Goal: Task Accomplishment & Management: Manage account settings

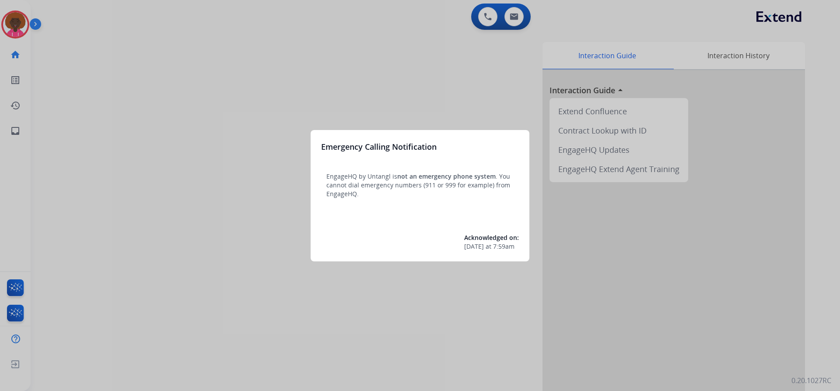
click at [27, 23] on div at bounding box center [420, 195] width 840 height 391
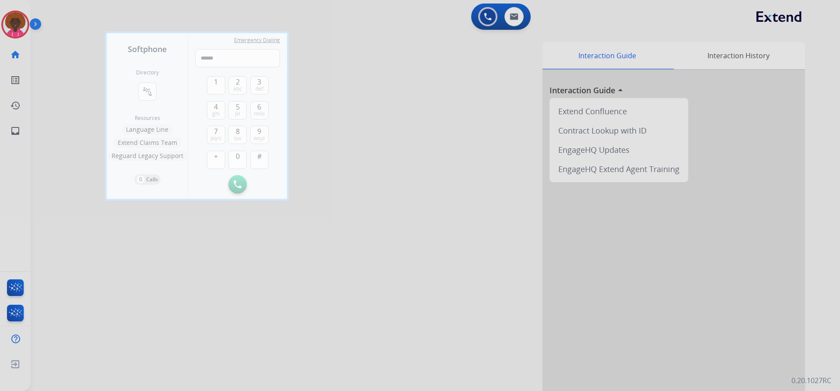
click at [9, 16] on div at bounding box center [420, 195] width 840 height 391
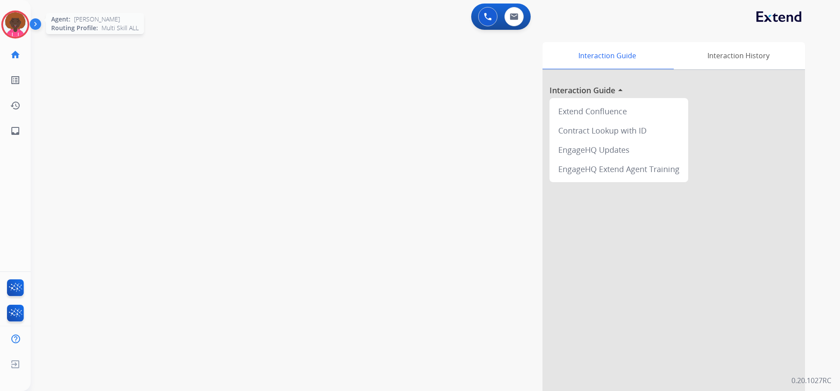
click at [2, 35] on div "Agent: [PERSON_NAME] Profile: Multi Skill ALL" at bounding box center [15, 24] width 28 height 28
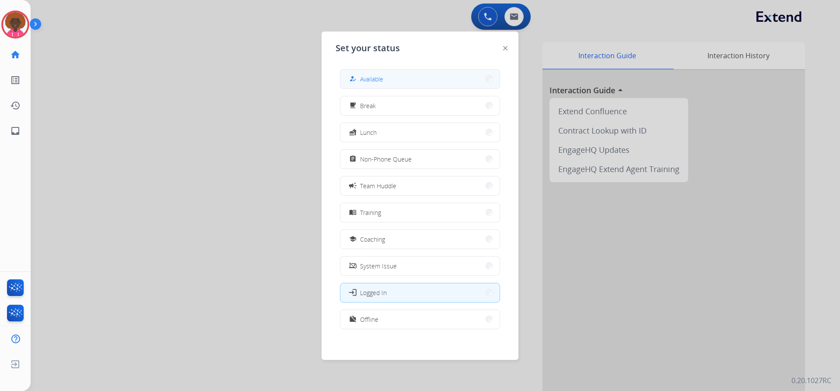
click at [377, 76] on span "Available" at bounding box center [371, 78] width 23 height 9
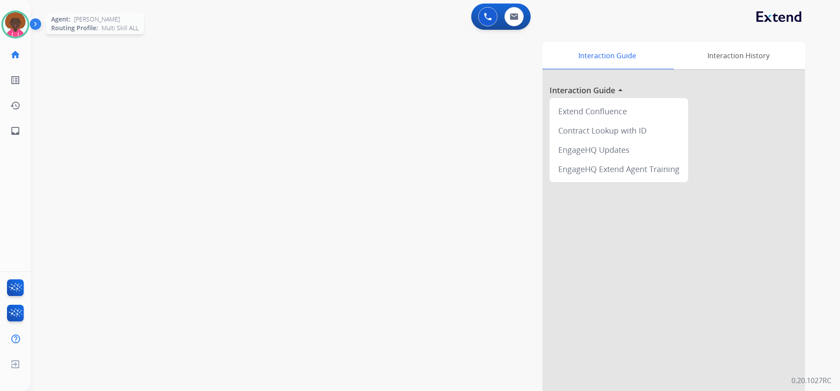
click at [14, 23] on img at bounding box center [15, 24] width 24 height 24
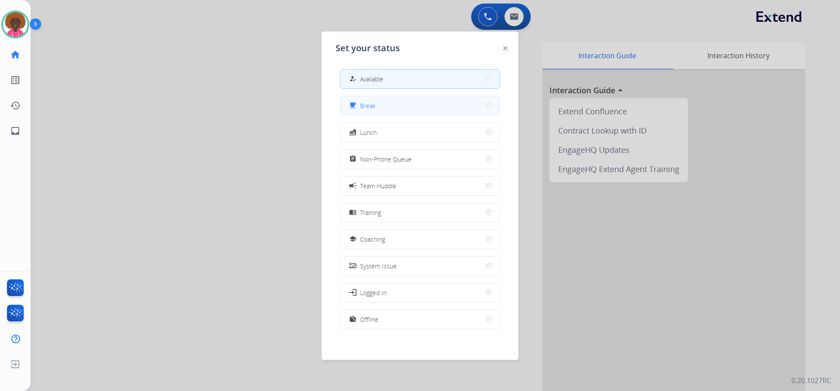
drag, startPoint x: 419, startPoint y: 106, endPoint x: 412, endPoint y: 106, distance: 6.6
click at [412, 106] on button "free_breakfast Break" at bounding box center [419, 105] width 159 height 19
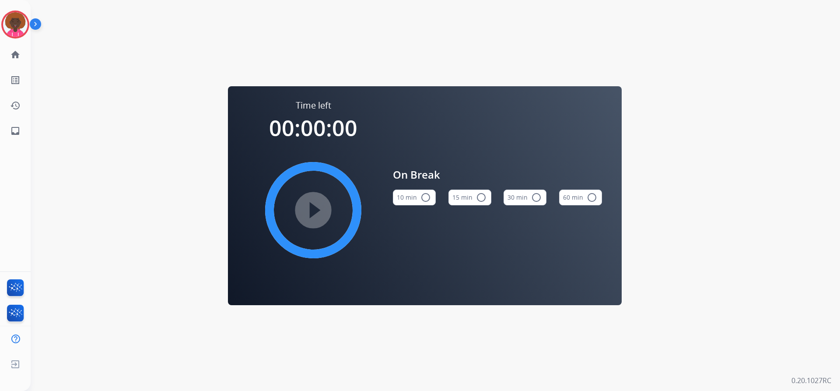
click at [31, 22] on img at bounding box center [37, 25] width 15 height 17
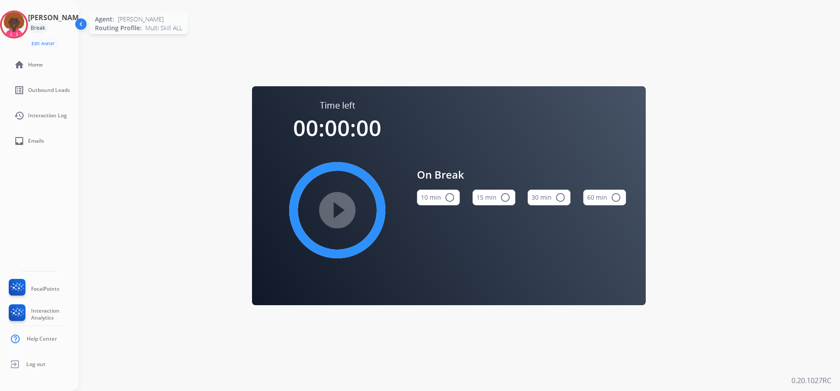
click at [26, 26] on img at bounding box center [14, 24] width 24 height 24
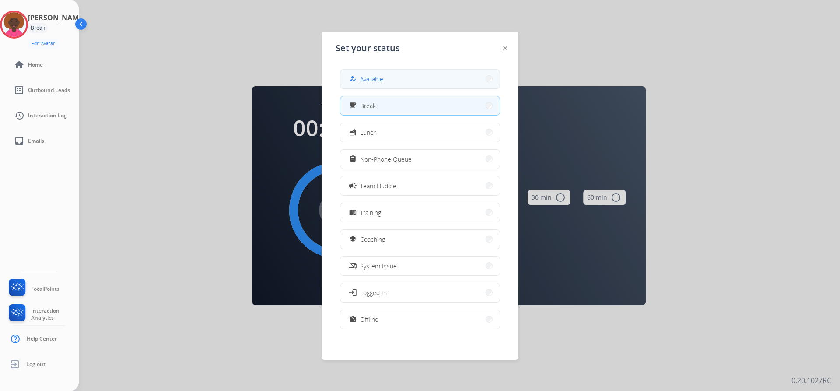
click at [398, 80] on button "how_to_reg Available" at bounding box center [419, 79] width 159 height 19
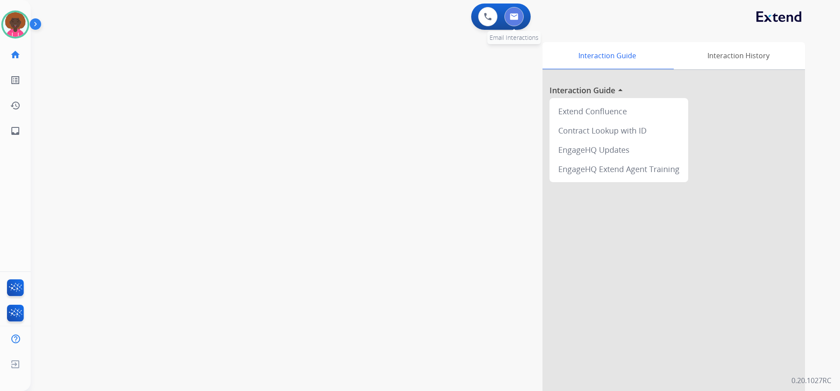
click at [517, 25] on button at bounding box center [513, 16] width 19 height 19
select select "**********"
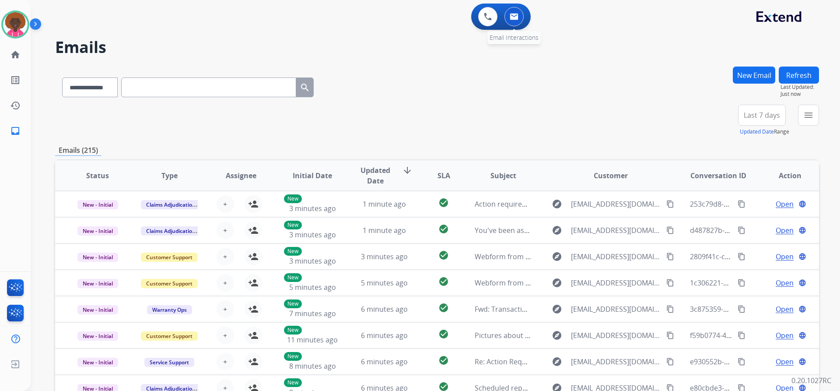
click at [520, 15] on button at bounding box center [513, 16] width 19 height 19
click at [723, 124] on div "+84" at bounding box center [720, 118] width 21 height 21
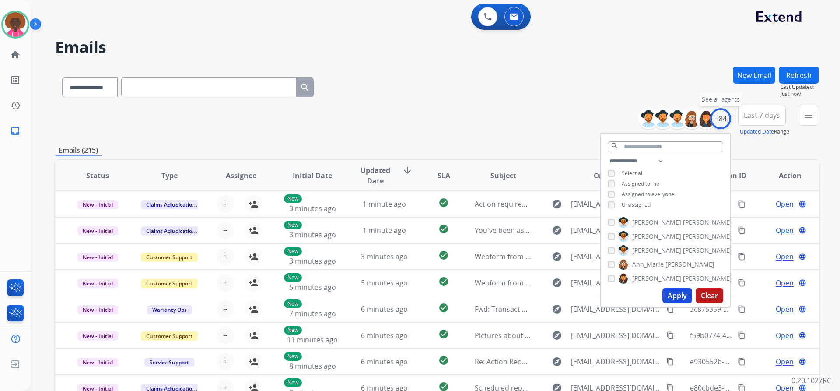
click at [722, 119] on div "+84" at bounding box center [720, 118] width 21 height 21
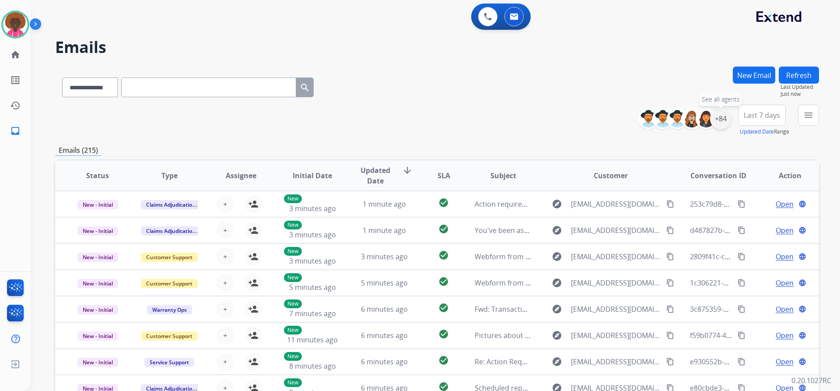
click at [721, 126] on div "+84" at bounding box center [720, 118] width 21 height 21
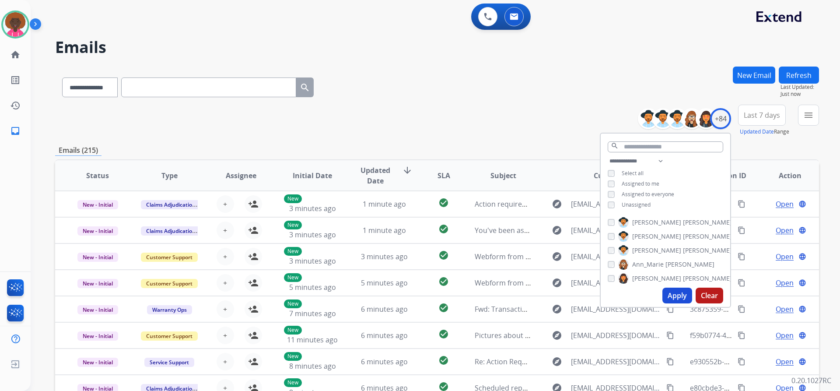
click at [613, 199] on div "**********" at bounding box center [664, 184] width 129 height 56
click at [603, 207] on div "**********" at bounding box center [664, 184] width 129 height 56
drag, startPoint x: 613, startPoint y: 207, endPoint x: 618, endPoint y: 206, distance: 5.3
click at [614, 207] on div "Unassigned" at bounding box center [628, 204] width 43 height 7
click at [675, 295] on button "Apply" at bounding box center [677, 295] width 30 height 16
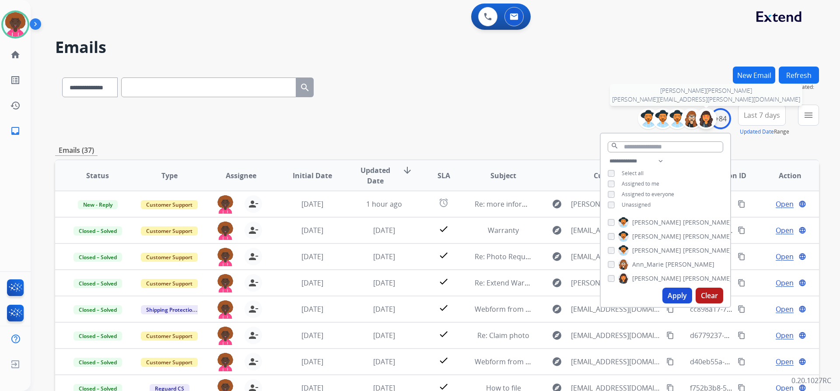
click at [713, 118] on img at bounding box center [705, 118] width 17 height 17
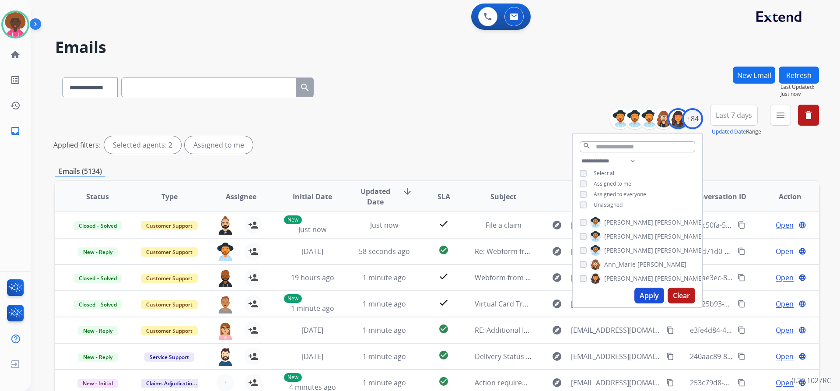
click at [576, 280] on div "[PERSON_NAME] [PERSON_NAME] [PERSON_NAME] [PERSON_NAME] [PERSON_NAME] [PERSON_N…" at bounding box center [636, 248] width 129 height 70
click at [590, 278] on img at bounding box center [595, 278] width 10 height 14
click at [648, 285] on div "Apply Clear" at bounding box center [636, 295] width 129 height 23
click at [650, 298] on button "Apply" at bounding box center [649, 295] width 30 height 16
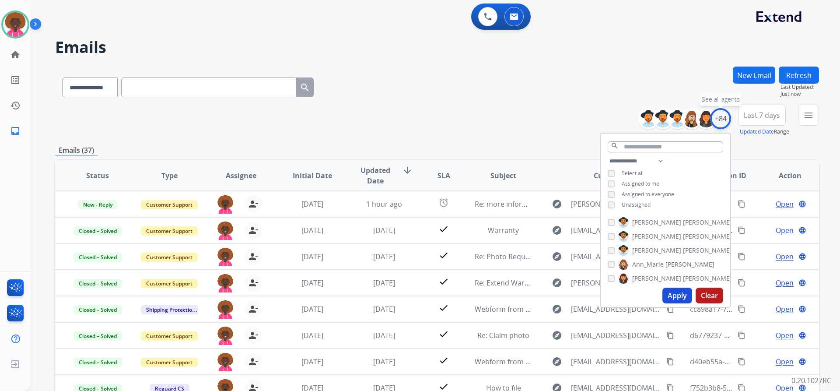
click at [719, 116] on div "+84" at bounding box center [720, 118] width 21 height 21
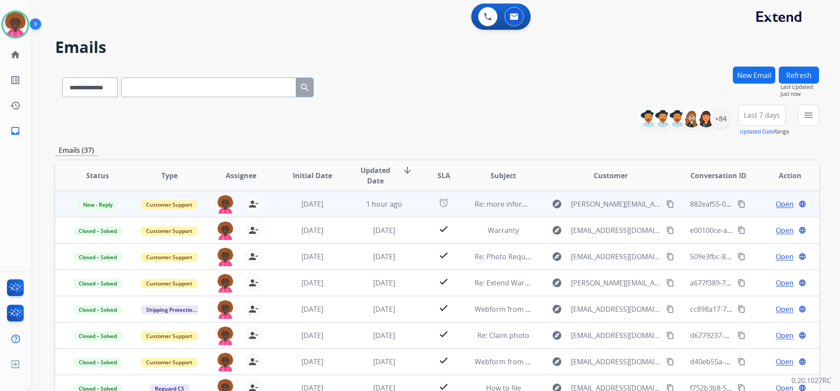
click at [779, 200] on span "Open" at bounding box center [784, 204] width 18 height 10
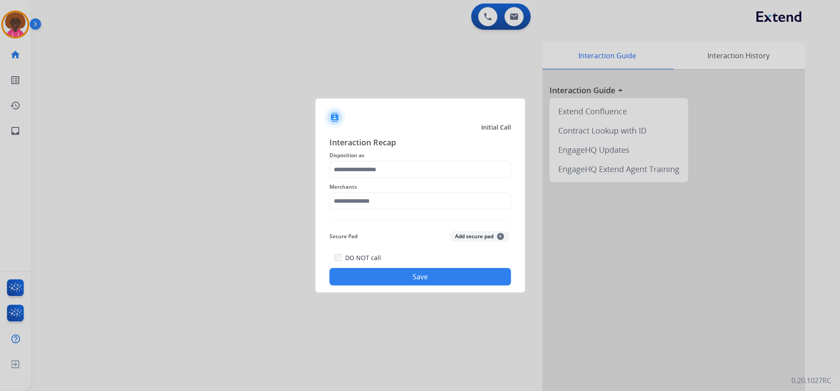
click at [354, 191] on span "Merchants" at bounding box center [419, 186] width 181 height 10
click at [353, 158] on span "Disposition as" at bounding box center [419, 155] width 181 height 10
click at [373, 177] on input "text" at bounding box center [419, 169] width 181 height 17
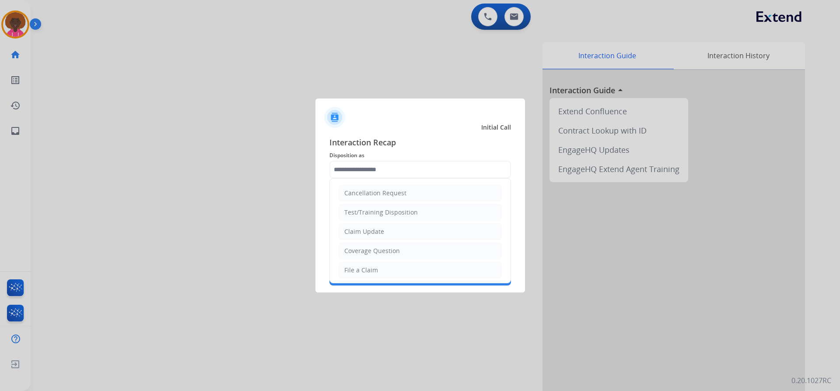
drag, startPoint x: 344, startPoint y: 276, endPoint x: 354, endPoint y: 251, distance: 27.0
click at [345, 273] on li "File a Claim" at bounding box center [419, 270] width 163 height 17
type input "**********"
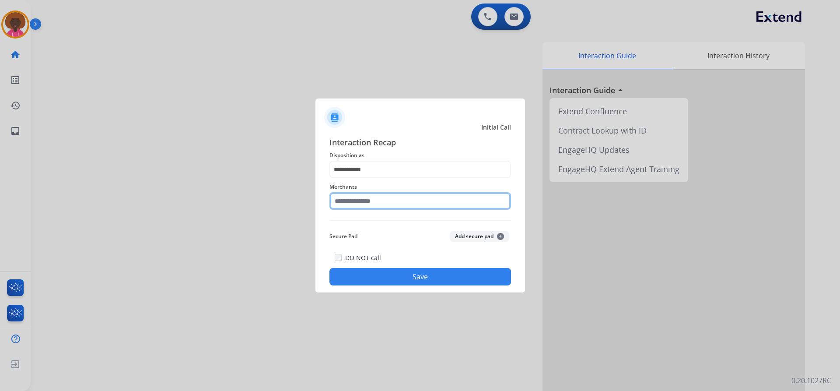
click at [387, 198] on input "text" at bounding box center [419, 200] width 181 height 17
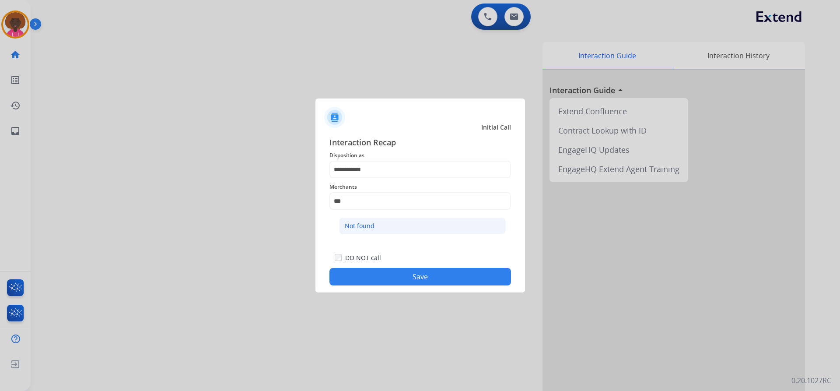
click at [383, 228] on li "Not found" at bounding box center [422, 225] width 167 height 17
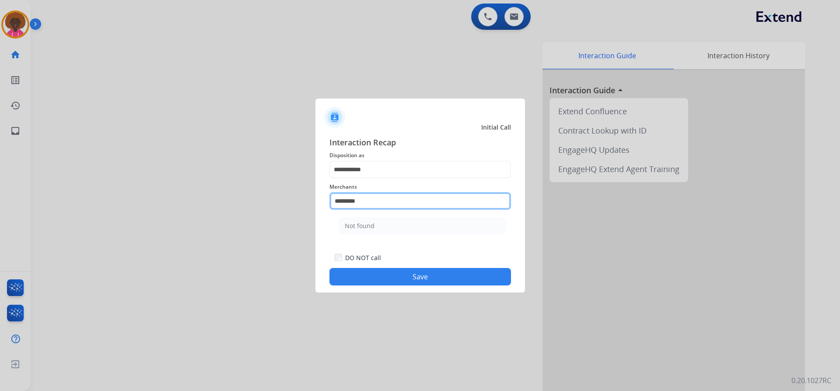
drag, startPoint x: 393, startPoint y: 192, endPoint x: 388, endPoint y: 197, distance: 6.8
click at [392, 193] on input "*********" at bounding box center [419, 200] width 181 height 17
drag, startPoint x: 377, startPoint y: 200, endPoint x: 168, endPoint y: 164, distance: 212.1
click at [0, 164] on app-contact-recap-modal "**********" at bounding box center [0, 195] width 0 height 391
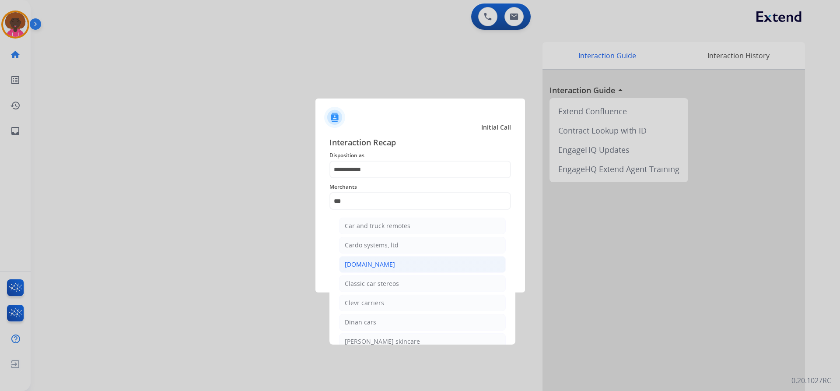
click at [422, 260] on li "[DOMAIN_NAME]" at bounding box center [422, 264] width 167 height 17
type input "**********"
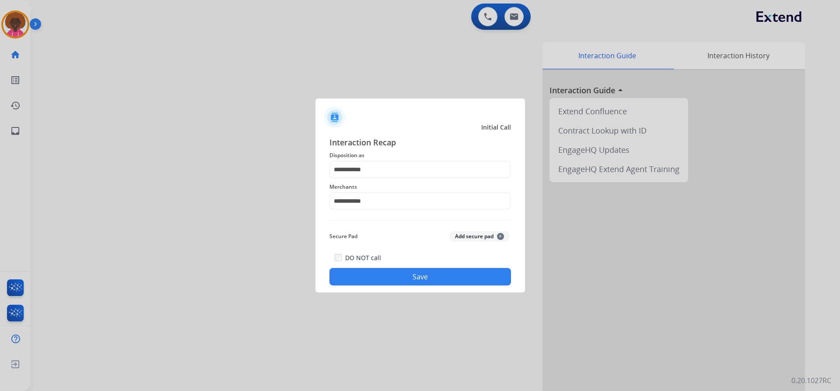
click at [443, 278] on button "Save" at bounding box center [419, 276] width 181 height 17
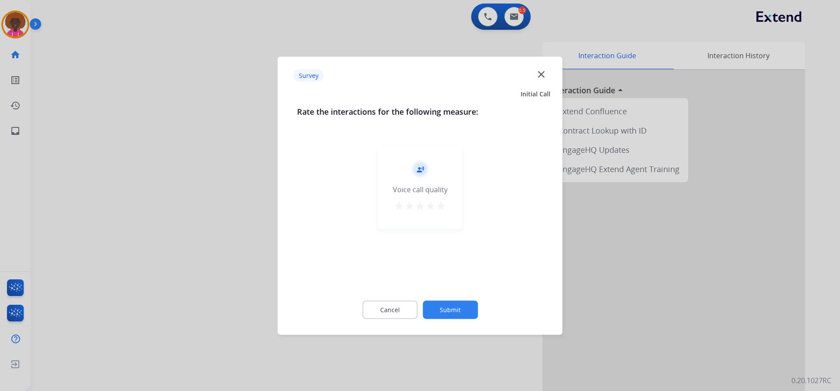
click at [437, 209] on mat-icon "star" at bounding box center [441, 205] width 10 height 10
click at [444, 311] on button "Submit" at bounding box center [449, 309] width 55 height 18
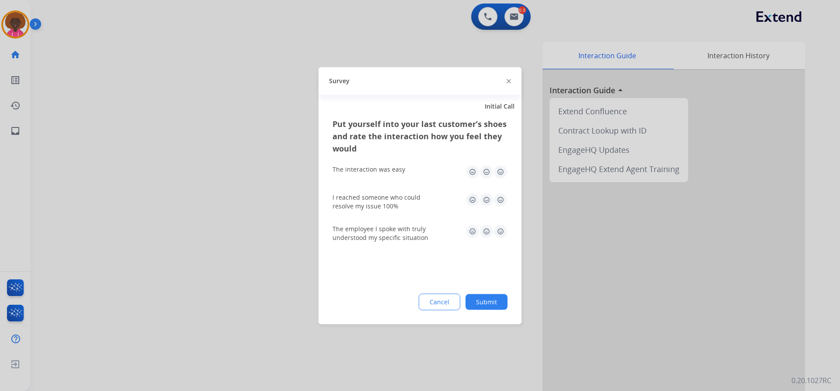
drag, startPoint x: 490, startPoint y: 167, endPoint x: 498, endPoint y: 174, distance: 10.2
click at [491, 168] on img at bounding box center [486, 171] width 14 height 14
click at [499, 176] on img at bounding box center [500, 171] width 14 height 14
click at [498, 202] on img at bounding box center [500, 199] width 14 height 14
click at [494, 234] on img at bounding box center [500, 231] width 14 height 14
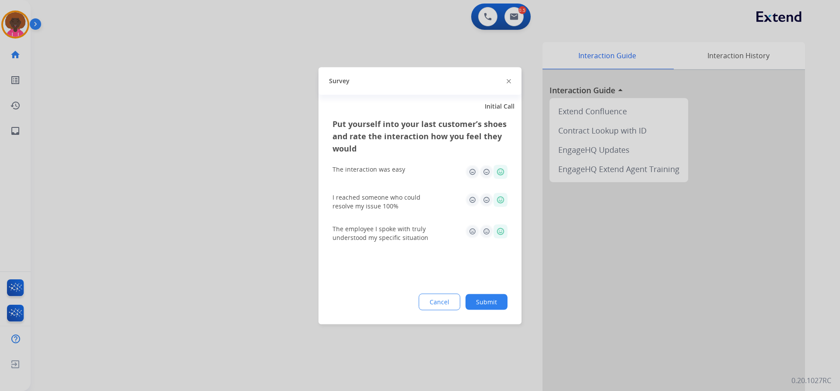
click at [495, 291] on div "Put yourself into your last customer’s shoes and rate the interaction how you f…" at bounding box center [419, 220] width 203 height 206
click at [490, 304] on button "Submit" at bounding box center [486, 301] width 42 height 16
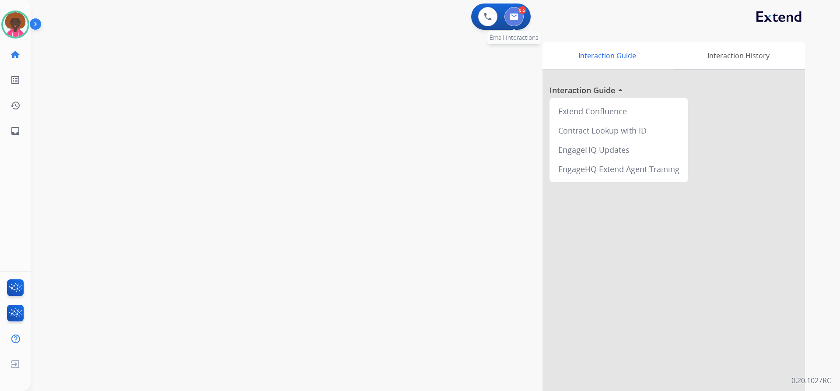
click at [509, 14] on button at bounding box center [513, 16] width 19 height 19
select select "**********"
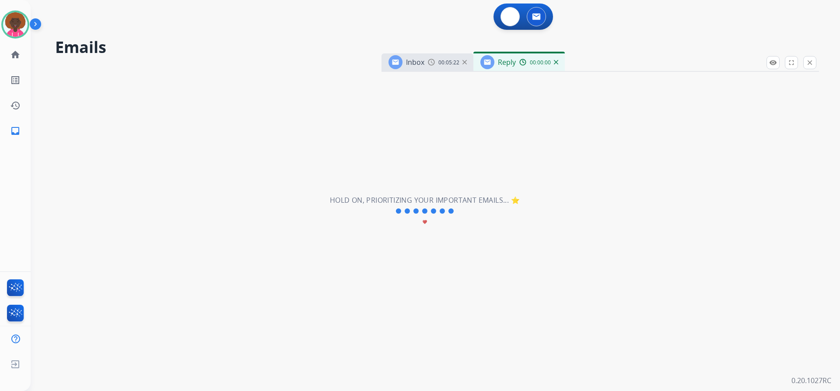
select select "**********"
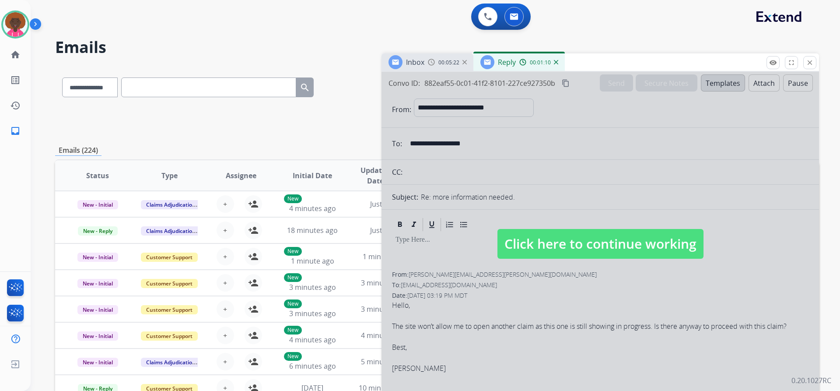
drag, startPoint x: 597, startPoint y: 255, endPoint x: 591, endPoint y: 254, distance: 6.6
click at [592, 255] on span "Click here to continue working" at bounding box center [600, 244] width 206 height 30
select select
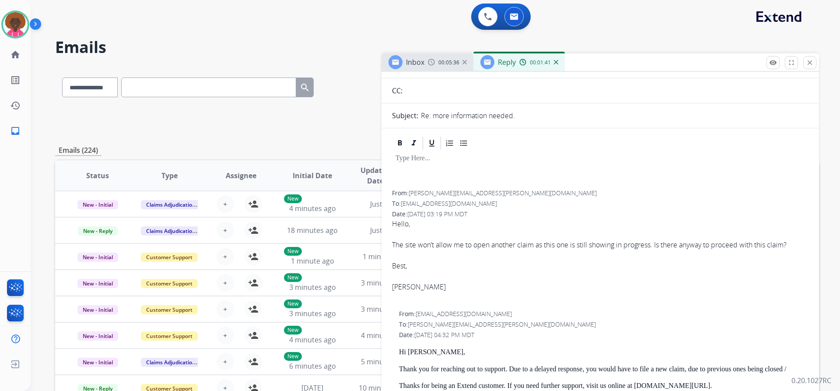
scroll to position [87, 0]
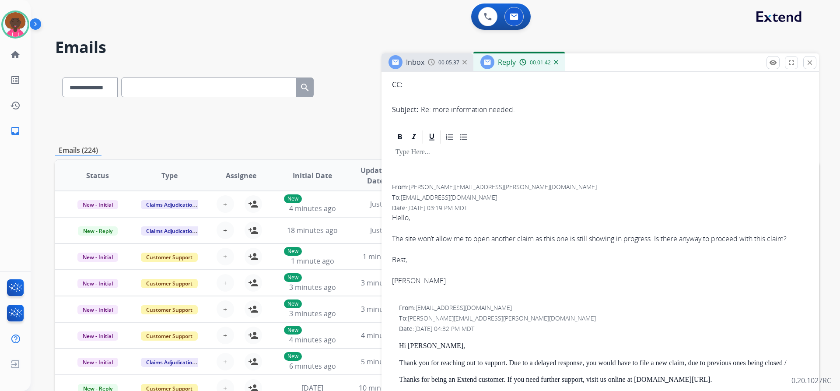
click at [440, 186] on span "[PERSON_NAME][EMAIL_ADDRESS][PERSON_NAME][DOMAIN_NAME]" at bounding box center [502, 186] width 188 height 8
click at [430, 188] on span "[PERSON_NAME][EMAIL_ADDRESS][PERSON_NAME][DOMAIN_NAME]" at bounding box center [502, 186] width 188 height 8
click at [411, 184] on span "[PERSON_NAME][EMAIL_ADDRESS][PERSON_NAME][DOMAIN_NAME]" at bounding box center [502, 186] width 188 height 8
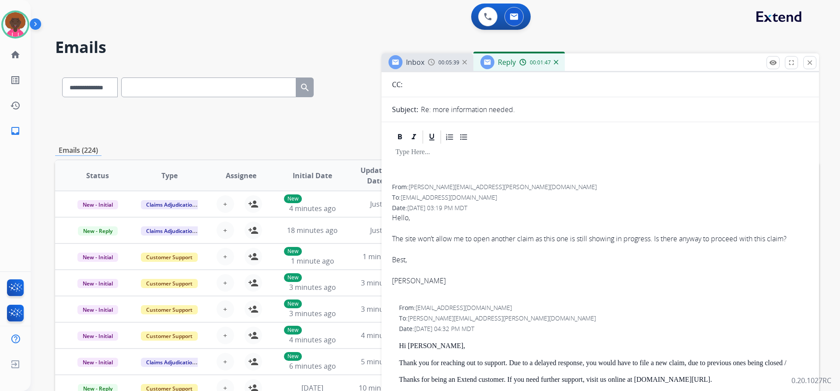
click at [412, 185] on span "[PERSON_NAME][EMAIL_ADDRESS][PERSON_NAME][DOMAIN_NAME]" at bounding box center [502, 186] width 188 height 8
drag, startPoint x: 476, startPoint y: 190, endPoint x: 452, endPoint y: 184, distance: 24.8
click at [469, 189] on div "From: [PERSON_NAME][EMAIL_ADDRESS][PERSON_NAME][DOMAIN_NAME]" at bounding box center [600, 186] width 416 height 9
drag, startPoint x: 452, startPoint y: 186, endPoint x: 426, endPoint y: 185, distance: 25.9
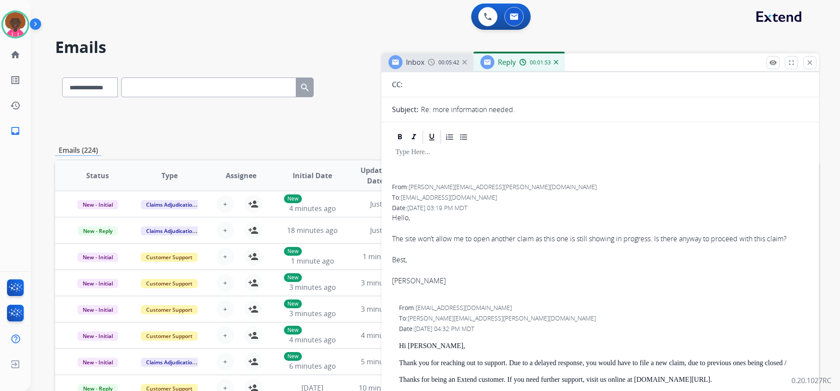
drag, startPoint x: 487, startPoint y: 194, endPoint x: 474, endPoint y: 187, distance: 14.7
click at [487, 194] on div "To: [EMAIL_ADDRESS][DOMAIN_NAME]" at bounding box center [600, 197] width 416 height 9
drag, startPoint x: 471, startPoint y: 185, endPoint x: 411, endPoint y: 188, distance: 60.5
click at [412, 188] on div "From: [PERSON_NAME][EMAIL_ADDRESS][PERSON_NAME][DOMAIN_NAME]" at bounding box center [600, 186] width 416 height 9
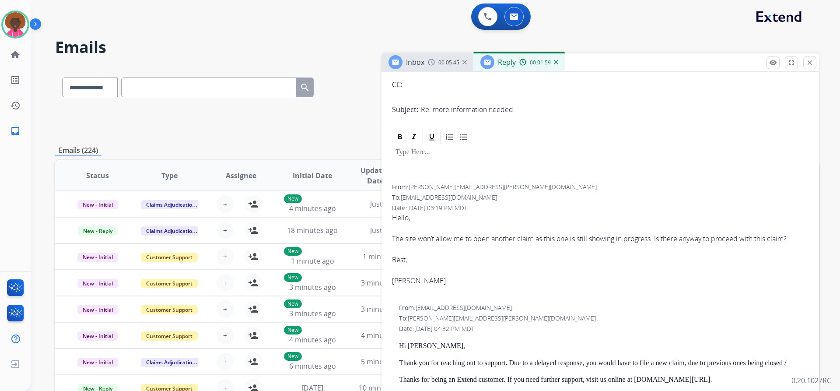
click at [411, 188] on span "[PERSON_NAME][EMAIL_ADDRESS][PERSON_NAME][DOMAIN_NAME]" at bounding box center [502, 186] width 188 height 8
click at [415, 188] on span "[PERSON_NAME][EMAIL_ADDRESS][PERSON_NAME][DOMAIN_NAME]" at bounding box center [502, 186] width 188 height 8
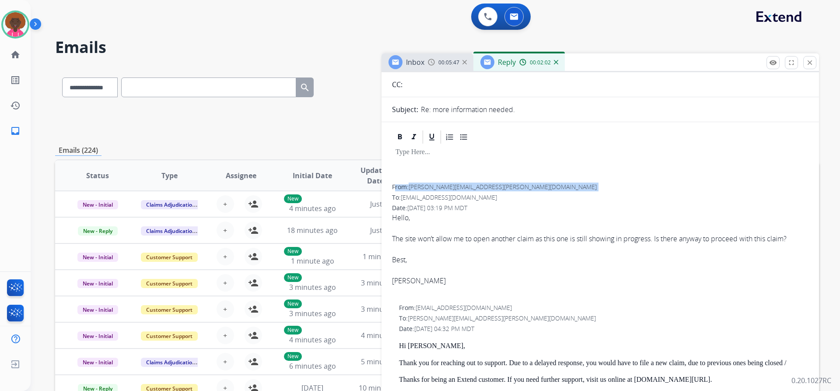
click at [414, 188] on span "[PERSON_NAME][EMAIL_ADDRESS][PERSON_NAME][DOMAIN_NAME]" at bounding box center [502, 186] width 188 height 8
click at [412, 186] on span "[PERSON_NAME][EMAIL_ADDRESS][PERSON_NAME][DOMAIN_NAME]" at bounding box center [502, 186] width 188 height 8
drag, startPoint x: 455, startPoint y: 181, endPoint x: 432, endPoint y: 182, distance: 23.2
drag, startPoint x: 419, startPoint y: 189, endPoint x: 427, endPoint y: 185, distance: 8.4
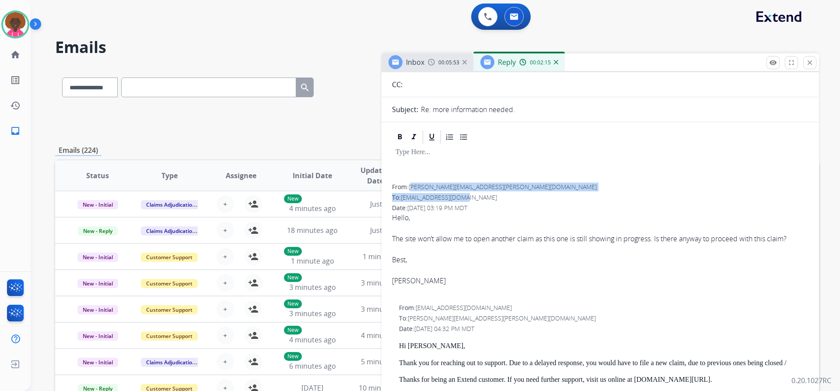
click at [462, 192] on div "From: [PERSON_NAME][EMAIL_ADDRESS][PERSON_NAME][DOMAIN_NAME] To: [EMAIL_ADDRESS…" at bounding box center [600, 239] width 416 height 114
click at [405, 185] on div "From: [PERSON_NAME][EMAIL_ADDRESS][PERSON_NAME][DOMAIN_NAME]" at bounding box center [600, 186] width 416 height 9
drag, startPoint x: 410, startPoint y: 185, endPoint x: 472, endPoint y: 191, distance: 62.3
click at [472, 191] on div "From: [PERSON_NAME][EMAIL_ADDRESS][PERSON_NAME][DOMAIN_NAME]" at bounding box center [600, 186] width 416 height 9
copy span "[PERSON_NAME][EMAIL_ADDRESS][PERSON_NAME][DOMAIN_NAME]"
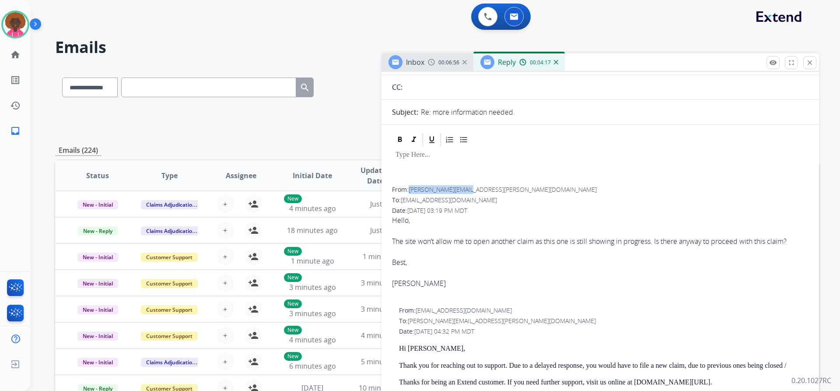
scroll to position [0, 0]
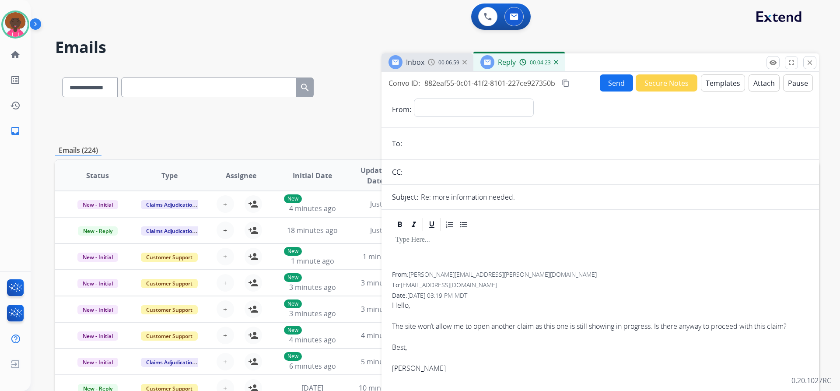
click at [808, 52] on h2 "Emails" at bounding box center [437, 46] width 764 height 17
click at [807, 59] on mat-icon "close" at bounding box center [810, 63] width 8 height 8
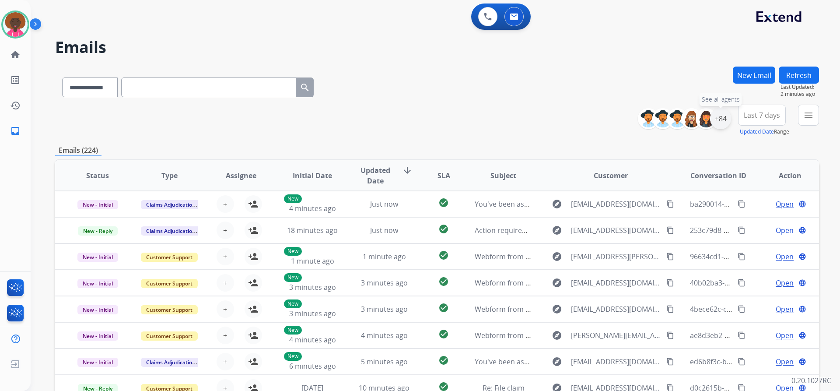
click at [726, 119] on div "+84" at bounding box center [720, 118] width 21 height 21
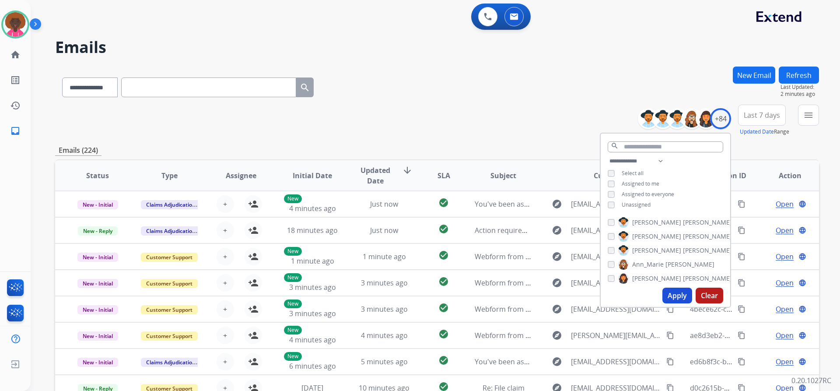
click at [681, 290] on button "Apply" at bounding box center [677, 295] width 30 height 16
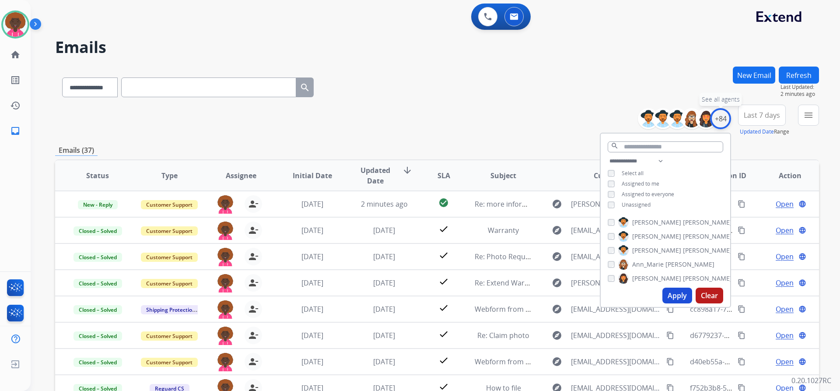
click at [722, 115] on div "+84" at bounding box center [720, 118] width 21 height 21
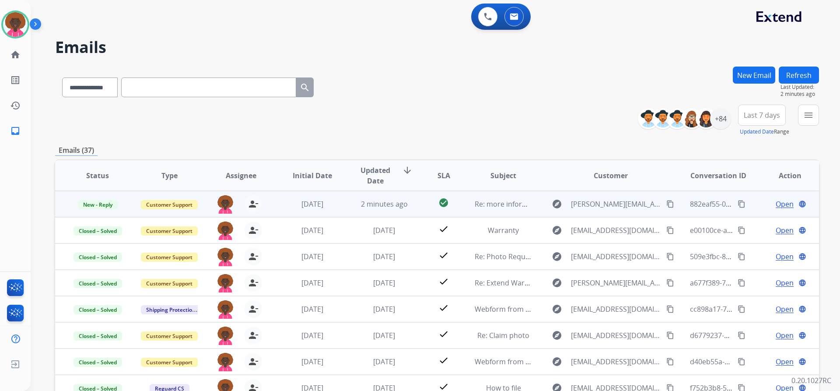
click at [780, 202] on span "Open" at bounding box center [784, 204] width 18 height 10
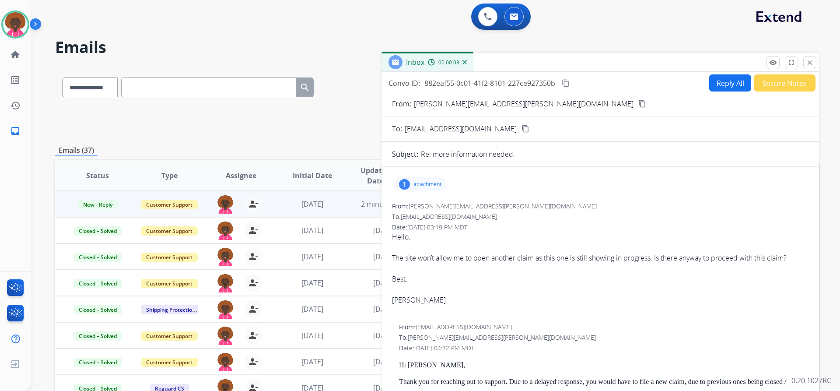
click at [406, 183] on div "1" at bounding box center [404, 184] width 11 height 10
click at [448, 206] on p "IMG_1871.png" at bounding box center [467, 206] width 46 height 10
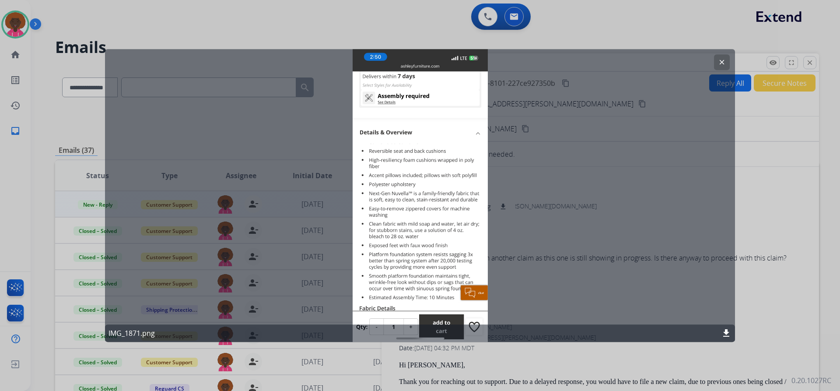
click at [727, 59] on button "clear" at bounding box center [722, 62] width 16 height 16
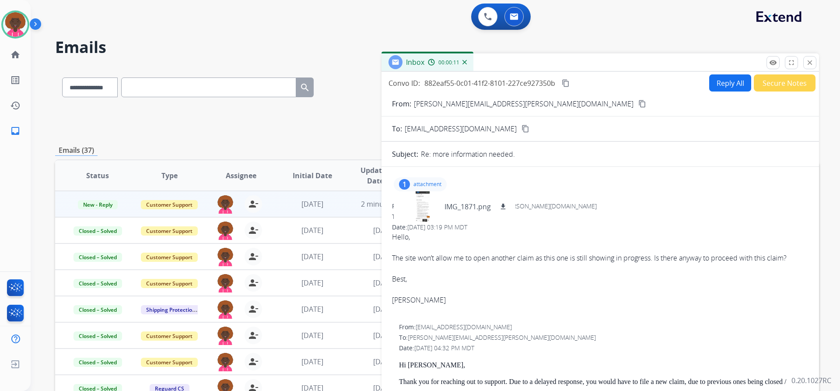
click at [735, 77] on button "Reply All" at bounding box center [730, 82] width 42 height 17
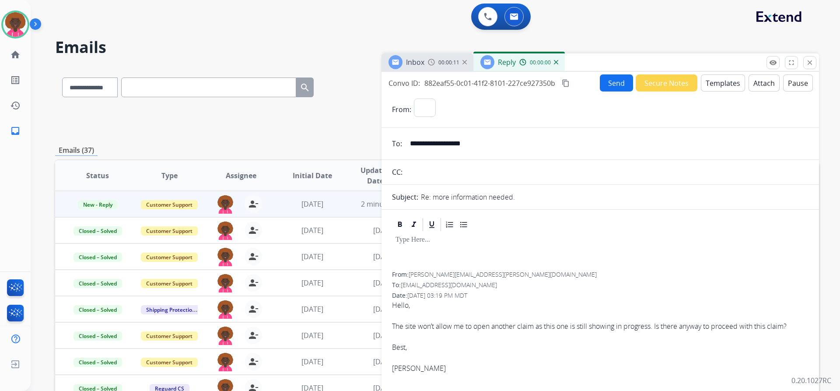
select select "**********"
click at [733, 80] on button "Templates" at bounding box center [723, 82] width 44 height 17
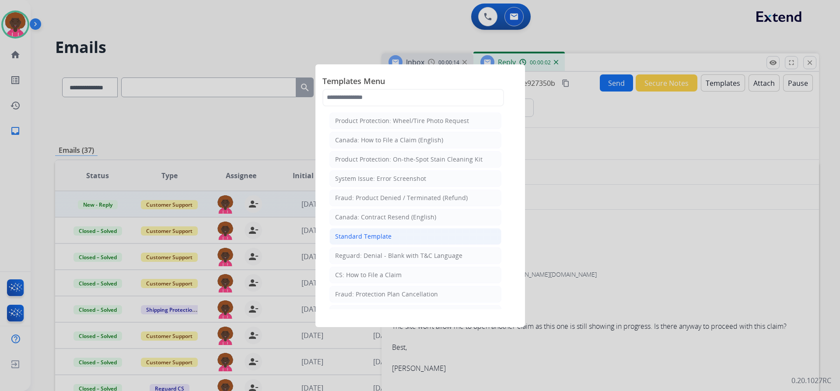
click at [393, 240] on li "Standard Template" at bounding box center [415, 236] width 172 height 17
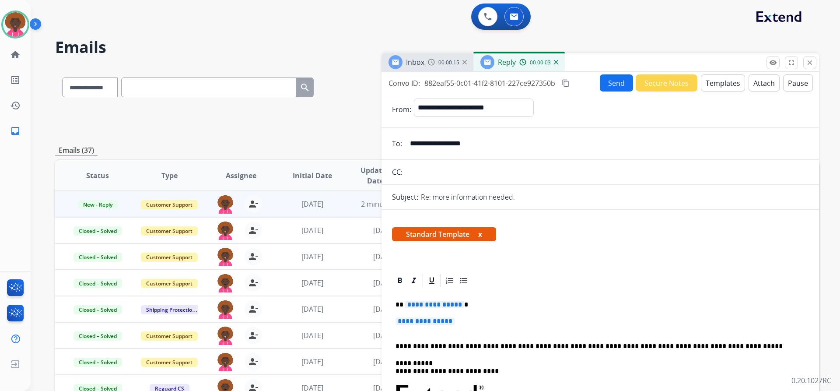
click at [402, 323] on span "**********" at bounding box center [424, 320] width 59 height 7
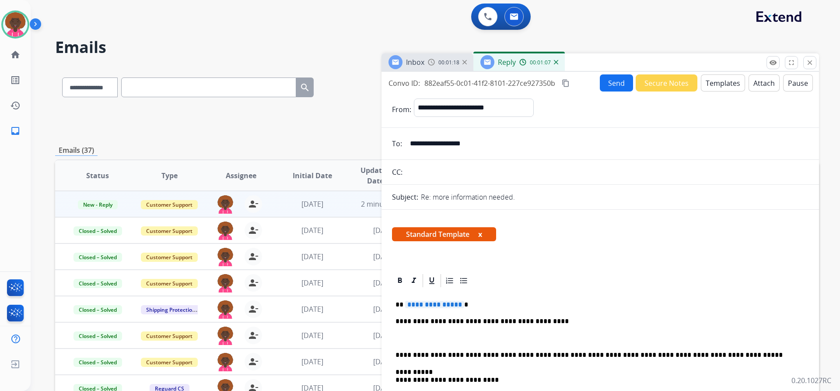
click at [542, 321] on p "**********" at bounding box center [596, 321] width 402 height 8
click at [652, 324] on p "**********" at bounding box center [596, 321] width 402 height 8
click at [426, 306] on span "**********" at bounding box center [434, 303] width 59 height 7
click at [606, 91] on button "Send" at bounding box center [616, 82] width 33 height 17
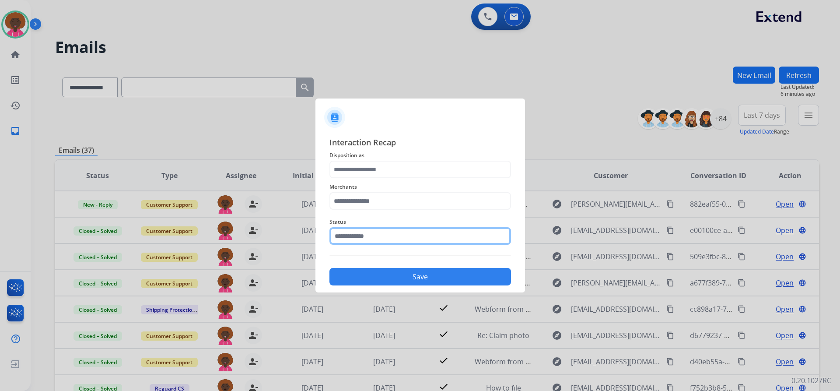
drag, startPoint x: 377, startPoint y: 230, endPoint x: 373, endPoint y: 244, distance: 13.5
click at [376, 231] on input "text" at bounding box center [419, 235] width 181 height 17
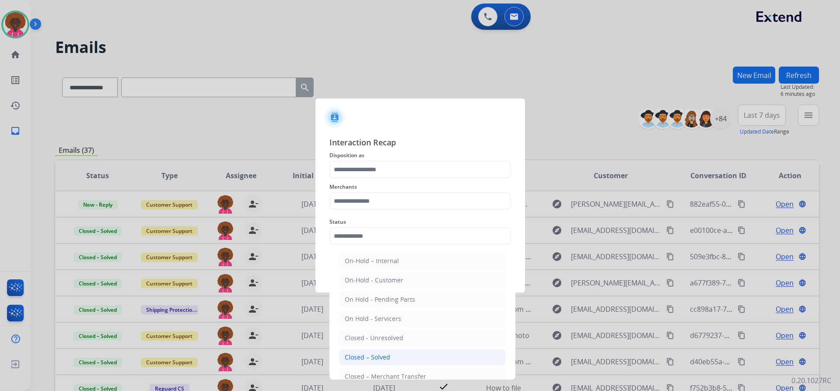
click at [384, 352] on li "Closed – Solved" at bounding box center [422, 357] width 167 height 17
type input "**********"
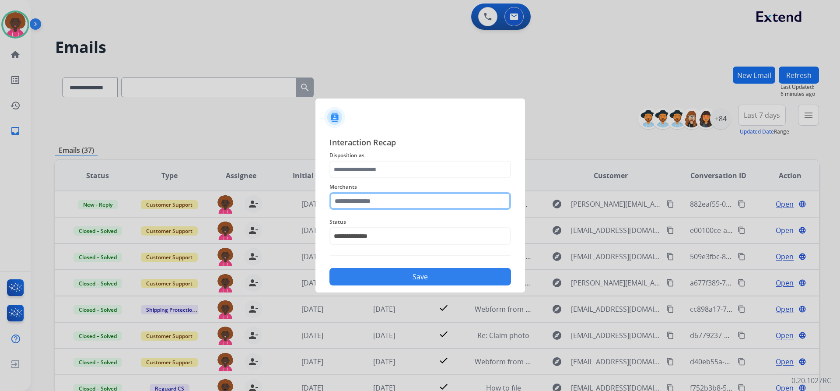
click at [402, 203] on input "text" at bounding box center [419, 200] width 181 height 17
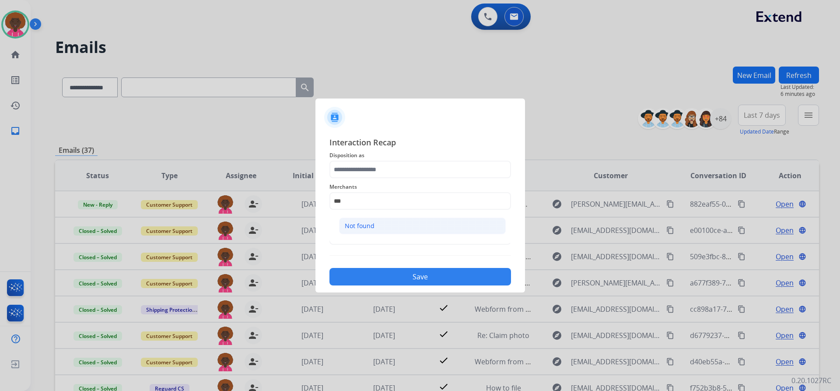
click at [396, 231] on li "Not found" at bounding box center [422, 225] width 167 height 17
type input "*********"
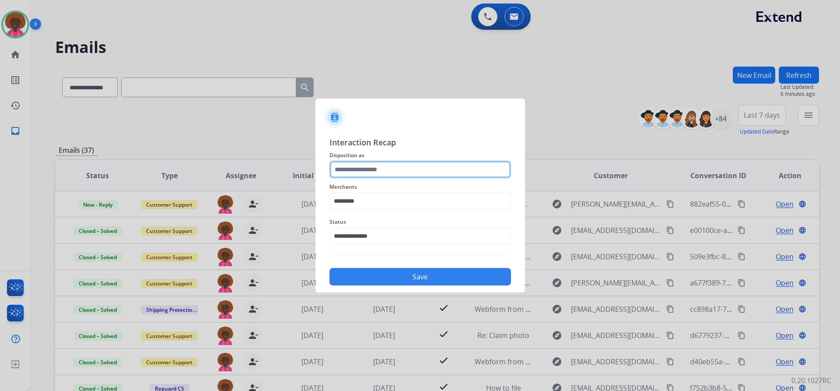
click at [381, 176] on input "text" at bounding box center [419, 169] width 181 height 17
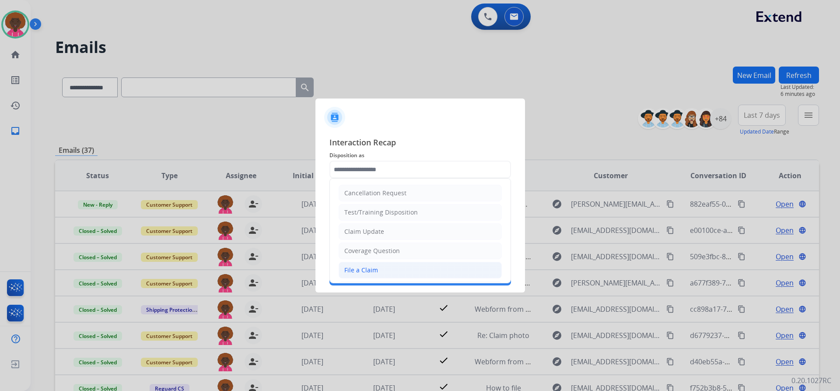
click at [368, 269] on div "File a Claim" at bounding box center [361, 269] width 34 height 9
type input "**********"
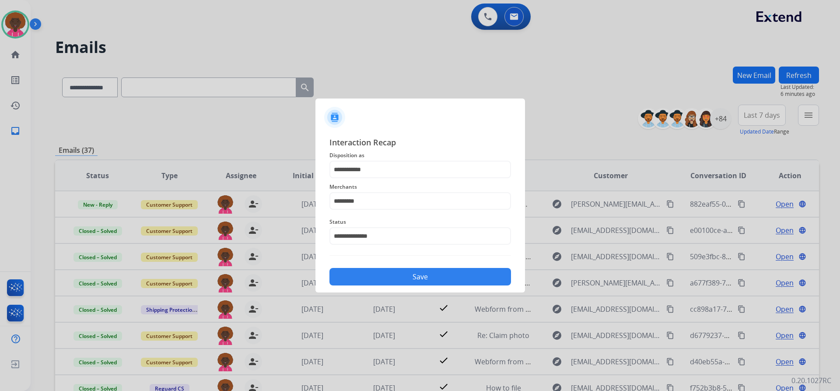
click at [463, 274] on button "Save" at bounding box center [419, 276] width 181 height 17
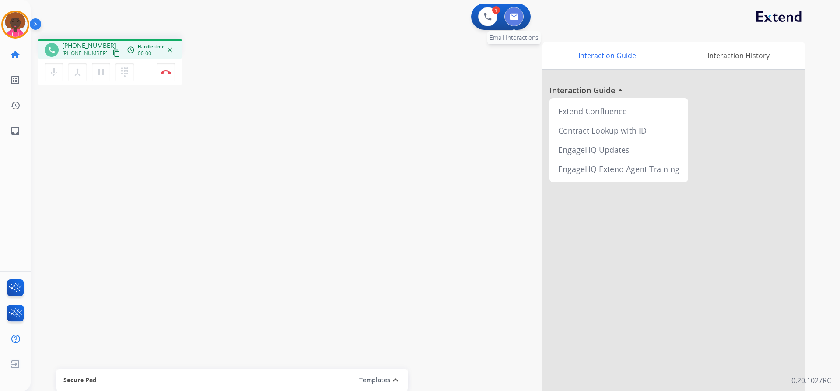
click at [514, 11] on button at bounding box center [513, 16] width 19 height 19
select select "**********"
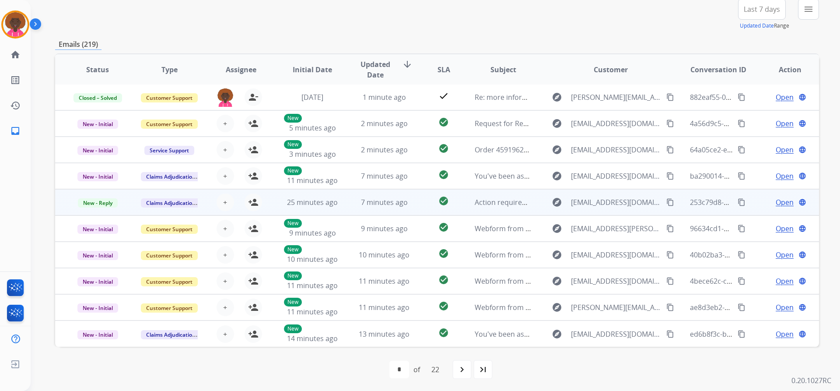
scroll to position [107, 0]
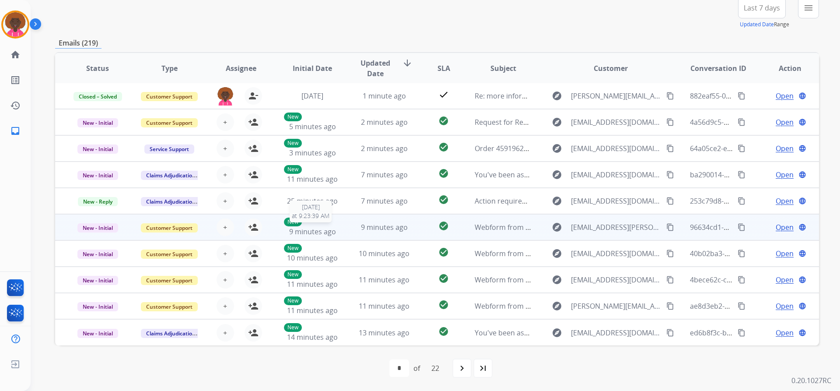
click at [310, 225] on div "New 9 minutes ago" at bounding box center [312, 226] width 57 height 19
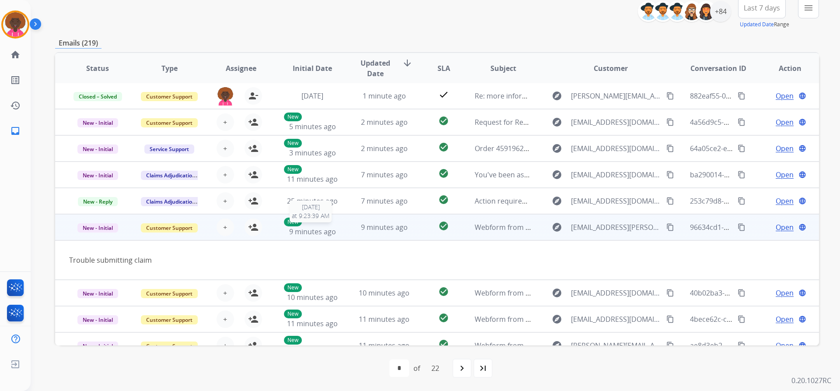
scroll to position [40, 0]
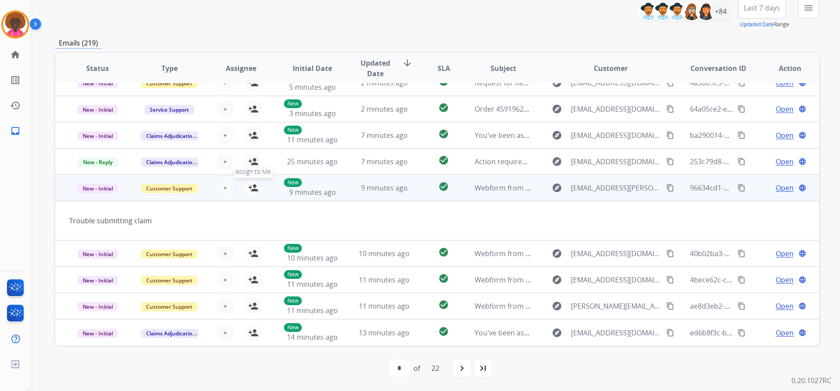
click at [249, 190] on mat-icon "person_add" at bounding box center [253, 187] width 10 height 10
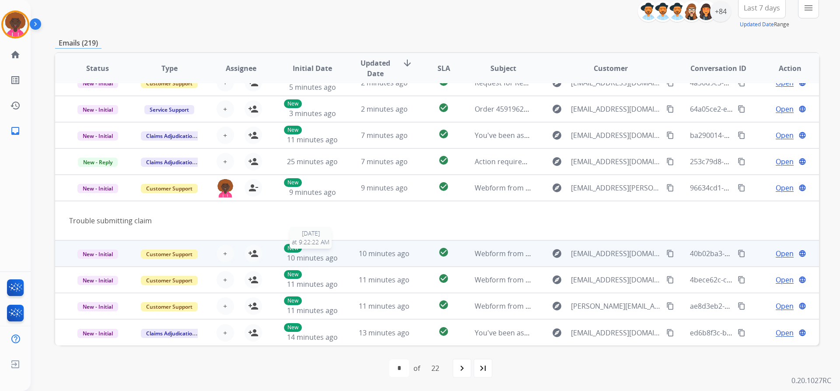
click at [330, 251] on div "New 10 minutes ago" at bounding box center [312, 253] width 57 height 19
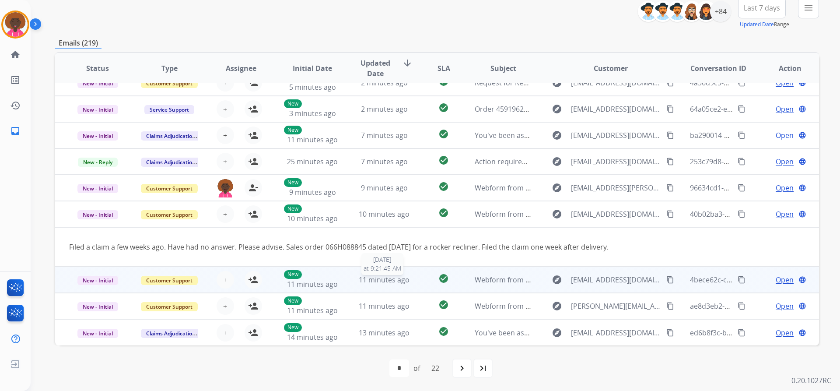
click at [359, 276] on span "11 minutes ago" at bounding box center [384, 280] width 51 height 10
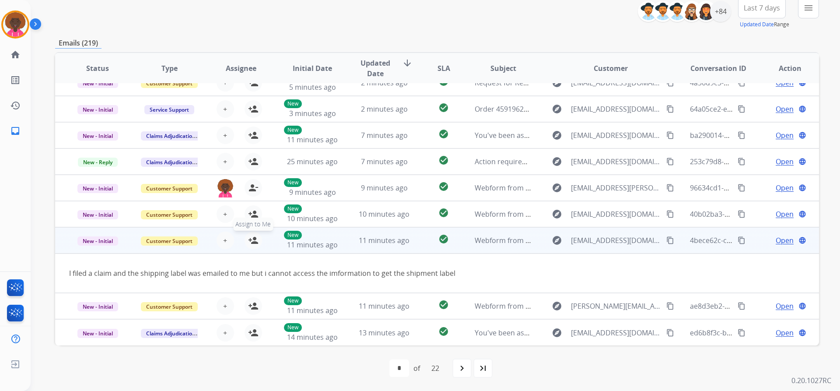
click at [256, 238] on mat-icon "person_add" at bounding box center [253, 240] width 10 height 10
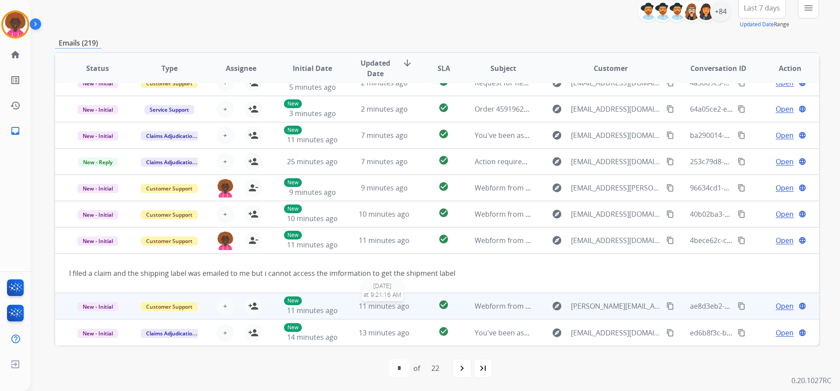
click at [371, 308] on span "11 minutes ago" at bounding box center [384, 306] width 51 height 10
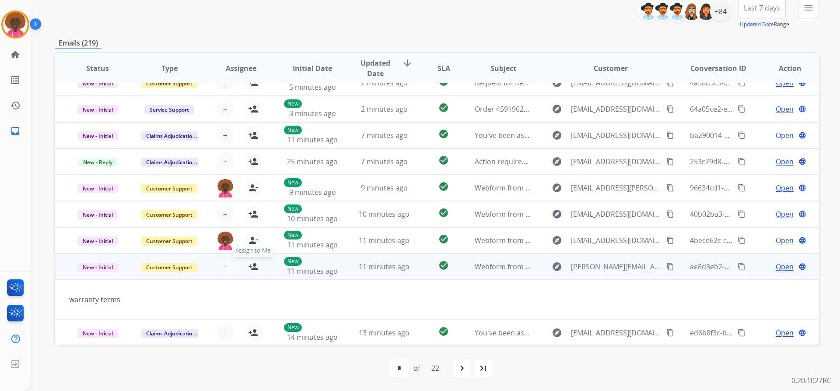
click at [252, 266] on mat-icon "person_add" at bounding box center [253, 266] width 10 height 10
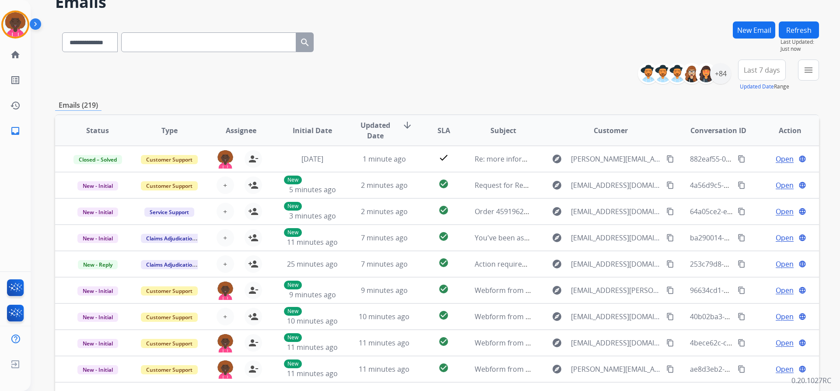
scroll to position [0, 0]
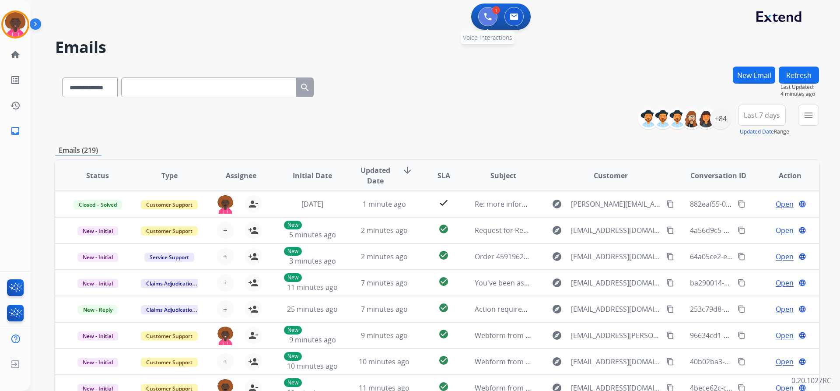
click at [489, 21] on button at bounding box center [487, 16] width 19 height 19
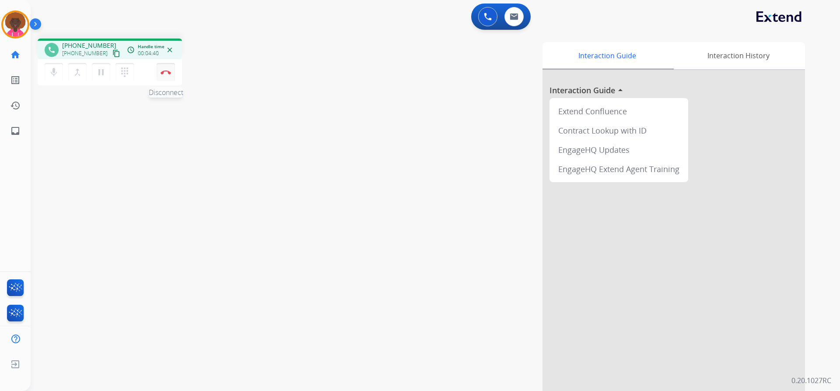
click at [169, 69] on button "Disconnect" at bounding box center [166, 72] width 18 height 18
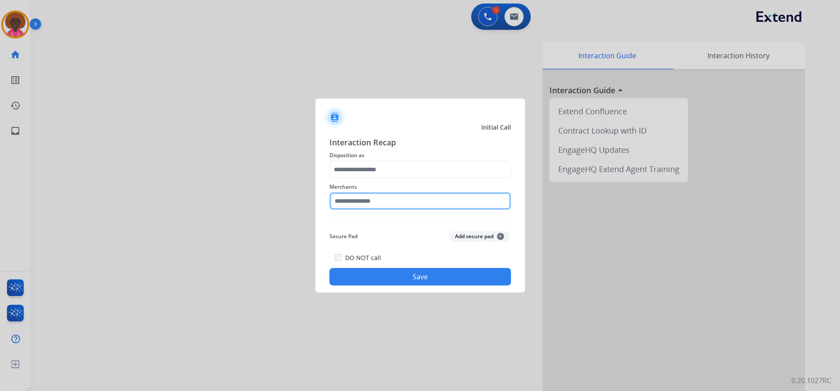
click at [397, 201] on input "text" at bounding box center [419, 200] width 181 height 17
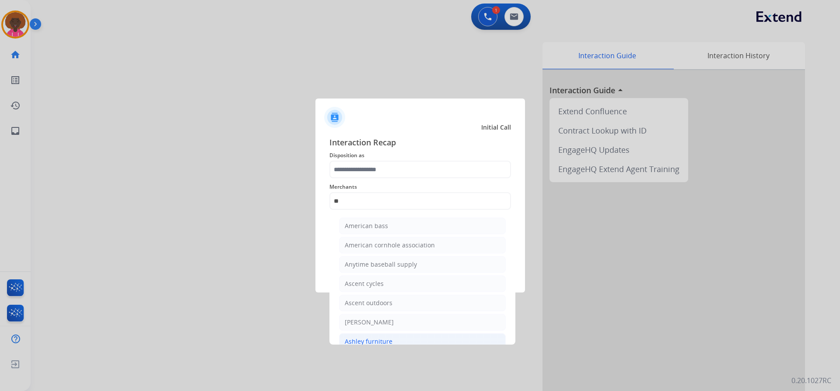
click at [362, 335] on li "Ashley furniture" at bounding box center [422, 341] width 167 height 17
type input "**********"
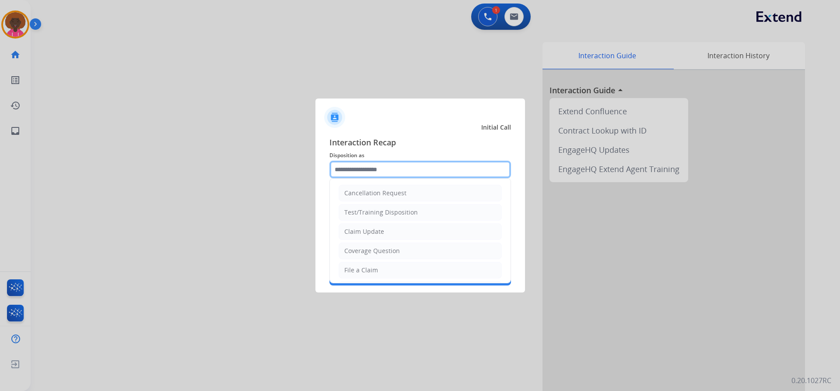
drag, startPoint x: 370, startPoint y: 165, endPoint x: 371, endPoint y: 175, distance: 9.7
click at [370, 166] on input "text" at bounding box center [419, 169] width 181 height 17
click at [375, 272] on div "File a Claim" at bounding box center [361, 269] width 34 height 9
type input "**********"
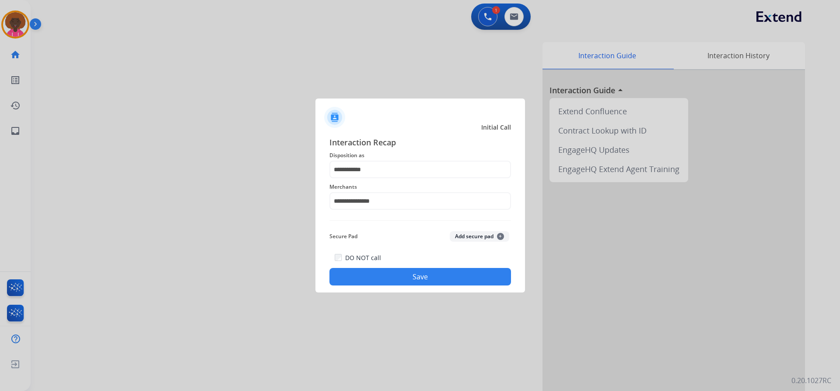
click at [461, 276] on button "Save" at bounding box center [419, 276] width 181 height 17
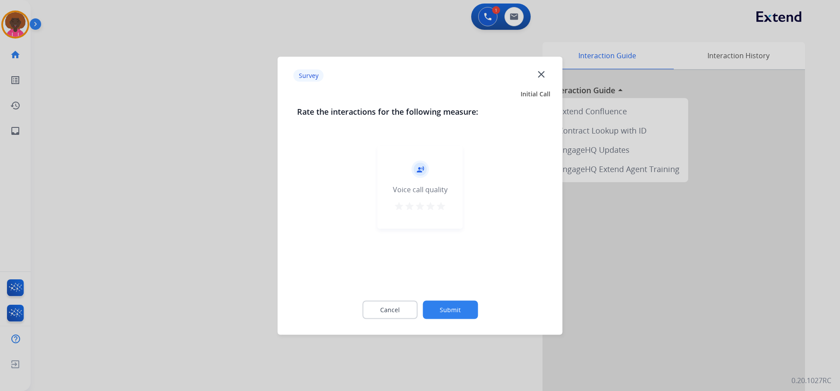
drag, startPoint x: 433, startPoint y: 205, endPoint x: 441, endPoint y: 208, distance: 8.0
click at [435, 206] on mat-icon "star" at bounding box center [430, 205] width 10 height 10
click at [473, 304] on button "Submit" at bounding box center [449, 309] width 55 height 18
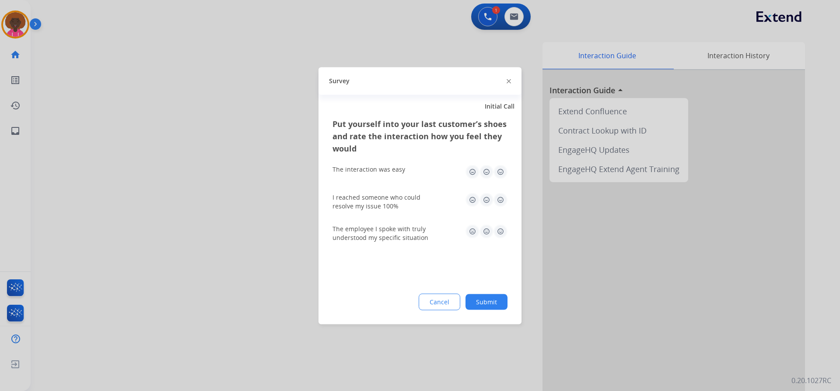
click at [490, 298] on button "Submit" at bounding box center [486, 301] width 42 height 16
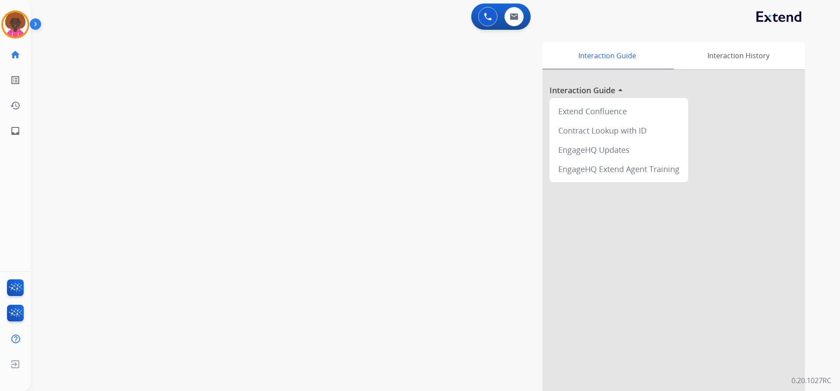
click at [519, 28] on div "0 Voice Interactions 0 Email Interactions" at bounding box center [500, 16] width 59 height 26
click at [514, 24] on button at bounding box center [513, 16] width 19 height 19
select select "**********"
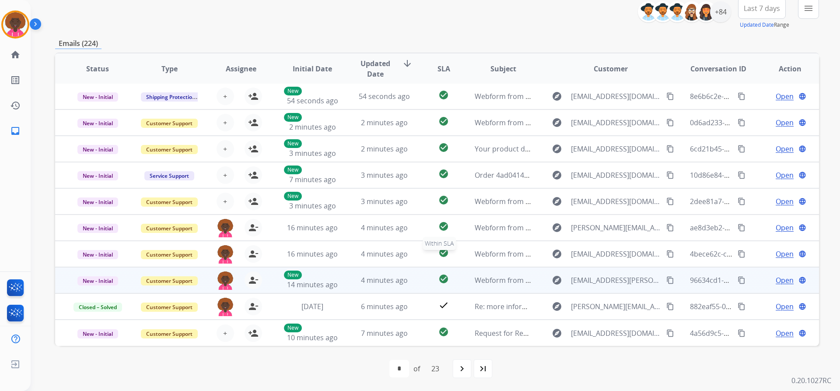
scroll to position [107, 0]
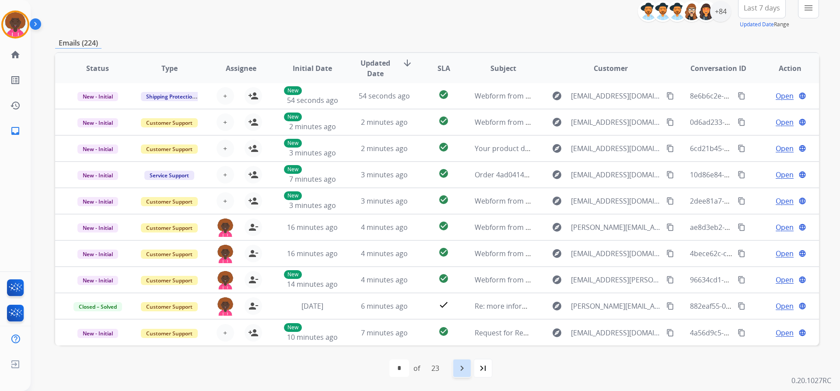
click at [460, 368] on mat-icon "navigate_next" at bounding box center [462, 368] width 10 height 10
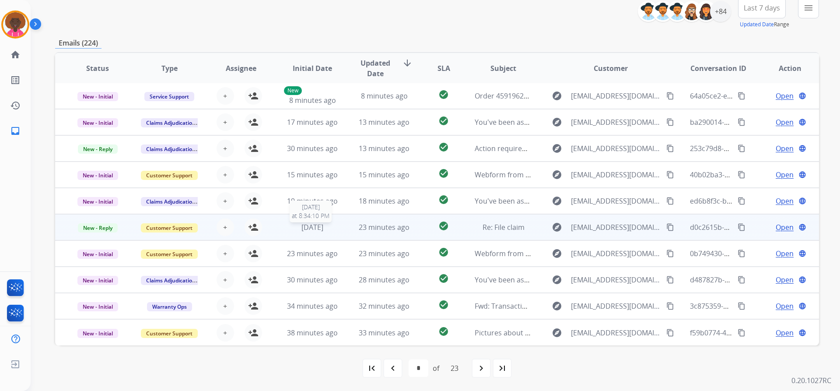
click at [331, 232] on div "[DATE]" at bounding box center [312, 227] width 57 height 10
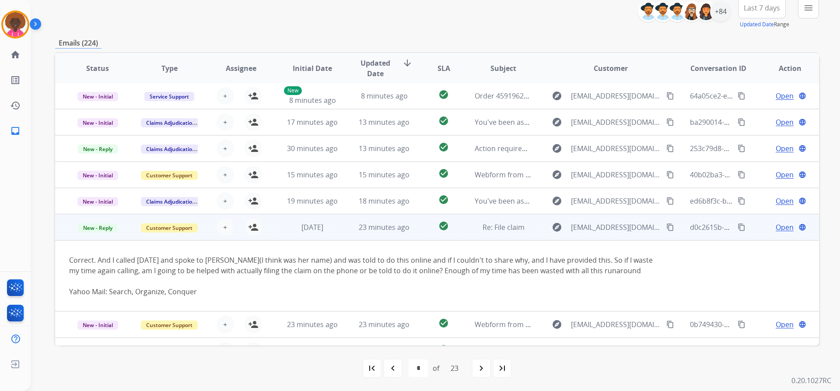
scroll to position [72, 0]
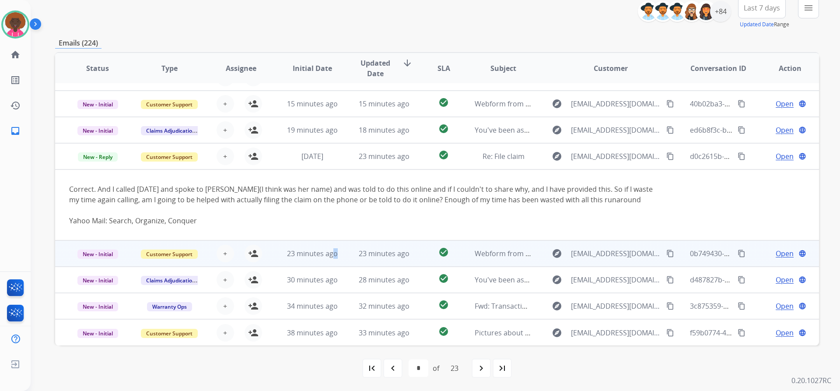
click at [332, 247] on td "23 minutes ago" at bounding box center [306, 253] width 72 height 26
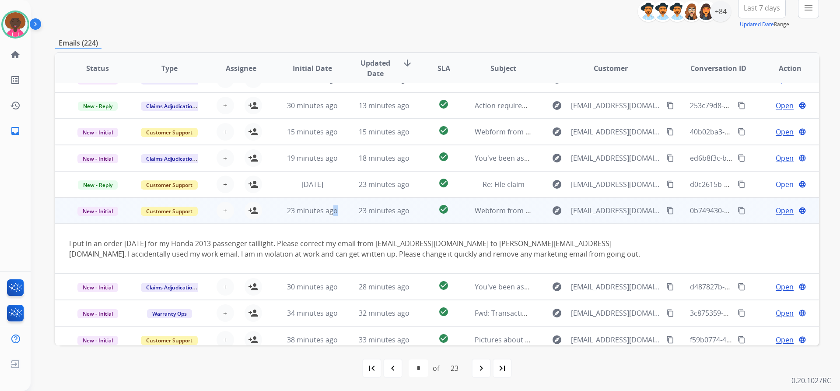
scroll to position [51, 0]
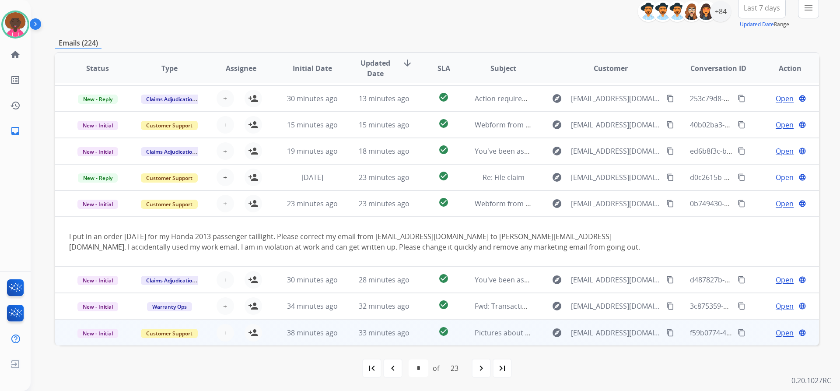
click at [348, 331] on td "33 minutes ago" at bounding box center [378, 332] width 72 height 26
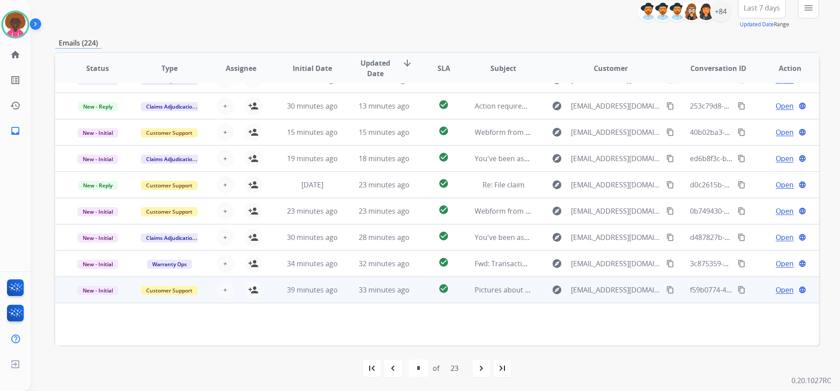
scroll to position [71, 0]
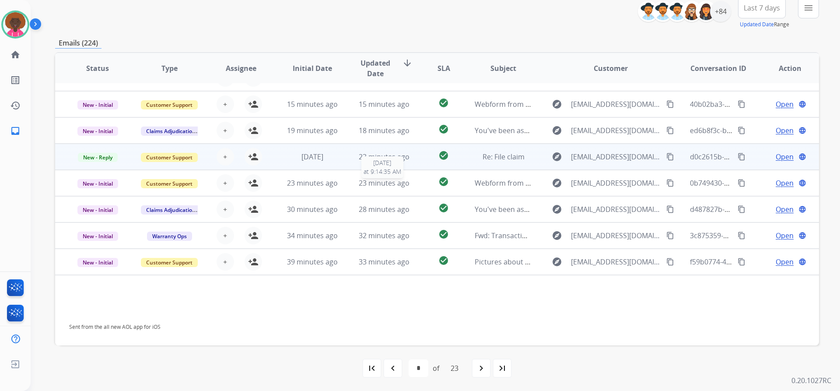
click at [383, 187] on span "23 minutes ago" at bounding box center [384, 183] width 51 height 10
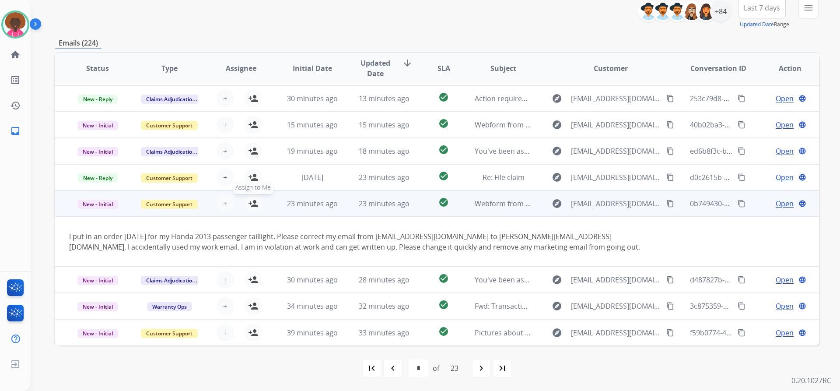
click at [254, 202] on mat-icon "person_add" at bounding box center [253, 203] width 10 height 10
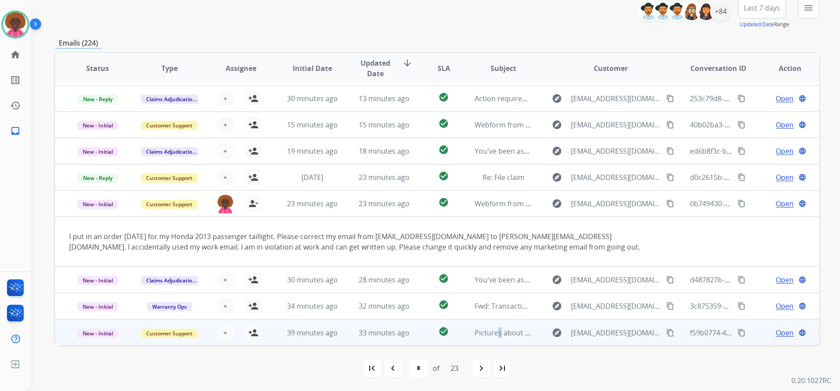
click at [492, 324] on td "Pictures about my key" at bounding box center [497, 332] width 72 height 26
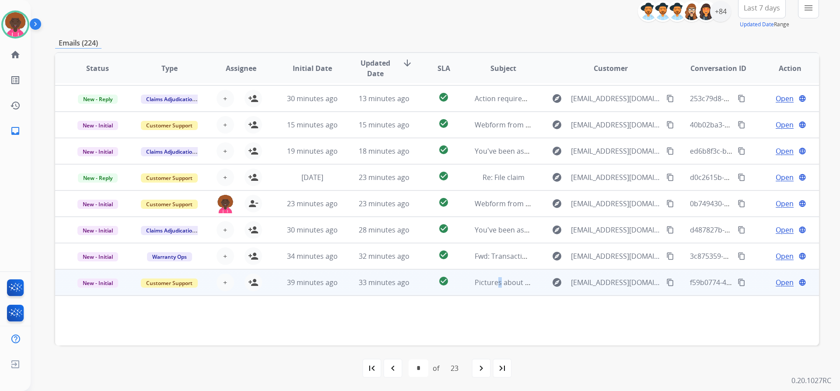
scroll to position [71, 0]
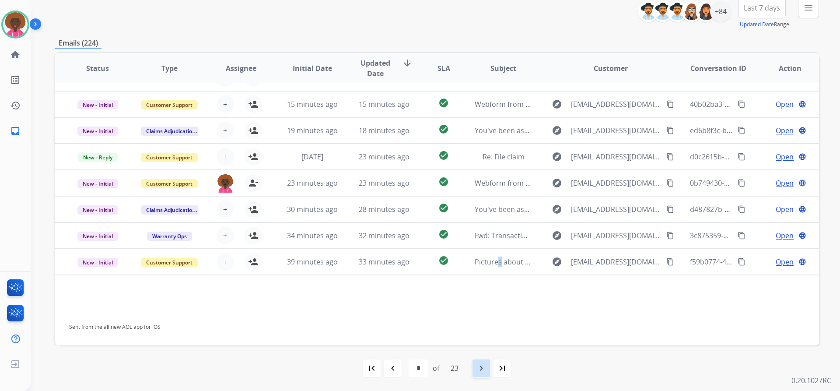
click at [478, 369] on mat-icon "navigate_next" at bounding box center [481, 368] width 10 height 10
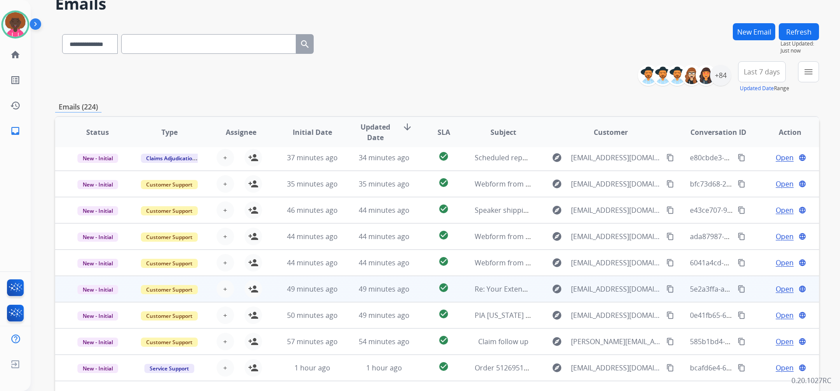
scroll to position [107, 0]
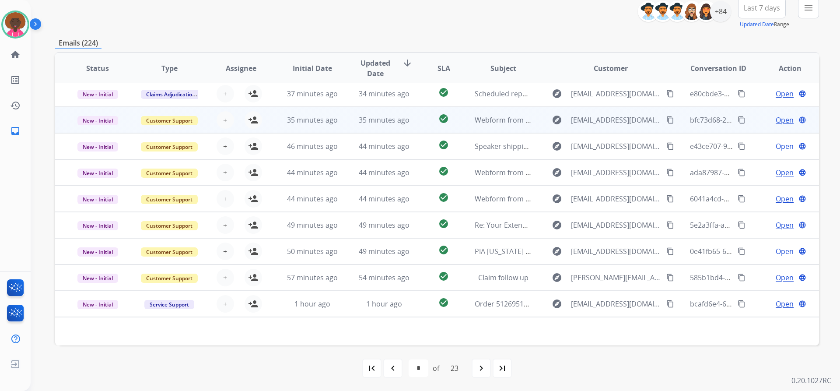
click at [344, 124] on td "35 minutes ago" at bounding box center [378, 120] width 72 height 26
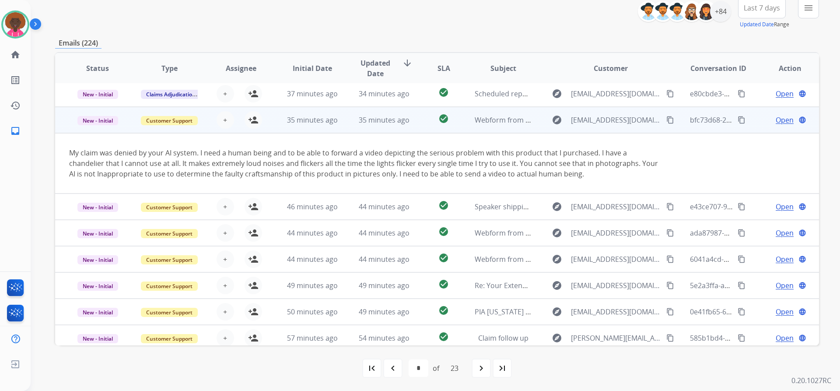
scroll to position [52, 0]
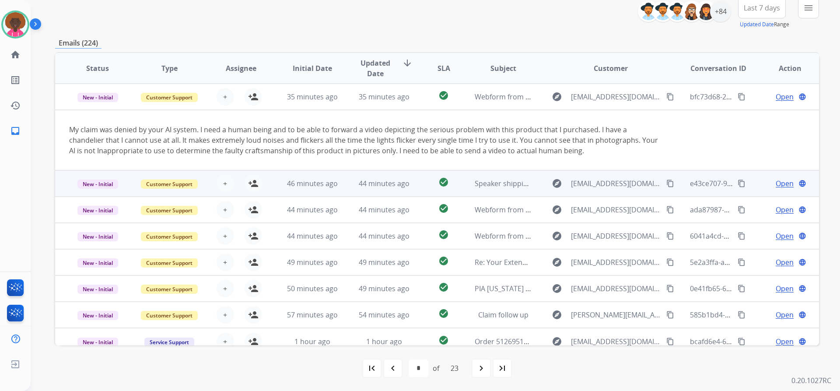
click at [324, 177] on td "46 minutes ago" at bounding box center [306, 183] width 72 height 26
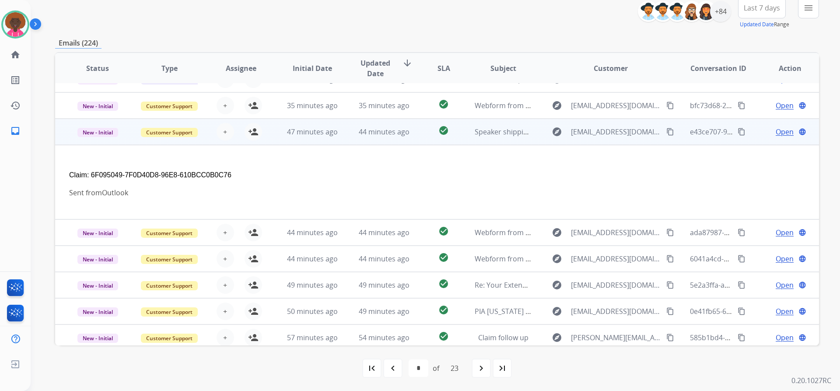
scroll to position [75, 0]
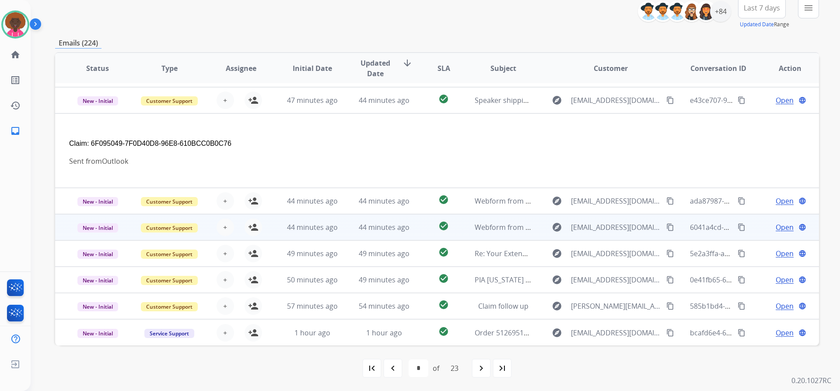
click at [328, 218] on td "44 minutes ago" at bounding box center [306, 227] width 72 height 26
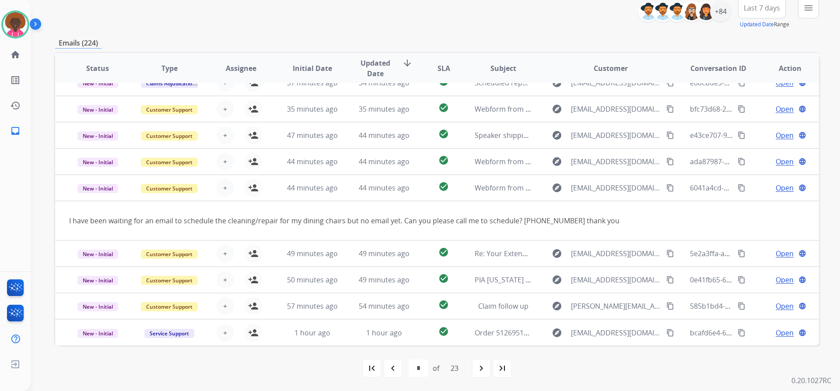
scroll to position [40, 0]
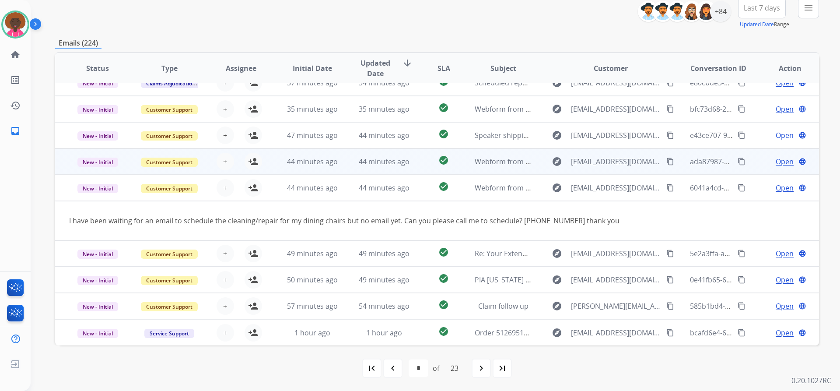
drag, startPoint x: 302, startPoint y: 169, endPoint x: 302, endPoint y: 164, distance: 5.3
click at [302, 168] on td "44 minutes ago" at bounding box center [306, 161] width 72 height 26
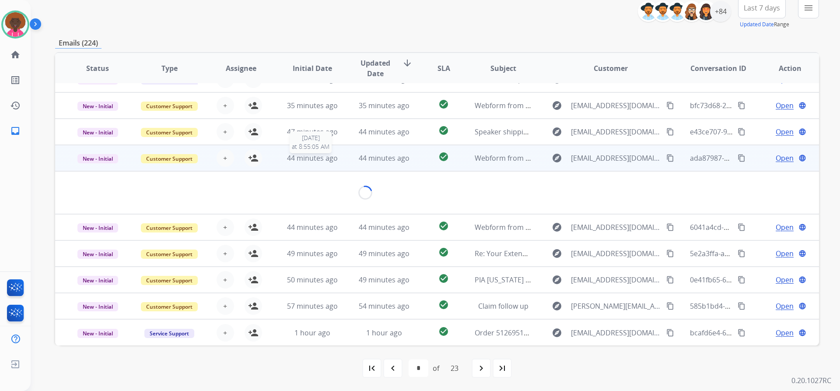
scroll to position [61, 0]
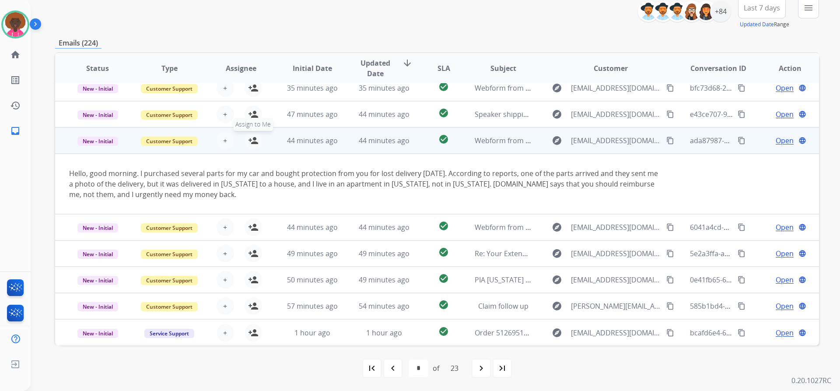
click at [248, 139] on mat-icon "person_add" at bounding box center [253, 140] width 10 height 10
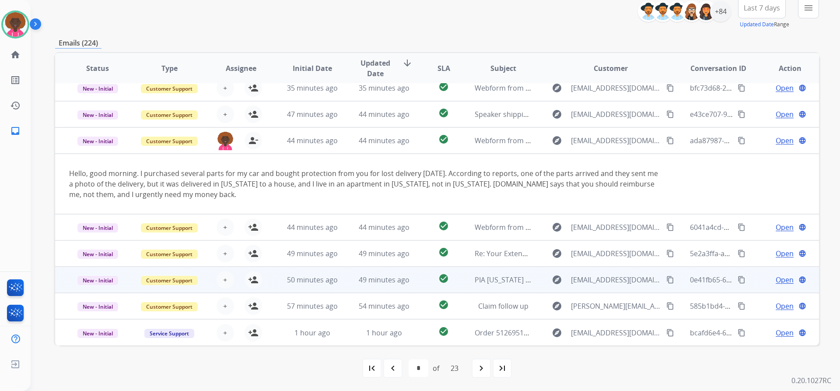
click at [272, 275] on td "50 minutes ago" at bounding box center [306, 279] width 72 height 26
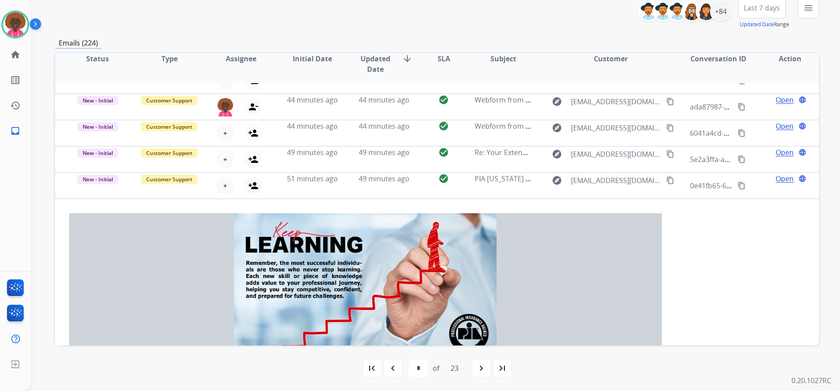
scroll to position [9, 0]
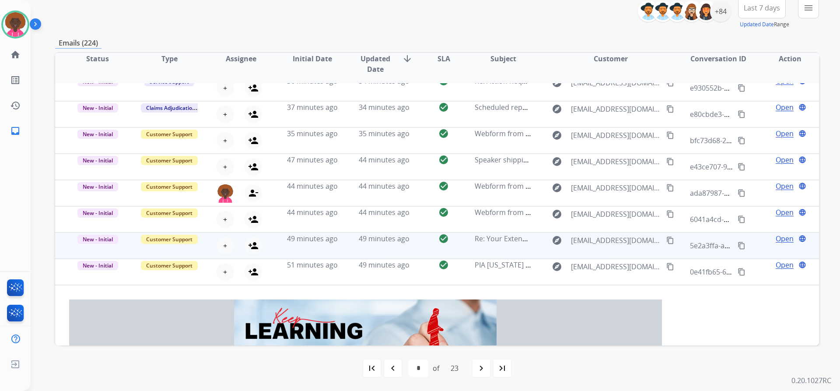
click at [312, 247] on td "49 minutes ago" at bounding box center [306, 245] width 72 height 26
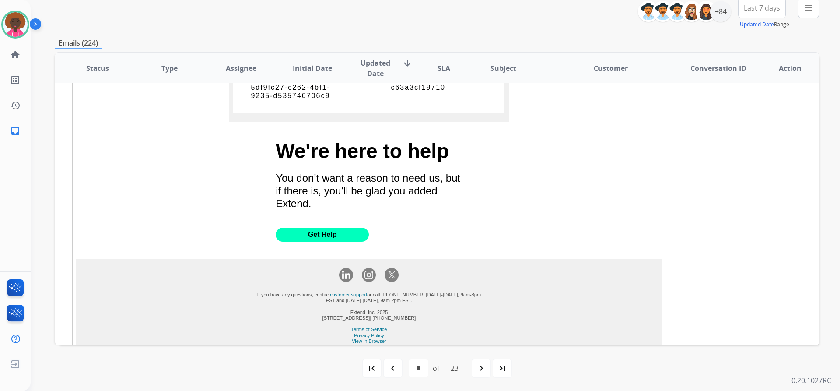
scroll to position [786, 0]
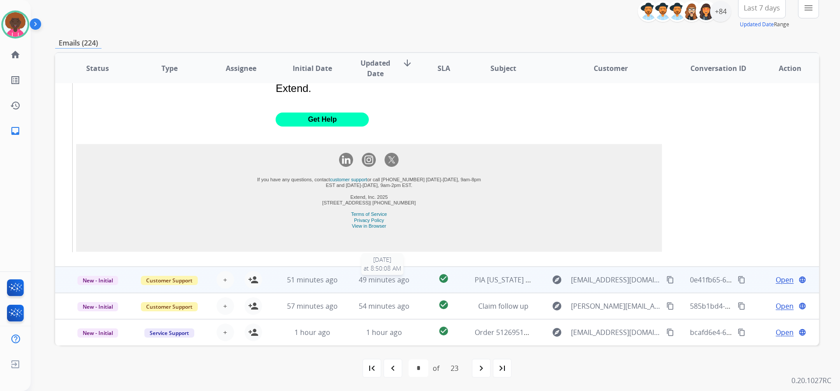
click at [384, 278] on span "49 minutes ago" at bounding box center [384, 280] width 51 height 10
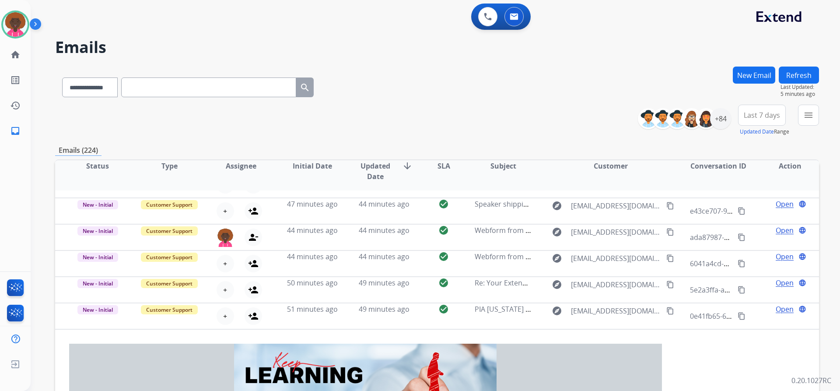
scroll to position [0, 0]
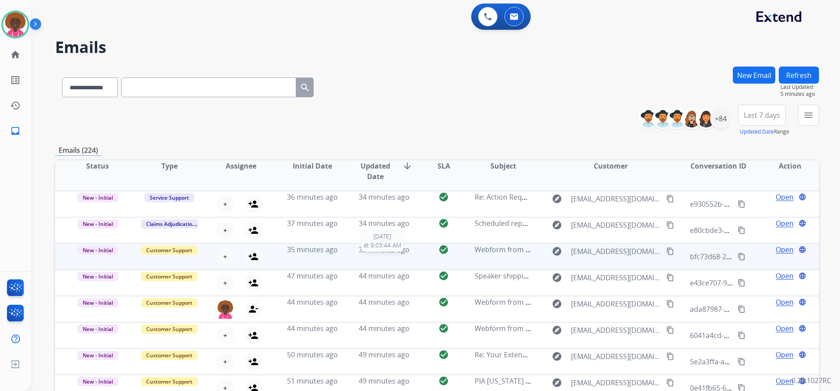
click at [393, 246] on span "35 minutes ago" at bounding box center [384, 249] width 51 height 10
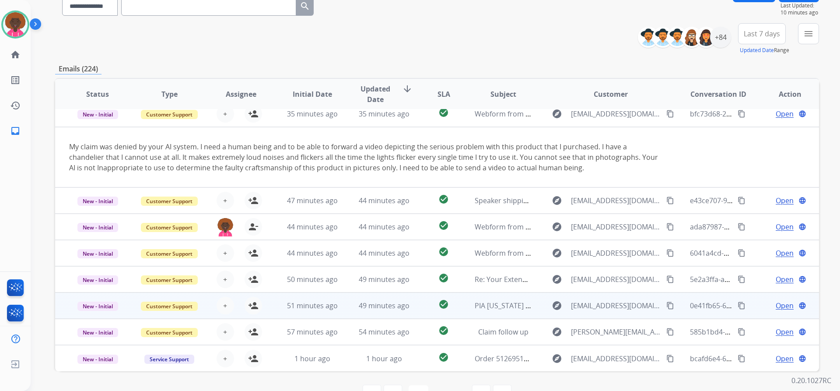
scroll to position [107, 0]
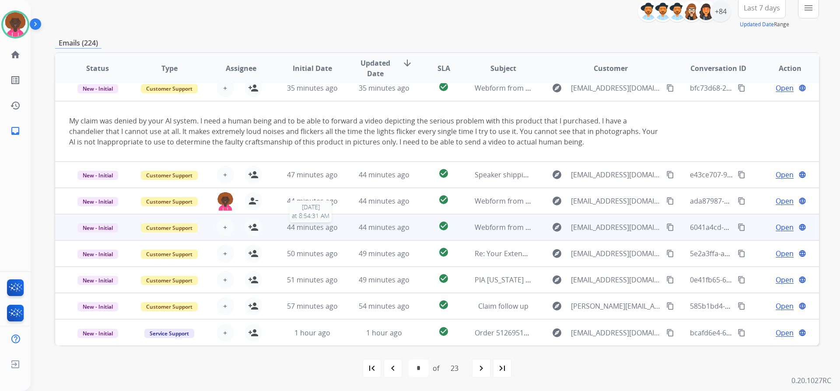
click at [316, 223] on span "44 minutes ago" at bounding box center [312, 227] width 51 height 10
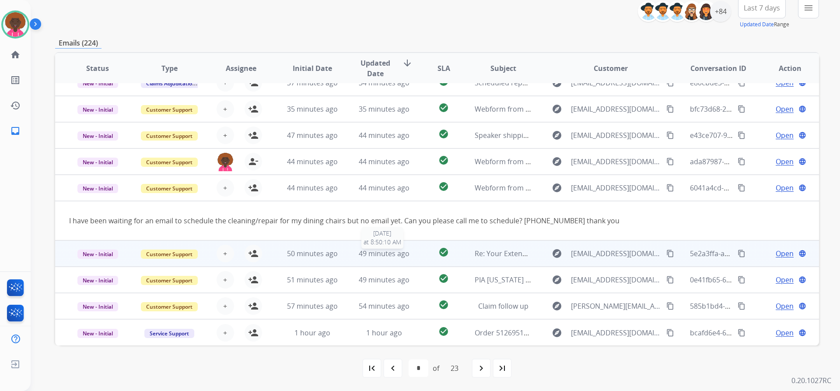
click at [399, 252] on span "49 minutes ago" at bounding box center [384, 253] width 51 height 10
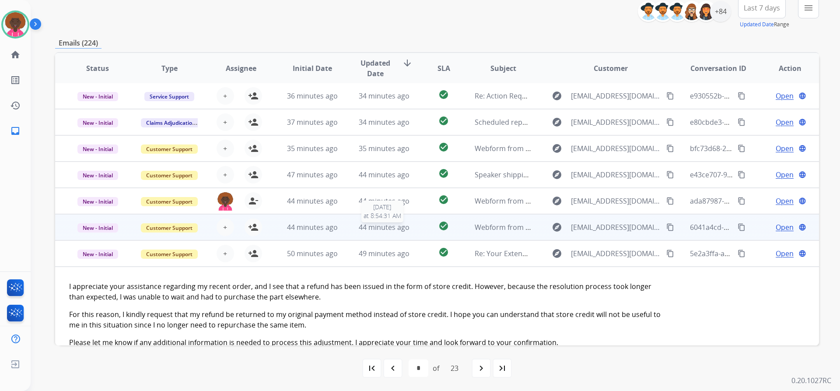
scroll to position [0, 0]
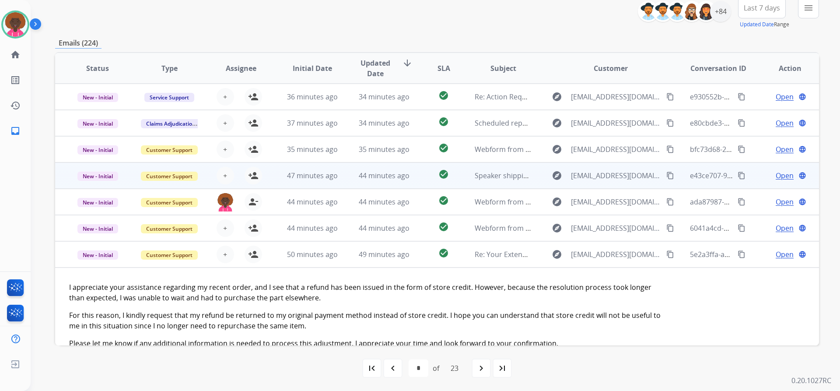
click at [324, 182] on td "47 minutes ago" at bounding box center [306, 175] width 72 height 26
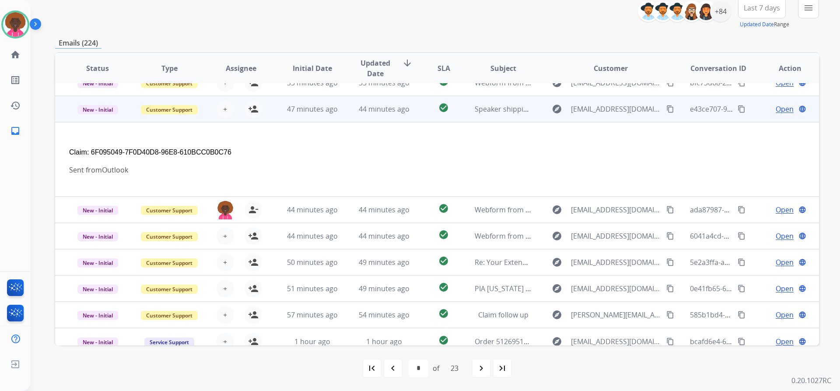
scroll to position [75, 0]
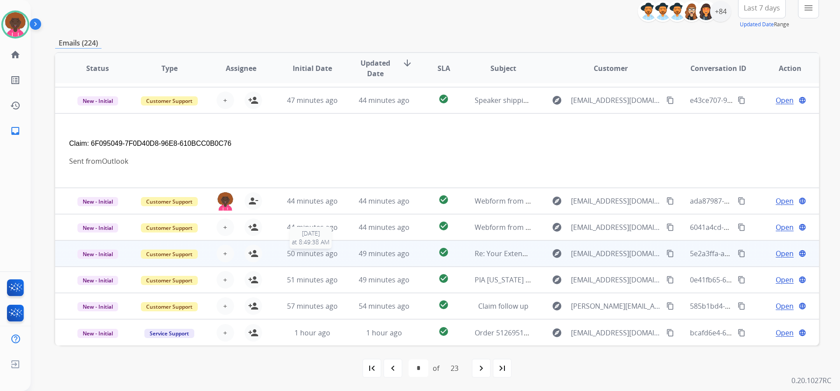
click at [327, 248] on span "50 minutes ago" at bounding box center [312, 253] width 51 height 10
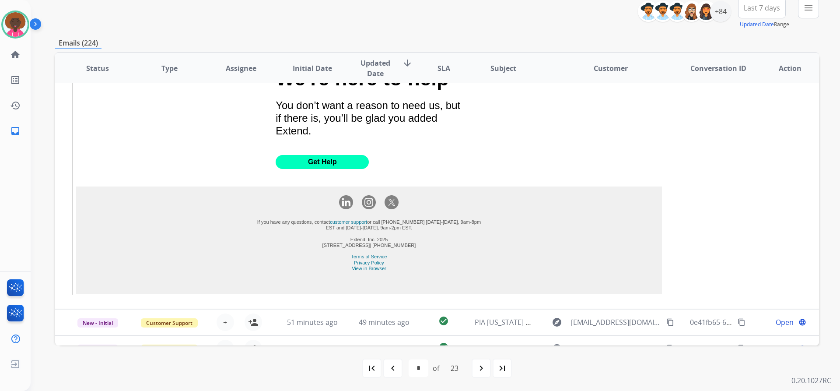
scroll to position [786, 0]
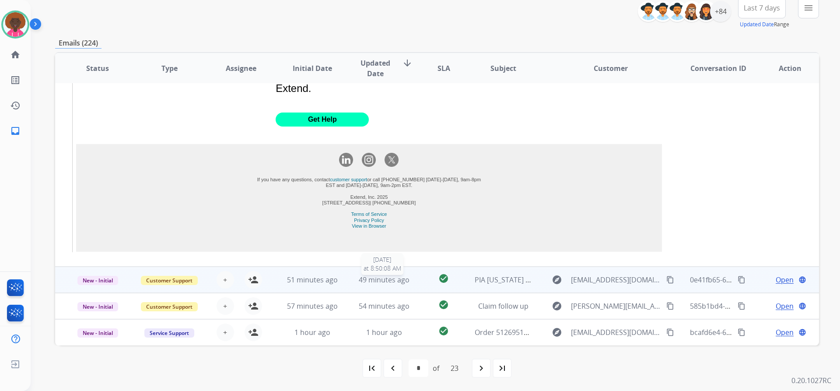
click at [359, 278] on span "49 minutes ago" at bounding box center [384, 280] width 51 height 10
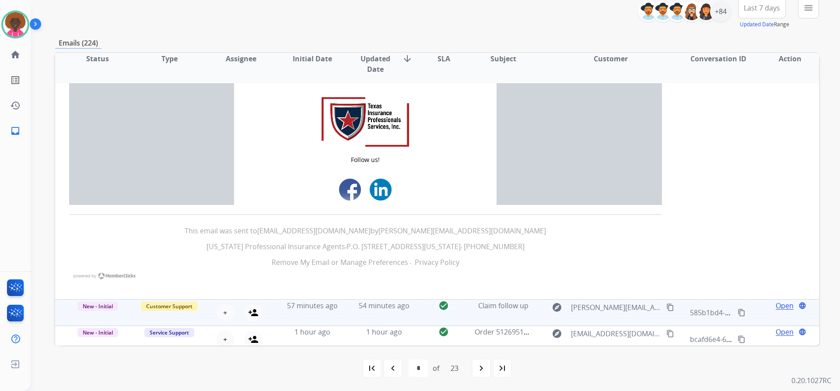
scroll to position [1505, 0]
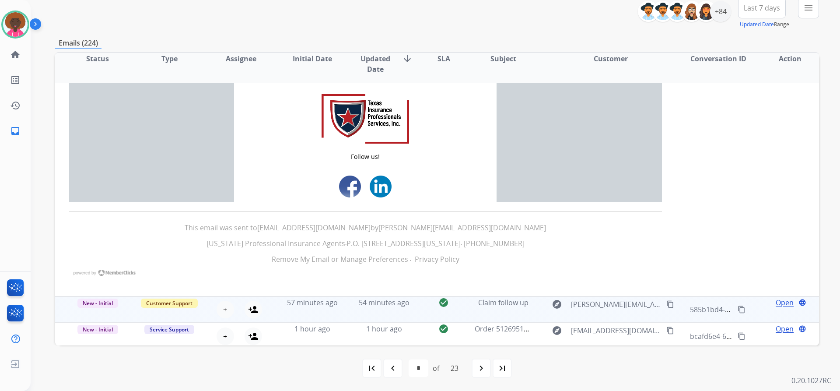
click at [351, 297] on td "54 minutes ago" at bounding box center [378, 309] width 72 height 26
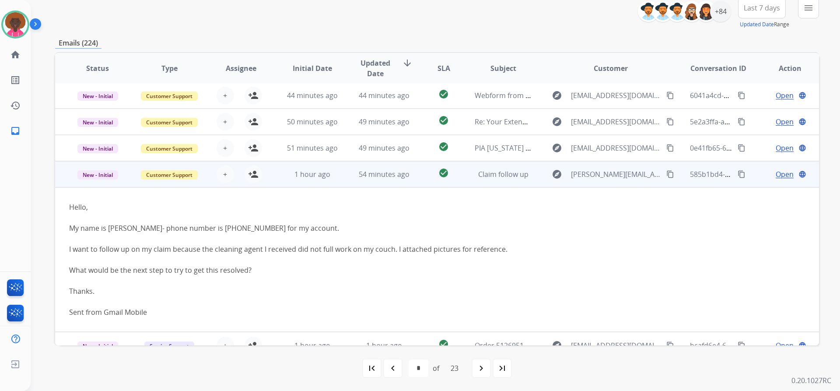
scroll to position [145, 0]
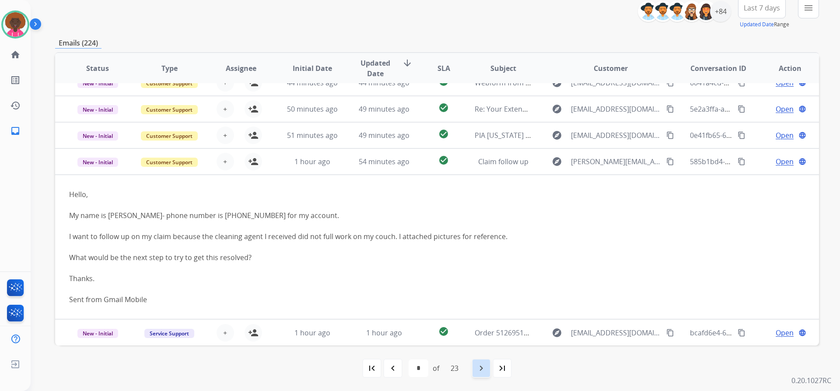
click at [478, 363] on mat-icon "navigate_next" at bounding box center [481, 368] width 10 height 10
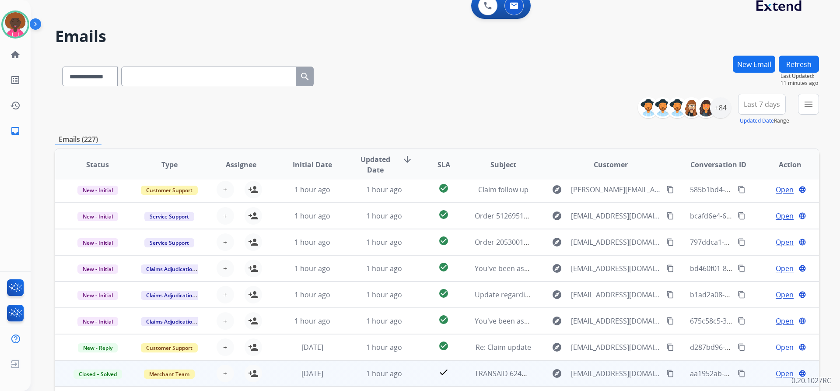
scroll to position [44, 0]
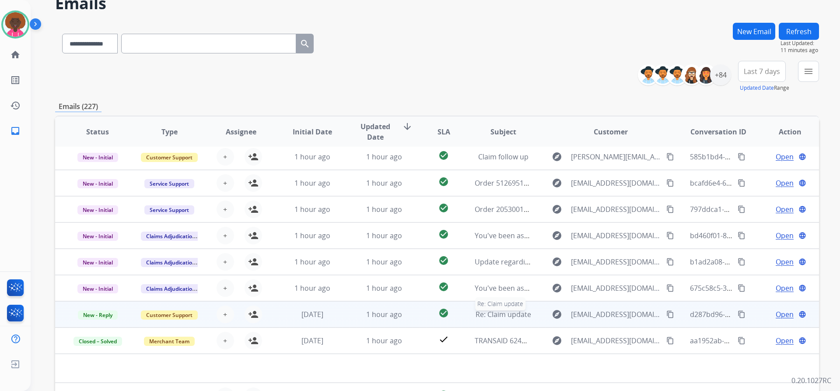
click at [506, 311] on span "Re: Claim update" at bounding box center [503, 314] width 56 height 10
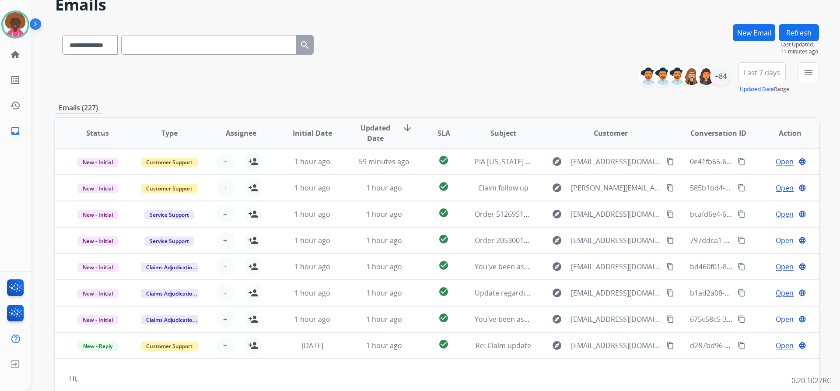
scroll to position [0, 0]
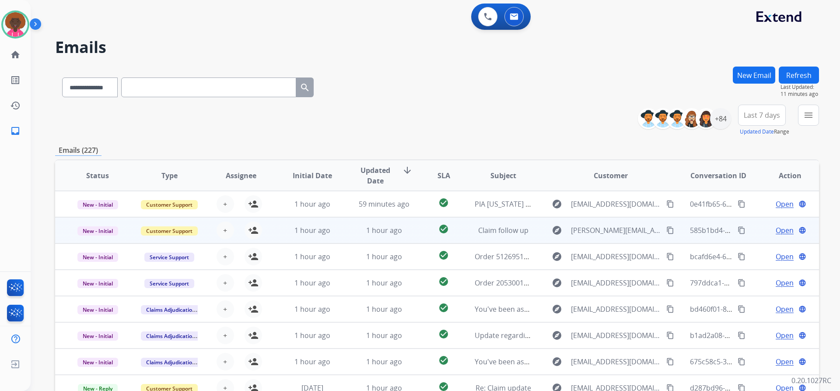
click at [342, 229] on td "1 hour ago" at bounding box center [378, 230] width 72 height 26
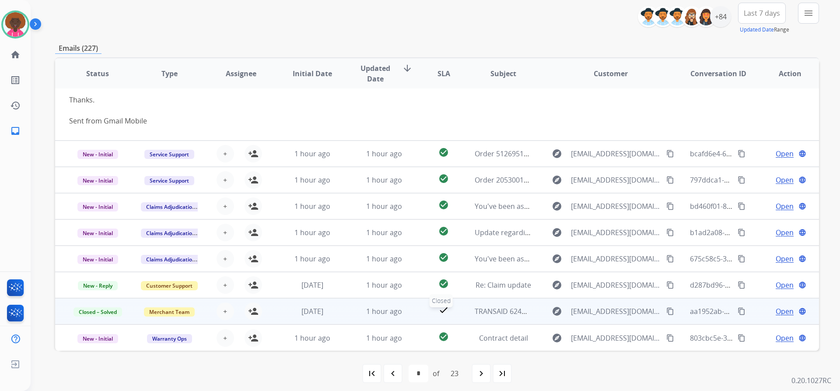
scroll to position [107, 0]
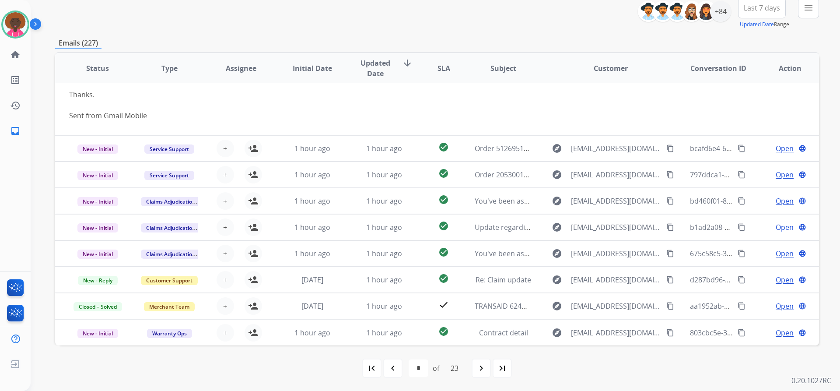
click at [497, 366] on div "last_page" at bounding box center [501, 367] width 19 height 19
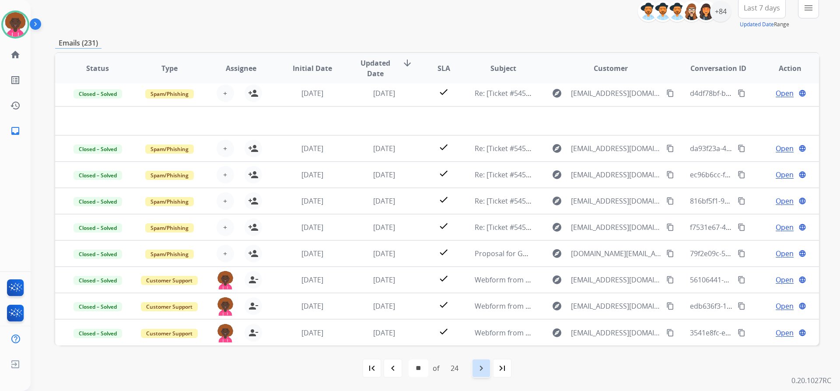
click at [482, 375] on div "navigate_next" at bounding box center [480, 367] width 19 height 19
select select "**"
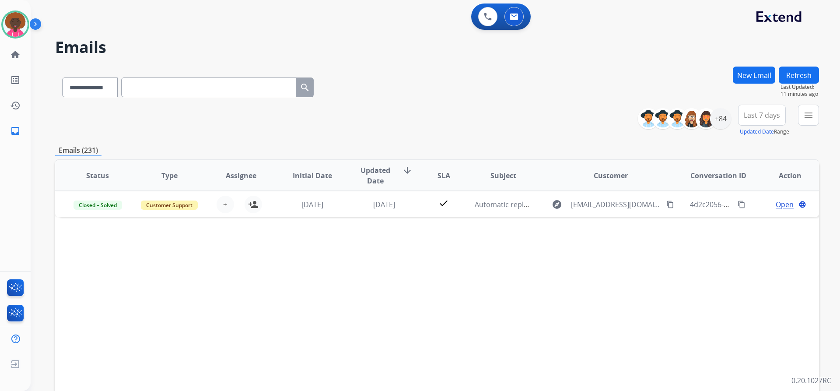
scroll to position [0, 0]
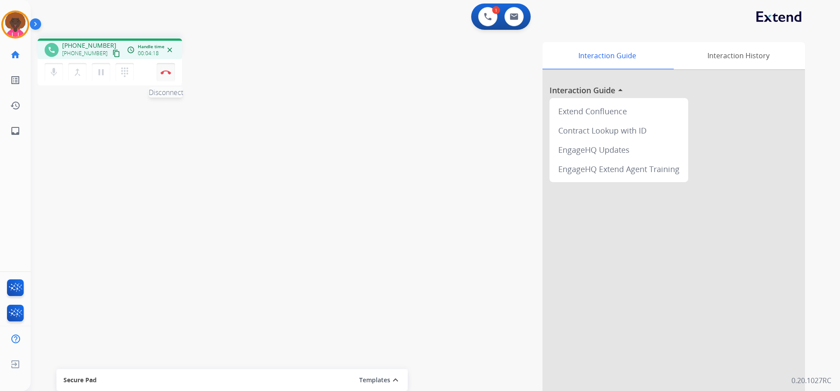
click at [172, 71] on button "Disconnect" at bounding box center [166, 72] width 18 height 18
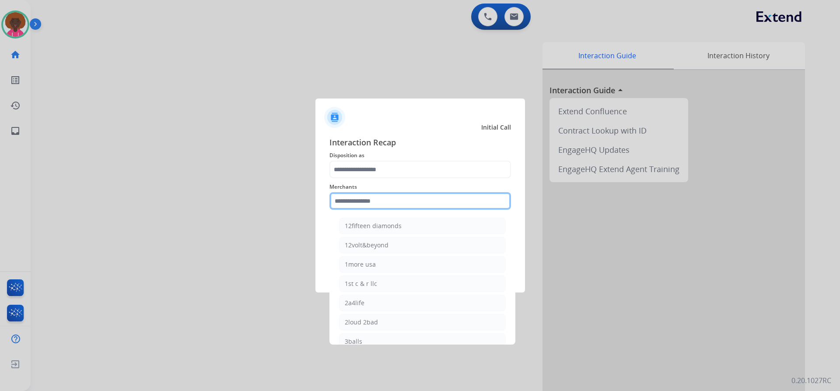
click at [446, 208] on input "text" at bounding box center [419, 200] width 181 height 17
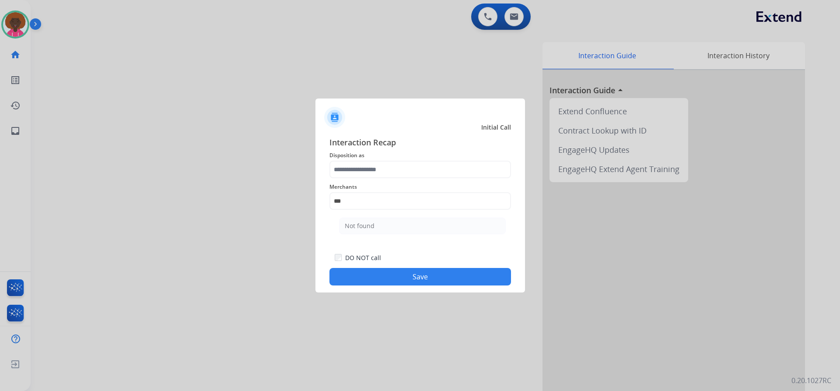
click at [358, 218] on li "Not found" at bounding box center [422, 225] width 167 height 17
type input "*********"
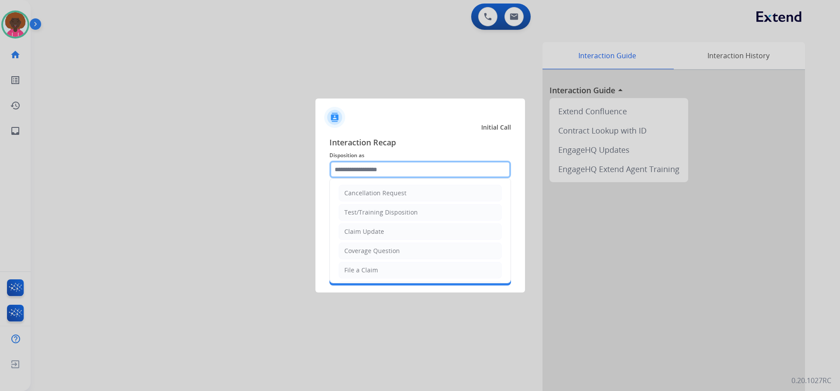
click at [379, 174] on input "text" at bounding box center [419, 169] width 181 height 17
click at [365, 265] on li "File a Claim" at bounding box center [419, 270] width 163 height 17
type input "**********"
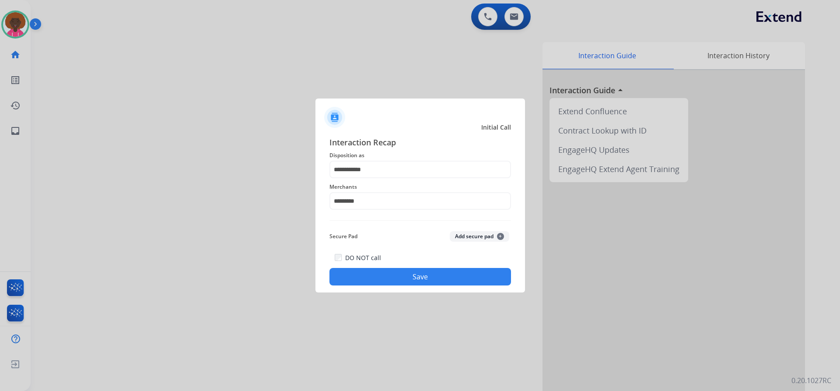
click at [443, 274] on button "Save" at bounding box center [419, 276] width 181 height 17
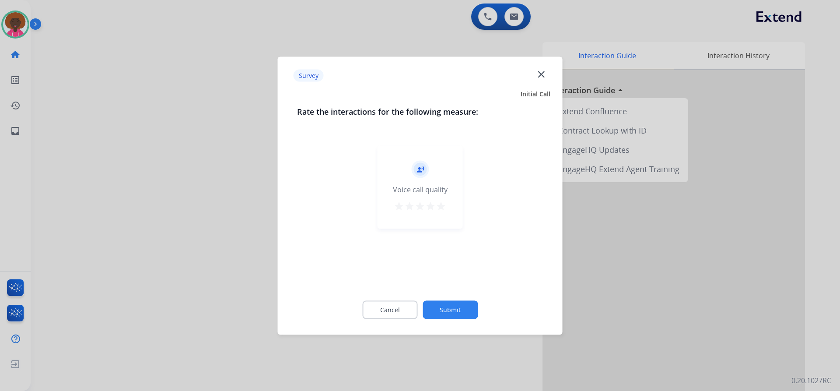
click at [433, 213] on div "record_voice_over Voice call quality star star star star star" at bounding box center [419, 186] width 85 height 83
click at [443, 210] on mat-icon "star" at bounding box center [441, 205] width 10 height 10
click at [458, 296] on div "Cancel Submit" at bounding box center [420, 309] width 246 height 39
click at [455, 315] on button "Submit" at bounding box center [449, 309] width 55 height 18
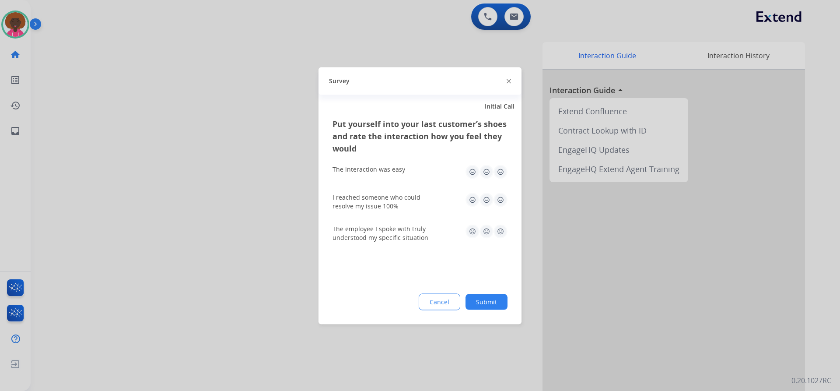
drag, startPoint x: 504, startPoint y: 272, endPoint x: 494, endPoint y: 289, distance: 19.7
click at [496, 286] on div "Put yourself into your last customer’s shoes and rate the interaction how you f…" at bounding box center [419, 220] width 203 height 206
click at [490, 300] on button "Submit" at bounding box center [486, 301] width 42 height 16
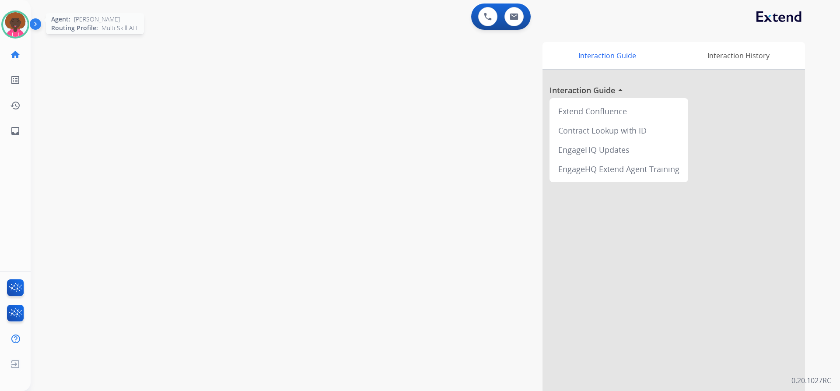
click at [16, 22] on img at bounding box center [15, 24] width 24 height 24
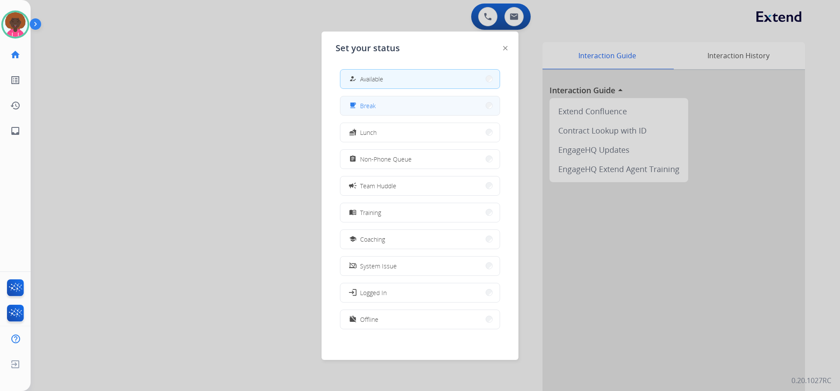
click at [373, 108] on span "Break" at bounding box center [368, 105] width 16 height 9
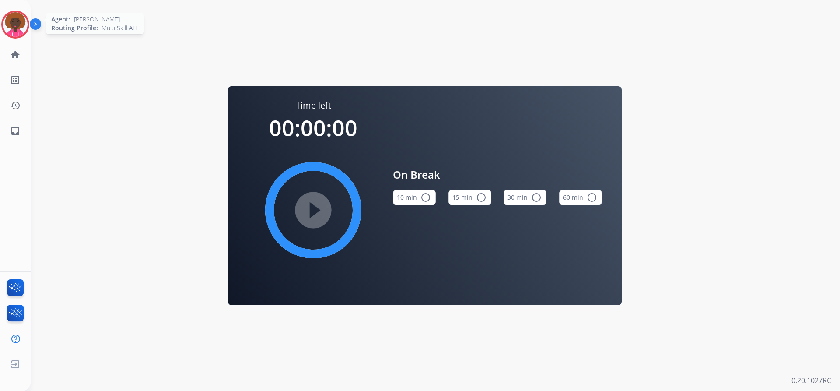
click at [8, 24] on img at bounding box center [15, 24] width 24 height 24
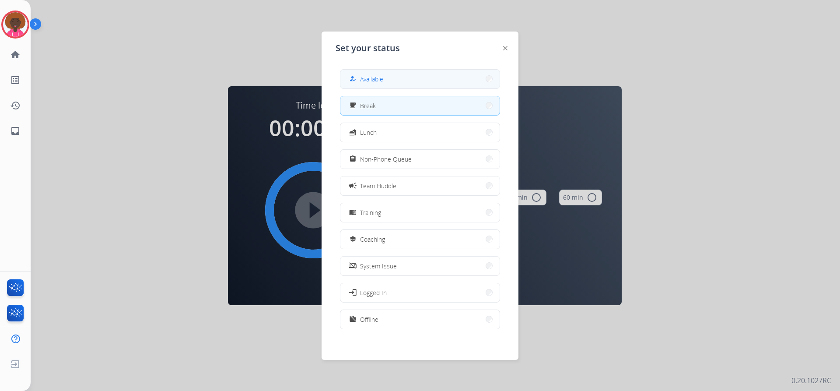
click at [416, 77] on button "how_to_reg Available" at bounding box center [419, 79] width 159 height 19
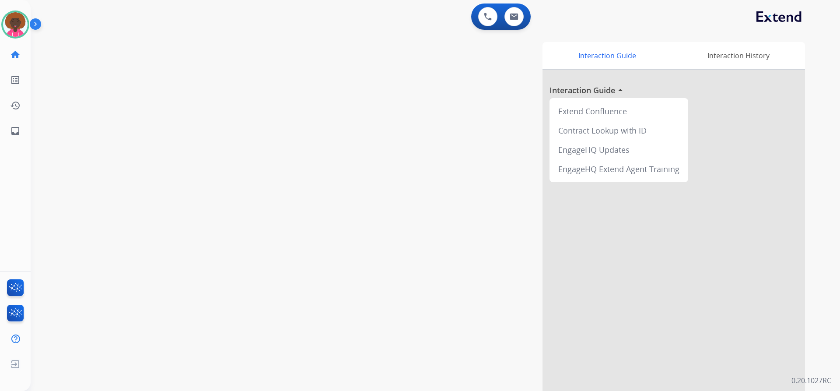
click at [0, 29] on div "[PERSON_NAME] Available Edit Avatar Agent: [PERSON_NAME] Profile: Multi Skill A…" at bounding box center [15, 24] width 31 height 28
click at [21, 21] on img at bounding box center [15, 24] width 24 height 24
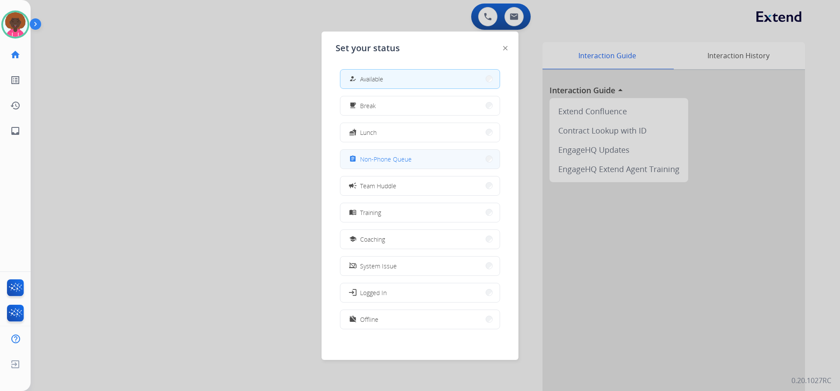
click at [409, 157] on span "Non-Phone Queue" at bounding box center [386, 158] width 52 height 9
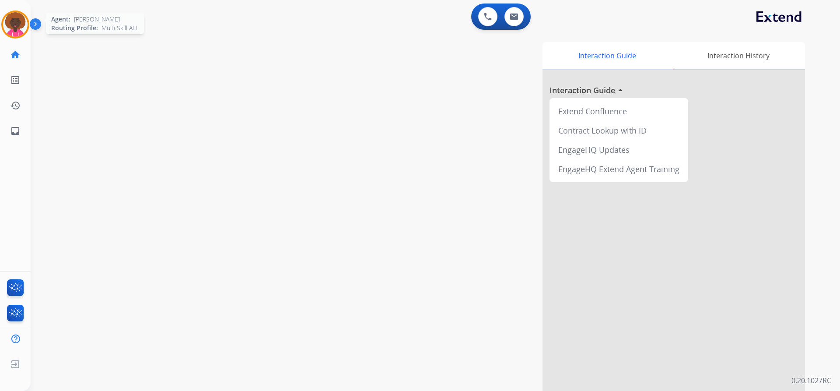
drag, startPoint x: 19, startPoint y: 23, endPoint x: 42, endPoint y: 30, distance: 23.7
click at [20, 24] on img at bounding box center [15, 24] width 24 height 24
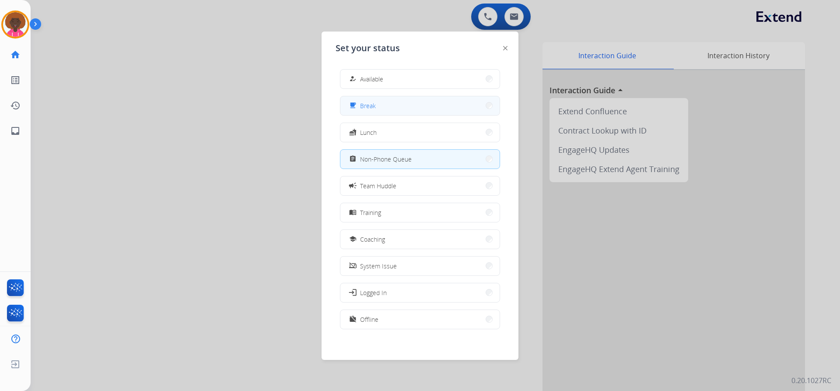
click at [430, 111] on button "free_breakfast Break" at bounding box center [419, 105] width 159 height 19
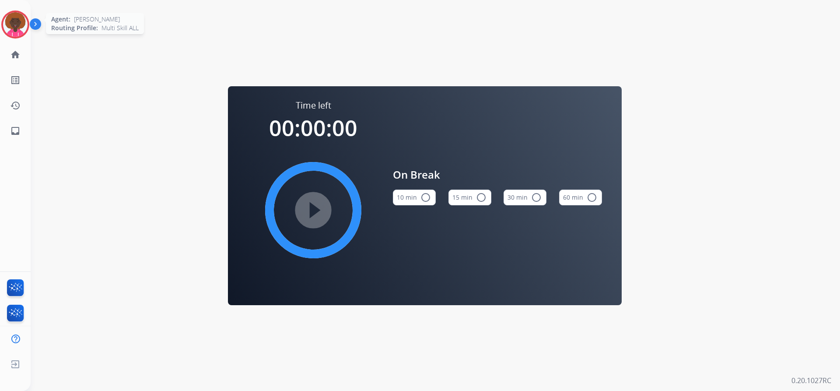
click at [11, 30] on img at bounding box center [15, 24] width 24 height 24
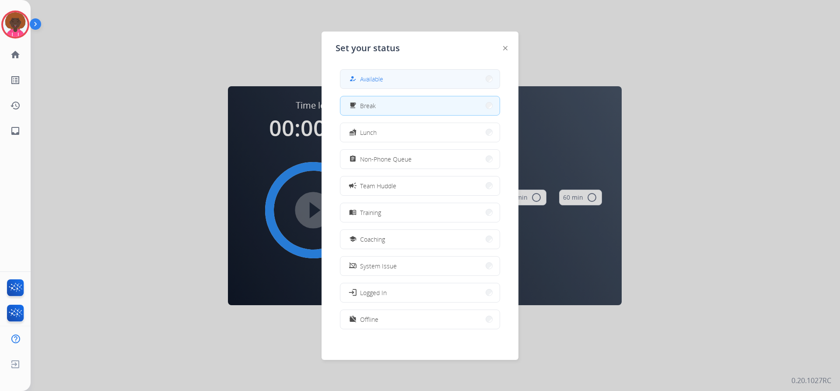
click at [387, 85] on button "how_to_reg Available" at bounding box center [419, 79] width 159 height 19
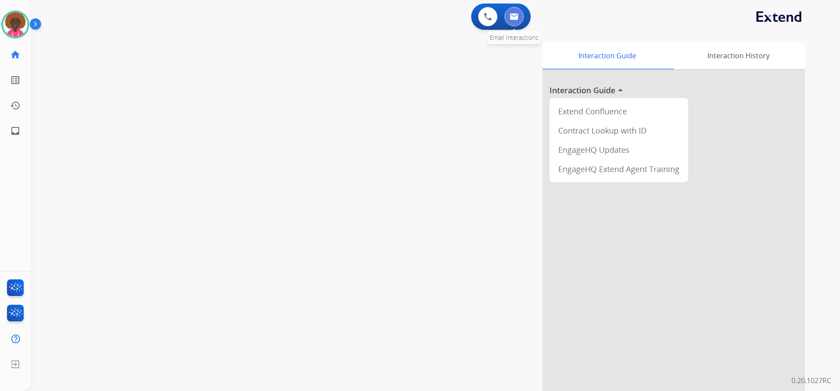
click at [516, 21] on button at bounding box center [513, 16] width 19 height 19
select select "**********"
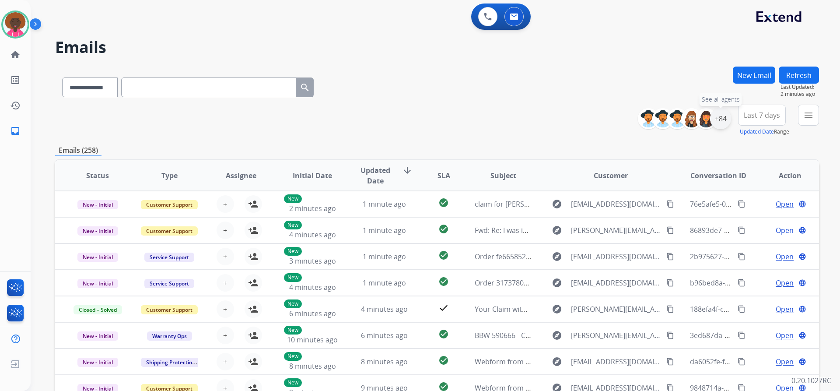
click at [717, 117] on div "+84" at bounding box center [720, 118] width 21 height 21
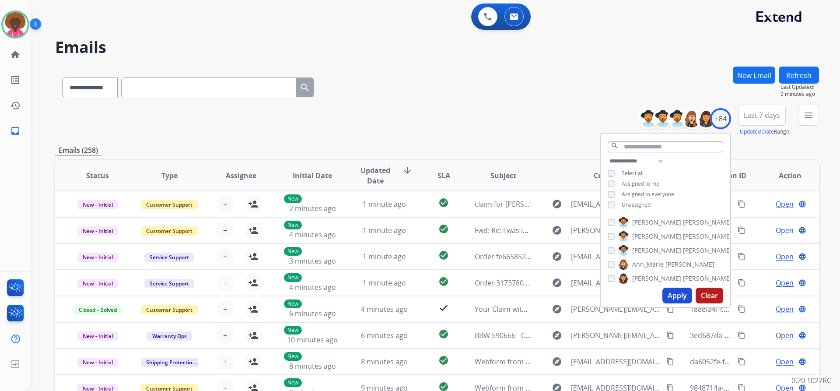
click at [611, 198] on div "**********" at bounding box center [664, 184] width 129 height 56
click at [671, 295] on button "Apply" at bounding box center [677, 295] width 30 height 16
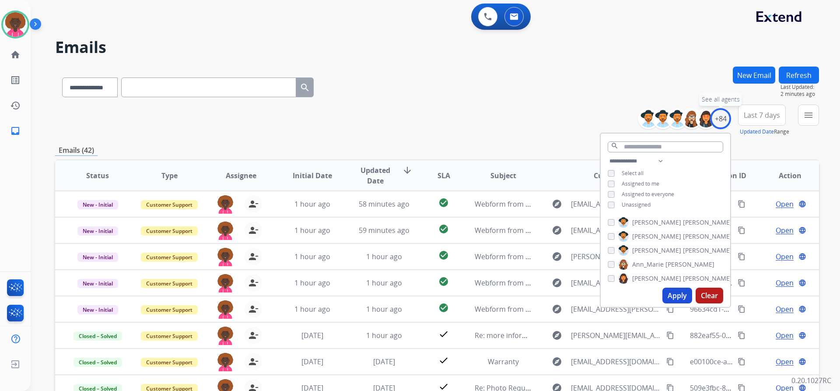
drag, startPoint x: 717, startPoint y: 118, endPoint x: 591, endPoint y: 164, distance: 134.1
click at [715, 123] on div "+84" at bounding box center [720, 118] width 21 height 21
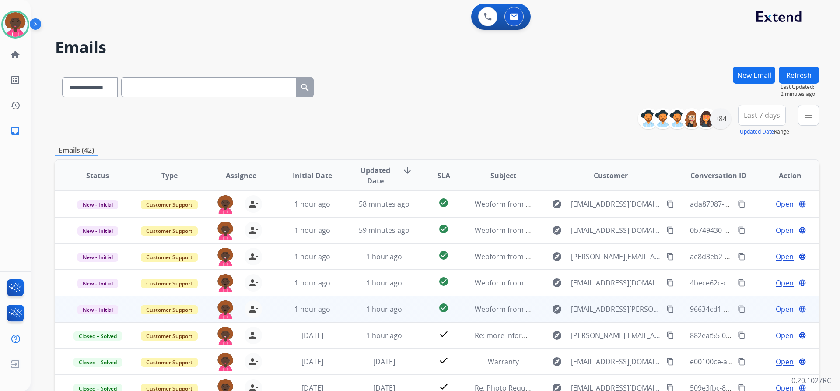
click at [532, 309] on td "explore [EMAIL_ADDRESS][PERSON_NAME][DOMAIN_NAME] content_copy" at bounding box center [603, 309] width 143 height 26
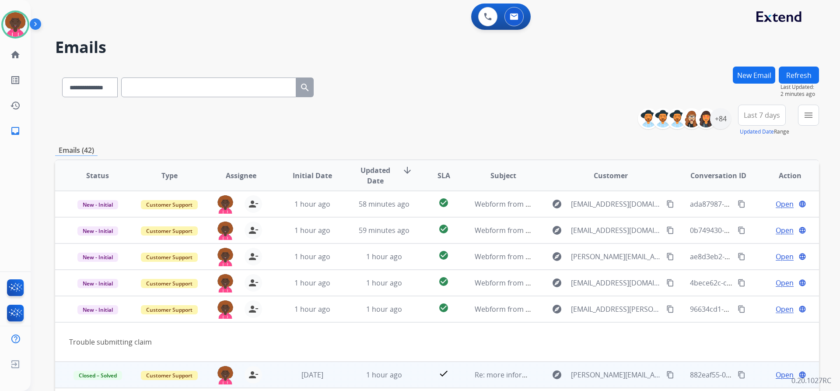
scroll to position [40, 0]
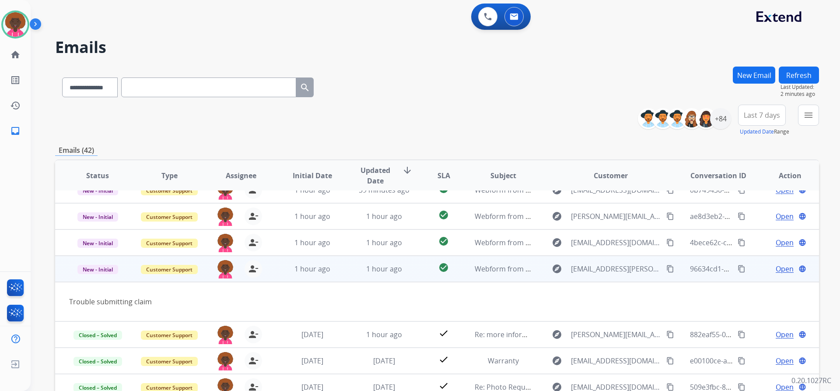
click at [667, 268] on mat-icon "content_copy" at bounding box center [670, 269] width 8 height 8
click at [783, 268] on span "Open" at bounding box center [784, 268] width 18 height 10
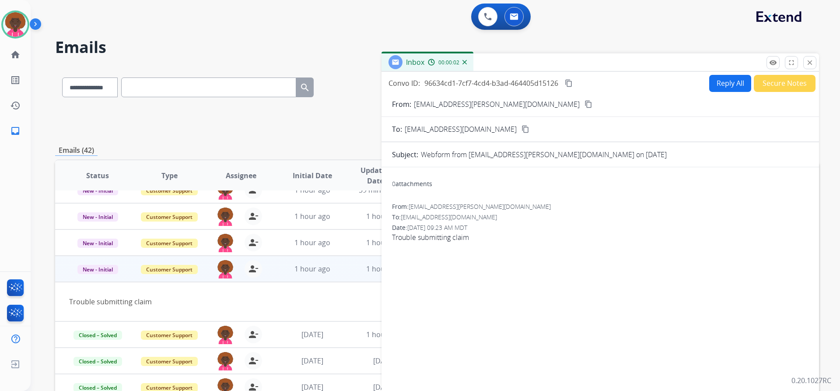
click at [789, 84] on button "Secure Notes" at bounding box center [785, 83] width 62 height 17
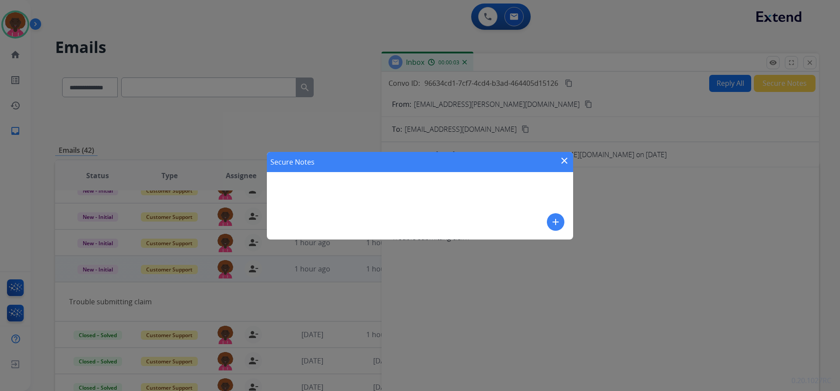
click at [553, 227] on mat-icon "add" at bounding box center [555, 221] width 10 height 10
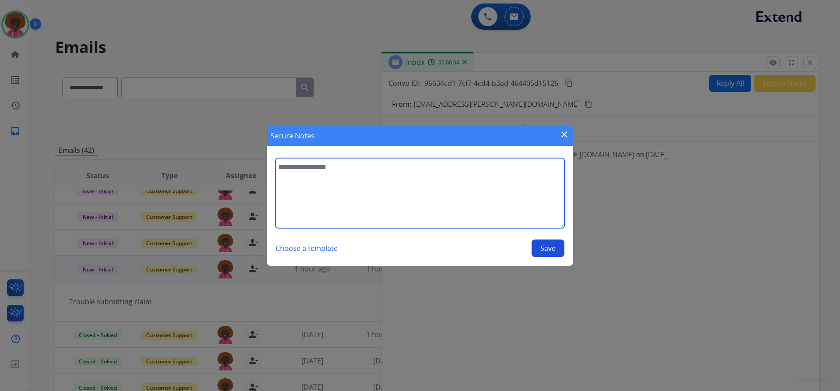
click at [424, 179] on textarea at bounding box center [420, 193] width 289 height 70
type textarea "**********"
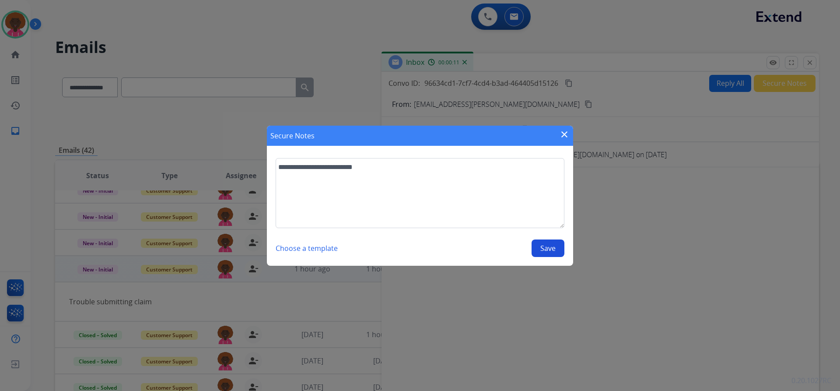
click at [547, 242] on button "Save" at bounding box center [547, 247] width 33 height 17
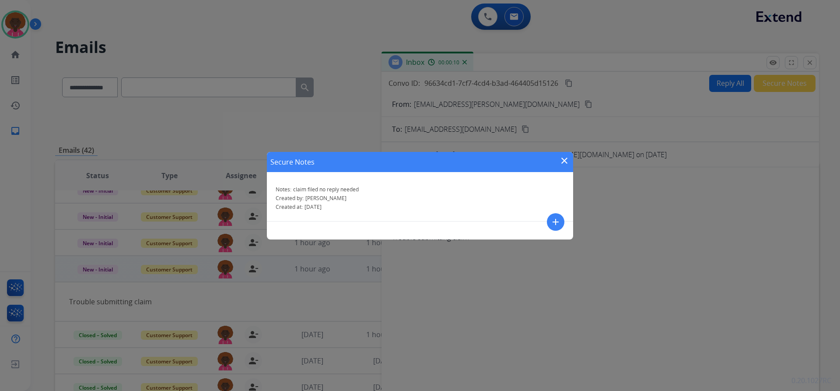
click at [562, 161] on mat-icon "close" at bounding box center [564, 160] width 10 height 10
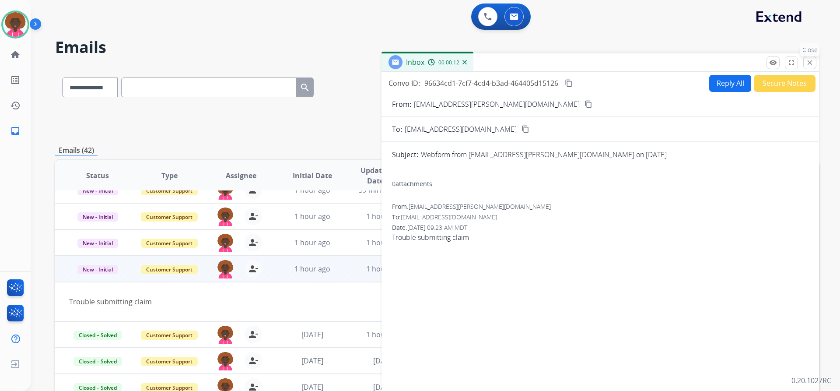
click at [814, 67] on button "close Close" at bounding box center [809, 62] width 13 height 13
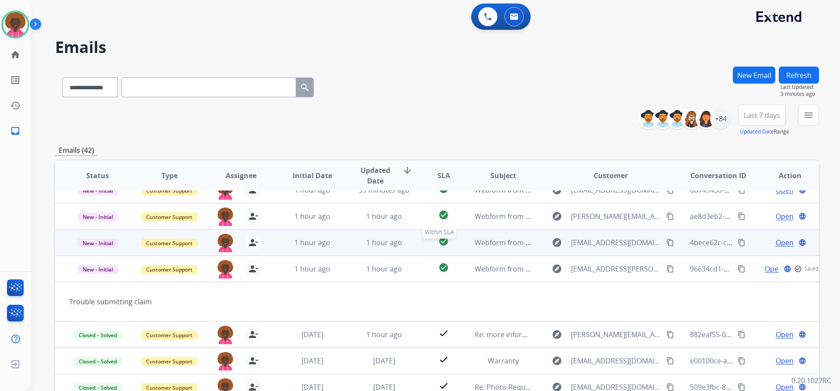
click at [455, 240] on div "check_circle" at bounding box center [443, 242] width 33 height 13
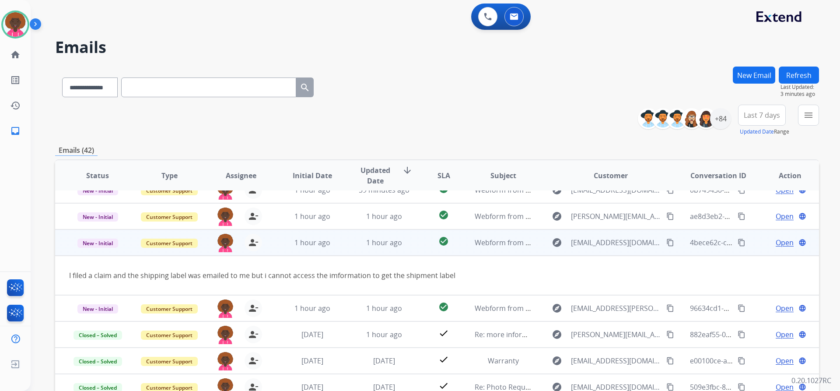
click at [666, 244] on mat-icon "content_copy" at bounding box center [670, 242] width 8 height 8
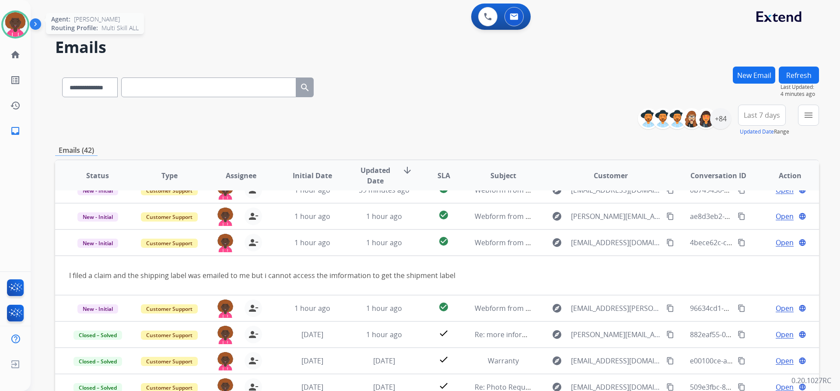
click at [8, 18] on img at bounding box center [15, 24] width 24 height 24
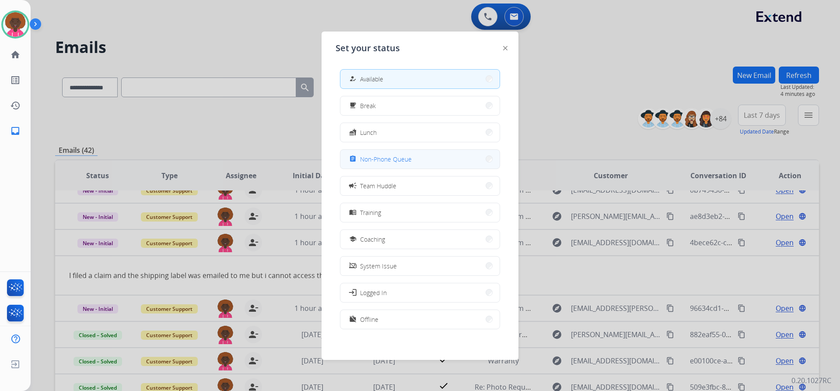
click at [410, 164] on div "assignment Non-Phone Queue" at bounding box center [379, 159] width 64 height 10
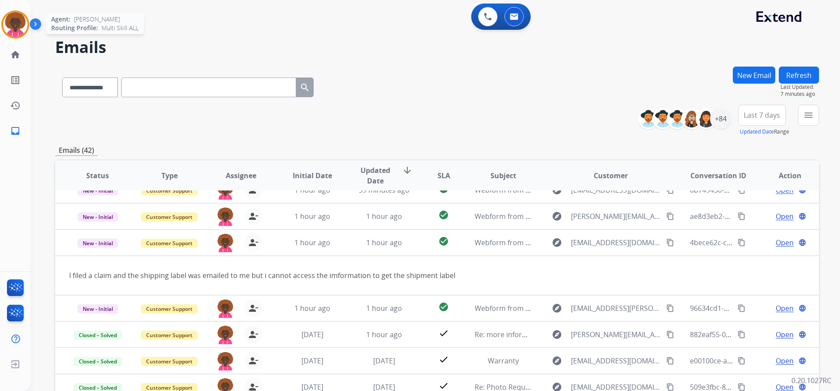
click at [21, 21] on img at bounding box center [15, 24] width 24 height 24
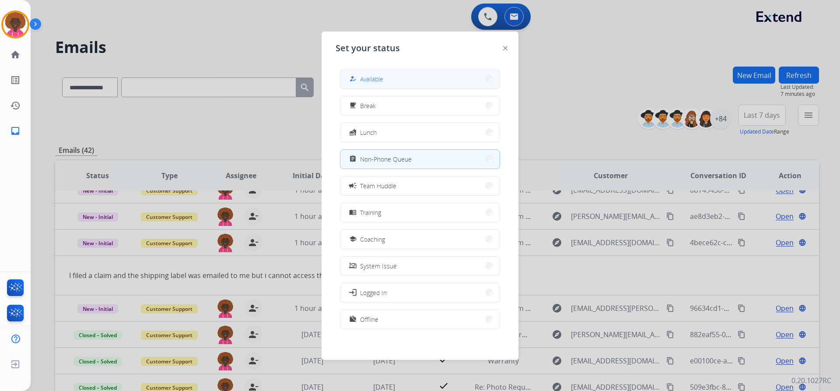
click at [394, 72] on button "how_to_reg Available" at bounding box center [419, 79] width 159 height 19
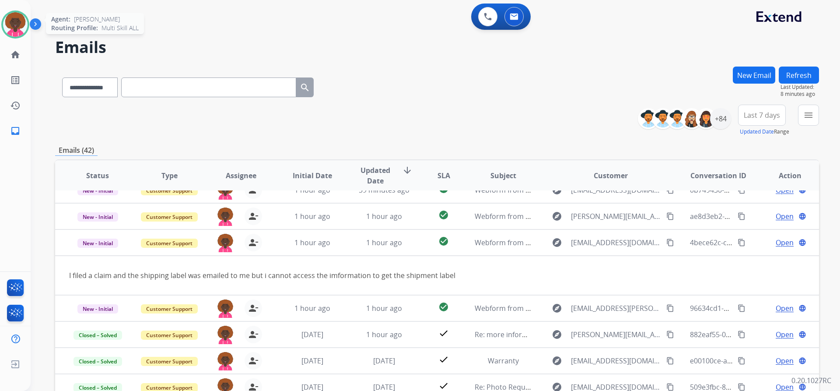
click at [10, 14] on img at bounding box center [15, 24] width 24 height 24
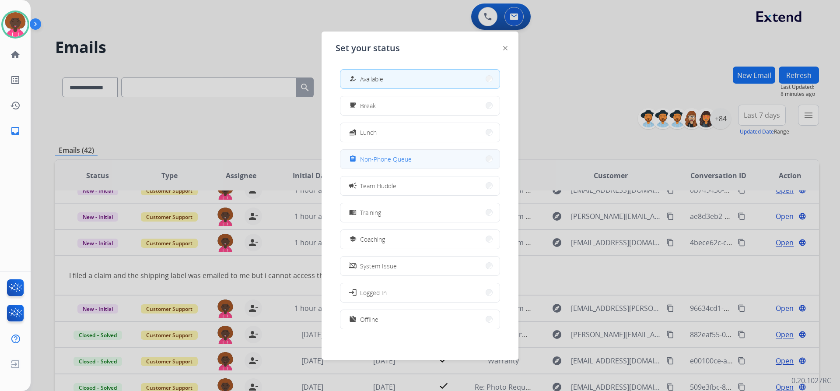
click at [414, 157] on button "assignment Non-Phone Queue" at bounding box center [419, 159] width 159 height 19
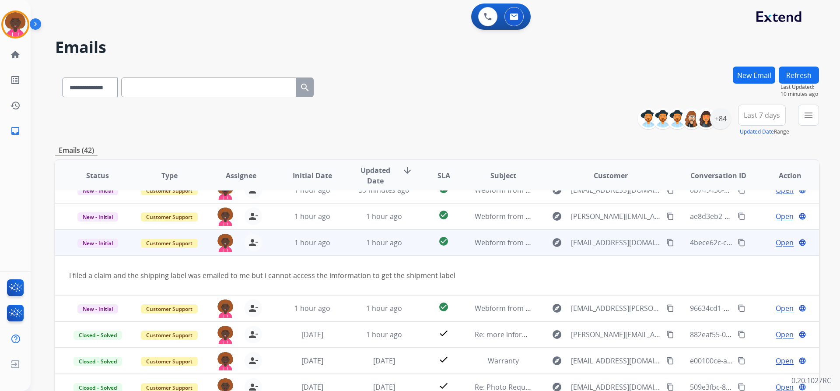
click at [782, 246] on span "Open" at bounding box center [784, 242] width 18 height 10
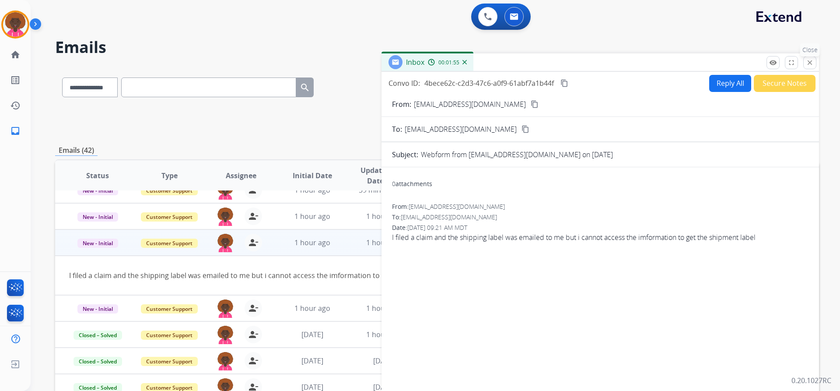
click at [808, 66] on mat-icon "close" at bounding box center [810, 63] width 8 height 8
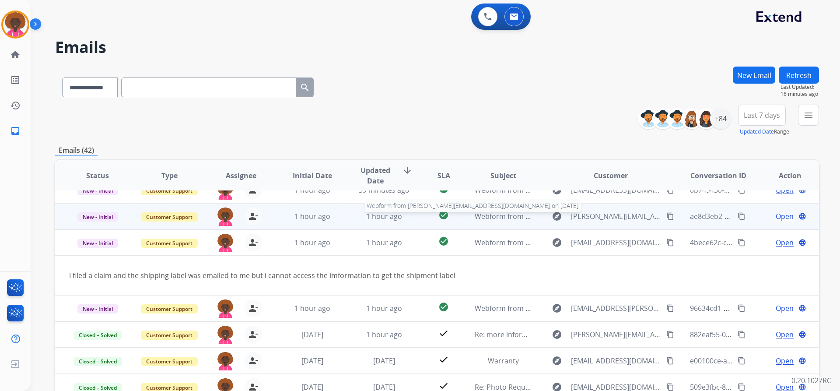
click at [499, 218] on span "Webform from [PERSON_NAME][EMAIL_ADDRESS][DOMAIN_NAME] on [DATE]" at bounding box center [601, 216] width 252 height 10
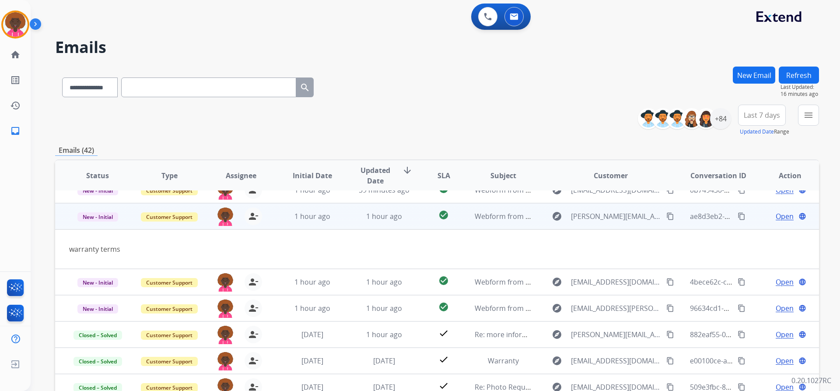
click at [666, 214] on mat-icon "content_copy" at bounding box center [670, 216] width 8 height 8
click at [779, 221] on td "Open language" at bounding box center [783, 216] width 72 height 26
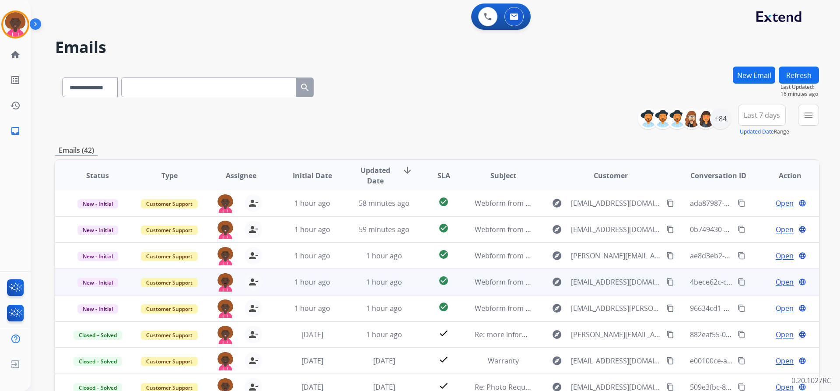
scroll to position [0, 0]
click at [775, 279] on span "Open" at bounding box center [784, 282] width 18 height 10
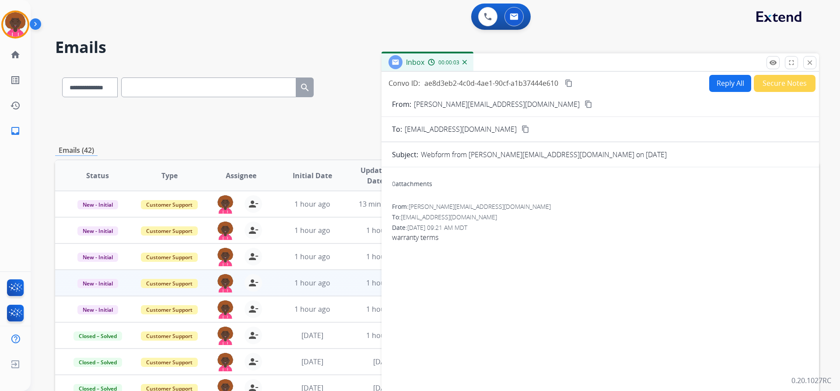
click at [722, 82] on button "Reply All" at bounding box center [730, 83] width 42 height 17
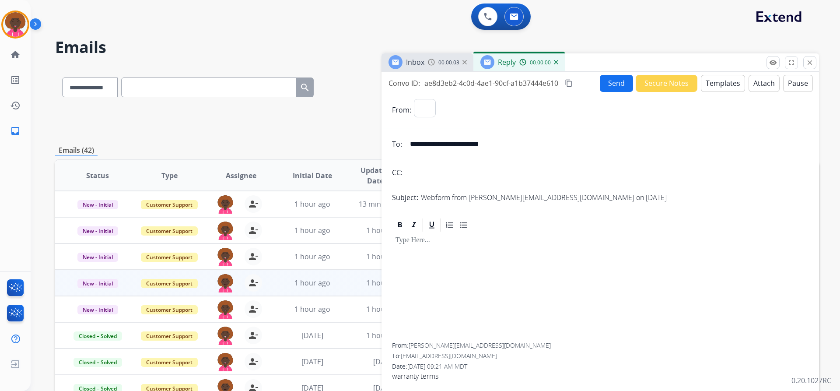
select select "**********"
click at [719, 91] on button "Templates" at bounding box center [723, 83] width 44 height 17
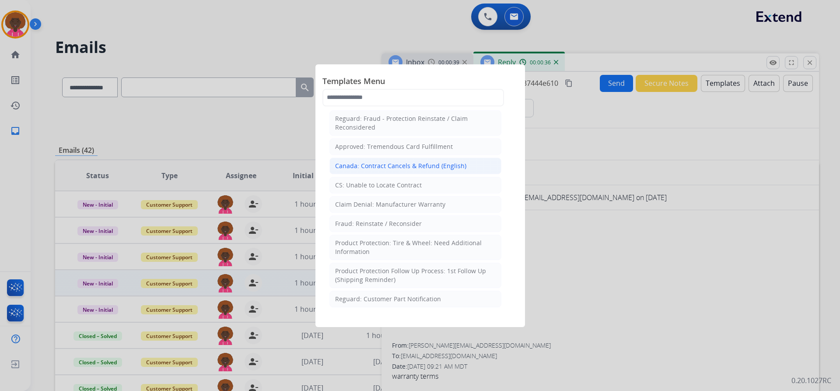
scroll to position [394, 0]
click at [421, 177] on li "CS: Unable to Locate Contract" at bounding box center [415, 185] width 172 height 17
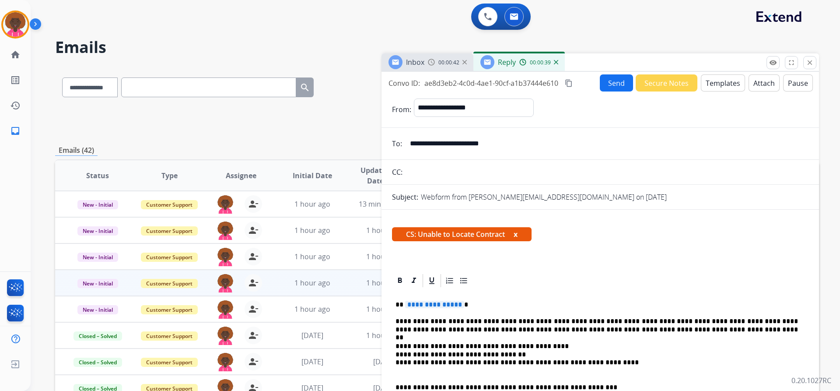
click at [433, 301] on span "**********" at bounding box center [434, 303] width 59 height 7
click at [611, 85] on button "Send" at bounding box center [616, 82] width 33 height 17
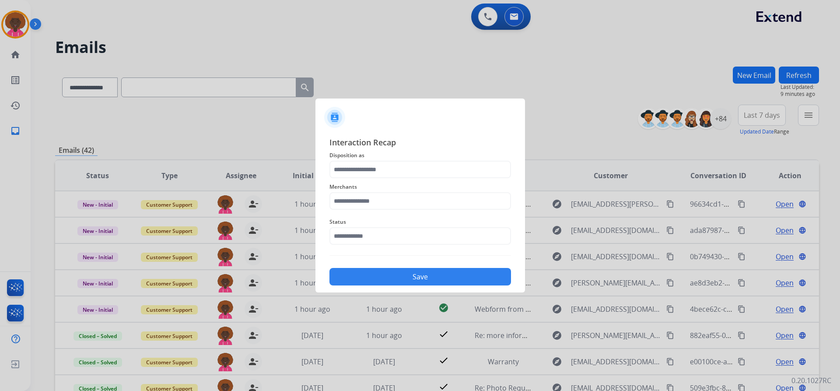
click at [18, 28] on div at bounding box center [420, 195] width 840 height 391
click at [391, 231] on input "text" at bounding box center [419, 235] width 181 height 17
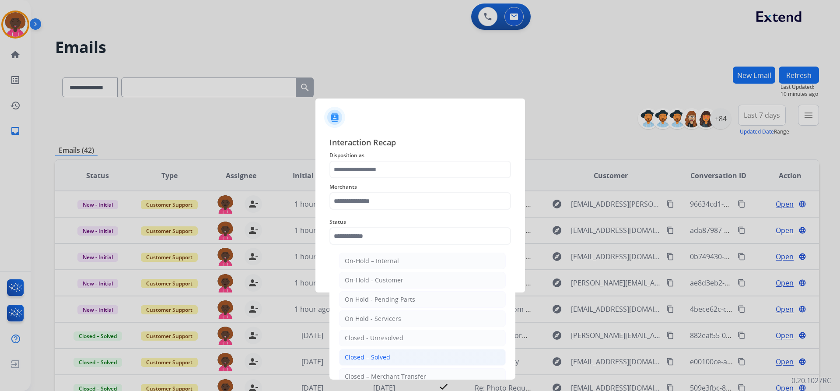
click at [395, 349] on li "Closed – Solved" at bounding box center [422, 357] width 167 height 17
type input "**********"
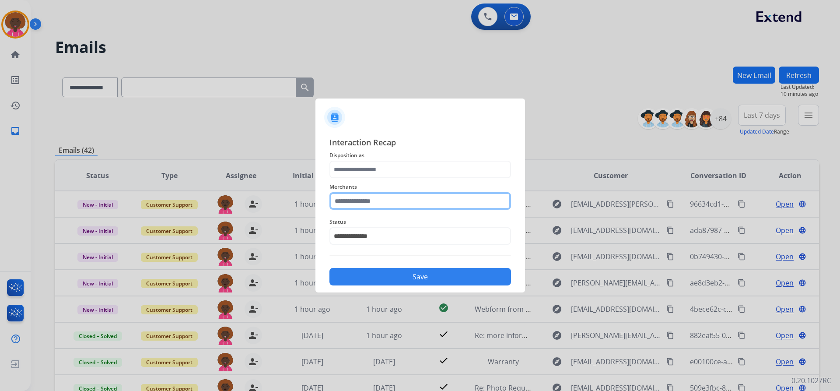
click at [389, 204] on input "text" at bounding box center [419, 200] width 181 height 17
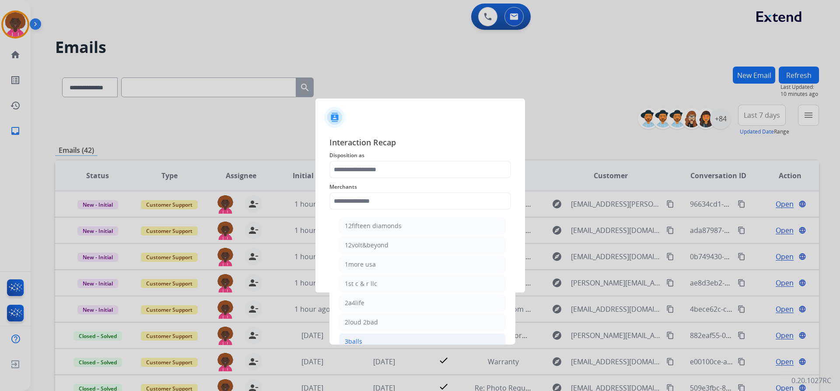
click at [339, 338] on li "3balls" at bounding box center [422, 341] width 167 height 17
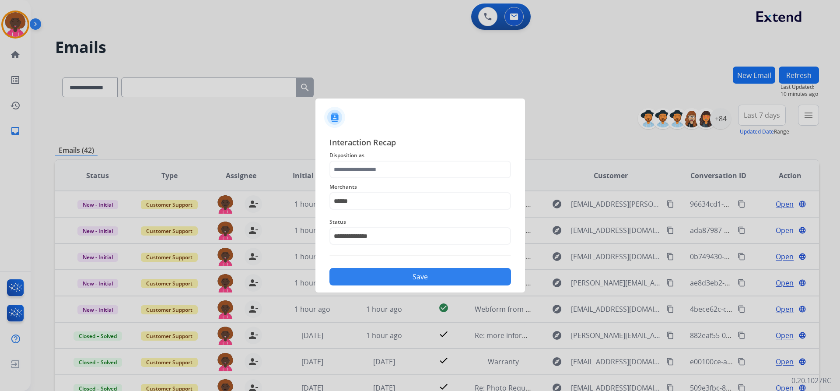
click at [380, 159] on span "Disposition as" at bounding box center [419, 155] width 181 height 10
drag, startPoint x: 365, startPoint y: 156, endPoint x: 365, endPoint y: 205, distance: 48.5
click at [373, 175] on div "**********" at bounding box center [419, 210] width 181 height 149
click at [341, 220] on span "Status" at bounding box center [419, 221] width 181 height 10
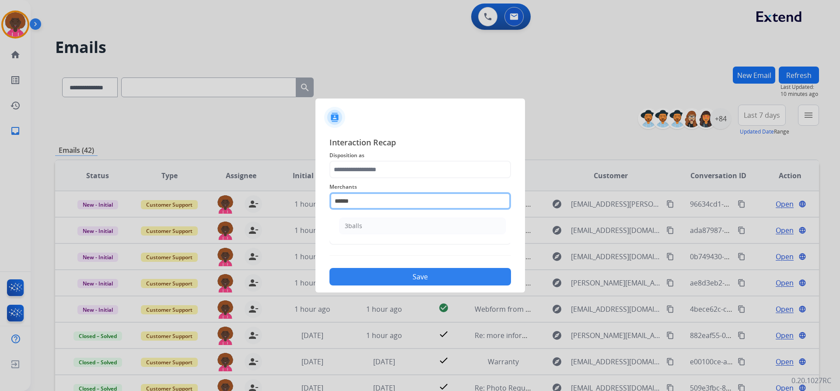
click at [344, 209] on input "******" at bounding box center [419, 200] width 181 height 17
type input "***"
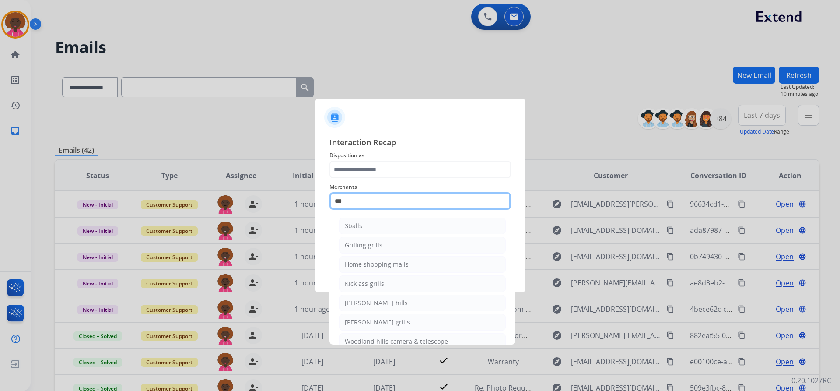
drag, startPoint x: 382, startPoint y: 201, endPoint x: 378, endPoint y: 198, distance: 5.3
click at [380, 199] on input "***" at bounding box center [419, 200] width 181 height 17
drag, startPoint x: 376, startPoint y: 197, endPoint x: 188, endPoint y: 152, distance: 192.9
click at [0, 152] on app-contact-recap-modal "**********" at bounding box center [0, 195] width 0 height 391
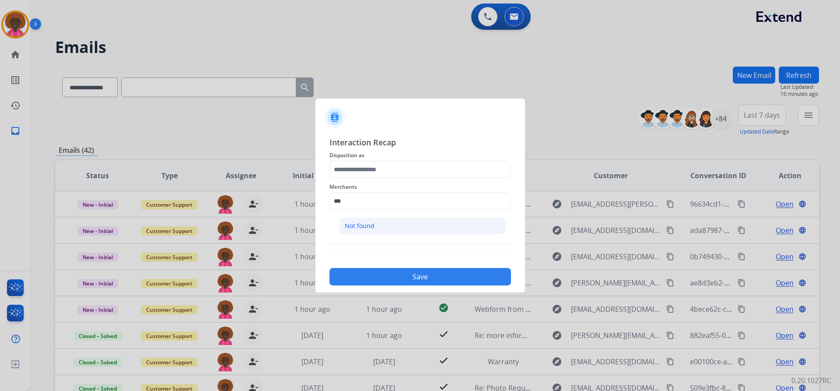
click at [418, 222] on li "Not found" at bounding box center [422, 225] width 167 height 17
type input "*********"
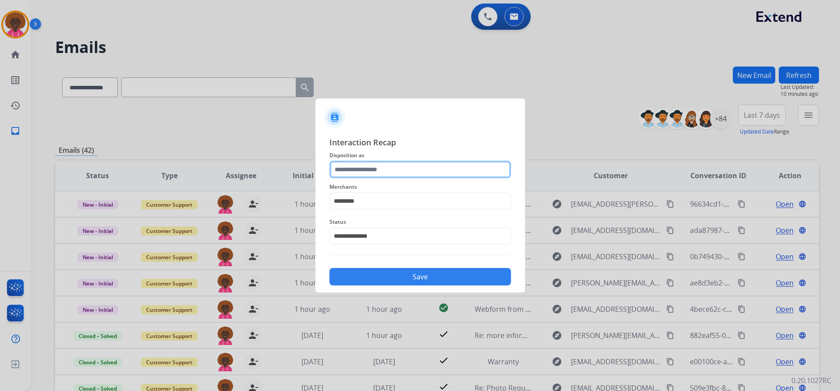
click at [408, 163] on input "text" at bounding box center [419, 169] width 181 height 17
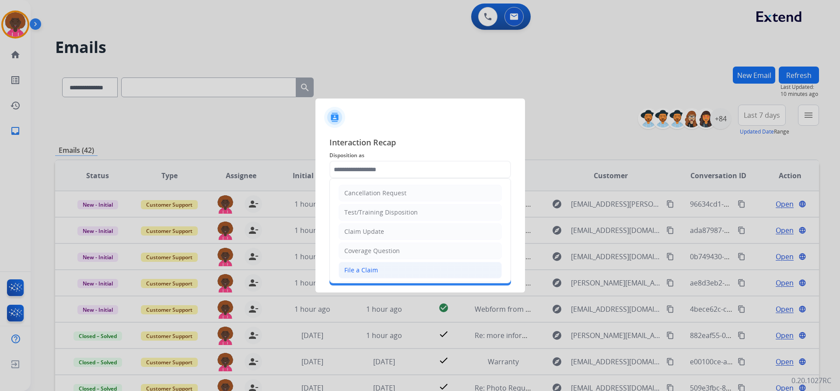
click at [377, 274] on li "File a Claim" at bounding box center [419, 270] width 163 height 17
type input "**********"
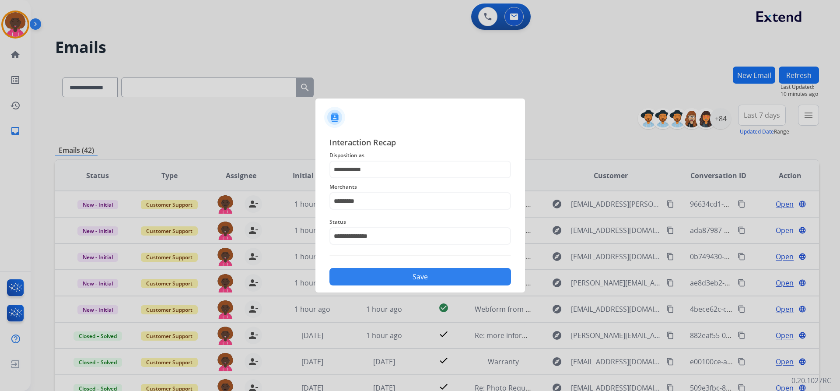
click at [392, 272] on button "Save" at bounding box center [419, 276] width 181 height 17
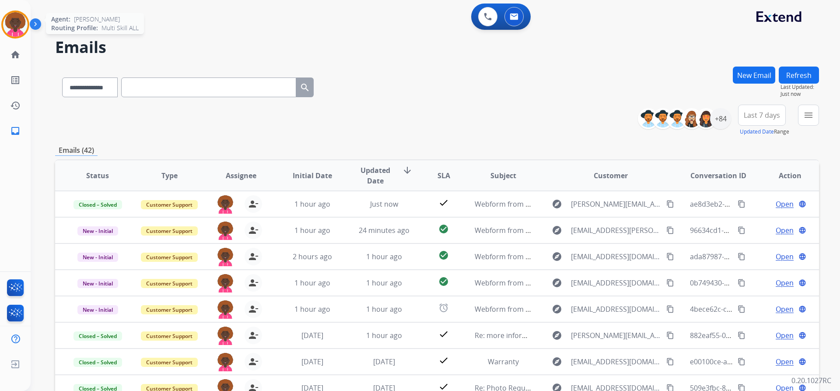
click at [20, 30] on img at bounding box center [15, 24] width 24 height 24
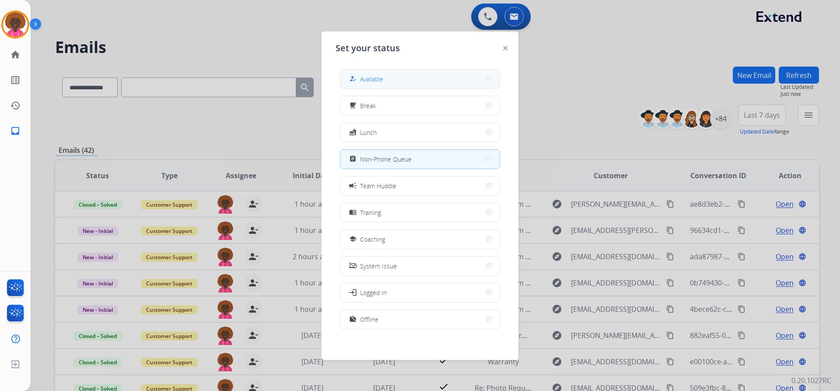
click at [372, 76] on span "Available" at bounding box center [371, 78] width 23 height 9
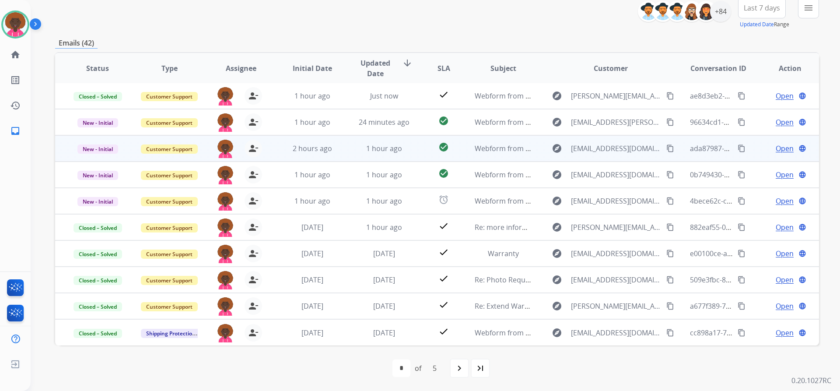
scroll to position [0, 0]
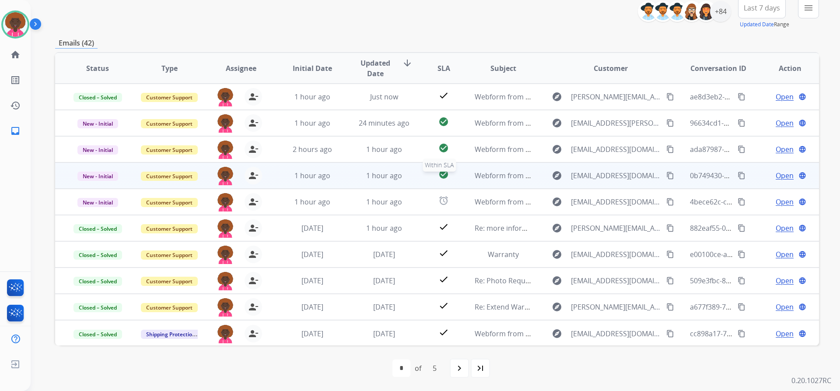
click at [452, 181] on div "check_circle" at bounding box center [443, 175] width 33 height 13
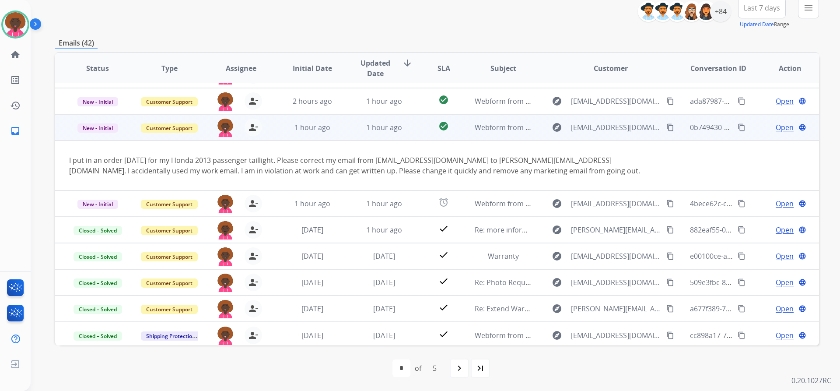
scroll to position [51, 0]
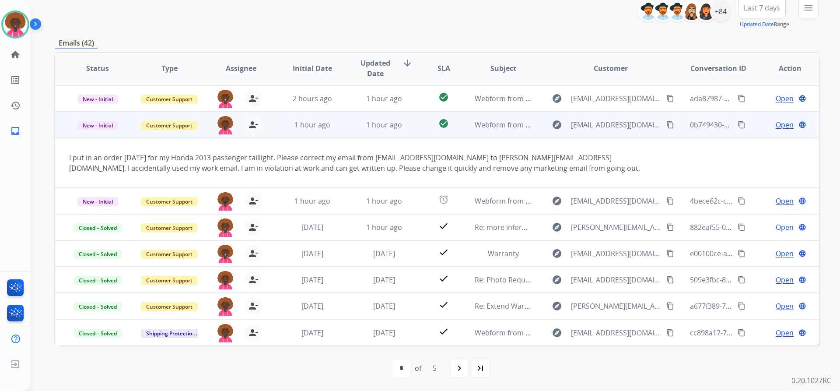
click at [784, 127] on span "Open" at bounding box center [784, 124] width 18 height 10
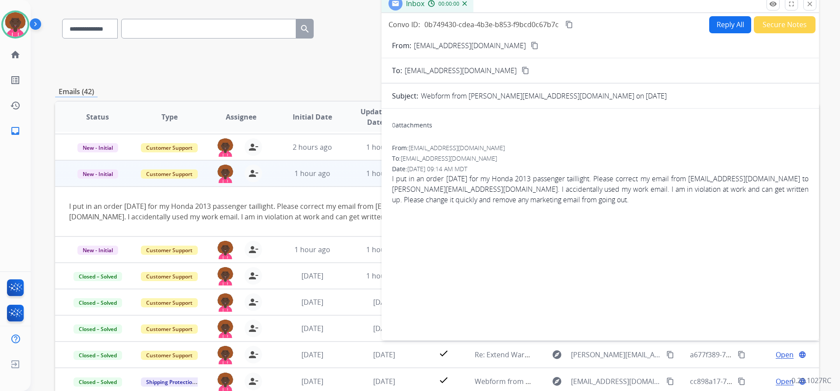
scroll to position [0, 0]
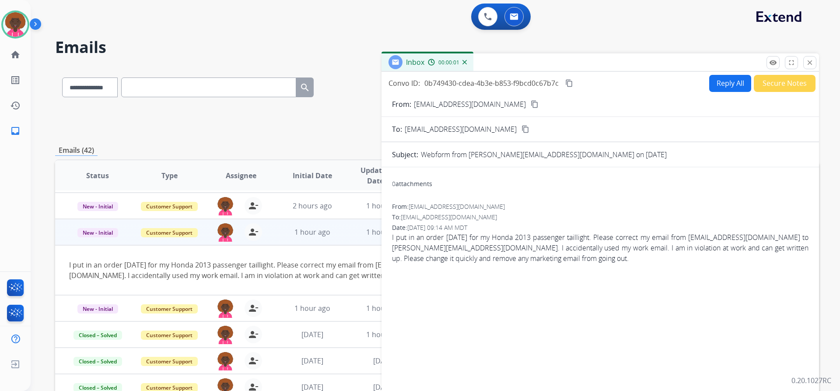
click at [731, 86] on button "Reply All" at bounding box center [730, 83] width 42 height 17
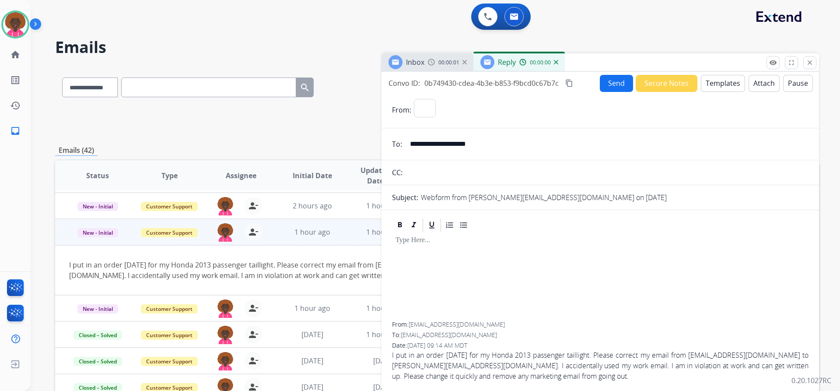
select select "**********"
click at [709, 86] on button "Templates" at bounding box center [723, 83] width 44 height 17
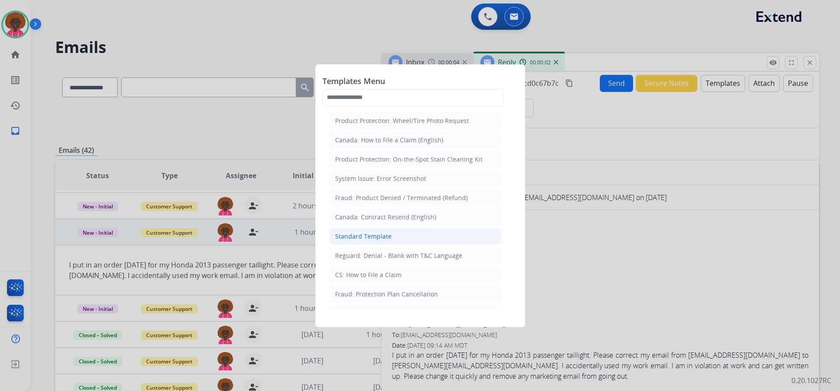
click at [428, 234] on li "Standard Template" at bounding box center [415, 236] width 172 height 17
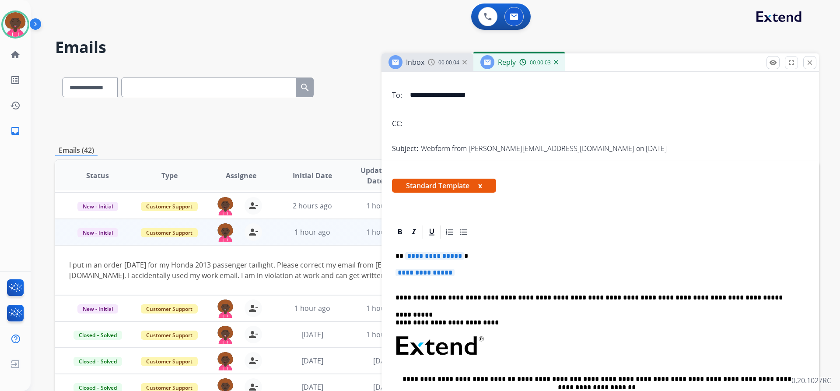
scroll to position [131, 0]
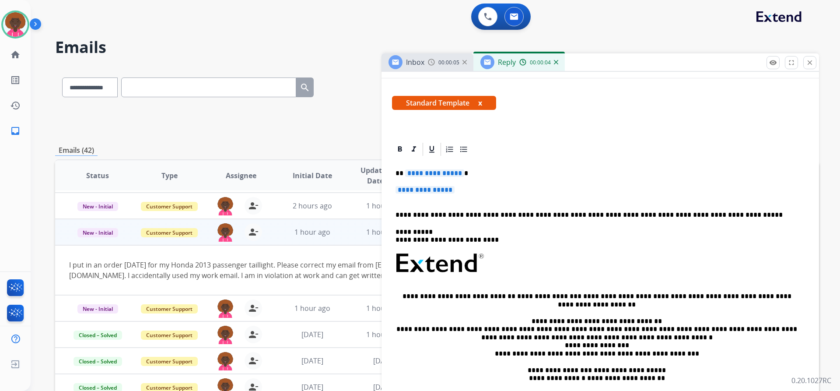
click at [450, 193] on span "**********" at bounding box center [424, 189] width 59 height 7
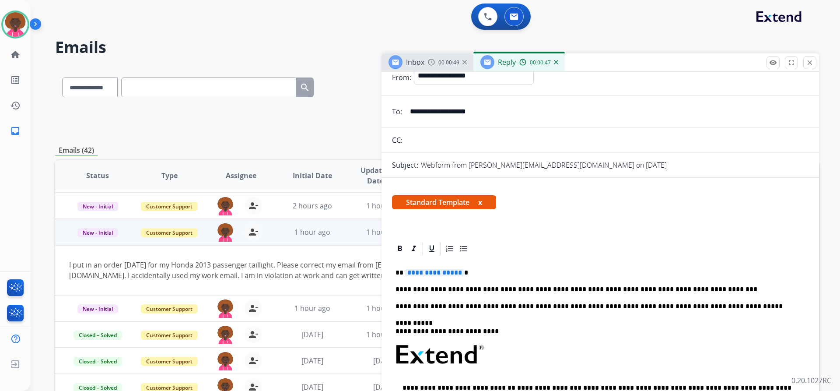
scroll to position [0, 0]
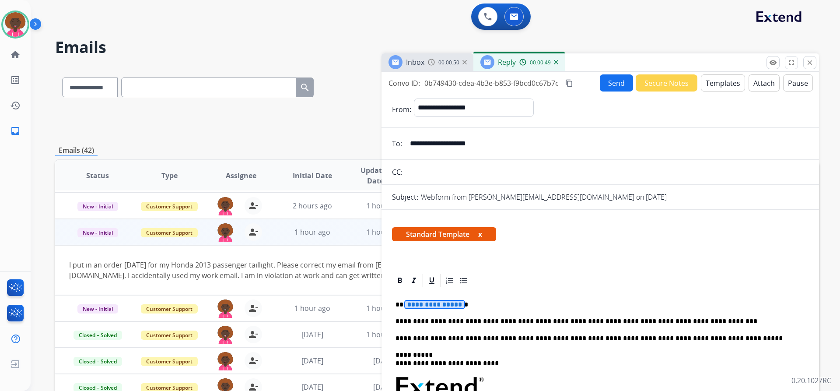
click at [430, 304] on span "**********" at bounding box center [434, 303] width 59 height 7
click at [617, 85] on button "Send" at bounding box center [616, 82] width 33 height 17
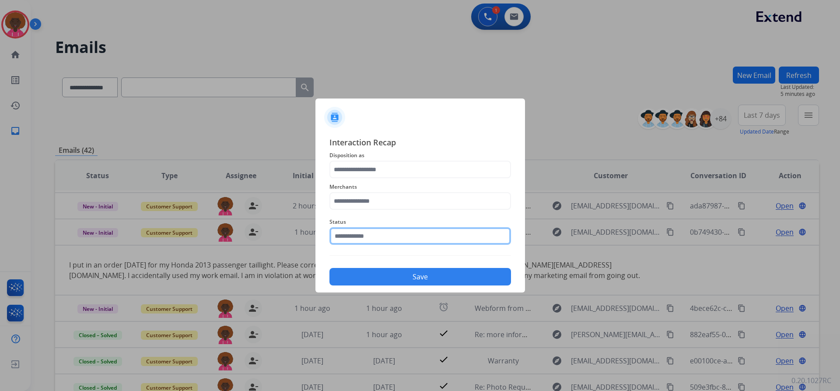
drag, startPoint x: 372, startPoint y: 230, endPoint x: 370, endPoint y: 235, distance: 5.1
click at [371, 232] on input "text" at bounding box center [419, 235] width 181 height 17
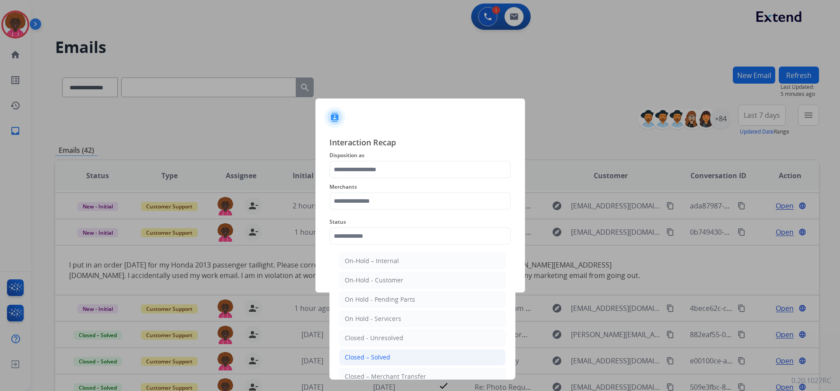
click at [353, 349] on li "Closed – Solved" at bounding box center [422, 357] width 167 height 17
type input "**********"
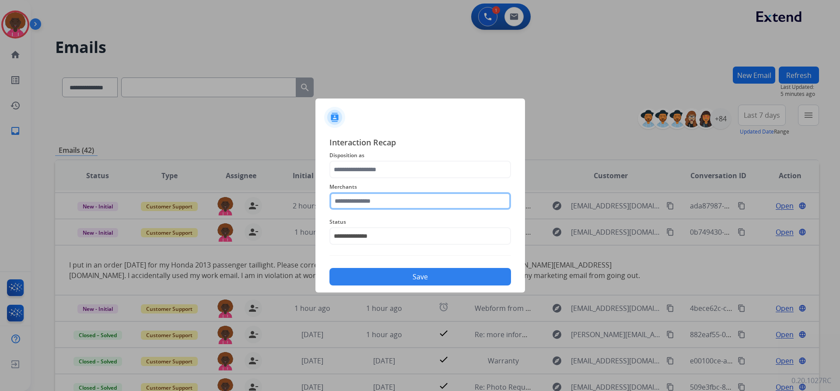
click at [380, 195] on input "text" at bounding box center [419, 200] width 181 height 17
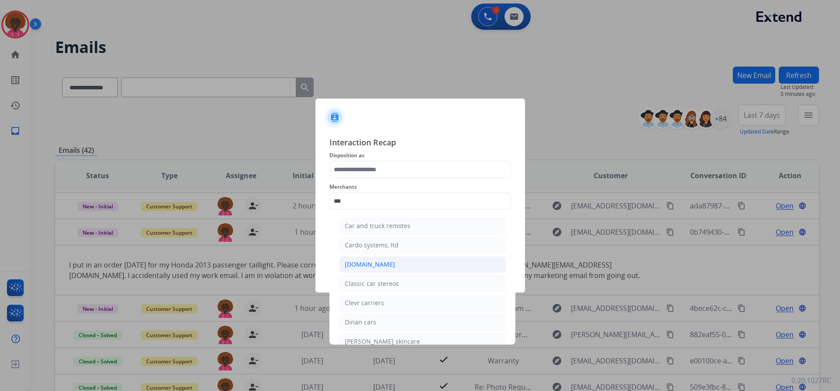
click at [386, 265] on li "[DOMAIN_NAME]" at bounding box center [422, 264] width 167 height 17
type input "**********"
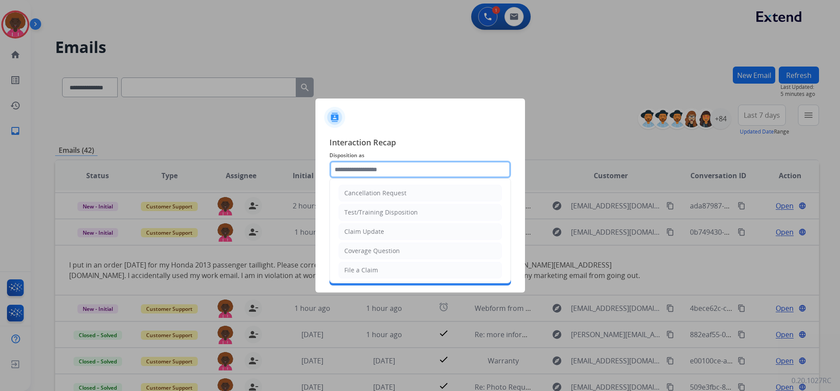
click at [405, 171] on input "text" at bounding box center [419, 169] width 181 height 17
click at [369, 274] on div "File a Claim" at bounding box center [361, 269] width 34 height 9
type input "**********"
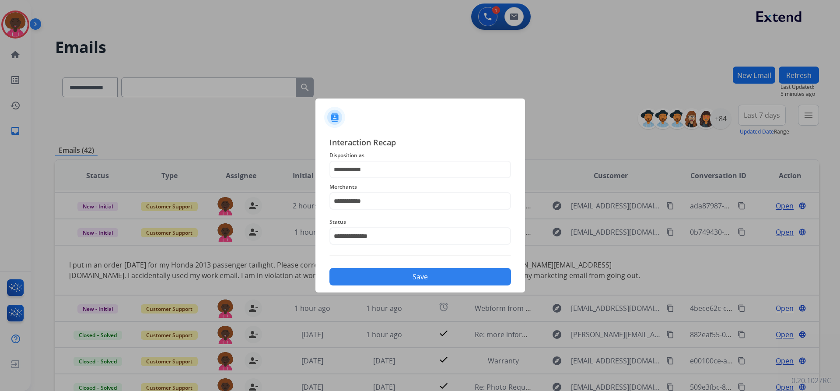
click at [363, 266] on div "Save" at bounding box center [419, 273] width 181 height 23
click at [365, 274] on button "Save" at bounding box center [419, 276] width 181 height 17
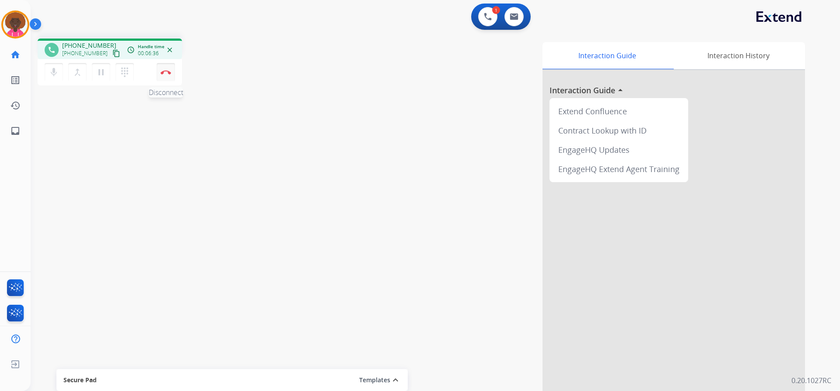
click at [163, 66] on button "Disconnect" at bounding box center [166, 72] width 18 height 18
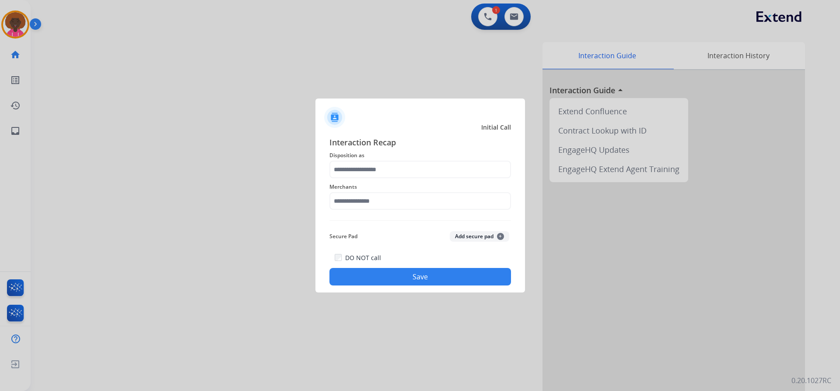
click at [368, 179] on div "Merchants" at bounding box center [419, 195] width 181 height 35
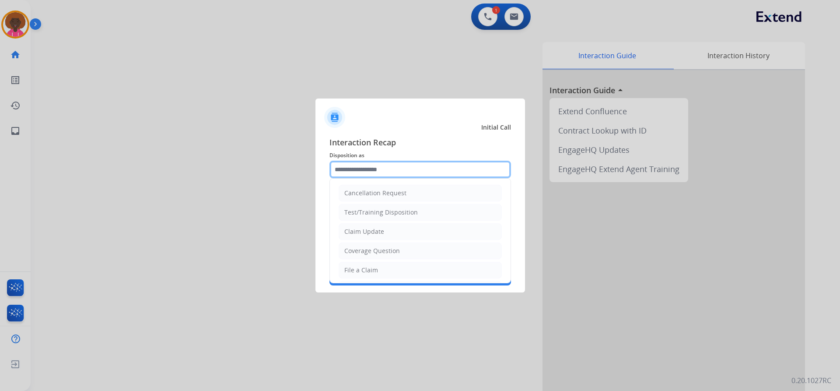
click at [371, 173] on input "text" at bounding box center [419, 169] width 181 height 17
click at [358, 276] on li "File a Claim" at bounding box center [419, 270] width 163 height 17
type input "**********"
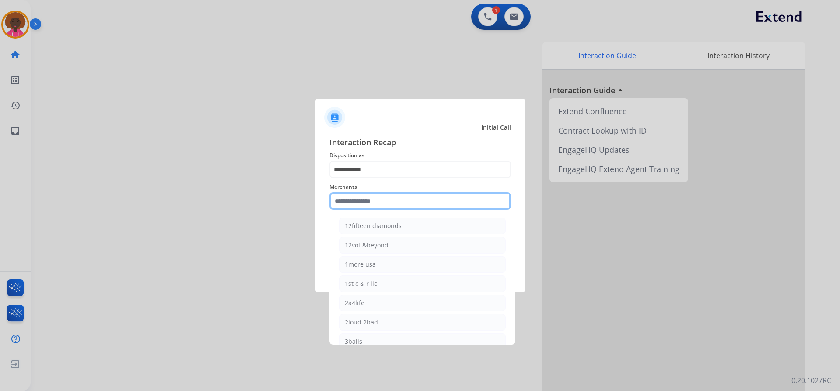
click at [379, 203] on input "text" at bounding box center [419, 200] width 181 height 17
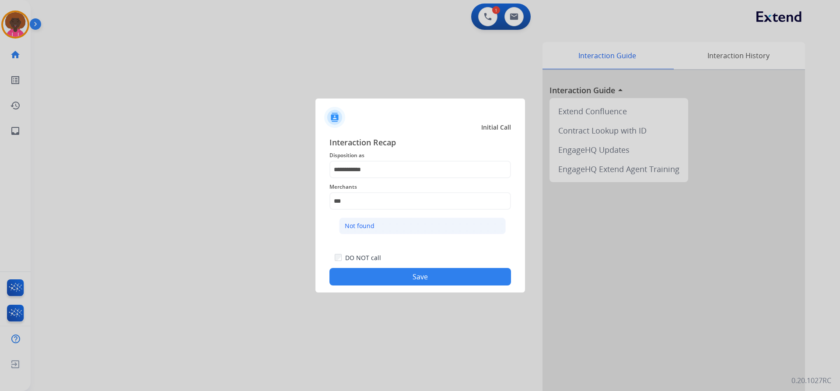
drag, startPoint x: 329, startPoint y: 219, endPoint x: 378, endPoint y: 228, distance: 49.8
click at [339, 222] on div "Not found" at bounding box center [422, 228] width 186 height 30
click at [378, 228] on li "Not found" at bounding box center [422, 225] width 167 height 17
type input "*********"
click at [416, 285] on div "DO NOT call Save" at bounding box center [419, 268] width 181 height 33
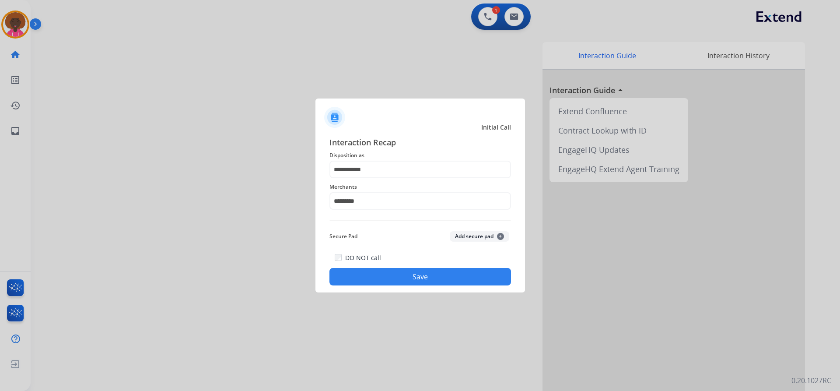
click at [449, 280] on button "Save" at bounding box center [419, 276] width 181 height 17
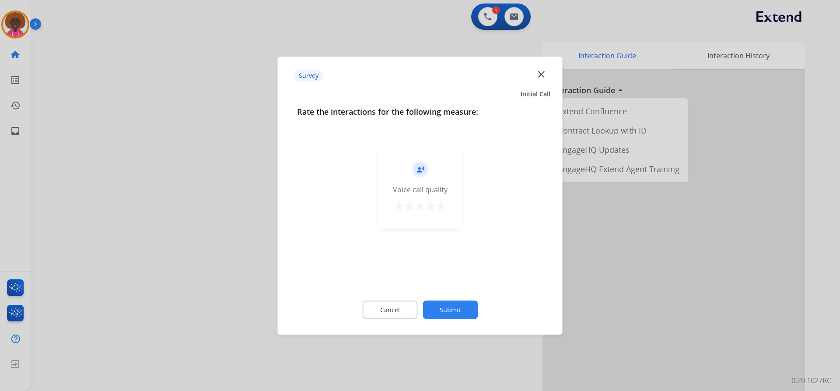
drag, startPoint x: 482, startPoint y: 314, endPoint x: 473, endPoint y: 314, distance: 9.2
click at [473, 314] on div "Cancel Submit" at bounding box center [420, 309] width 246 height 39
click at [470, 312] on button "Submit" at bounding box center [449, 309] width 55 height 18
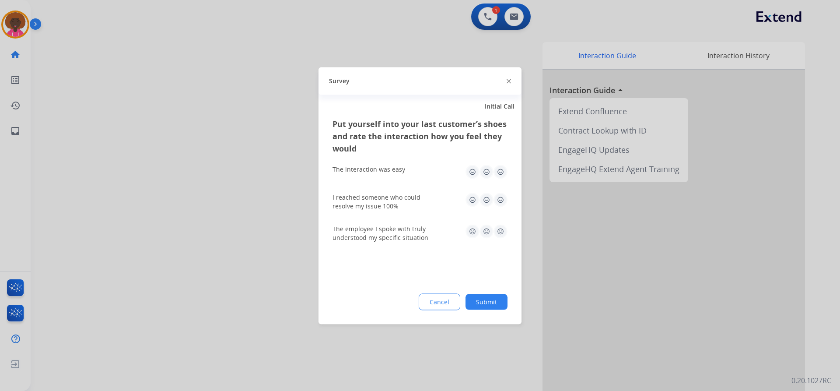
click at [489, 299] on button "Submit" at bounding box center [486, 301] width 42 height 16
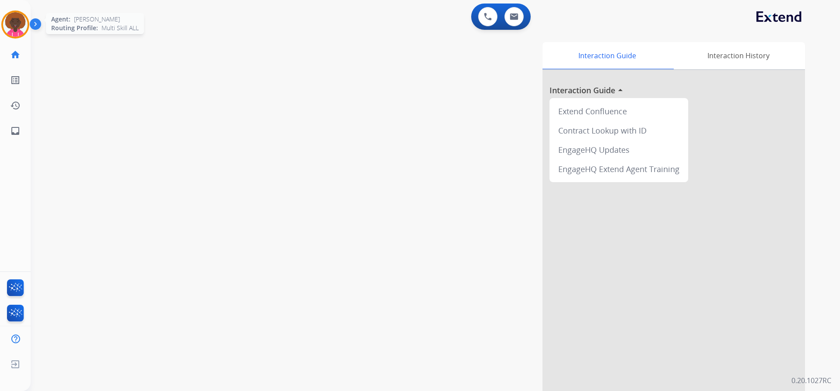
click at [18, 23] on img at bounding box center [15, 24] width 24 height 24
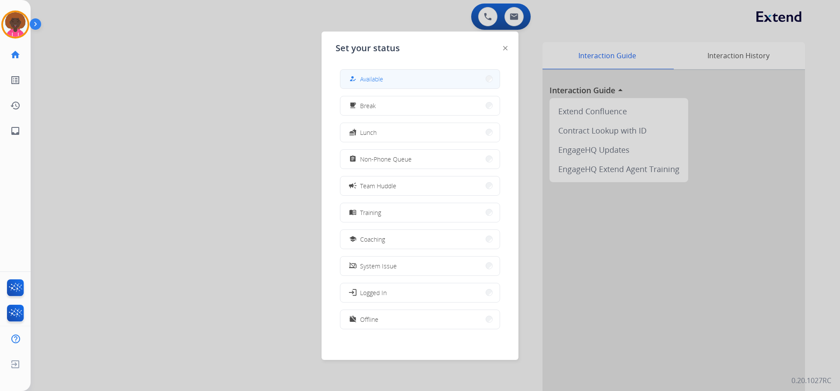
click at [382, 79] on span "Available" at bounding box center [371, 78] width 23 height 9
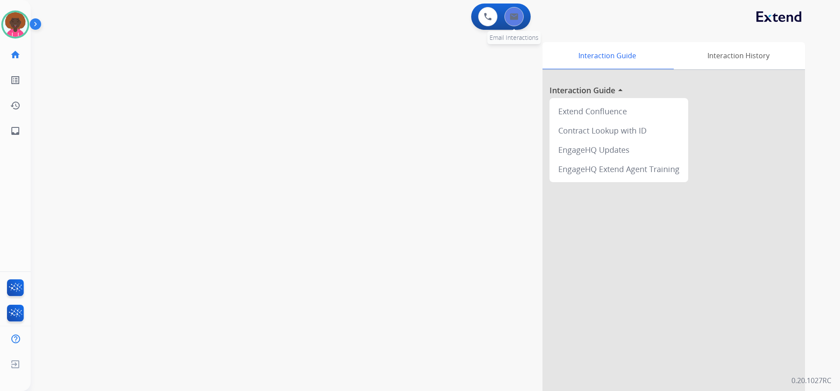
click at [520, 22] on div "0 Email Interactions" at bounding box center [514, 16] width 26 height 19
click at [511, 18] on img at bounding box center [513, 16] width 9 height 7
select select "**********"
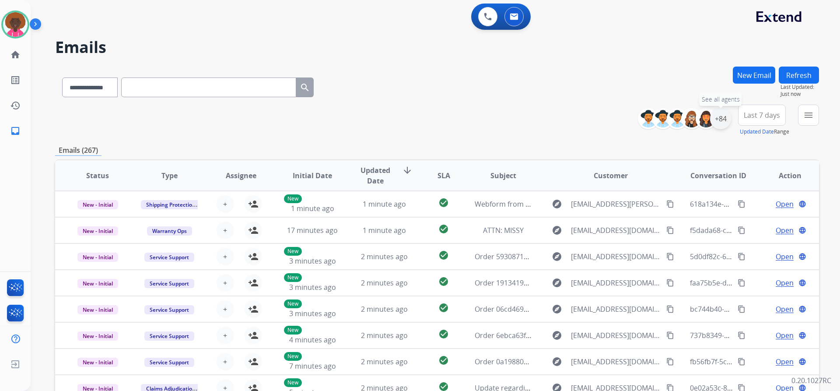
click at [719, 124] on div "+84" at bounding box center [720, 118] width 21 height 21
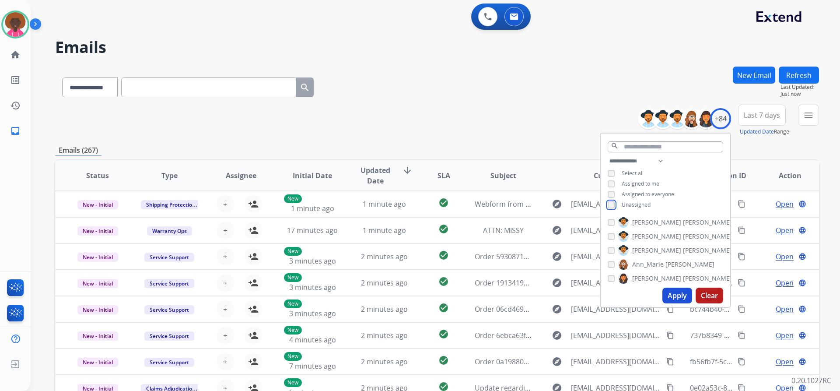
click at [609, 200] on div "**********" at bounding box center [664, 184] width 129 height 56
click at [615, 201] on div "Unassigned" at bounding box center [628, 204] width 43 height 7
click at [615, 202] on div "Unassigned" at bounding box center [628, 204] width 43 height 7
click at [614, 202] on div "Unassigned" at bounding box center [628, 204] width 43 height 7
click at [609, 205] on div "Unassigned" at bounding box center [628, 204] width 43 height 7
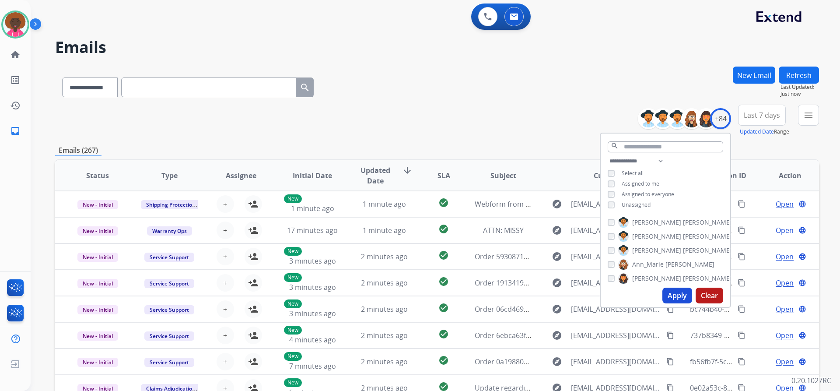
click at [684, 292] on button "Apply" at bounding box center [677, 295] width 30 height 16
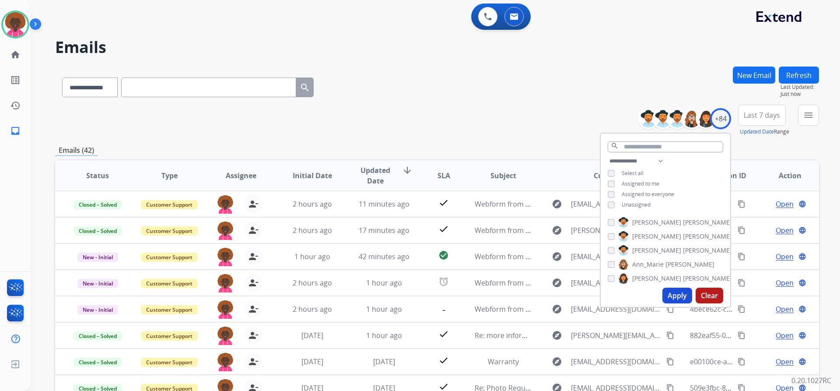
click at [702, 81] on div "**********" at bounding box center [437, 85] width 764 height 38
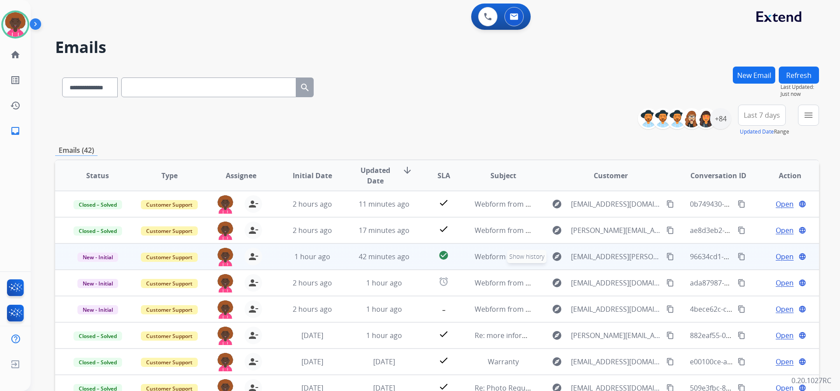
scroll to position [1, 0]
click at [434, 254] on div "check_circle" at bounding box center [443, 255] width 33 height 13
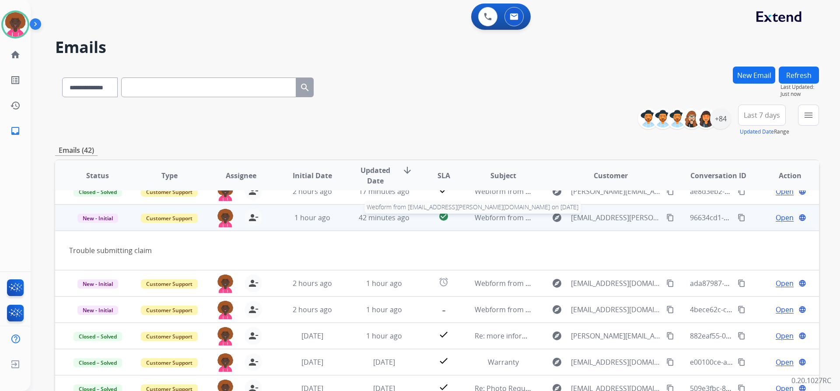
scroll to position [40, 0]
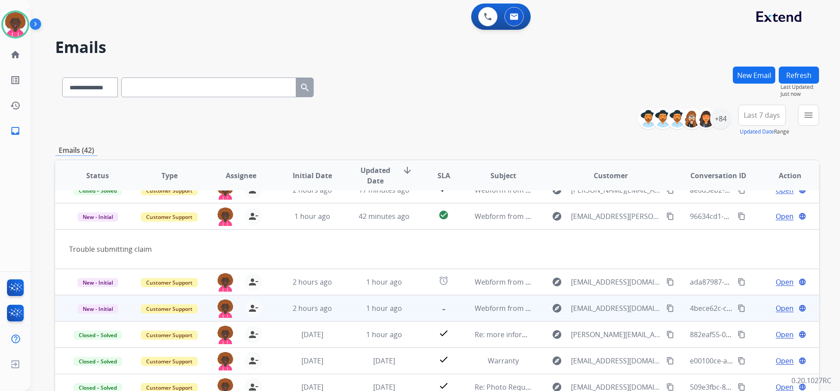
click at [440, 308] on mat-icon "-" at bounding box center [443, 306] width 10 height 10
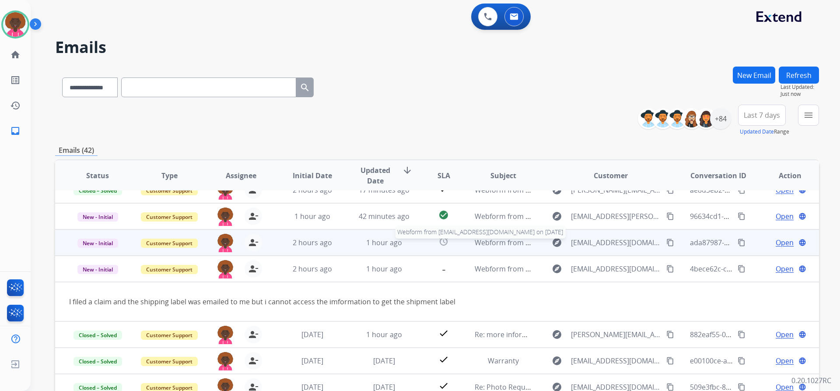
click at [506, 240] on span "Webform from [EMAIL_ADDRESS][DOMAIN_NAME] on [DATE]" at bounding box center [574, 242] width 198 height 10
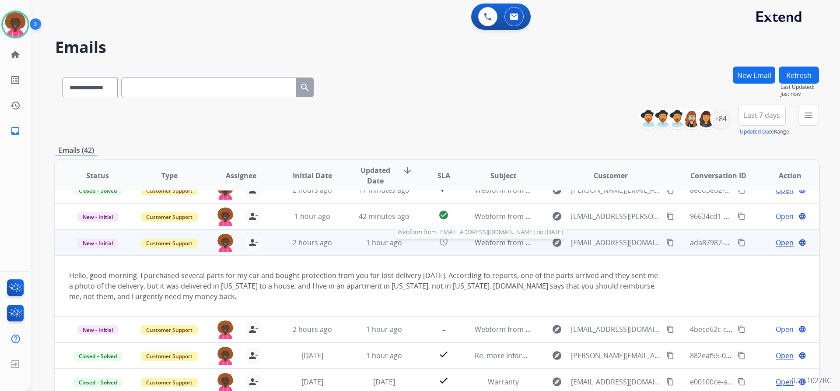
scroll to position [61, 0]
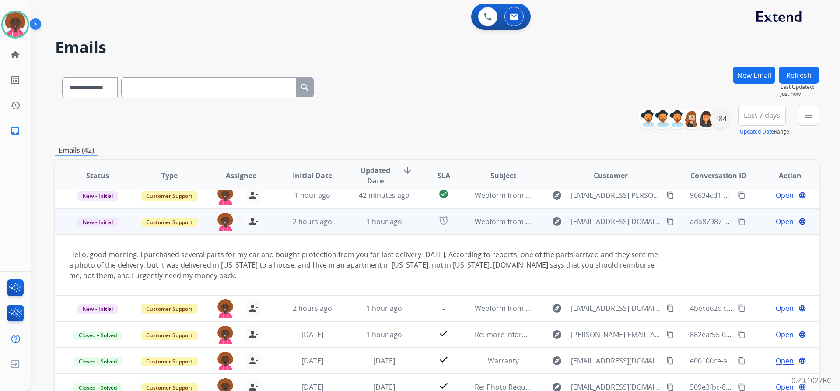
click at [666, 221] on mat-icon "content_copy" at bounding box center [670, 221] width 8 height 8
click at [775, 224] on span "Open" at bounding box center [784, 221] width 18 height 10
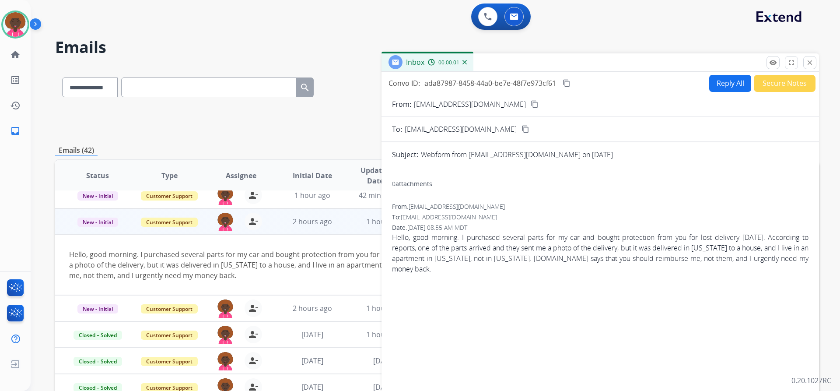
click at [726, 86] on button "Reply All" at bounding box center [730, 83] width 42 height 17
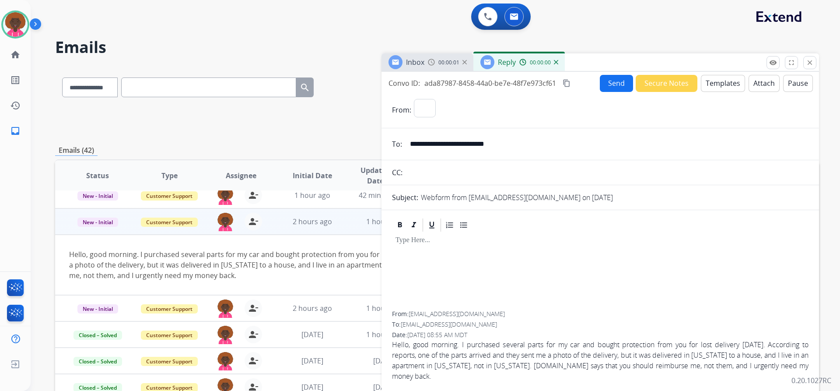
select select "**********"
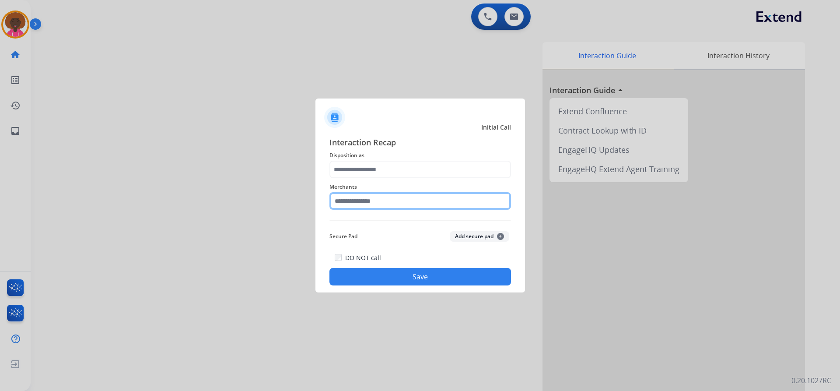
click at [396, 205] on input "text" at bounding box center [419, 200] width 181 height 17
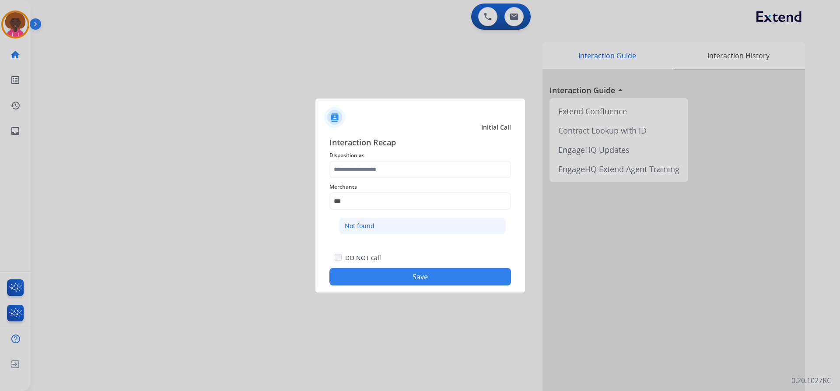
click at [368, 226] on div "Not found" at bounding box center [360, 225] width 30 height 9
type input "*********"
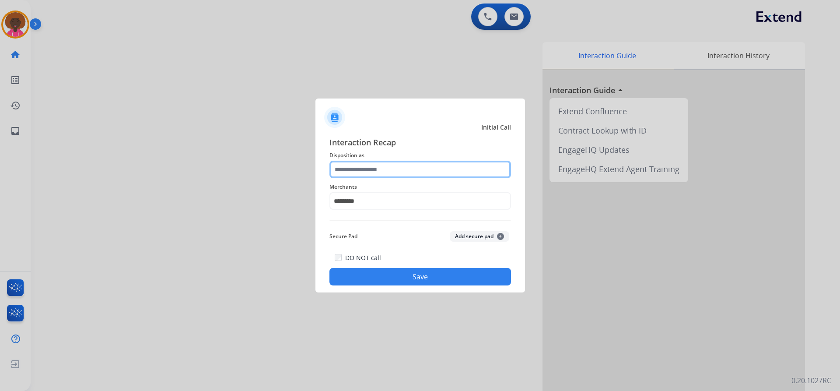
click at [377, 173] on input "text" at bounding box center [419, 169] width 181 height 17
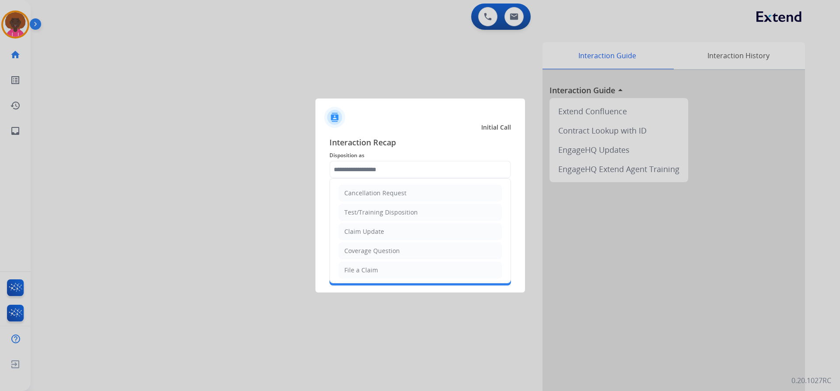
drag, startPoint x: 342, startPoint y: 271, endPoint x: 386, endPoint y: 274, distance: 43.9
click at [346, 271] on li "File a Claim" at bounding box center [419, 270] width 163 height 17
type input "**********"
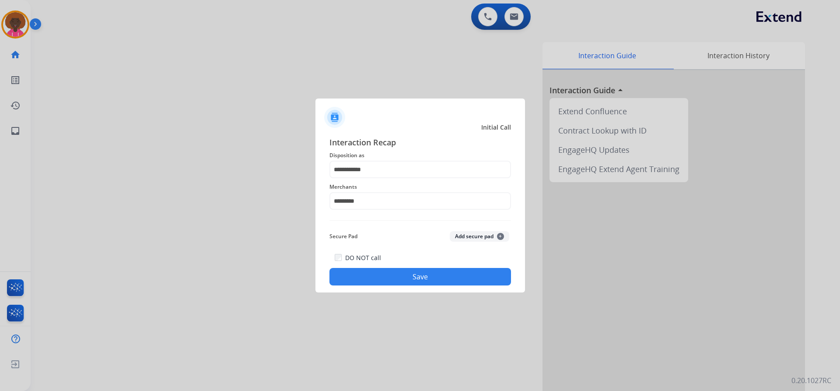
click at [386, 274] on button "Save" at bounding box center [419, 276] width 181 height 17
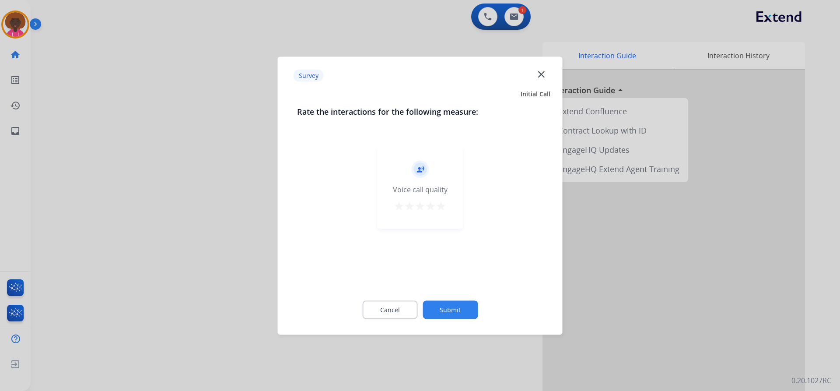
click at [451, 312] on button "Submit" at bounding box center [449, 309] width 55 height 18
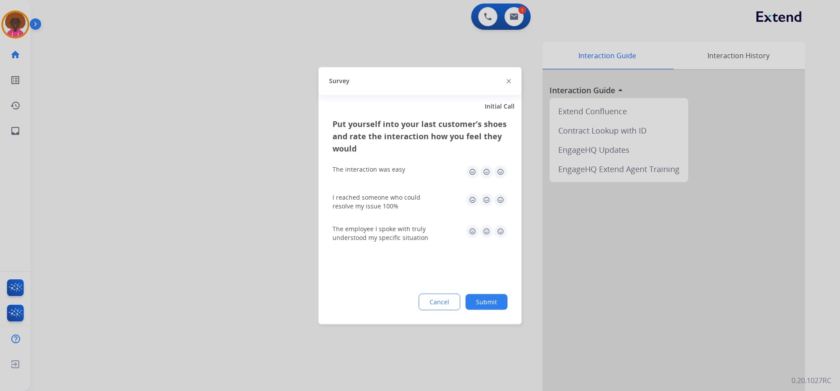
drag, startPoint x: 499, startPoint y: 305, endPoint x: 305, endPoint y: 168, distance: 236.6
click at [499, 306] on button "Submit" at bounding box center [486, 301] width 42 height 16
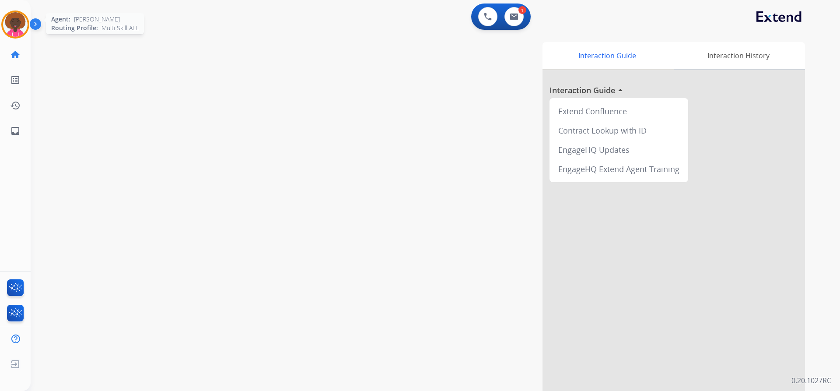
click at [2, 14] on div "Agent: [PERSON_NAME] Profile: Multi Skill ALL" at bounding box center [15, 24] width 28 height 28
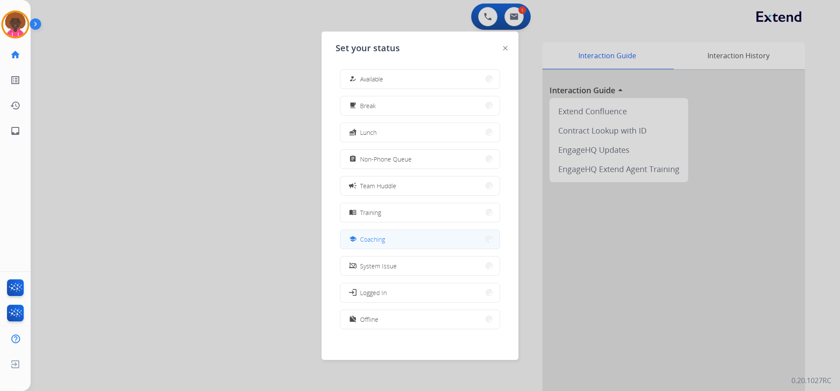
scroll to position [3, 0]
click at [389, 159] on span "Non-Phone Queue" at bounding box center [386, 156] width 52 height 9
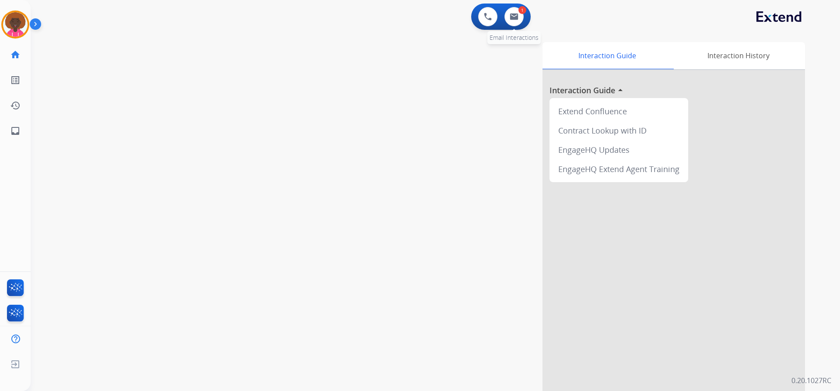
click at [509, 7] on div "1 Email Interactions" at bounding box center [514, 16] width 26 height 19
click at [511, 11] on button at bounding box center [513, 16] width 19 height 19
select select "**********"
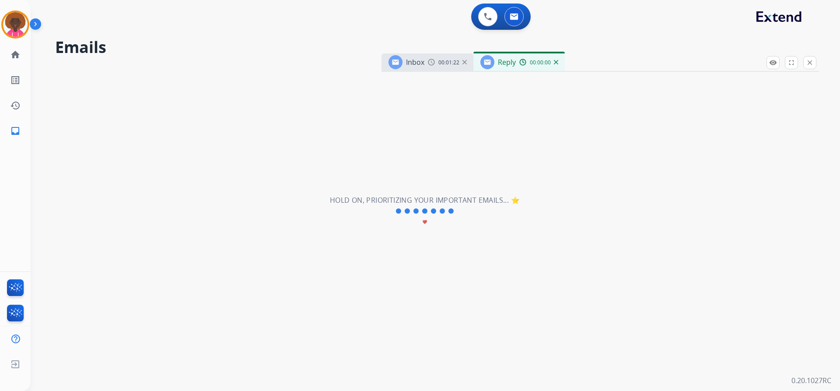
select select "**********"
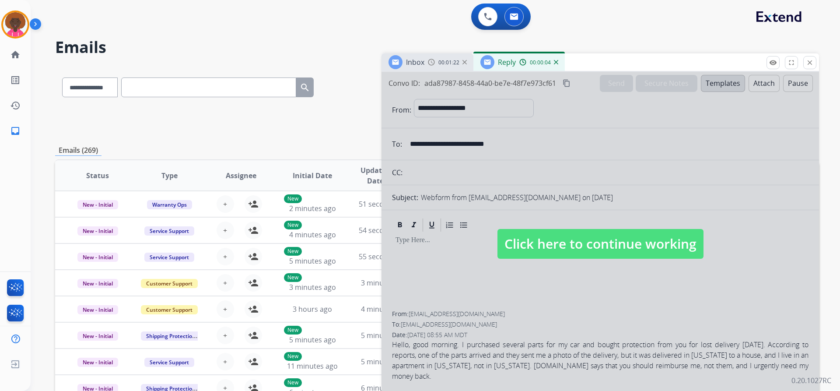
click at [595, 236] on span "Click here to continue working" at bounding box center [600, 244] width 206 height 30
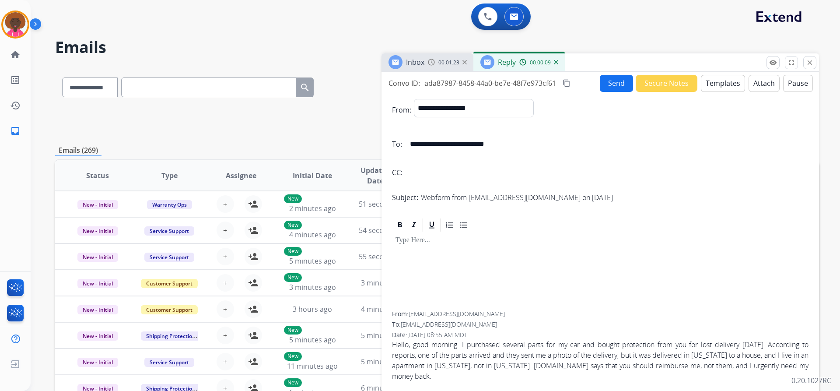
click at [733, 88] on button "Templates" at bounding box center [723, 83] width 44 height 17
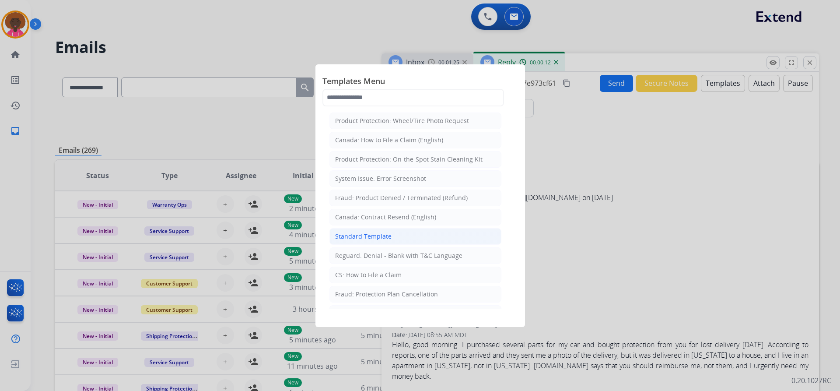
click at [377, 235] on div "Standard Template" at bounding box center [363, 236] width 56 height 9
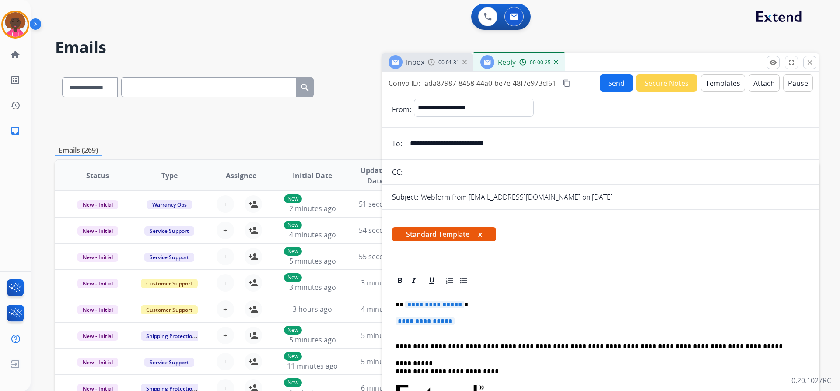
click at [438, 330] on p "**********" at bounding box center [599, 325] width 409 height 16
click at [440, 325] on p "**********" at bounding box center [599, 325] width 409 height 16
click at [447, 320] on span "**********" at bounding box center [424, 320] width 59 height 7
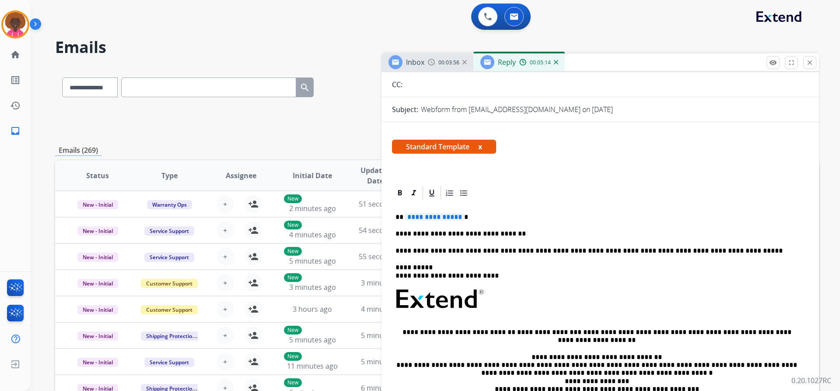
scroll to position [175, 0]
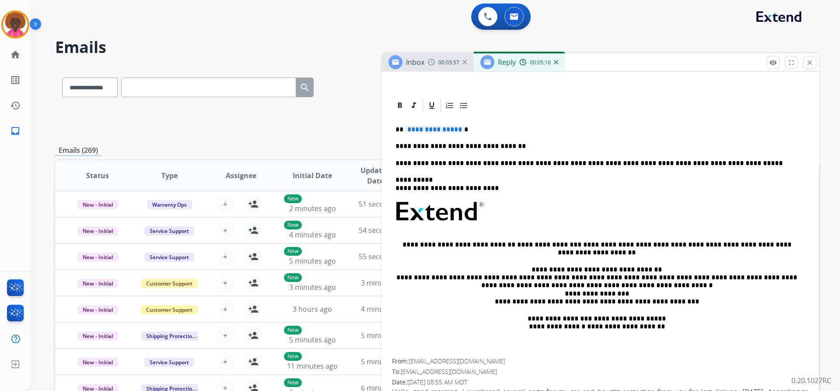
drag, startPoint x: 552, startPoint y: 143, endPoint x: 521, endPoint y: 150, distance: 32.2
click at [537, 149] on p "**********" at bounding box center [596, 146] width 402 height 8
drag, startPoint x: 509, startPoint y: 147, endPoint x: 501, endPoint y: 147, distance: 7.4
click at [505, 148] on p "**********" at bounding box center [596, 146] width 402 height 8
click at [510, 143] on p "**********" at bounding box center [596, 146] width 402 height 8
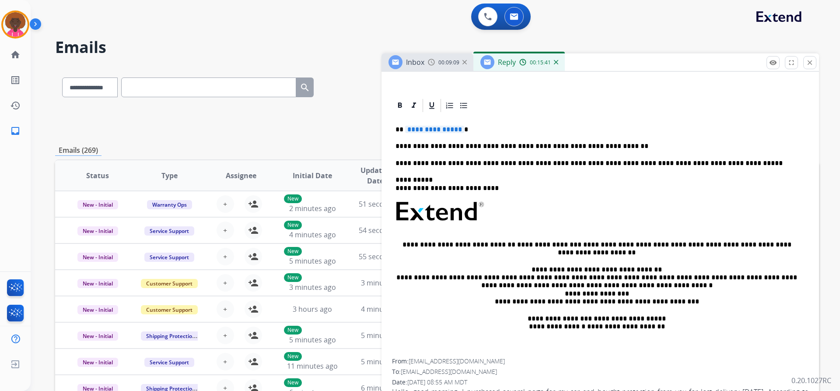
drag, startPoint x: 583, startPoint y: 144, endPoint x: 603, endPoint y: 146, distance: 19.3
click at [583, 144] on p "**********" at bounding box center [596, 146] width 402 height 8
click at [610, 152] on div "**********" at bounding box center [600, 235] width 416 height 245
click at [605, 142] on div "**********" at bounding box center [600, 235] width 416 height 245
click at [421, 121] on div "**********" at bounding box center [600, 235] width 416 height 245
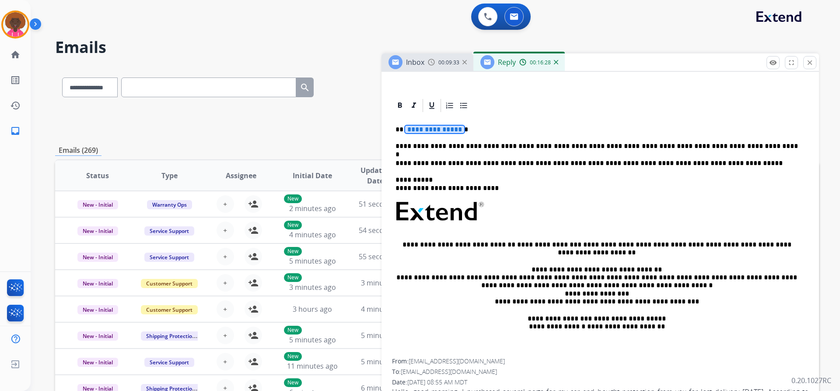
click at [439, 128] on span "**********" at bounding box center [434, 129] width 59 height 7
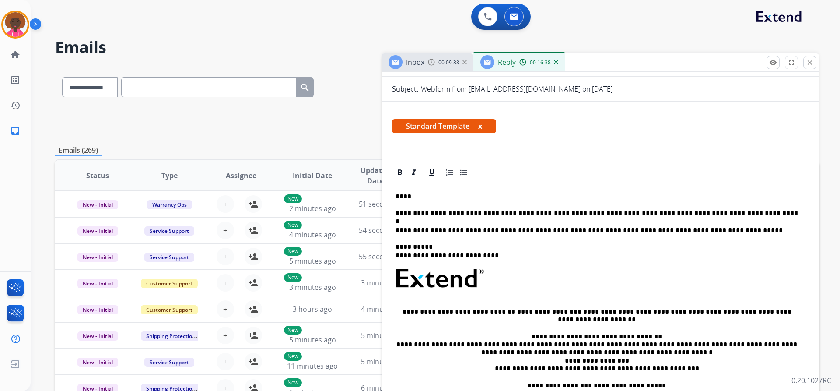
scroll to position [0, 0]
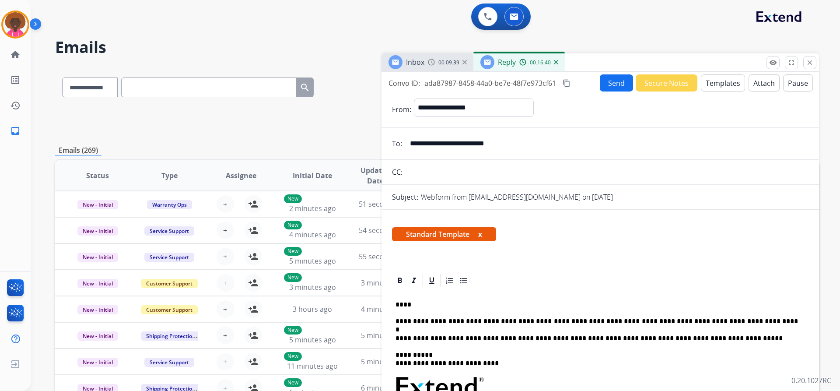
click at [615, 78] on button "Send" at bounding box center [616, 82] width 33 height 17
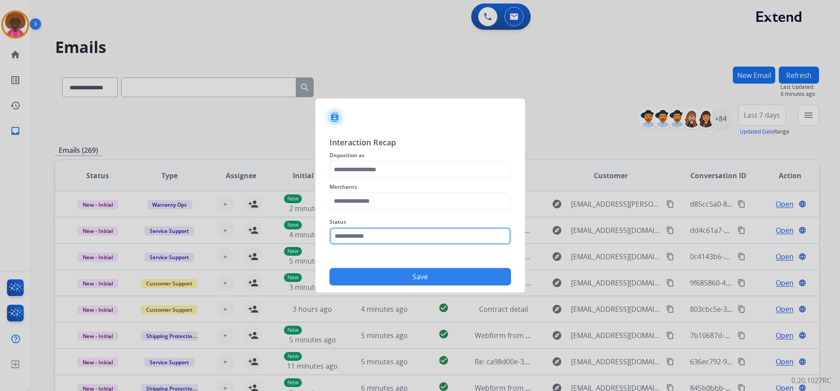
drag, startPoint x: 356, startPoint y: 232, endPoint x: 373, endPoint y: 238, distance: 17.5
click at [360, 233] on input "text" at bounding box center [419, 235] width 181 height 17
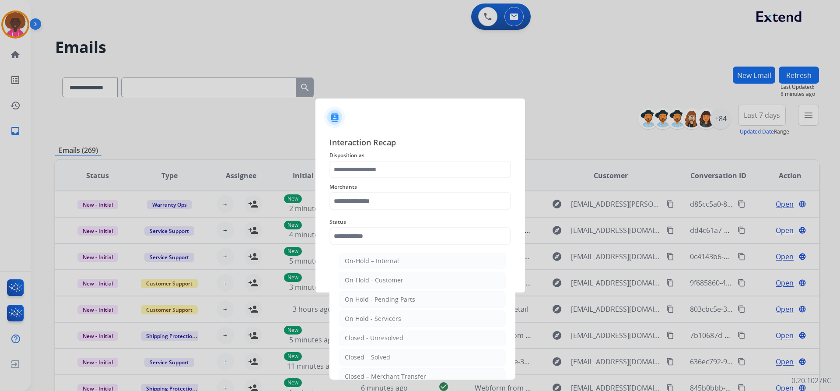
drag, startPoint x: 377, startPoint y: 363, endPoint x: 379, endPoint y: 355, distance: 8.4
click at [378, 361] on li "Closed – Solved" at bounding box center [422, 357] width 167 height 17
type input "**********"
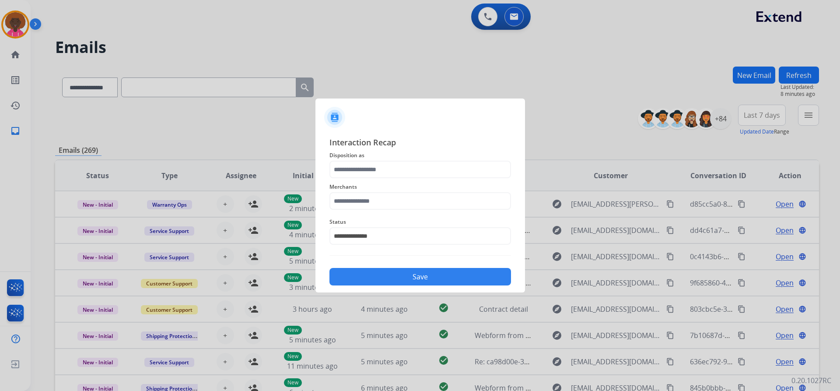
click at [372, 192] on span "Merchants" at bounding box center [419, 186] width 181 height 10
click at [363, 206] on input "text" at bounding box center [419, 200] width 181 height 17
click at [361, 221] on li "Not found" at bounding box center [422, 225] width 167 height 17
type input "*********"
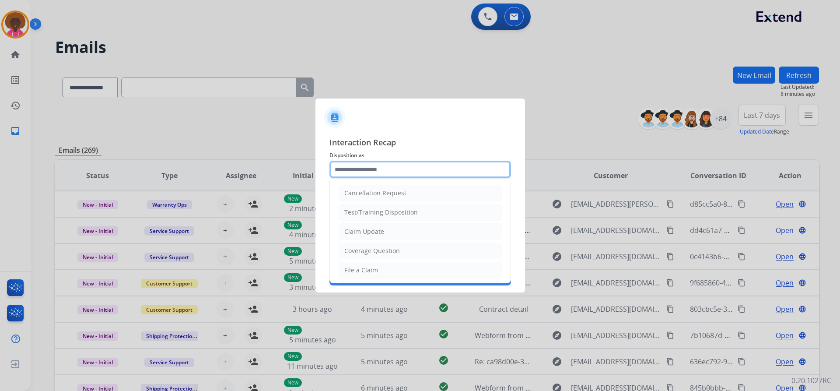
click at [369, 178] on input "text" at bounding box center [419, 169] width 181 height 17
drag, startPoint x: 377, startPoint y: 169, endPoint x: 377, endPoint y: 213, distance: 43.7
click at [377, 169] on input "text" at bounding box center [419, 169] width 181 height 17
click at [361, 265] on li "File a Claim" at bounding box center [419, 270] width 163 height 17
type input "**********"
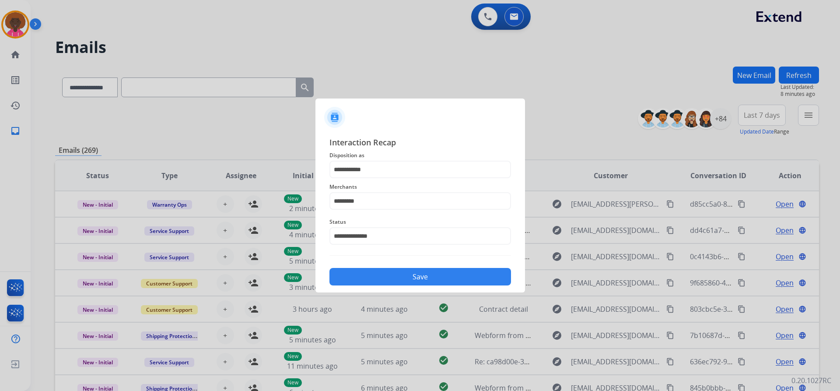
click at [394, 262] on div "Save" at bounding box center [419, 273] width 181 height 23
click at [407, 271] on button "Save" at bounding box center [419, 276] width 181 height 17
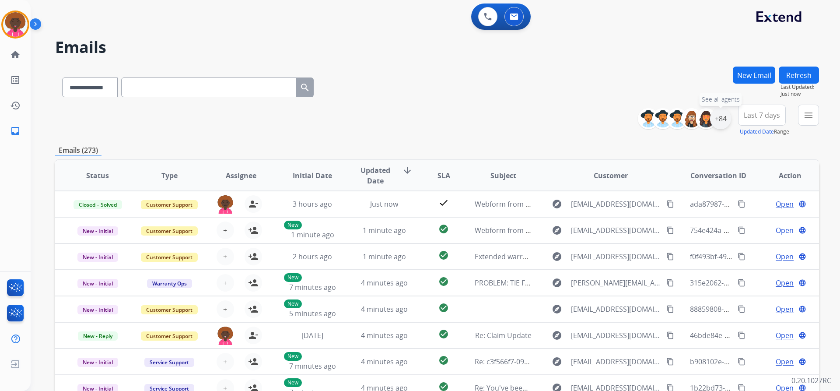
click at [719, 115] on div "+84" at bounding box center [720, 118] width 21 height 21
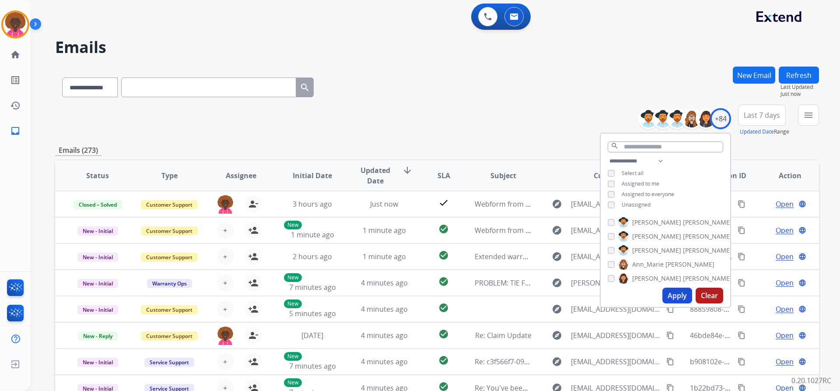
click at [673, 299] on button "Apply" at bounding box center [677, 295] width 30 height 16
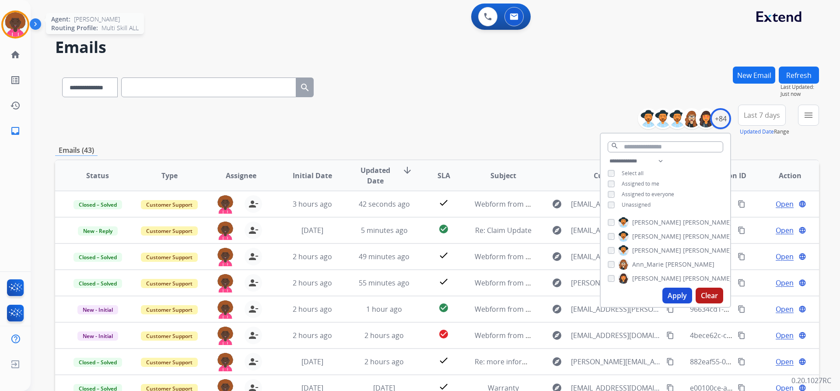
click at [17, 30] on img at bounding box center [15, 24] width 24 height 24
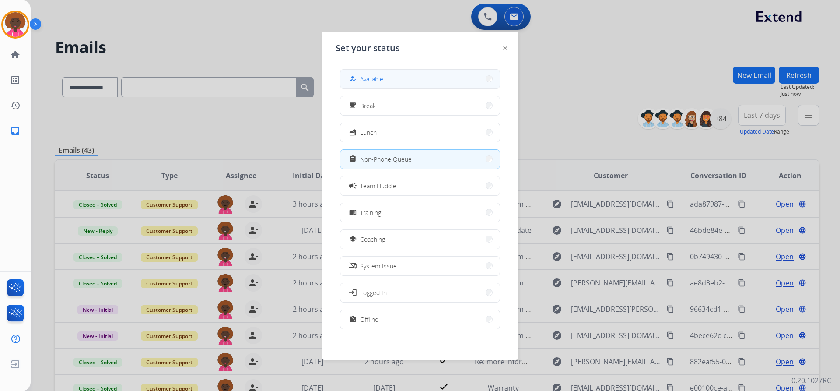
click at [380, 81] on span "Available" at bounding box center [371, 78] width 23 height 9
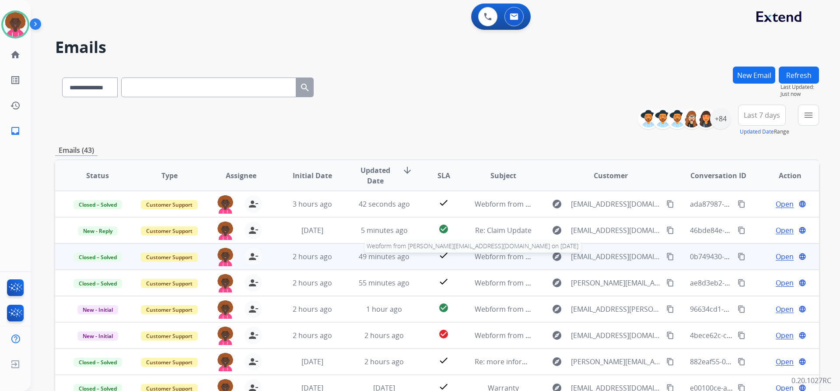
scroll to position [1, 0]
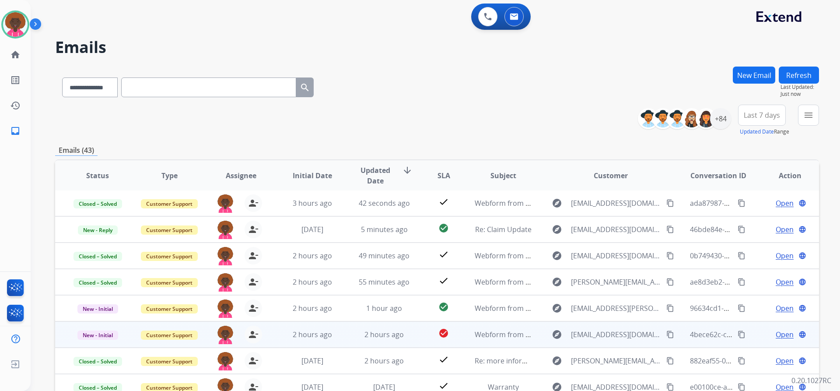
drag, startPoint x: 410, startPoint y: 333, endPoint x: 477, endPoint y: 331, distance: 66.9
click at [415, 332] on td "check_circle" at bounding box center [437, 334] width 48 height 26
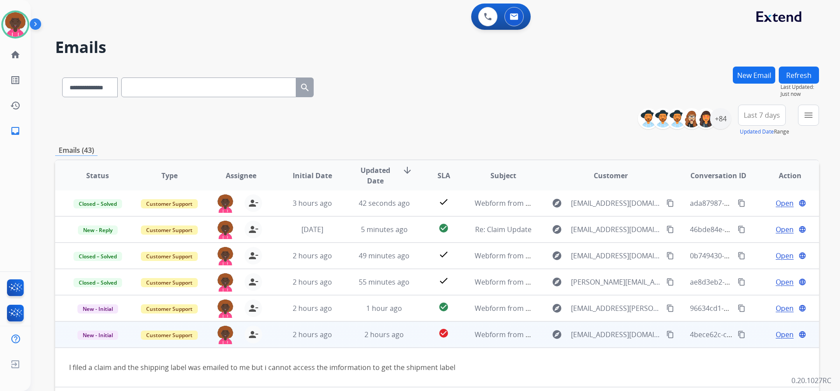
scroll to position [40, 0]
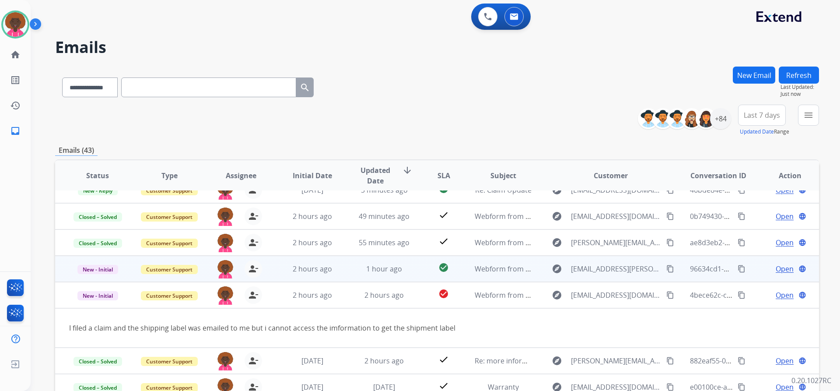
click at [429, 262] on div "check_circle" at bounding box center [443, 268] width 33 height 13
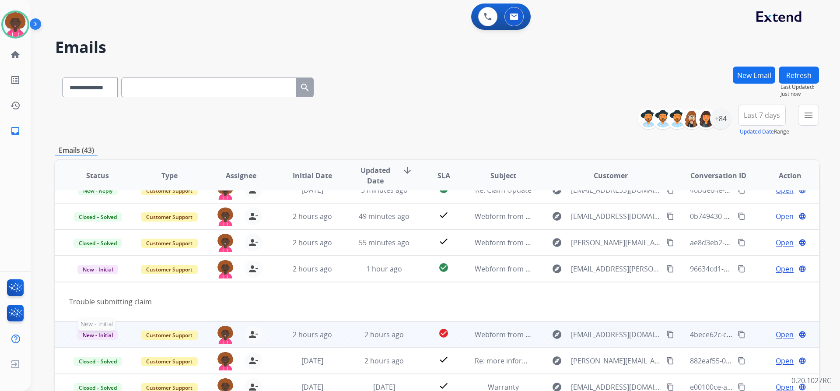
click at [106, 336] on span "New - Initial" at bounding box center [97, 334] width 41 height 9
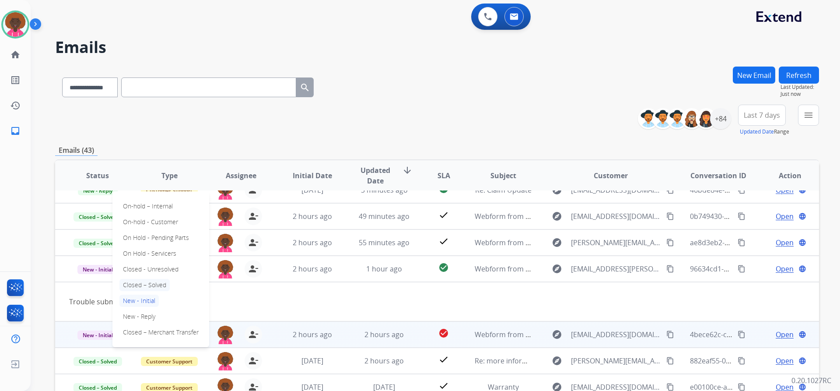
click at [134, 286] on p "Closed – Solved" at bounding box center [144, 285] width 50 height 12
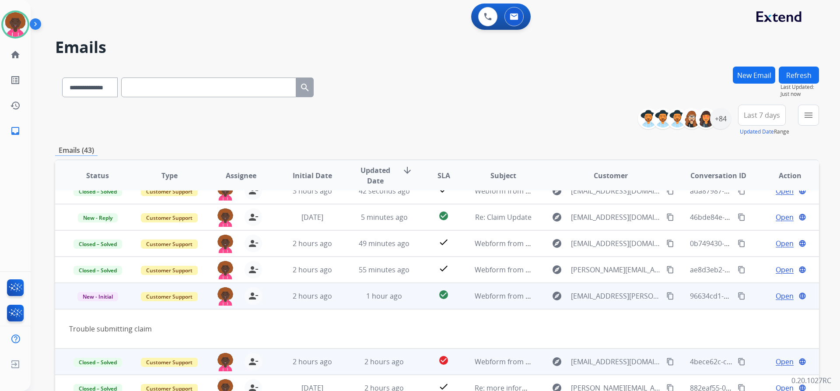
scroll to position [0, 0]
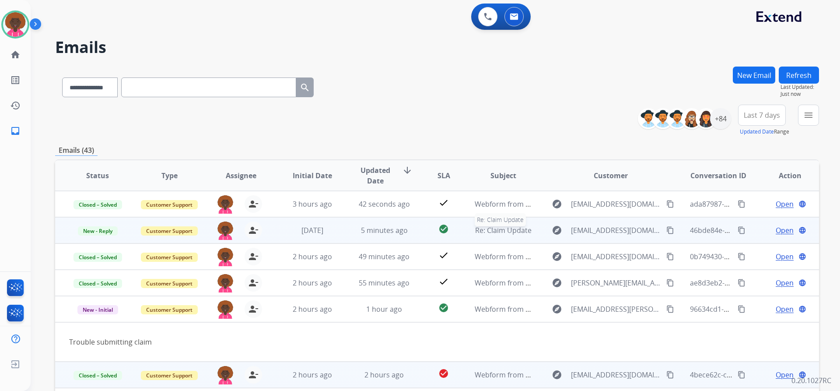
click at [503, 229] on span "Re: Claim Update" at bounding box center [503, 230] width 56 height 10
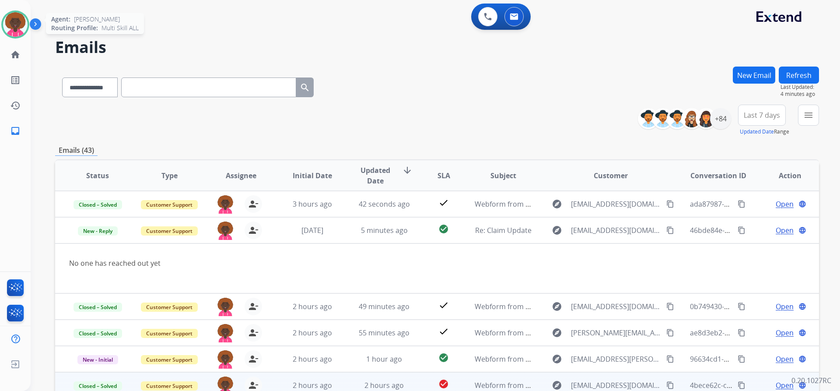
click at [28, 31] on div "Agent: [PERSON_NAME] Profile: Multi Skill ALL" at bounding box center [15, 24] width 28 height 28
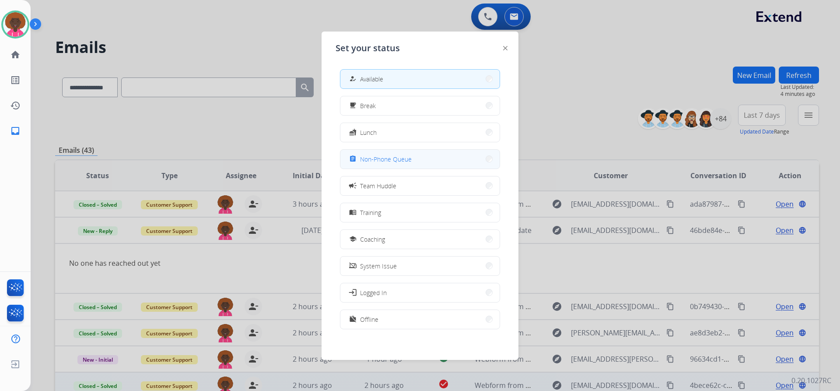
click at [386, 157] on span "Non-Phone Queue" at bounding box center [386, 158] width 52 height 9
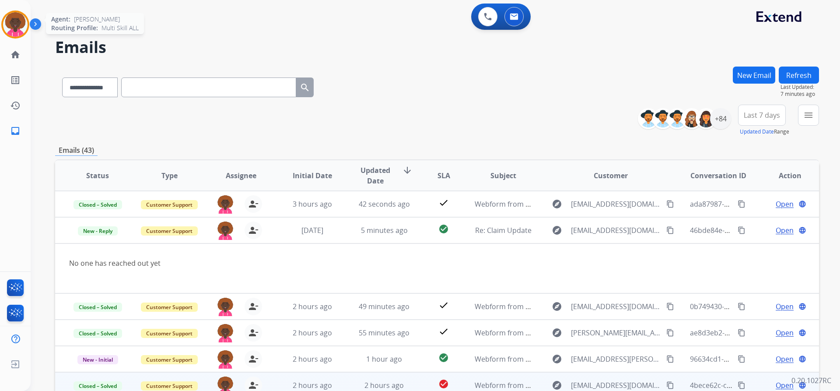
click at [13, 28] on img at bounding box center [15, 24] width 24 height 24
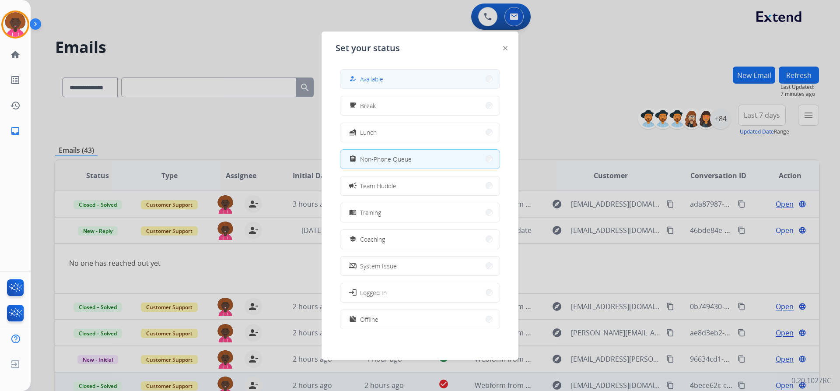
click at [371, 73] on button "how_to_reg Available" at bounding box center [419, 79] width 159 height 19
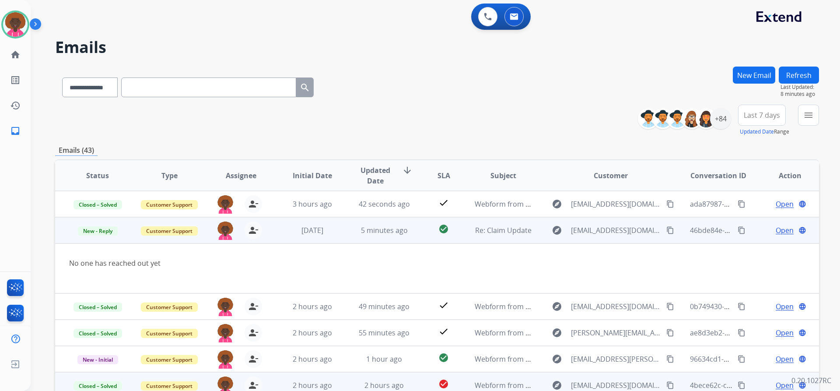
click at [778, 235] on td "Open language" at bounding box center [783, 230] width 72 height 26
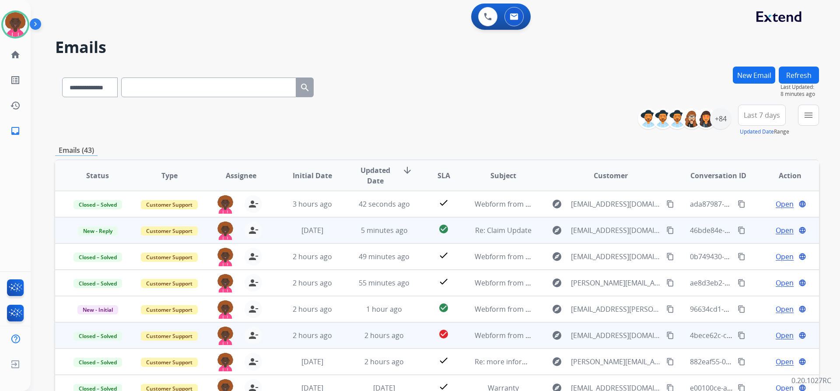
click at [779, 234] on span "Open" at bounding box center [784, 230] width 18 height 10
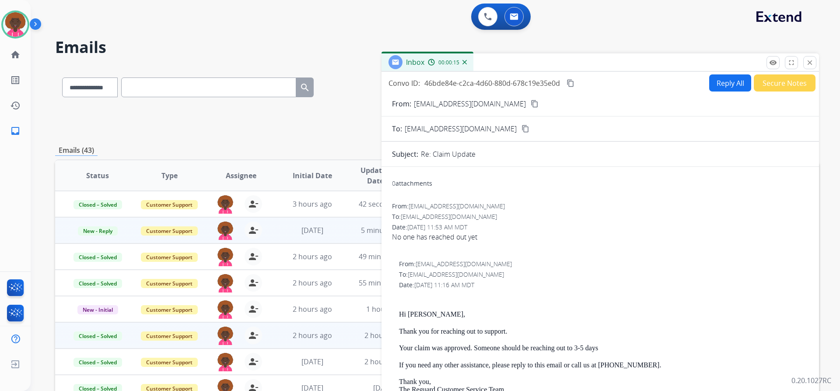
click at [263, 141] on div "**********" at bounding box center [437, 281] width 764 height 431
click at [807, 57] on button "close Close" at bounding box center [809, 62] width 13 height 13
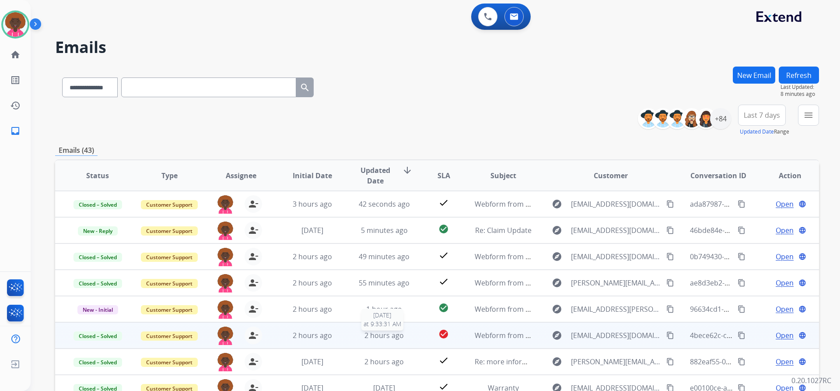
click at [393, 337] on span "2 hours ago" at bounding box center [383, 335] width 39 height 10
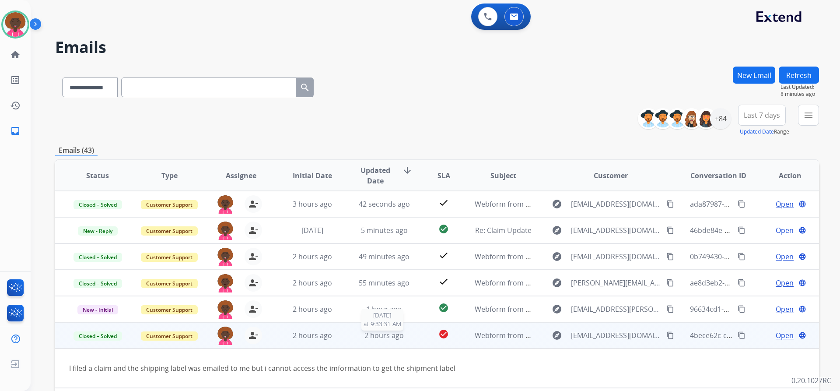
scroll to position [40, 0]
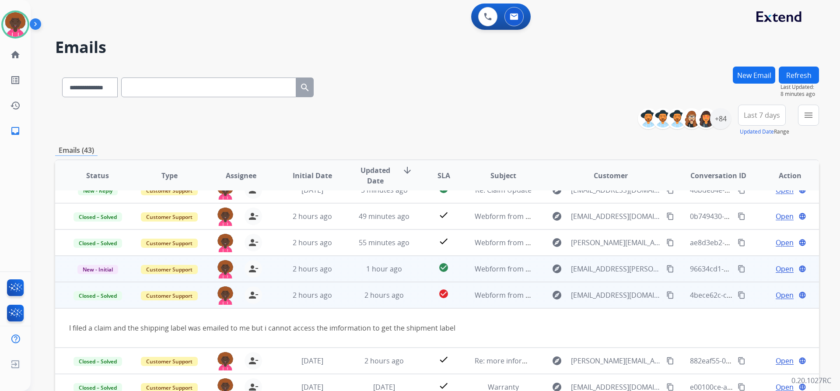
click at [417, 264] on td "check_circle" at bounding box center [437, 268] width 48 height 26
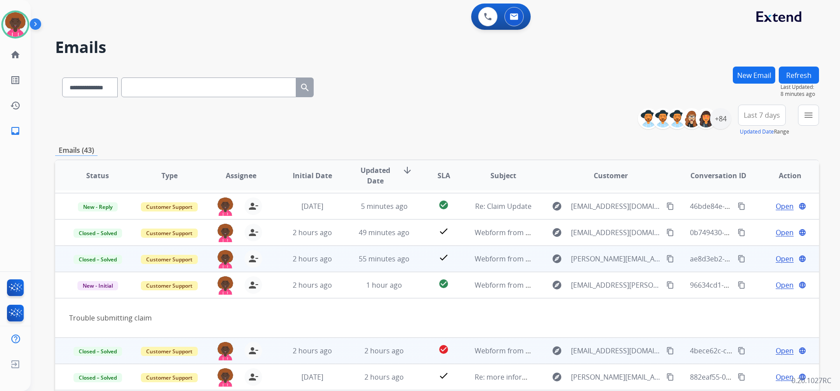
scroll to position [0, 0]
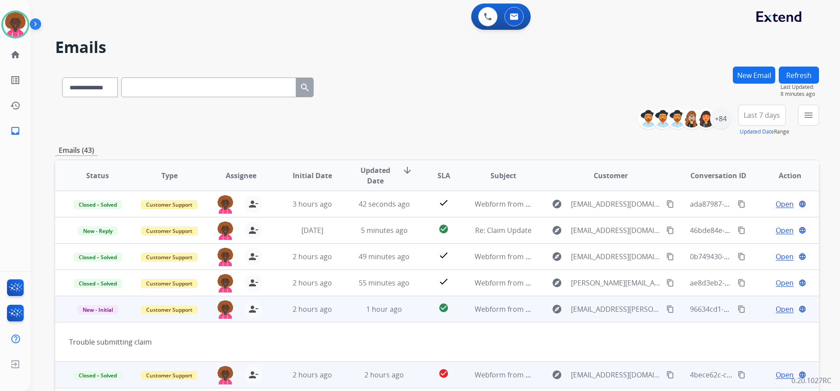
click at [783, 311] on span "Open" at bounding box center [784, 309] width 18 height 10
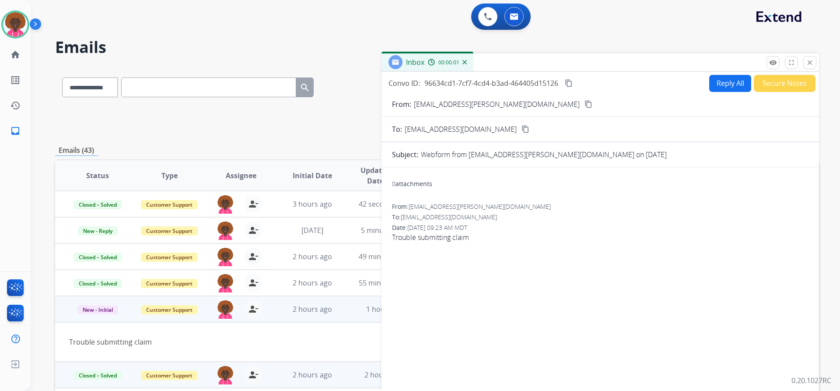
click at [769, 73] on div "Convo ID: 96634cd1-7cf7-4cd4-b3ad-464405d15126 content_copy Reply All Secure No…" at bounding box center [599, 233] width 437 height 323
click at [770, 80] on button "Secure Notes" at bounding box center [785, 83] width 62 height 17
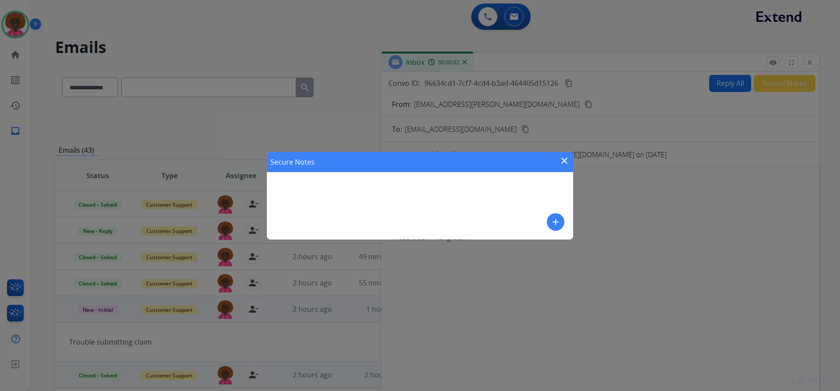
click at [559, 223] on mat-icon "add" at bounding box center [555, 221] width 10 height 10
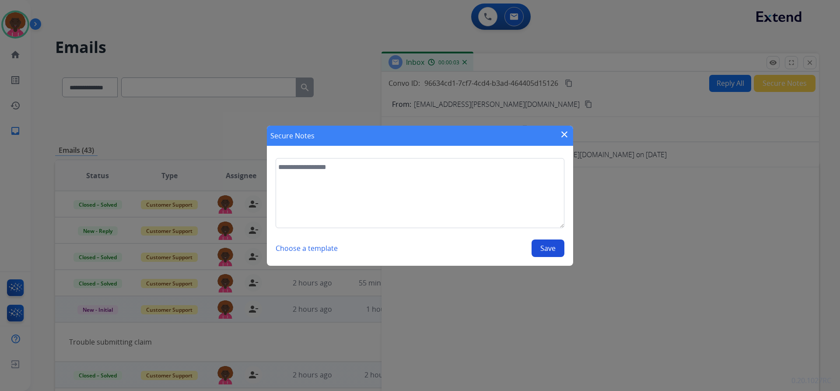
click at [306, 310] on div "Secure Notes close Choose a template Save" at bounding box center [420, 195] width 840 height 391
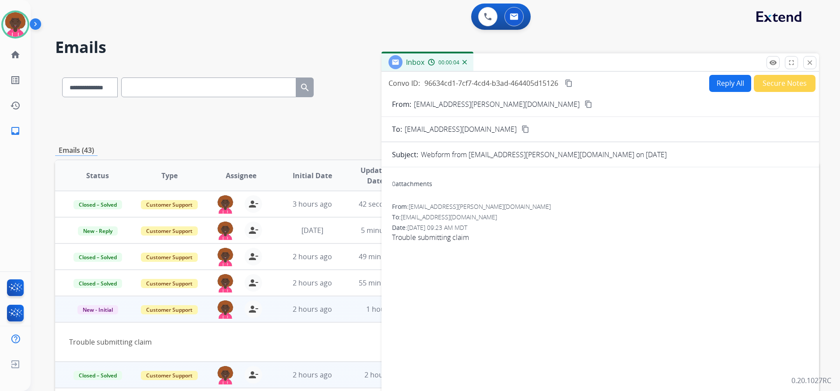
click at [331, 321] on td "2 hours ago" at bounding box center [306, 309] width 72 height 26
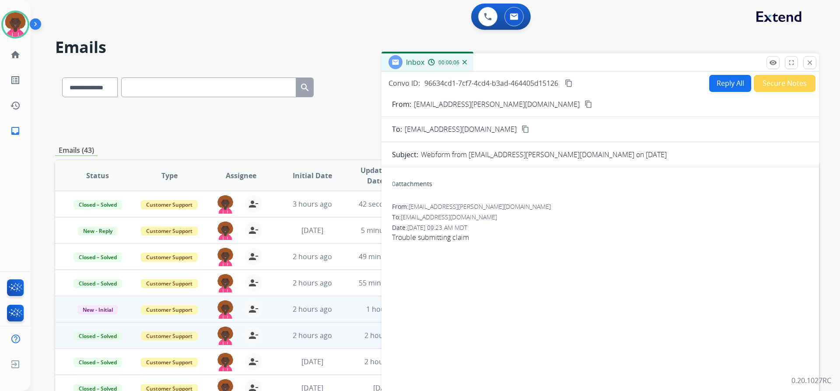
click at [809, 64] on mat-icon "close" at bounding box center [810, 63] width 8 height 8
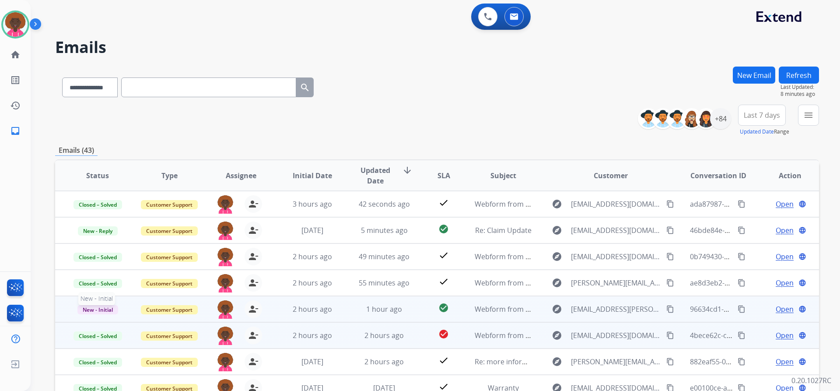
click at [101, 307] on span "New - Initial" at bounding box center [97, 309] width 41 height 9
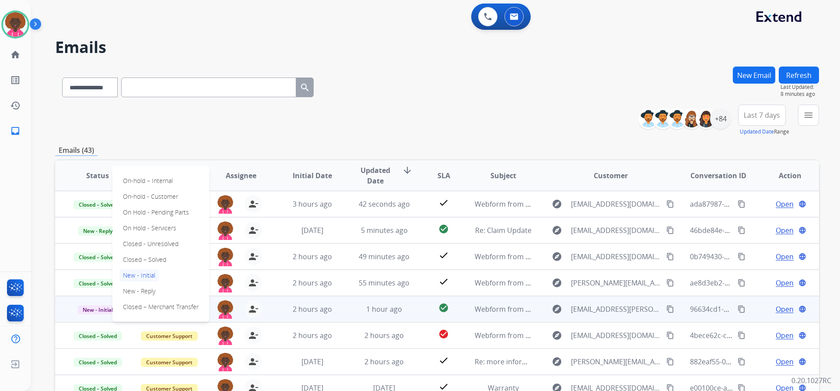
click at [181, 261] on div "On-hold – Internal On-hold - Customer On Hold - Pending Parts On Hold - Service…" at bounding box center [160, 244] width 97 height 156
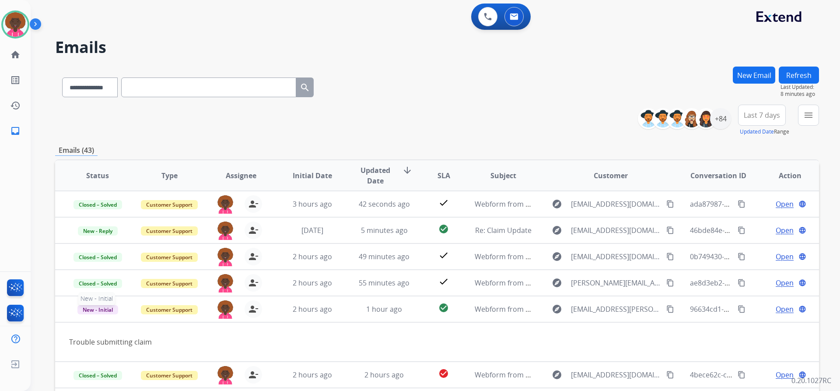
click at [84, 308] on span "New - Initial" at bounding box center [97, 309] width 41 height 9
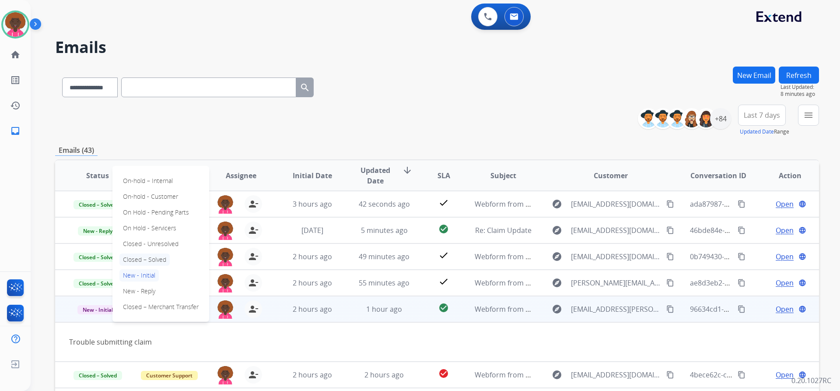
click at [140, 258] on p "Closed – Solved" at bounding box center [144, 259] width 50 height 12
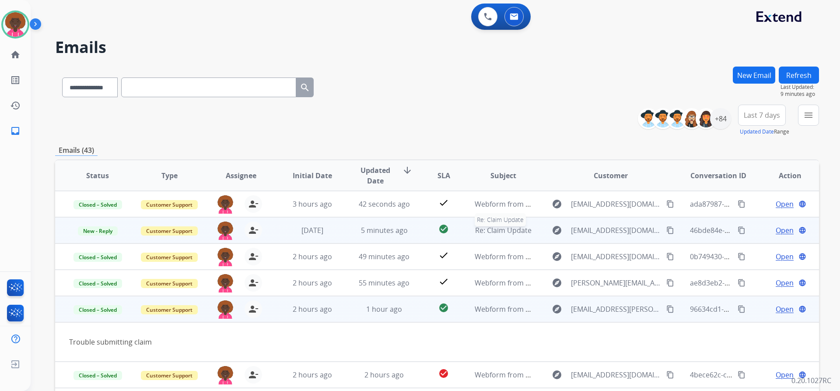
click at [502, 228] on span "Re: Claim Update" at bounding box center [503, 230] width 56 height 10
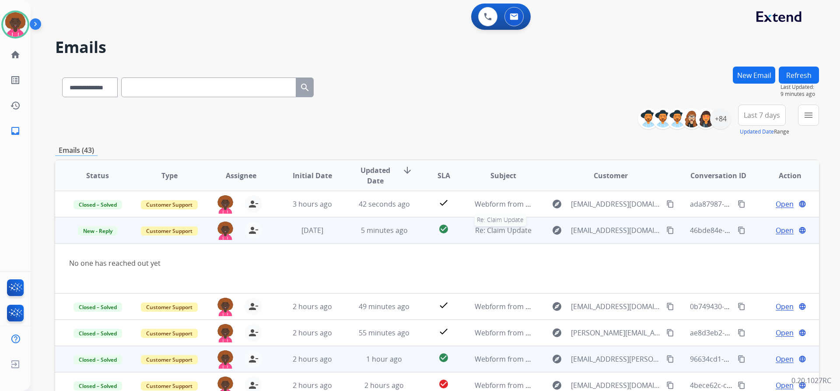
scroll to position [26, 0]
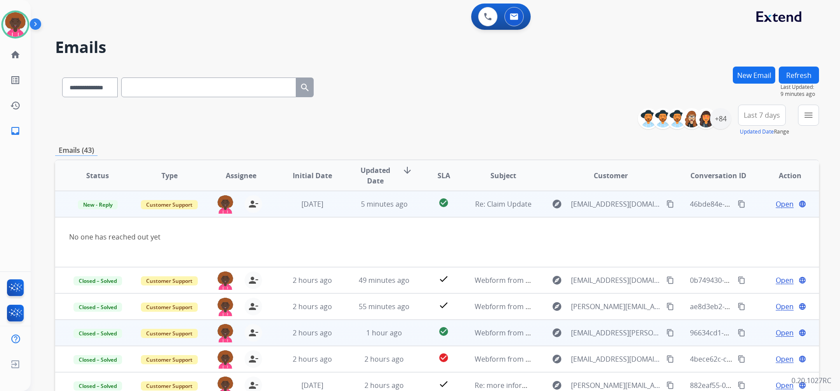
click at [775, 202] on span "Open" at bounding box center [784, 204] width 18 height 10
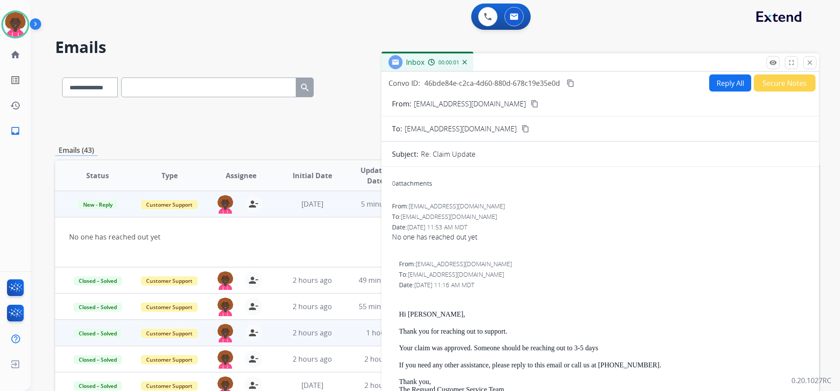
click at [714, 87] on button "Reply All" at bounding box center [730, 82] width 42 height 17
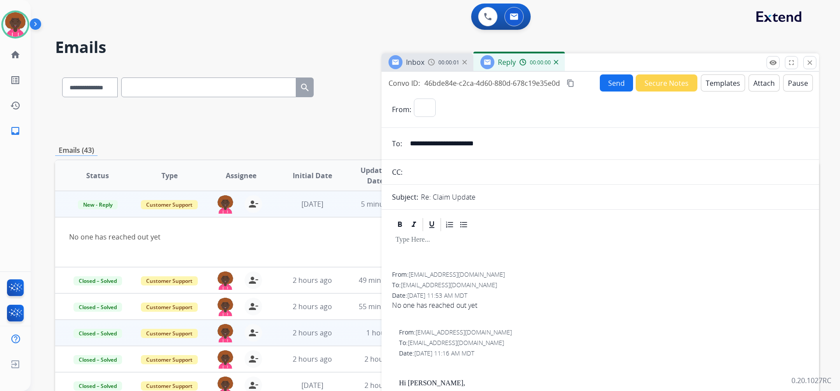
select select "**********"
click at [722, 87] on button "Templates" at bounding box center [723, 82] width 44 height 17
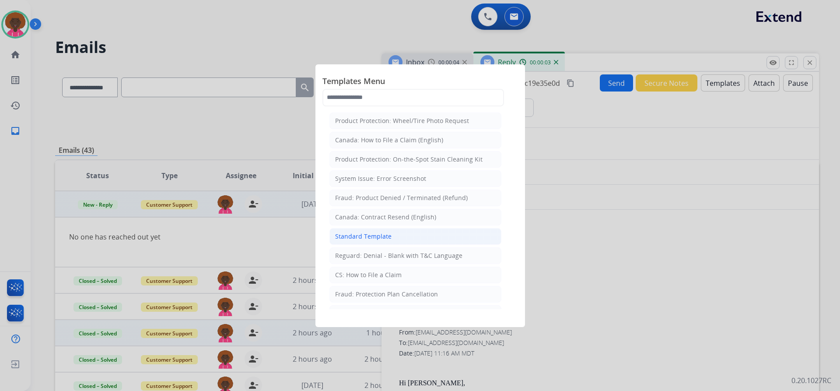
click at [434, 233] on li "Standard Template" at bounding box center [415, 236] width 172 height 17
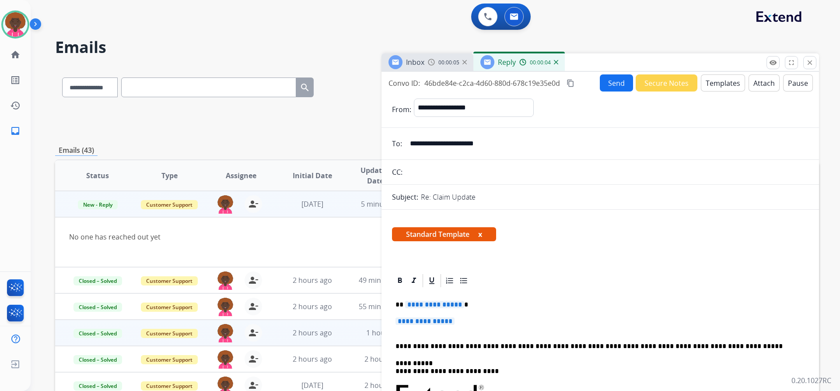
click at [447, 321] on span "**********" at bounding box center [424, 320] width 59 height 7
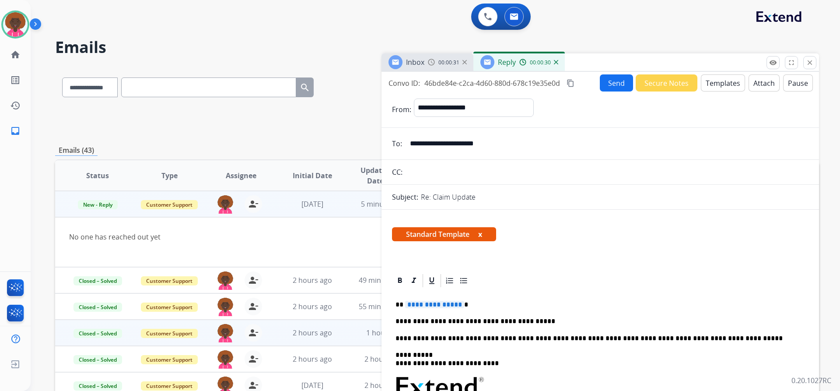
click at [540, 318] on p "**********" at bounding box center [596, 321] width 402 height 8
click at [538, 321] on p "**********" at bounding box center [596, 321] width 402 height 8
click at [635, 325] on p "**********" at bounding box center [596, 321] width 402 height 8
click at [417, 307] on span "**********" at bounding box center [434, 303] width 59 height 7
click at [608, 77] on button "Send" at bounding box center [616, 82] width 33 height 17
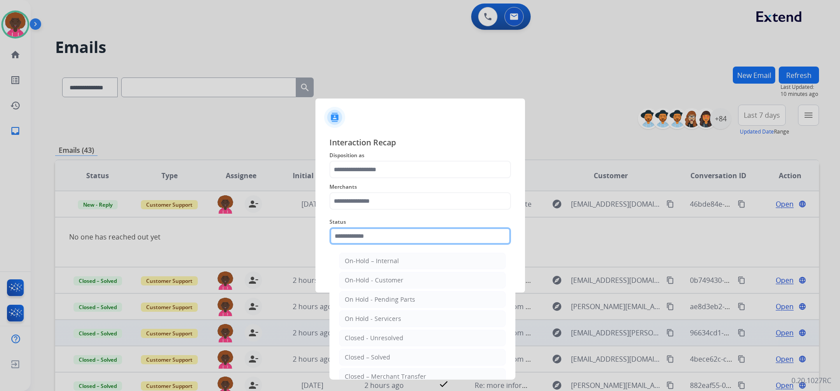
click at [387, 240] on input "text" at bounding box center [419, 235] width 181 height 17
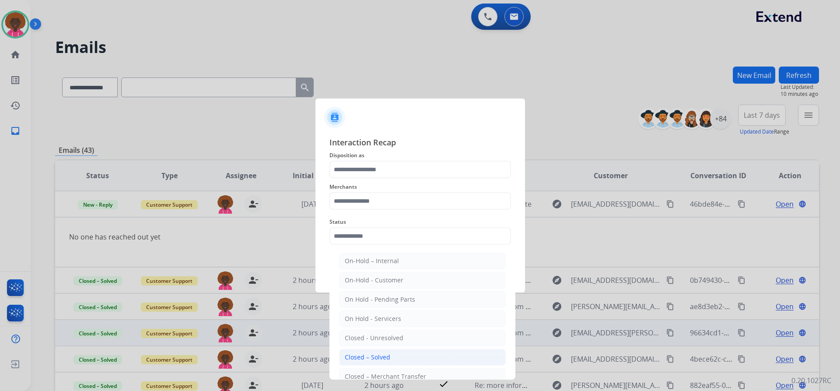
click at [360, 357] on div "Closed – Solved" at bounding box center [367, 356] width 45 height 9
type input "**********"
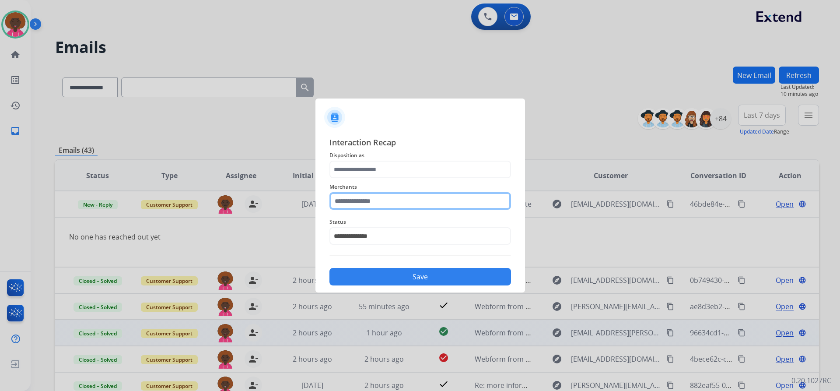
click at [401, 194] on input "text" at bounding box center [419, 200] width 181 height 17
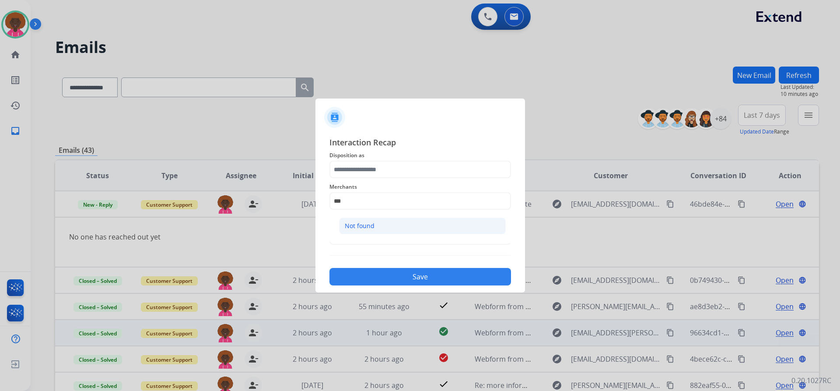
drag, startPoint x: 396, startPoint y: 212, endPoint x: 388, endPoint y: 223, distance: 13.8
click at [390, 213] on div "Merchants *** Not found" at bounding box center [419, 195] width 181 height 35
click at [388, 224] on li "Not found" at bounding box center [422, 225] width 167 height 17
type input "*********"
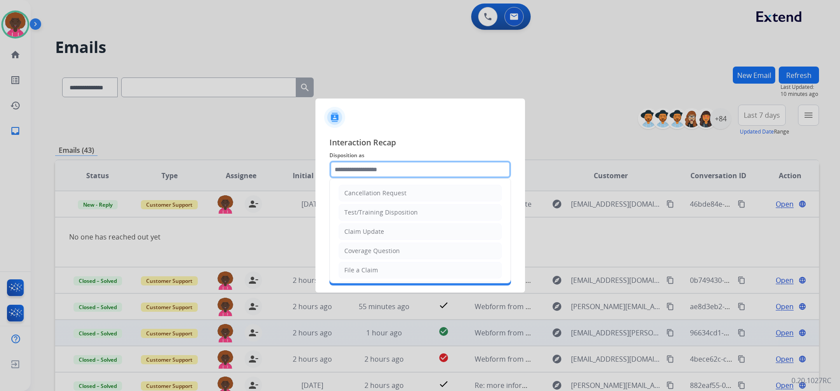
click at [396, 170] on input "text" at bounding box center [419, 169] width 181 height 17
drag, startPoint x: 363, startPoint y: 268, endPoint x: 448, endPoint y: 278, distance: 85.9
click at [365, 268] on div "File a Claim" at bounding box center [361, 269] width 34 height 9
type input "**********"
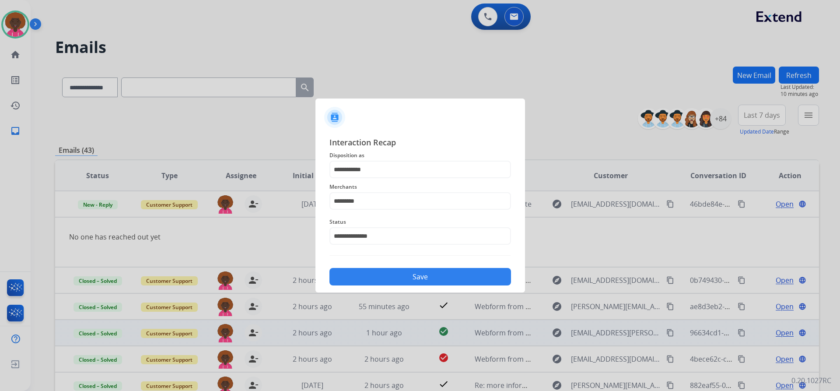
click at [448, 278] on button "Save" at bounding box center [419, 276] width 181 height 17
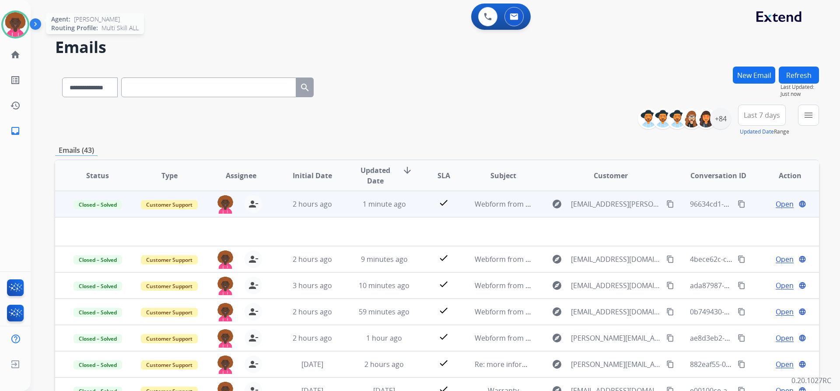
click at [7, 19] on img at bounding box center [15, 24] width 24 height 24
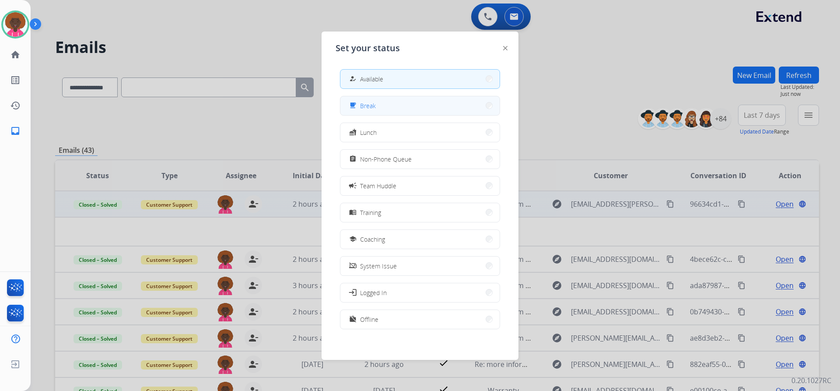
click at [437, 114] on button "free_breakfast Break" at bounding box center [419, 105] width 159 height 19
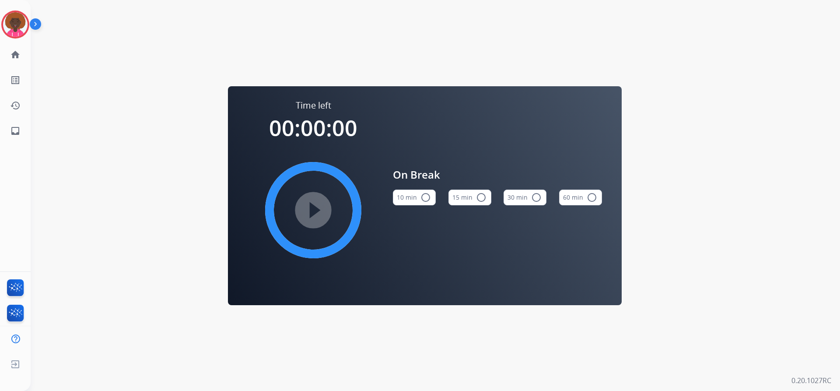
click at [485, 197] on button "15 min radio_button_unchecked" at bounding box center [469, 197] width 43 height 16
click at [313, 207] on mat-icon "play_circle_filled" at bounding box center [313, 210] width 10 height 10
click at [17, 35] on img at bounding box center [15, 24] width 24 height 24
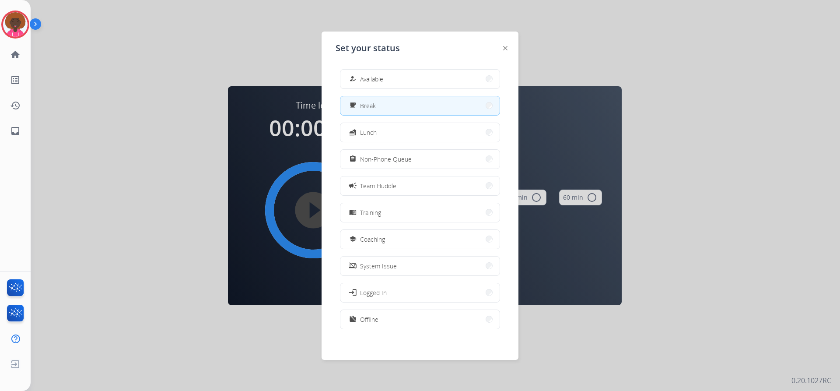
click at [363, 63] on div "how_to_reg Available free_breakfast Break fastfood Lunch assignment Non-Phone Q…" at bounding box center [419, 200] width 169 height 276
click at [352, 73] on button "how_to_reg Available" at bounding box center [419, 79] width 159 height 19
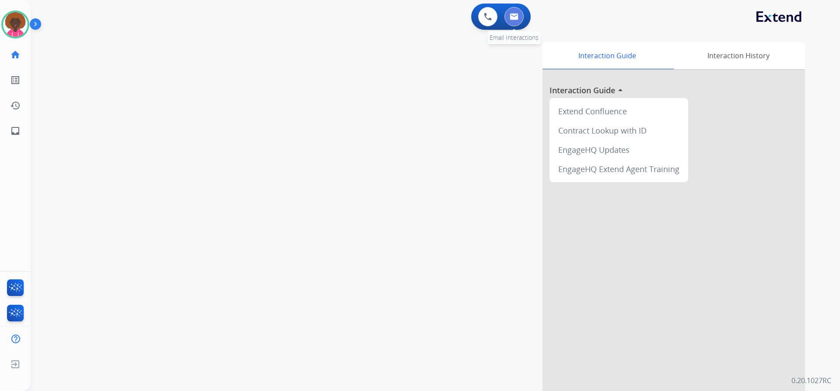
click at [520, 23] on button at bounding box center [513, 16] width 19 height 19
select select "**********"
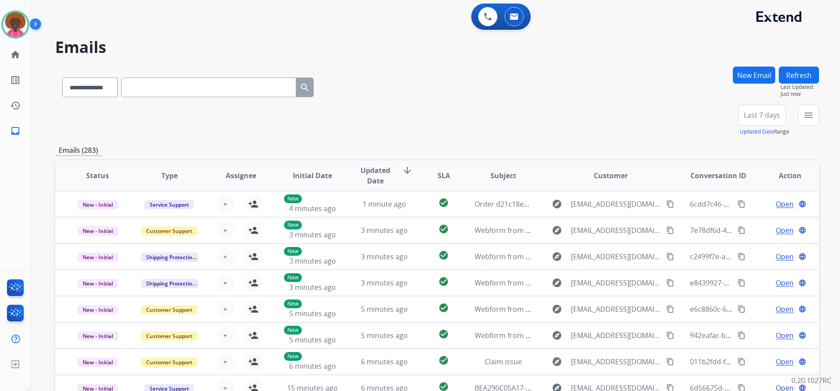
select select "**********"
click at [726, 120] on div "+84" at bounding box center [720, 118] width 21 height 21
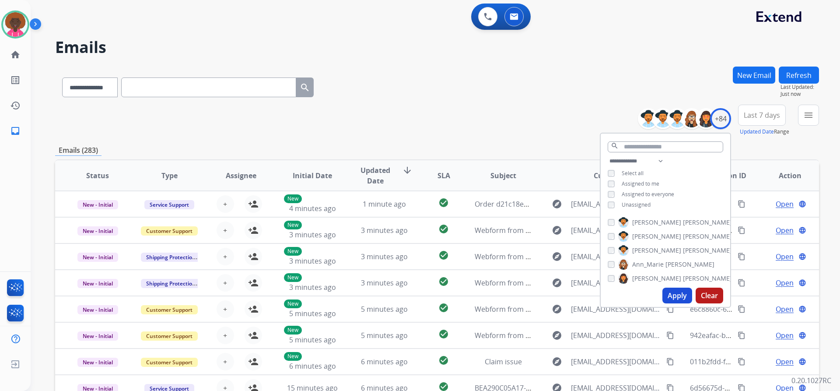
click at [608, 198] on div "**********" at bounding box center [664, 184] width 129 height 56
click at [619, 175] on div "Select all" at bounding box center [625, 173] width 36 height 7
click at [611, 179] on div "**********" at bounding box center [664, 184] width 129 height 56
click at [606, 188] on div "**********" at bounding box center [664, 184] width 129 height 56
click at [676, 292] on button "Apply" at bounding box center [677, 295] width 30 height 16
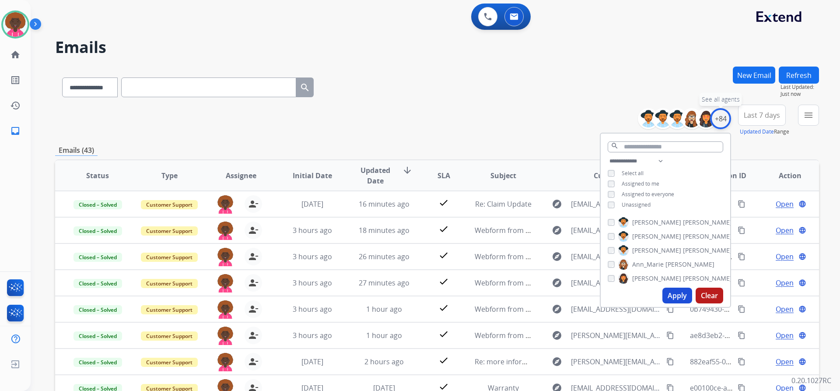
click at [723, 121] on div "+84" at bounding box center [720, 118] width 21 height 21
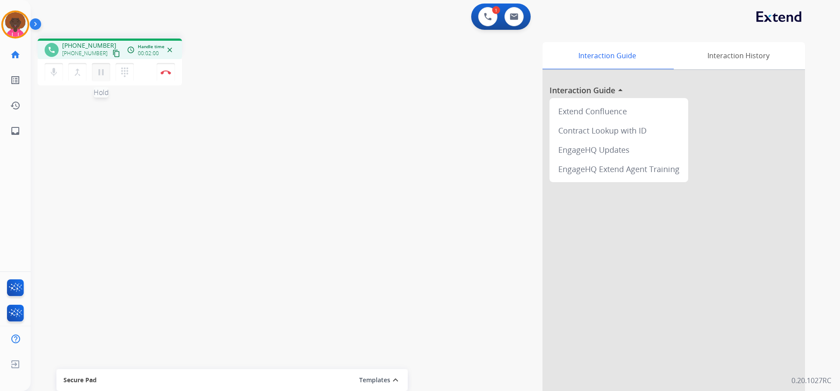
click at [98, 68] on mat-icon "pause" at bounding box center [101, 72] width 10 height 10
click at [103, 63] on div "mic Mute merge_type Bridge play_arrow Hold dialpad Dialpad Disconnect" at bounding box center [110, 72] width 144 height 26
click at [99, 71] on mat-icon "play_arrow" at bounding box center [101, 72] width 10 height 10
click at [163, 73] on img at bounding box center [166, 72] width 10 height 4
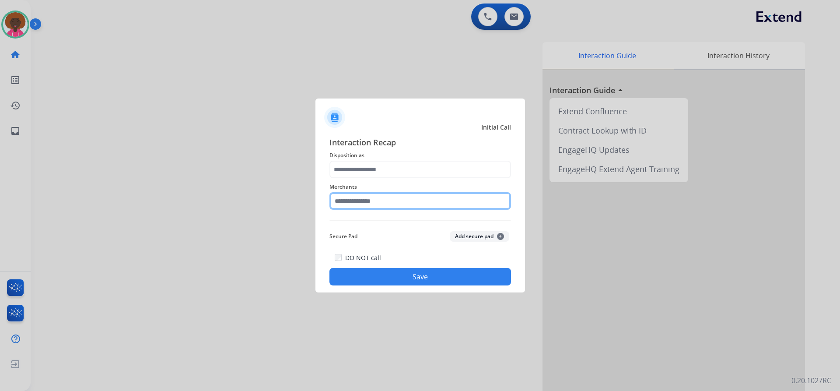
click at [379, 204] on input "text" at bounding box center [419, 200] width 181 height 17
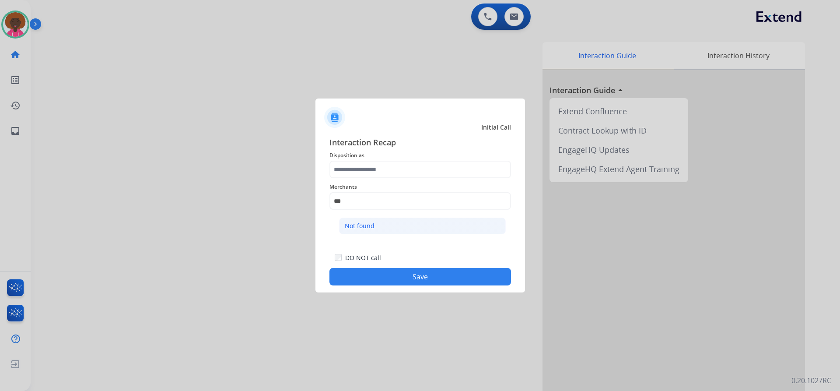
click at [373, 220] on li "Not found" at bounding box center [422, 225] width 167 height 17
type input "*********"
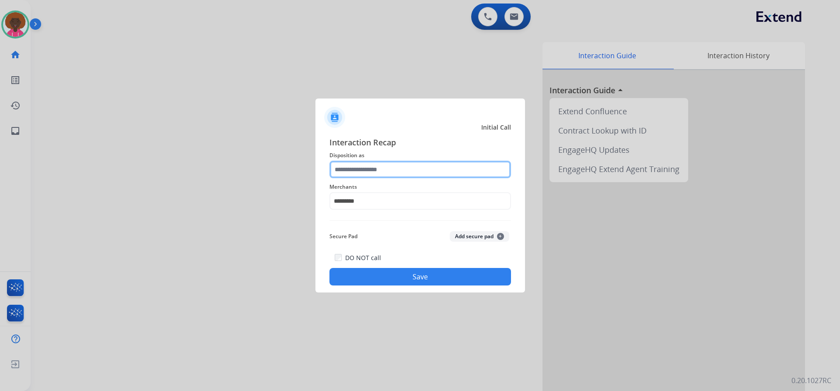
click at [376, 175] on input "text" at bounding box center [419, 169] width 181 height 17
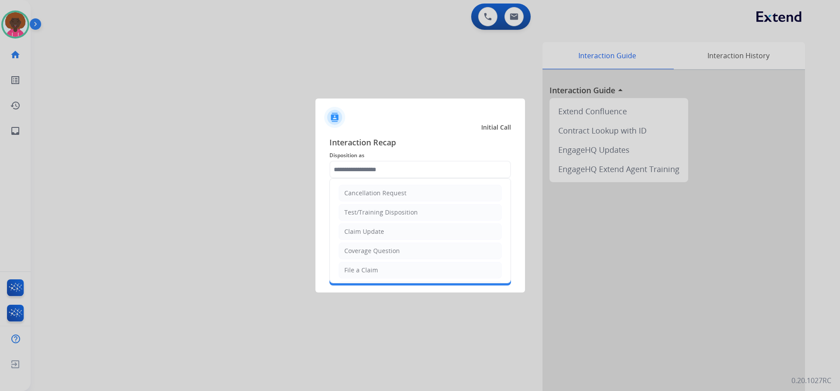
click at [368, 266] on div "File a Claim" at bounding box center [361, 269] width 34 height 9
type input "**********"
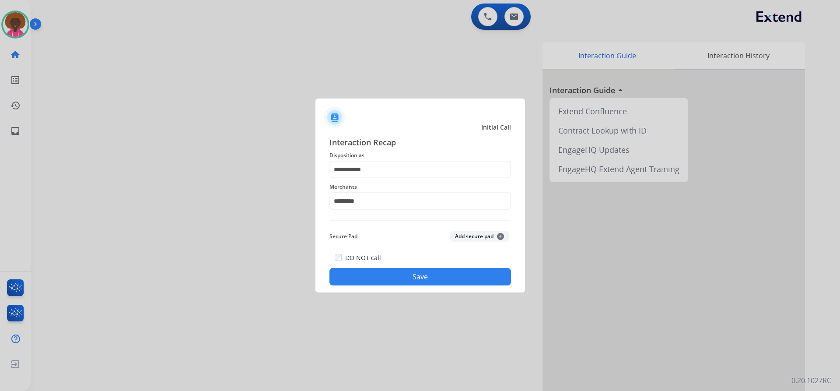
click at [404, 277] on button "Save" at bounding box center [419, 276] width 181 height 17
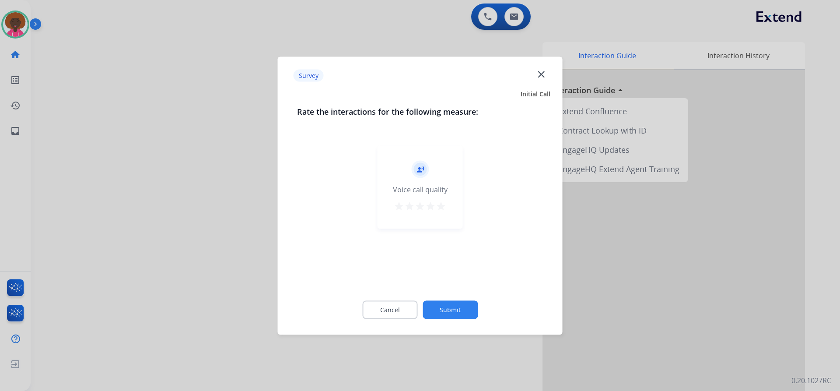
click at [468, 310] on button "Submit" at bounding box center [449, 309] width 55 height 18
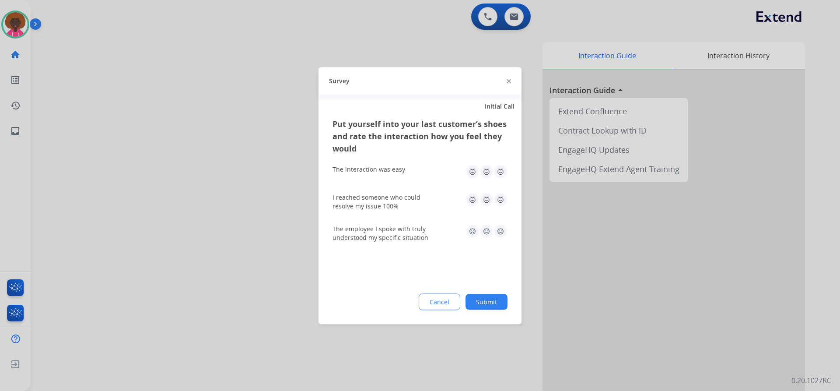
click at [488, 307] on button "Submit" at bounding box center [486, 301] width 42 height 16
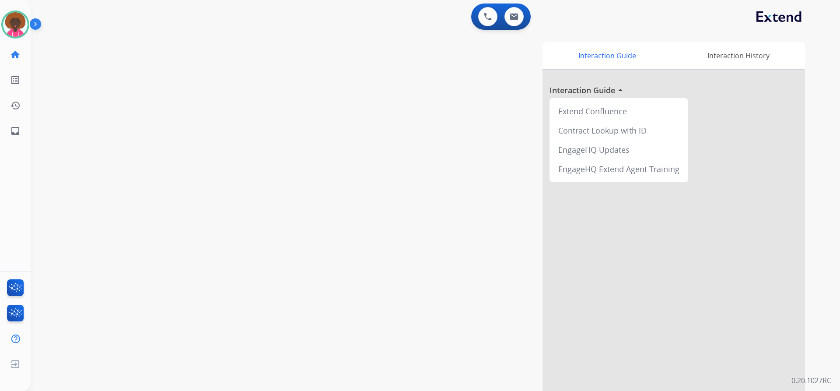
drag, startPoint x: 24, startPoint y: 26, endPoint x: 36, endPoint y: 31, distance: 12.6
click at [24, 26] on img at bounding box center [15, 24] width 24 height 24
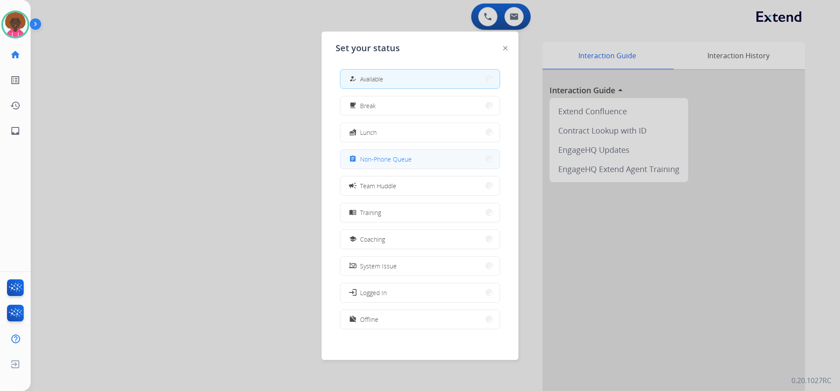
click at [437, 160] on button "assignment Non-Phone Queue" at bounding box center [419, 159] width 159 height 19
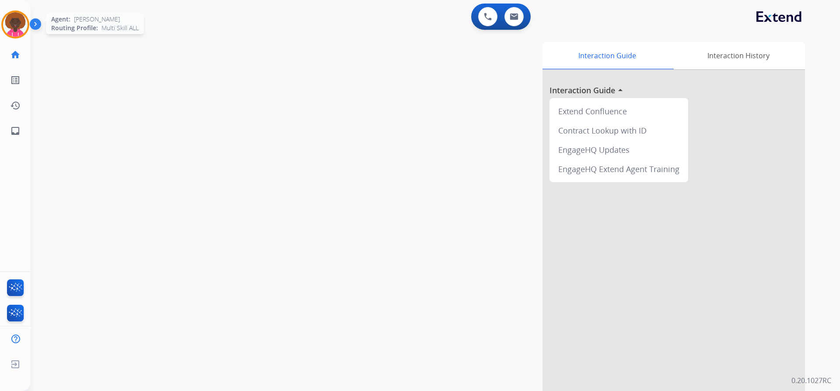
click at [6, 19] on img at bounding box center [15, 24] width 24 height 24
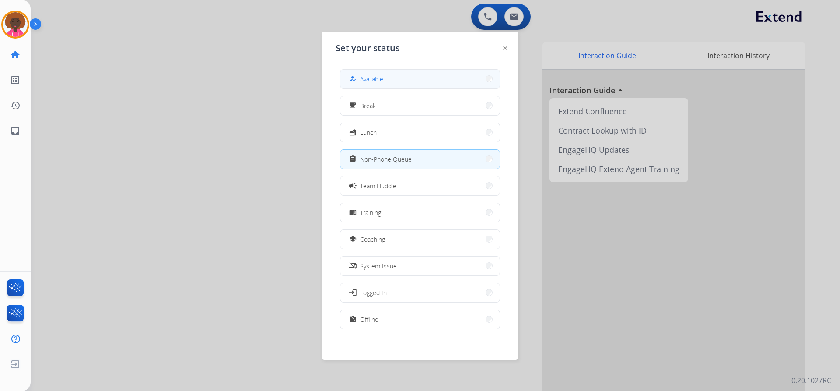
click at [417, 76] on button "how_to_reg Available" at bounding box center [419, 79] width 159 height 19
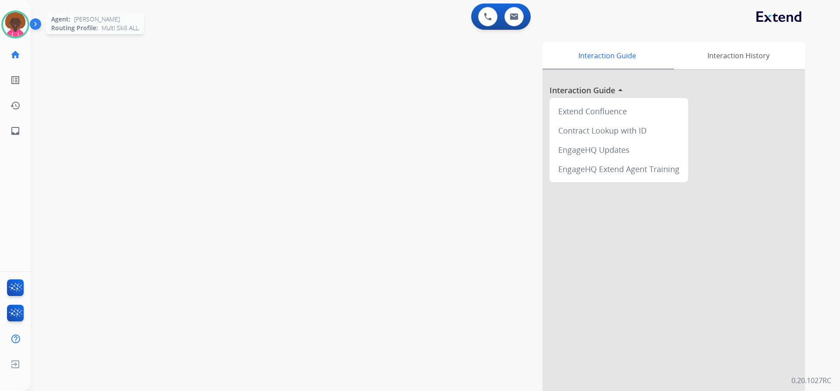
click at [19, 27] on img at bounding box center [15, 24] width 24 height 24
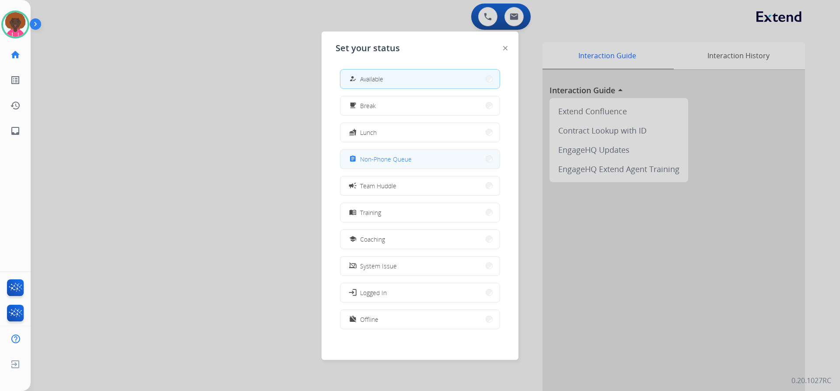
drag, startPoint x: 390, startPoint y: 160, endPoint x: 230, endPoint y: 4, distance: 223.0
click at [389, 160] on span "Non-Phone Queue" at bounding box center [386, 158] width 52 height 9
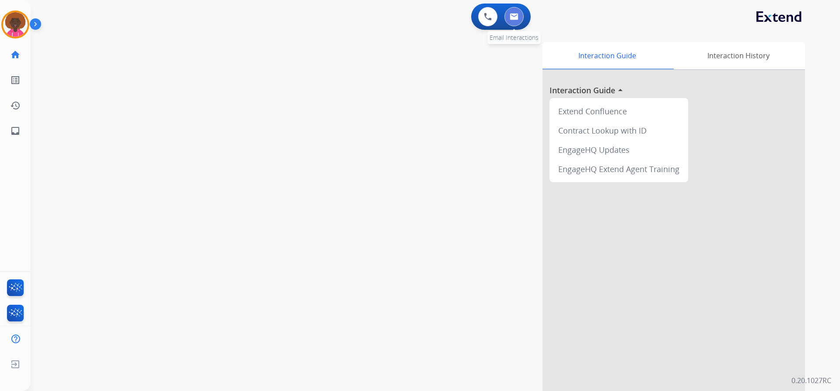
click at [520, 14] on button at bounding box center [513, 16] width 19 height 19
select select "**********"
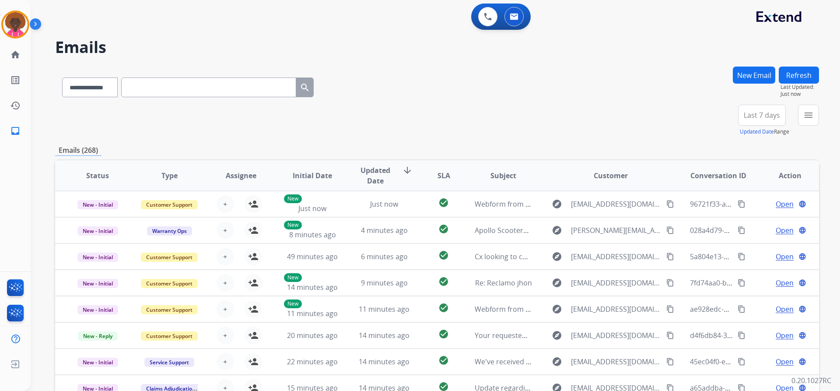
click at [761, 75] on button "New Email" at bounding box center [754, 74] width 42 height 17
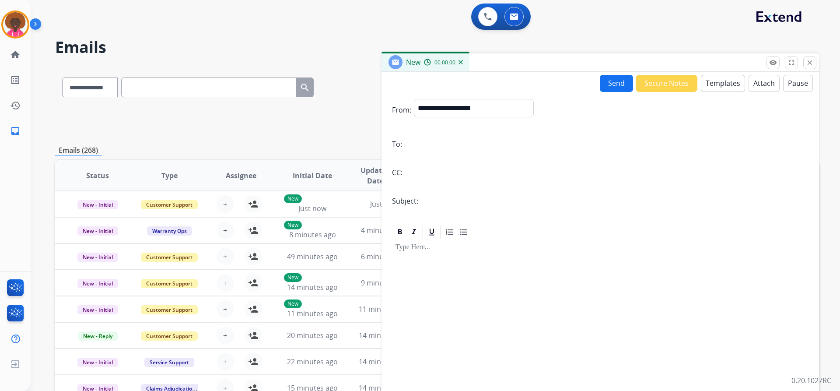
click at [443, 150] on input "email" at bounding box center [607, 143] width 404 height 17
paste input "**********"
type input "**********"
drag, startPoint x: 513, startPoint y: 179, endPoint x: 491, endPoint y: 201, distance: 31.2
click at [513, 180] on input "text" at bounding box center [606, 172] width 403 height 17
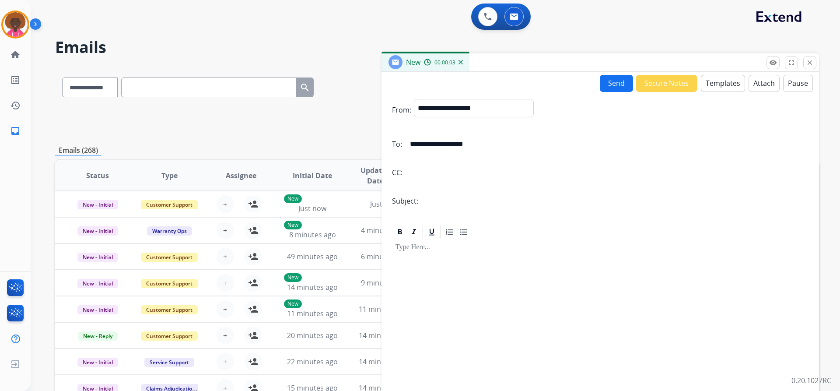
click at [489, 203] on input "text" at bounding box center [614, 200] width 387 height 17
type input "**********"
click at [703, 80] on button "Templates" at bounding box center [723, 83] width 44 height 17
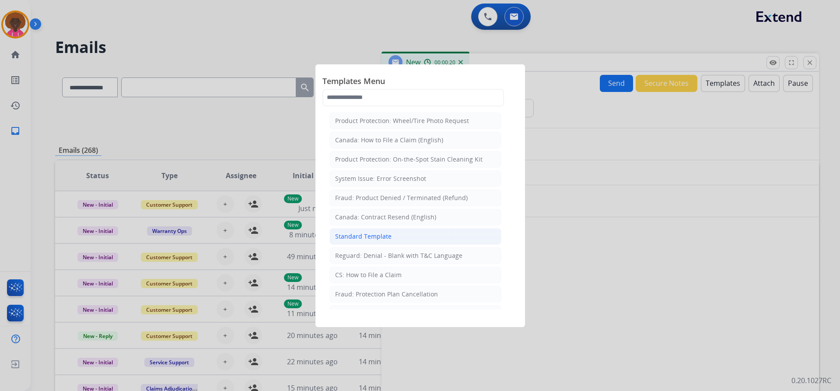
click at [401, 237] on li "Standard Template" at bounding box center [415, 236] width 172 height 17
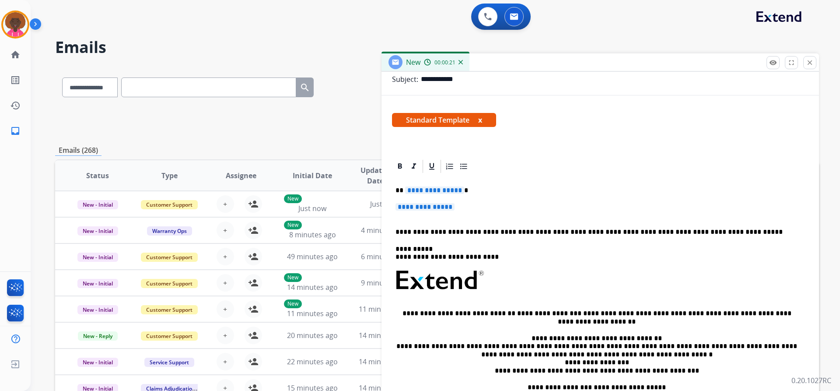
scroll to position [131, 0]
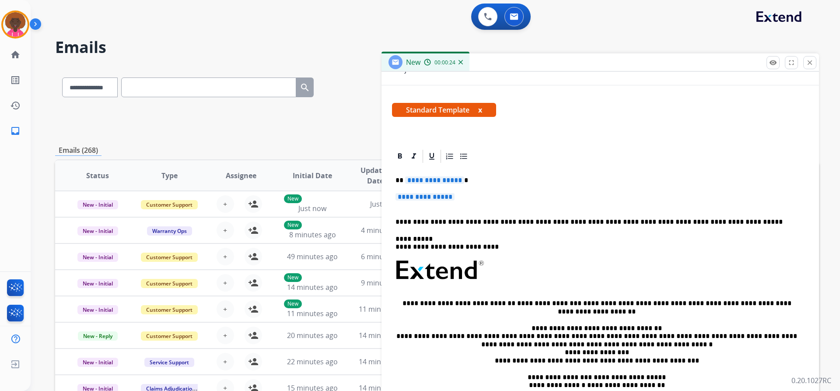
drag, startPoint x: 464, startPoint y: 197, endPoint x: 440, endPoint y: 195, distance: 24.1
click at [457, 198] on p "**********" at bounding box center [599, 201] width 409 height 16
drag, startPoint x: 486, startPoint y: 203, endPoint x: 464, endPoint y: 202, distance: 21.4
click at [474, 204] on p "**********" at bounding box center [599, 201] width 409 height 16
drag, startPoint x: 462, startPoint y: 201, endPoint x: 437, endPoint y: 197, distance: 24.9
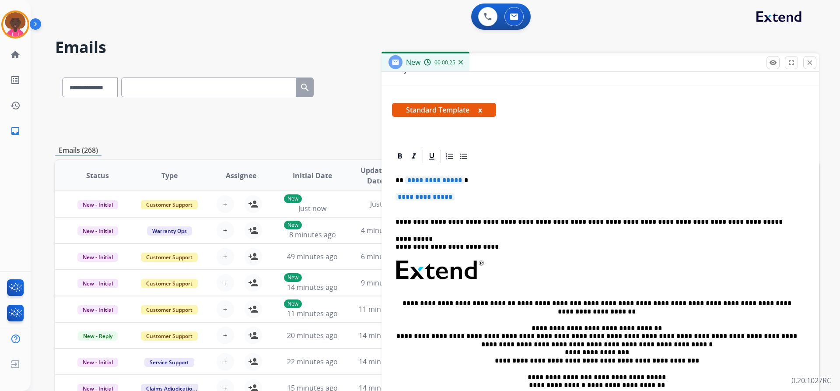
click at [461, 201] on p "**********" at bounding box center [599, 201] width 409 height 16
click at [437, 197] on span "**********" at bounding box center [424, 196] width 59 height 7
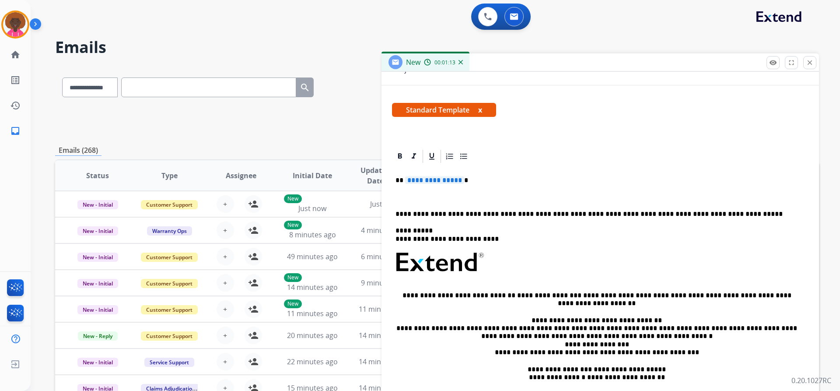
click at [443, 196] on p at bounding box center [599, 197] width 409 height 8
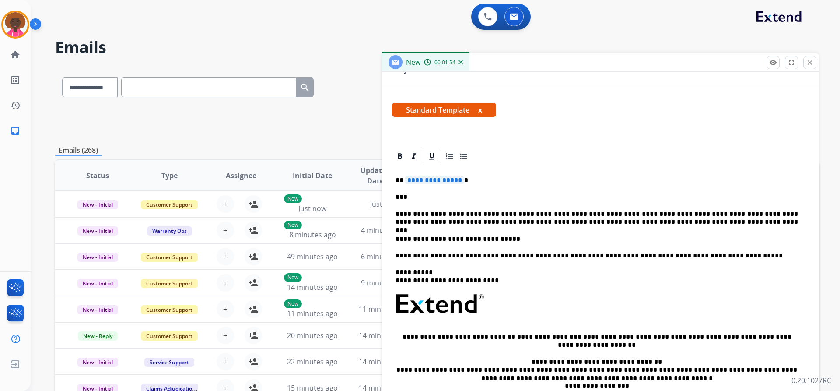
click at [506, 222] on p "**********" at bounding box center [596, 218] width 402 height 16
click at [426, 181] on span "**********" at bounding box center [434, 179] width 59 height 7
click at [398, 177] on div "**********" at bounding box center [600, 307] width 416 height 287
click at [401, 197] on p "***" at bounding box center [596, 197] width 402 height 8
click at [403, 197] on p "***" at bounding box center [596, 197] width 402 height 8
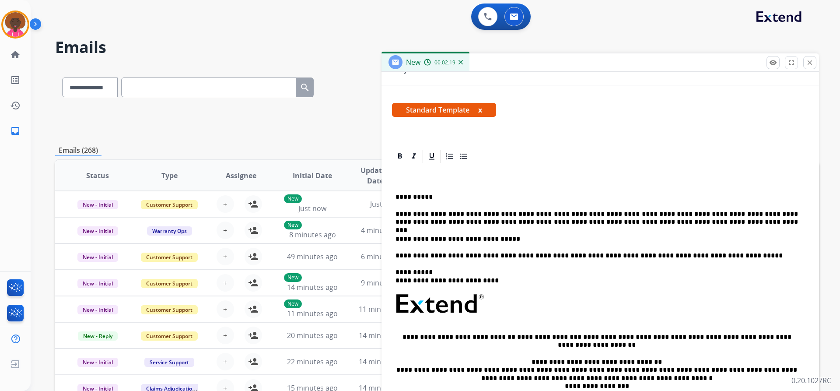
click at [403, 197] on p "**********" at bounding box center [596, 197] width 402 height 8
click at [569, 149] on div at bounding box center [600, 156] width 416 height 16
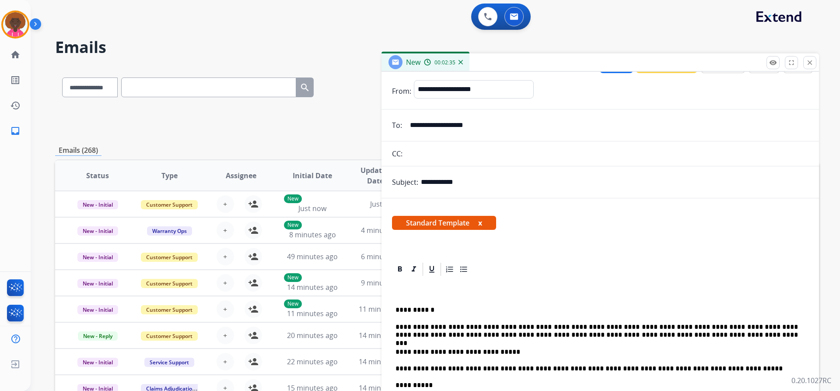
scroll to position [0, 0]
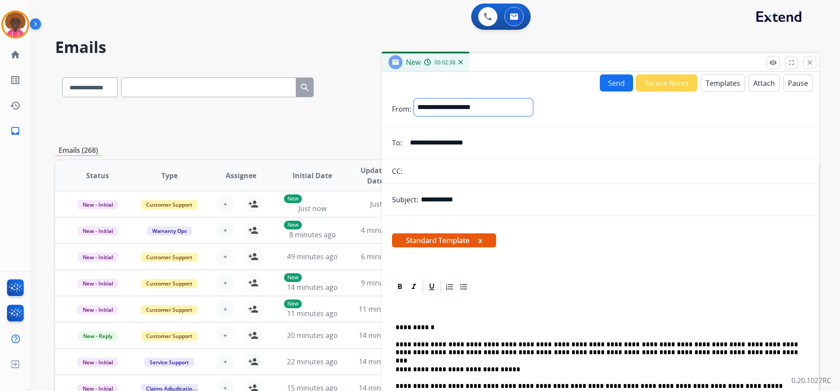
click at [461, 111] on select "**********" at bounding box center [473, 106] width 119 height 17
select select "**********"
click at [414, 98] on select "**********" at bounding box center [473, 106] width 119 height 17
click at [611, 76] on button "Send" at bounding box center [616, 82] width 33 height 17
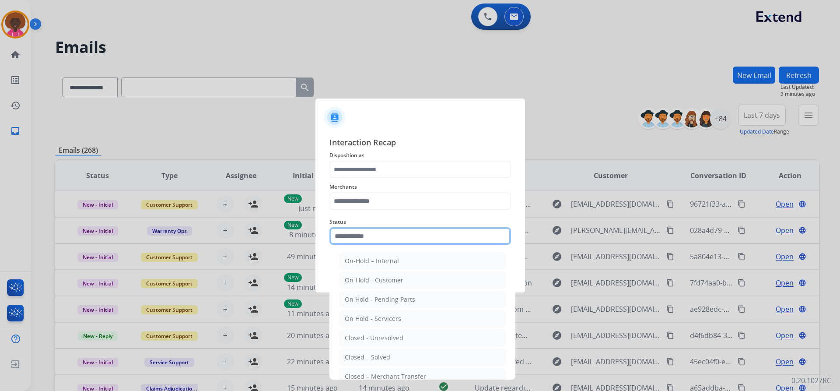
click at [368, 238] on input "text" at bounding box center [419, 235] width 181 height 17
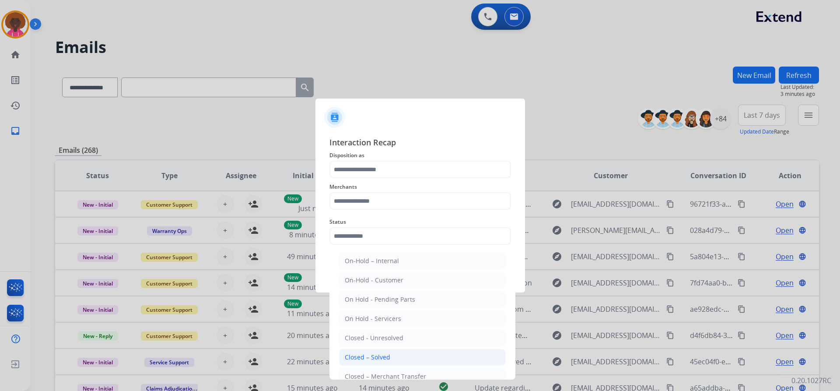
click at [363, 349] on li "Closed – Solved" at bounding box center [422, 357] width 167 height 17
type input "**********"
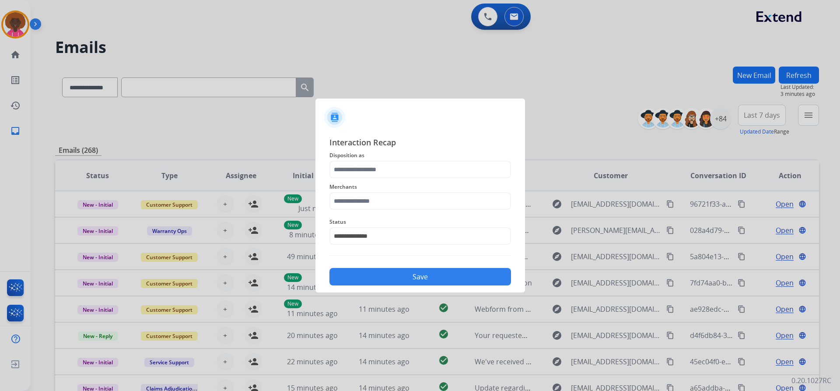
drag, startPoint x: 359, startPoint y: 188, endPoint x: 357, endPoint y: 194, distance: 5.9
click at [359, 189] on span "Merchants" at bounding box center [419, 186] width 181 height 10
click at [355, 199] on input "text" at bounding box center [419, 200] width 181 height 17
click at [358, 226] on div "Not found" at bounding box center [360, 225] width 30 height 9
type input "*********"
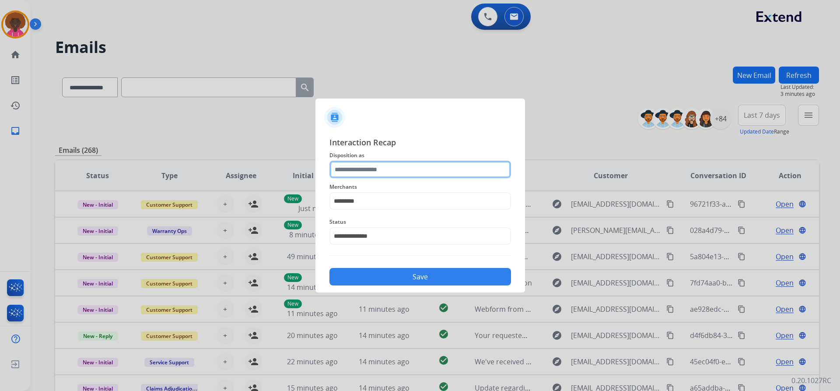
click at [365, 173] on input "text" at bounding box center [419, 169] width 181 height 17
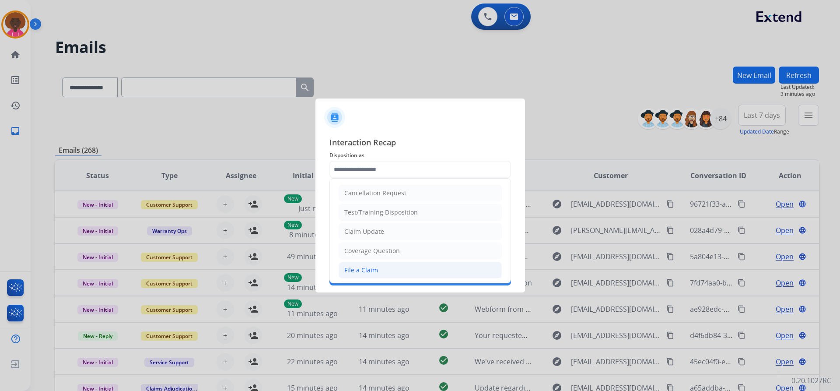
click at [361, 267] on div "File a Claim" at bounding box center [361, 269] width 34 height 9
type input "**********"
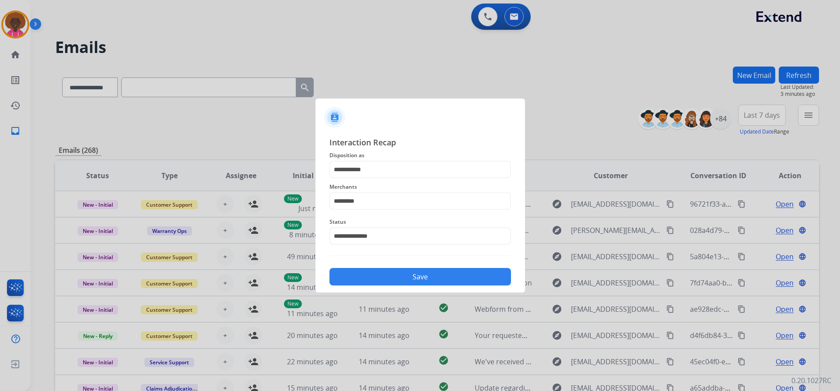
click at [414, 268] on div "Save" at bounding box center [419, 273] width 181 height 23
click at [416, 286] on div "**********" at bounding box center [419, 210] width 209 height 163
click at [394, 281] on button "Save" at bounding box center [419, 276] width 181 height 17
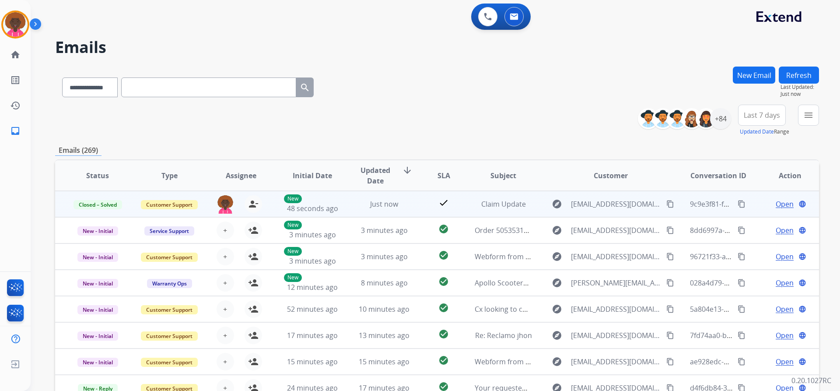
click at [737, 203] on mat-icon "content_copy" at bounding box center [741, 204] width 8 height 8
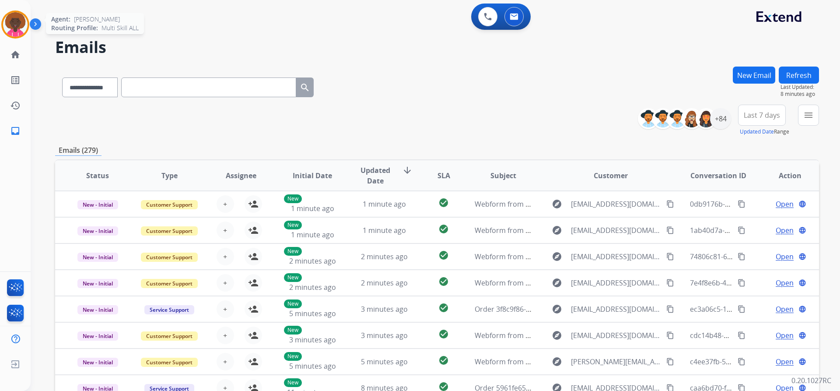
click at [19, 17] on img at bounding box center [15, 24] width 24 height 24
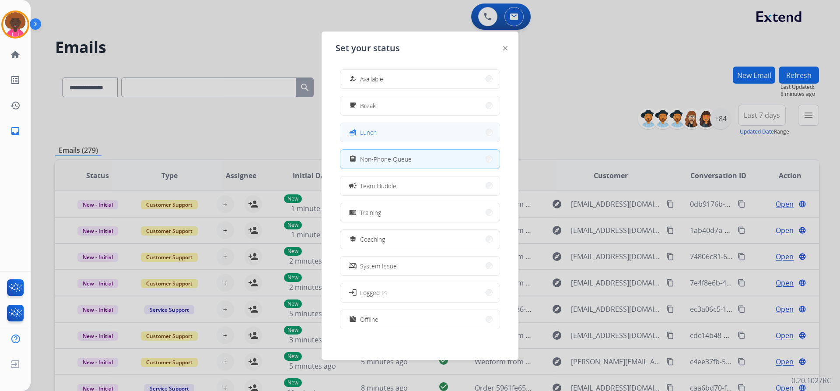
click at [441, 135] on button "fastfood Lunch" at bounding box center [419, 132] width 159 height 19
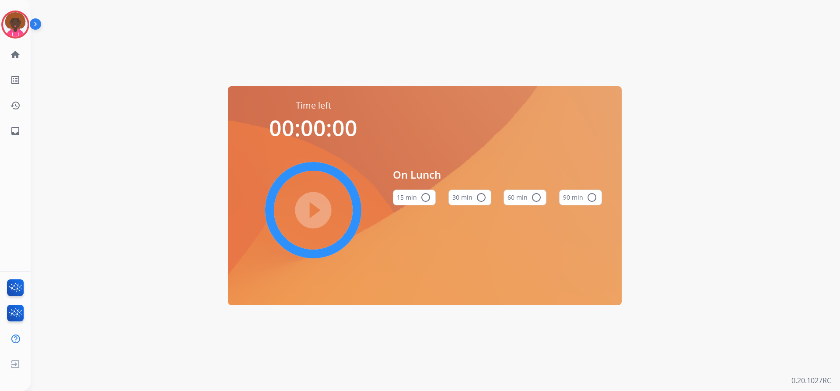
click at [539, 197] on mat-icon "radio_button_unchecked" at bounding box center [536, 197] width 10 height 10
click at [308, 215] on mat-icon "play_circle_filled" at bounding box center [313, 210] width 10 height 10
click at [14, 21] on img at bounding box center [15, 24] width 24 height 24
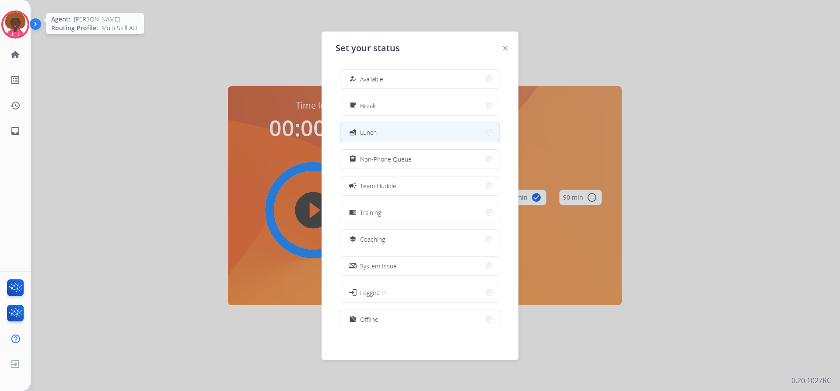
click at [17, 21] on img at bounding box center [15, 24] width 24 height 24
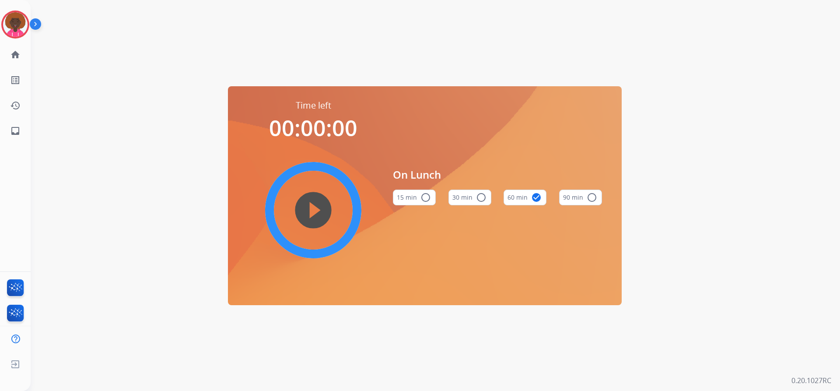
click at [30, 18] on img at bounding box center [37, 25] width 15 height 17
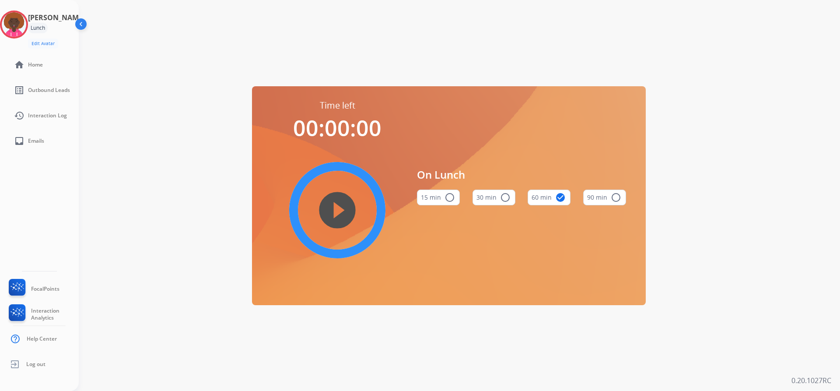
click at [36, 21] on h3 "[PERSON_NAME]" at bounding box center [56, 17] width 57 height 10
click at [36, 28] on div "Lunch" at bounding box center [38, 28] width 20 height 10
click at [43, 20] on h3 "[PERSON_NAME]" at bounding box center [56, 17] width 57 height 10
click at [14, 24] on img at bounding box center [14, 24] width 24 height 24
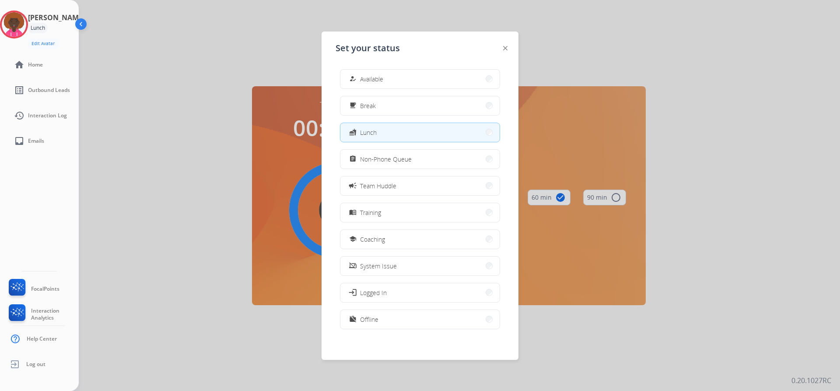
click at [359, 68] on div "how_to_reg Available free_breakfast Break fastfood Lunch assignment Non-Phone Q…" at bounding box center [419, 200] width 169 height 276
click at [366, 75] on span "Available" at bounding box center [371, 78] width 23 height 9
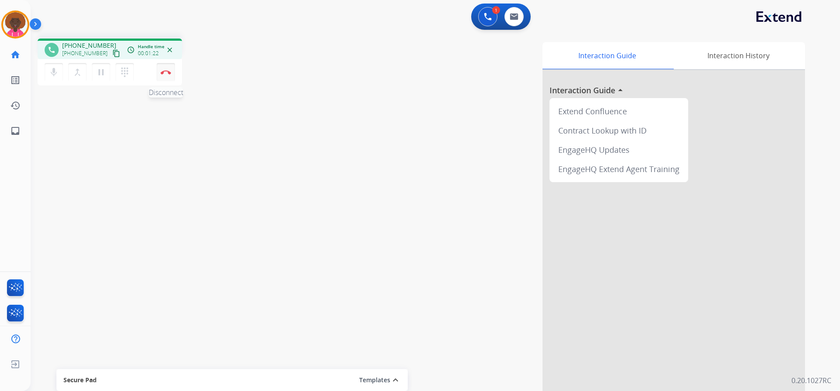
click at [167, 76] on button "Disconnect" at bounding box center [166, 72] width 18 height 18
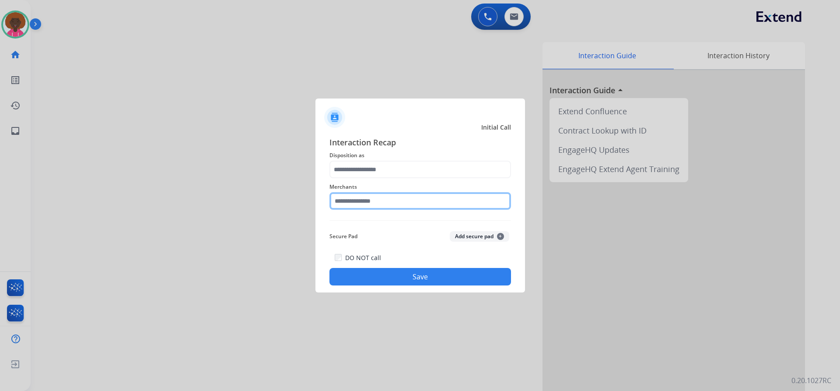
click at [380, 195] on input "text" at bounding box center [419, 200] width 181 height 17
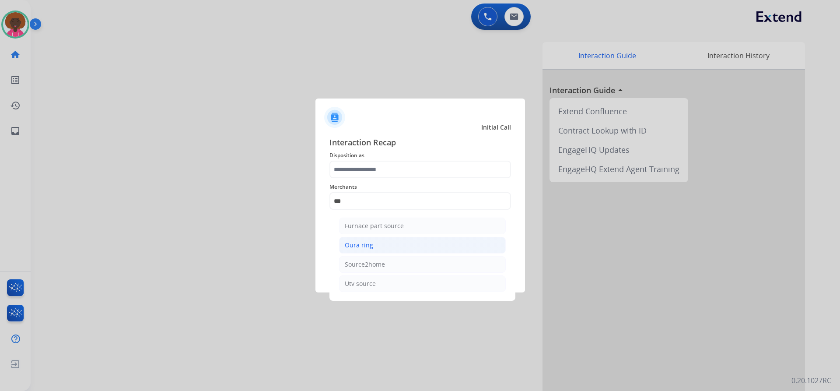
click at [382, 240] on li "Oura ring" at bounding box center [422, 245] width 167 height 17
type input "*********"
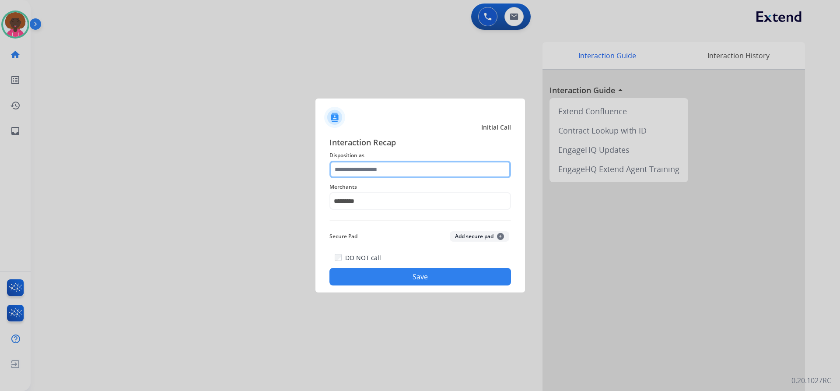
click at [379, 177] on input "text" at bounding box center [419, 169] width 181 height 17
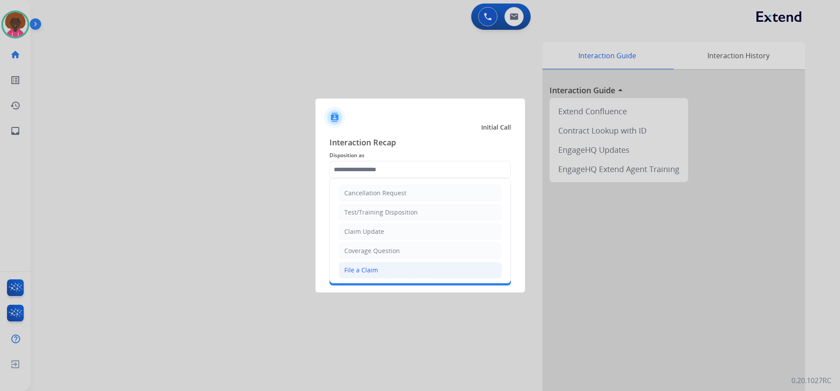
click at [359, 271] on div "File a Claim" at bounding box center [361, 269] width 34 height 9
type input "**********"
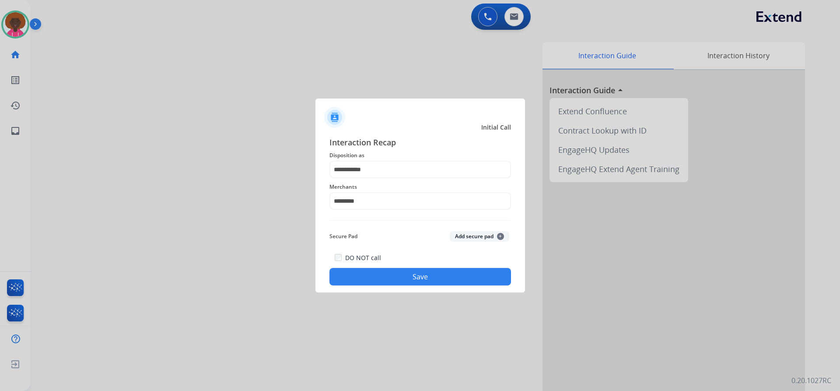
click at [405, 276] on button "Save" at bounding box center [419, 276] width 181 height 17
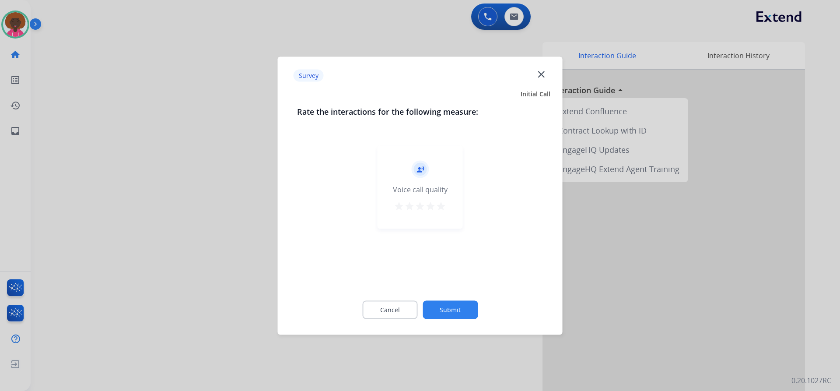
click at [455, 309] on button "Submit" at bounding box center [449, 309] width 55 height 18
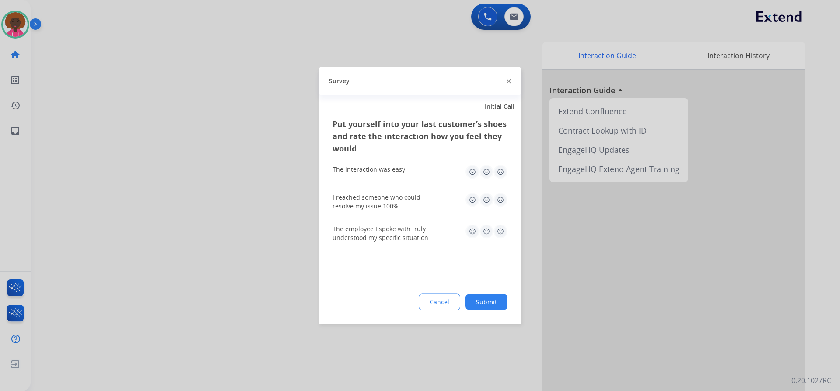
click at [463, 306] on div "Cancel Submit" at bounding box center [419, 301] width 175 height 17
drag, startPoint x: 505, startPoint y: 308, endPoint x: 499, endPoint y: 304, distance: 7.1
click at [503, 308] on button "Submit" at bounding box center [486, 301] width 42 height 16
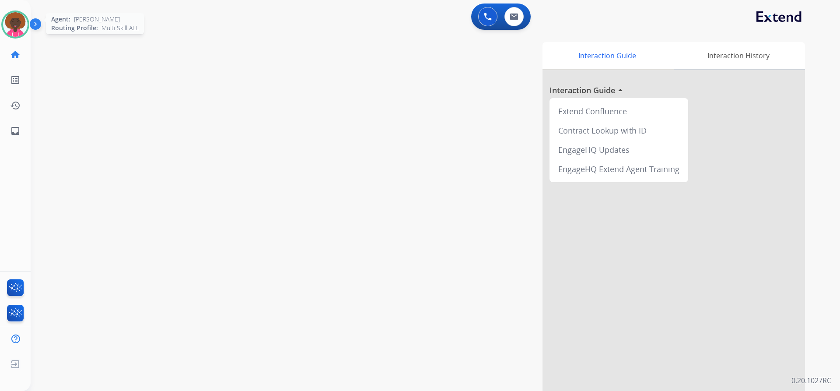
drag, startPoint x: 15, startPoint y: 30, endPoint x: 25, endPoint y: 29, distance: 10.1
click at [16, 30] on img at bounding box center [15, 24] width 24 height 24
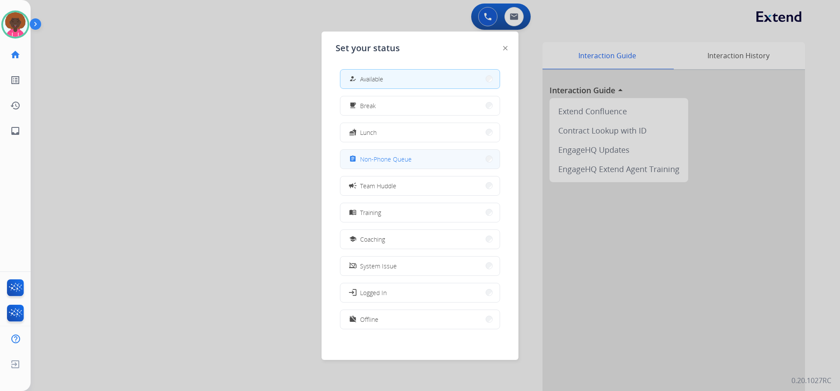
click at [413, 159] on button "assignment Non-Phone Queue" at bounding box center [419, 159] width 159 height 19
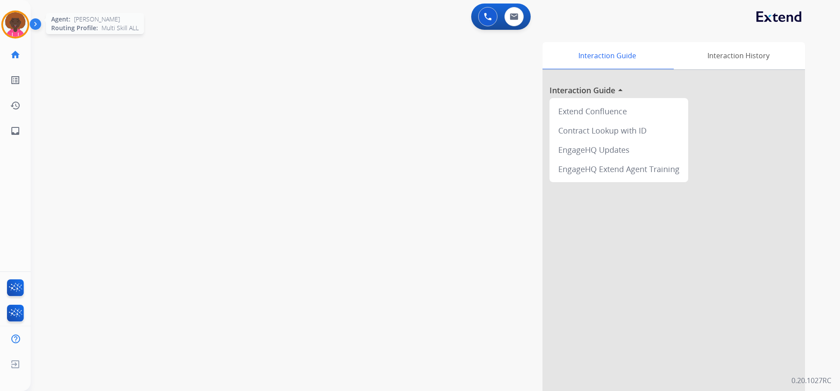
click at [20, 24] on img at bounding box center [15, 24] width 24 height 24
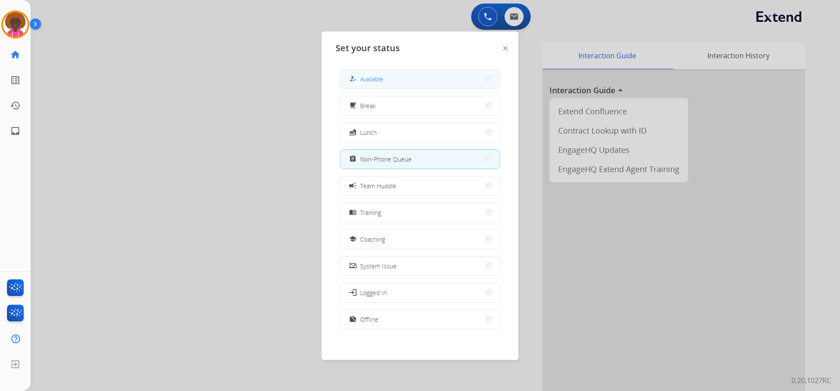
click at [412, 75] on button "how_to_reg Available" at bounding box center [419, 79] width 159 height 19
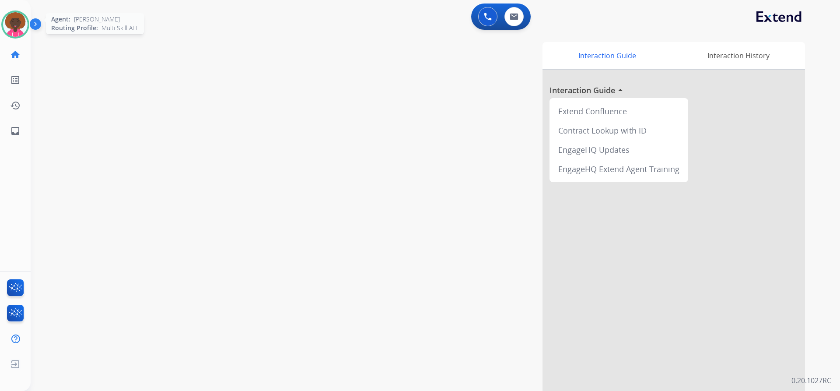
click at [12, 28] on img at bounding box center [15, 24] width 24 height 24
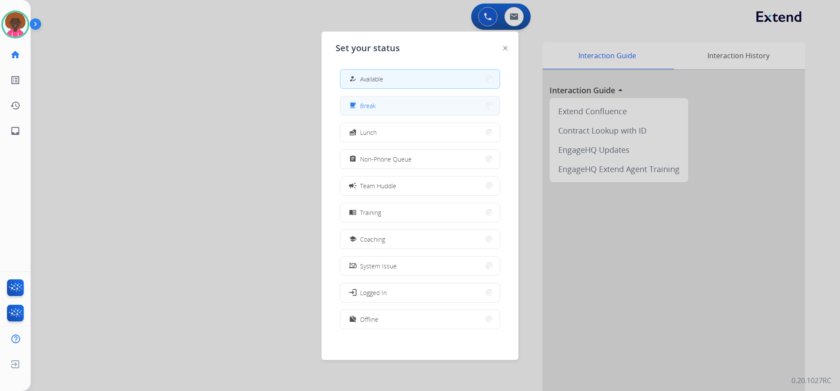
click at [400, 112] on button "free_breakfast Break" at bounding box center [419, 105] width 159 height 19
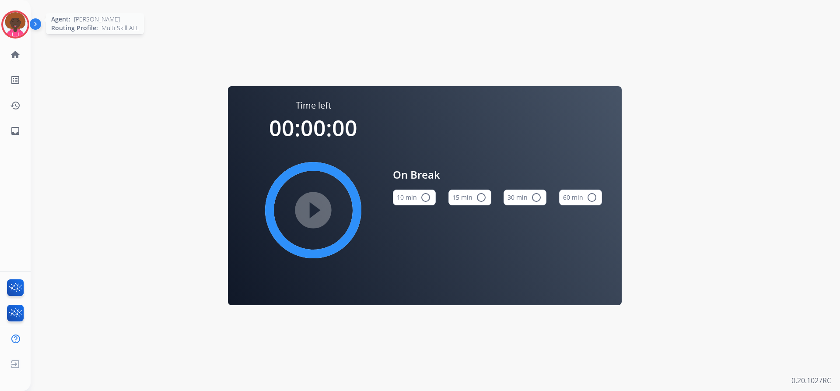
click at [16, 22] on img at bounding box center [15, 24] width 24 height 24
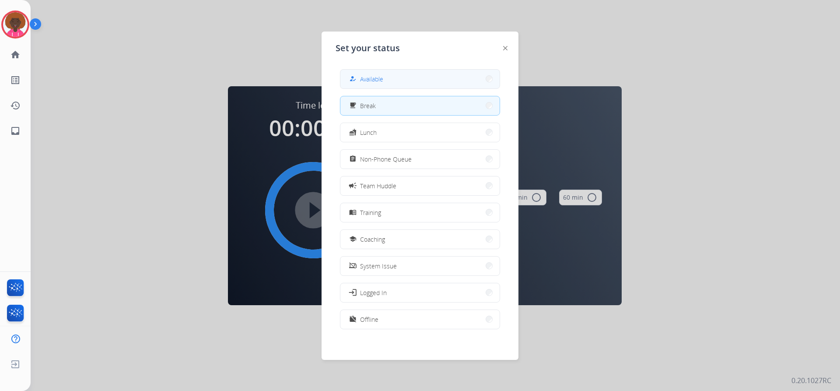
click at [408, 80] on button "how_to_reg Available" at bounding box center [419, 79] width 159 height 19
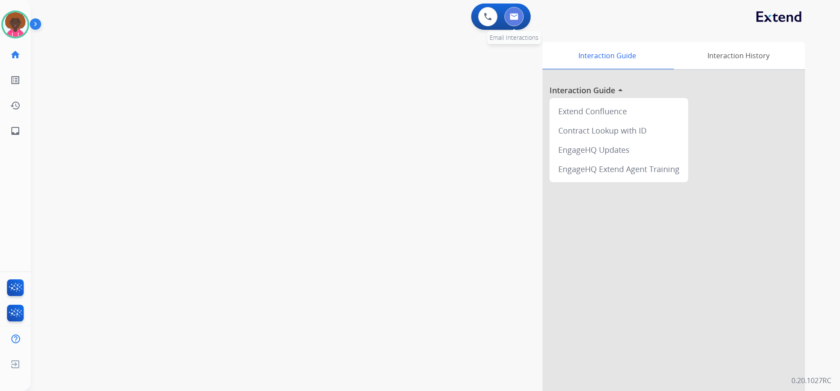
click at [507, 23] on button at bounding box center [513, 16] width 19 height 19
select select "**********"
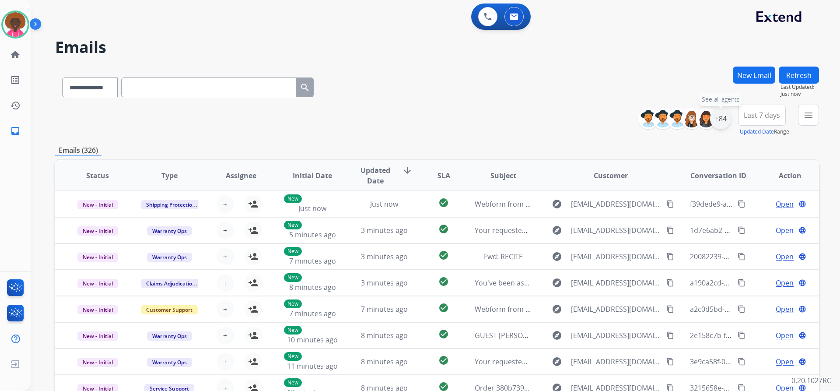
click at [719, 117] on div "+84" at bounding box center [720, 118] width 21 height 21
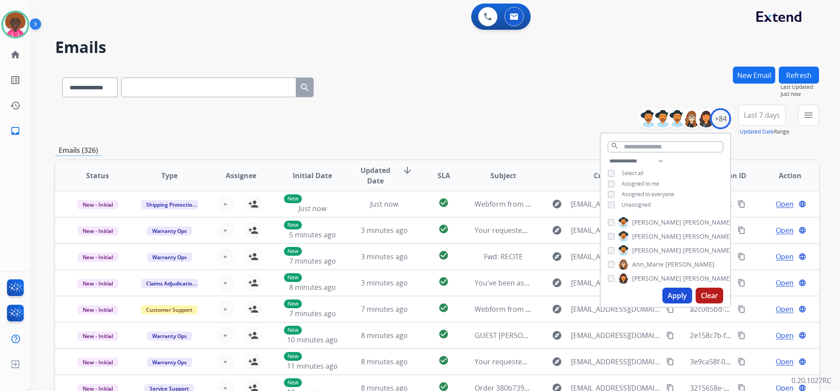
click at [605, 205] on div "**********" at bounding box center [664, 184] width 129 height 56
click at [661, 289] on div "Apply Clear" at bounding box center [664, 295] width 129 height 23
click at [678, 292] on button "Apply" at bounding box center [677, 295] width 30 height 16
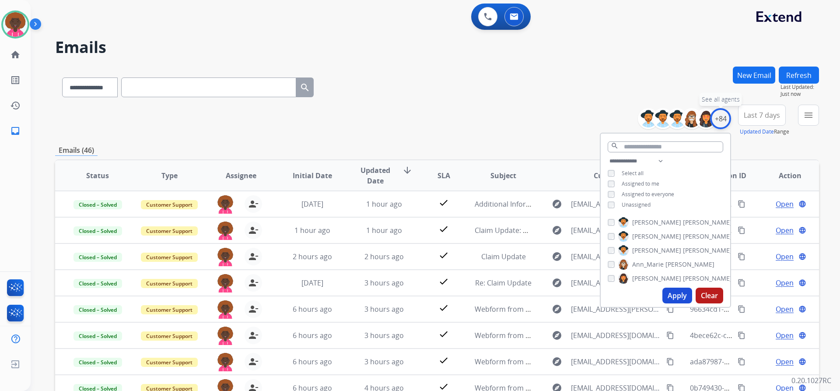
drag, startPoint x: 723, startPoint y: 120, endPoint x: 721, endPoint y: 127, distance: 7.6
click at [723, 121] on div "+84" at bounding box center [720, 118] width 21 height 21
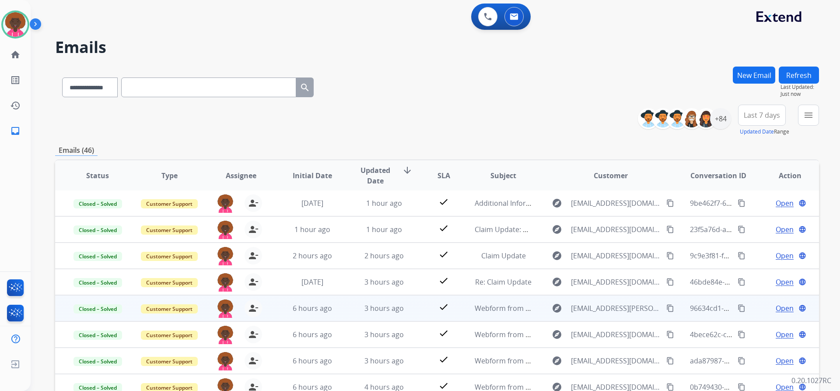
scroll to position [107, 0]
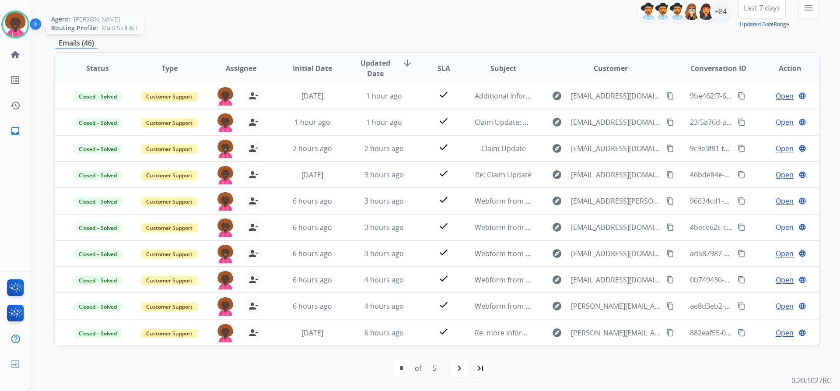
click at [17, 20] on img at bounding box center [15, 24] width 24 height 24
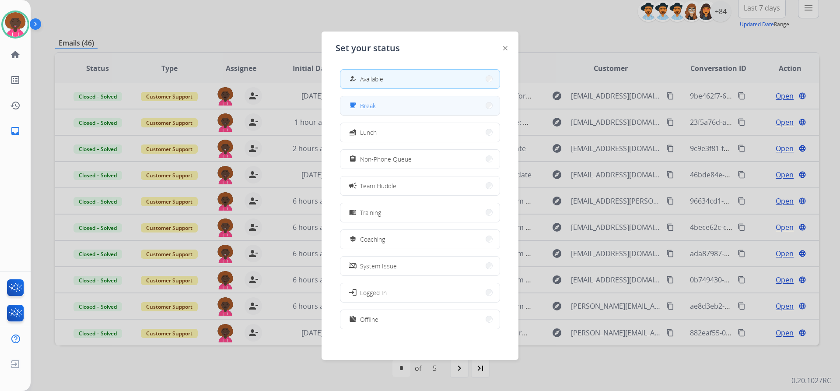
click at [425, 104] on button "free_breakfast Break" at bounding box center [419, 105] width 159 height 19
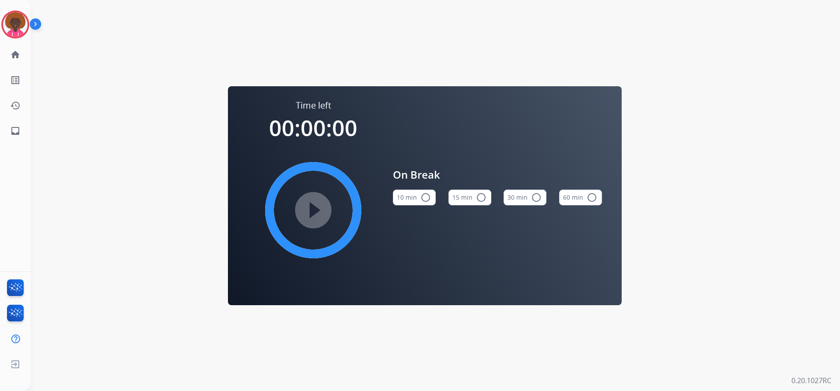
click at [481, 200] on mat-icon "radio_button_unchecked" at bounding box center [481, 197] width 10 height 10
click at [292, 190] on div "play_circle_filled" at bounding box center [313, 209] width 131 height 131
click at [308, 205] on mat-icon "play_circle_filled" at bounding box center [313, 210] width 10 height 10
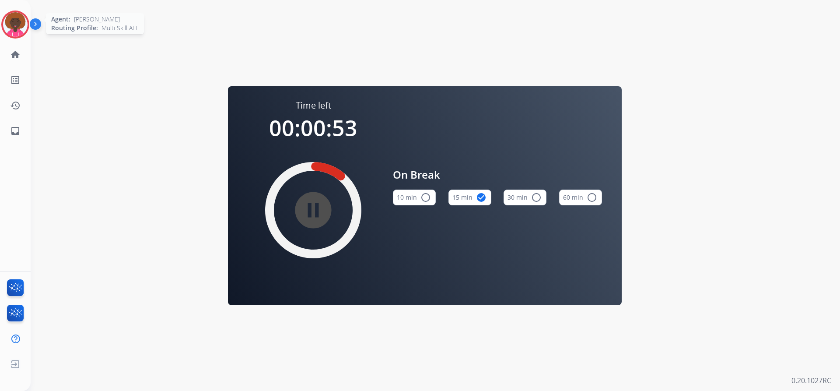
click at [10, 17] on img at bounding box center [15, 24] width 24 height 24
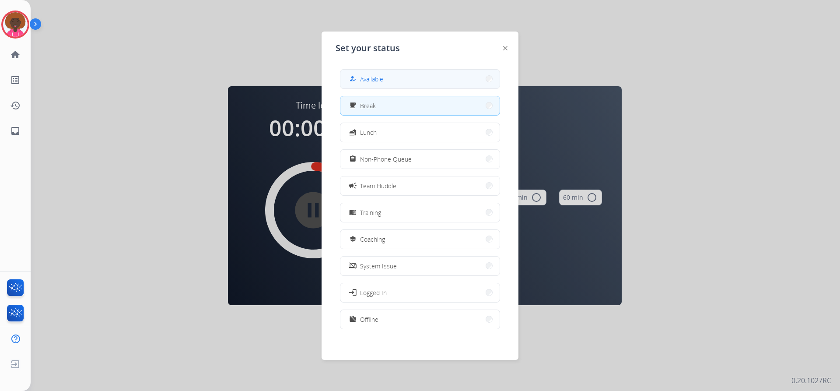
click at [370, 73] on button "how_to_reg Available" at bounding box center [419, 79] width 159 height 19
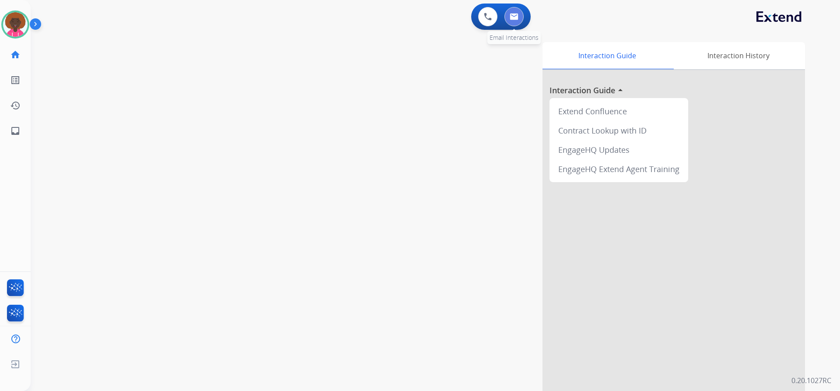
click at [513, 20] on button at bounding box center [513, 16] width 19 height 19
select select "**********"
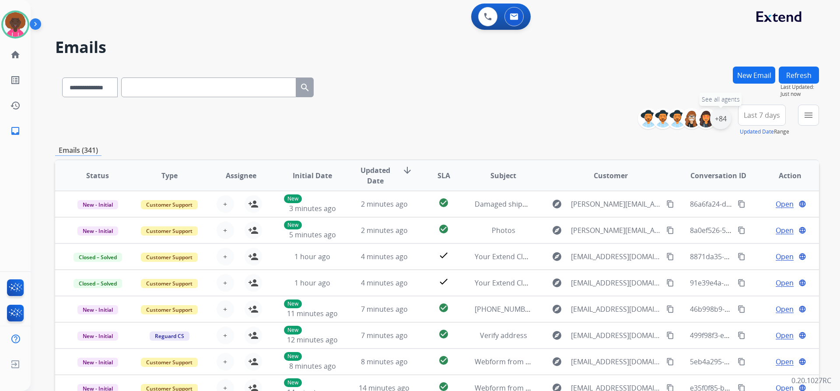
drag, startPoint x: 719, startPoint y: 115, endPoint x: 720, endPoint y: 122, distance: 7.1
click at [719, 118] on div "+84" at bounding box center [720, 118] width 21 height 21
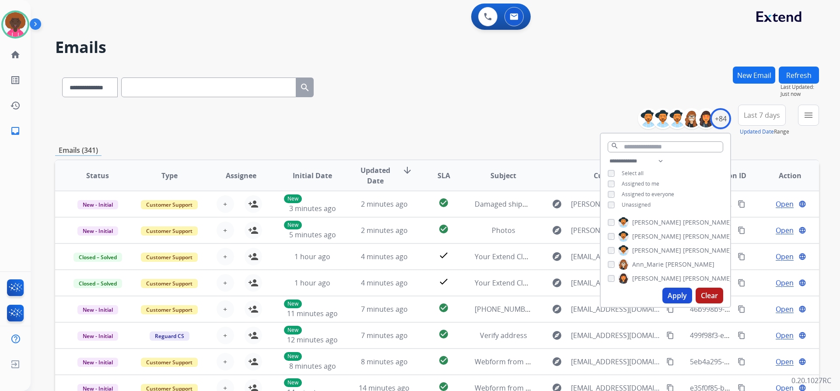
click at [609, 207] on div "**********" at bounding box center [664, 184] width 129 height 56
click at [672, 287] on button "Apply" at bounding box center [677, 295] width 30 height 16
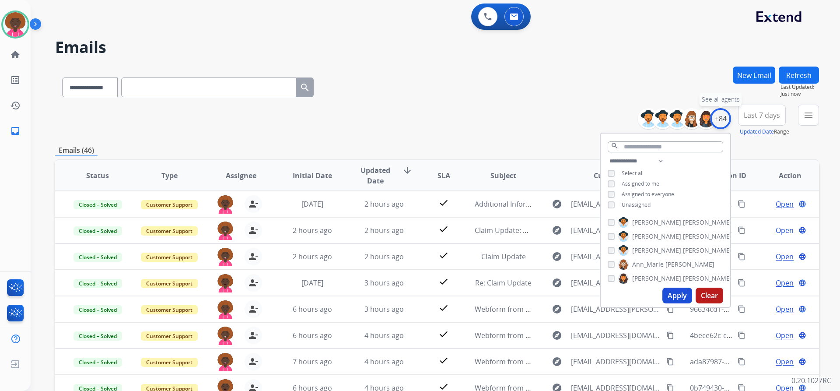
click at [718, 121] on div "+84" at bounding box center [720, 118] width 21 height 21
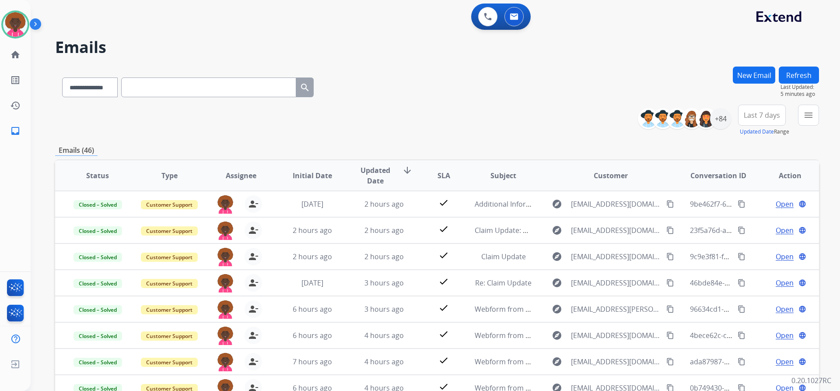
select select "**********"
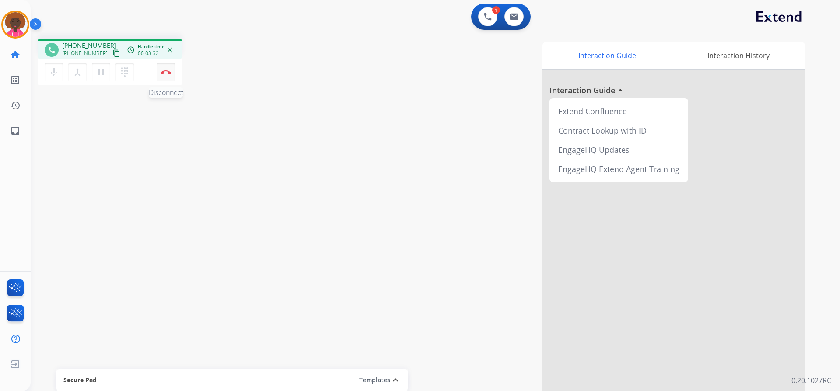
click at [168, 78] on button "Disconnect" at bounding box center [166, 72] width 18 height 18
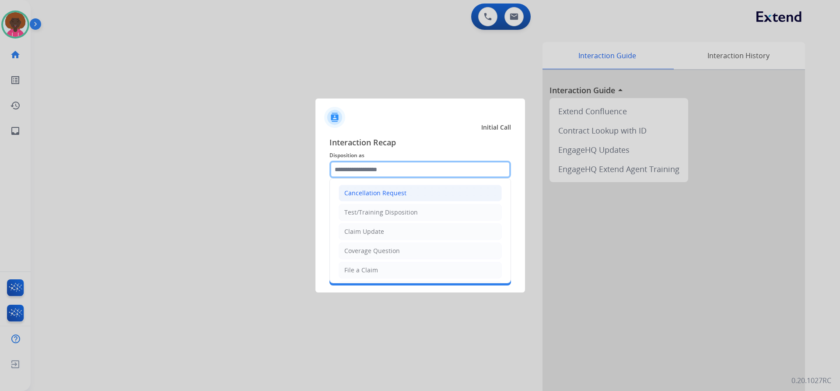
drag, startPoint x: 374, startPoint y: 166, endPoint x: 365, endPoint y: 195, distance: 30.2
click at [372, 170] on input "text" at bounding box center [419, 169] width 181 height 17
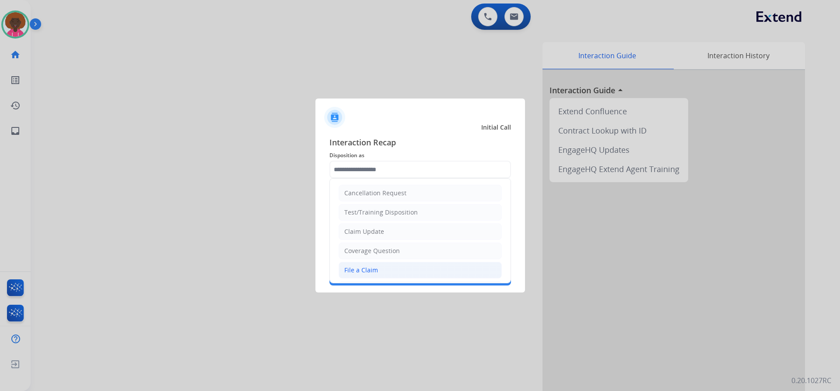
click at [373, 264] on li "File a Claim" at bounding box center [419, 270] width 163 height 17
type input "**********"
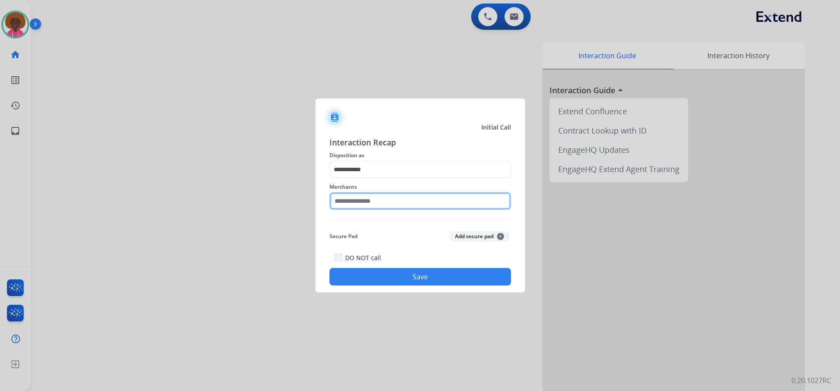
click at [362, 199] on input "text" at bounding box center [419, 200] width 181 height 17
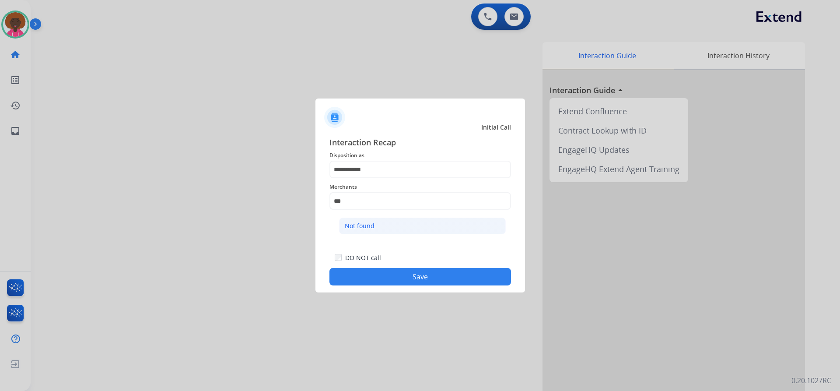
click at [422, 224] on li "Not found" at bounding box center [422, 225] width 167 height 17
type input "*********"
click at [454, 276] on button "Save" at bounding box center [419, 276] width 181 height 17
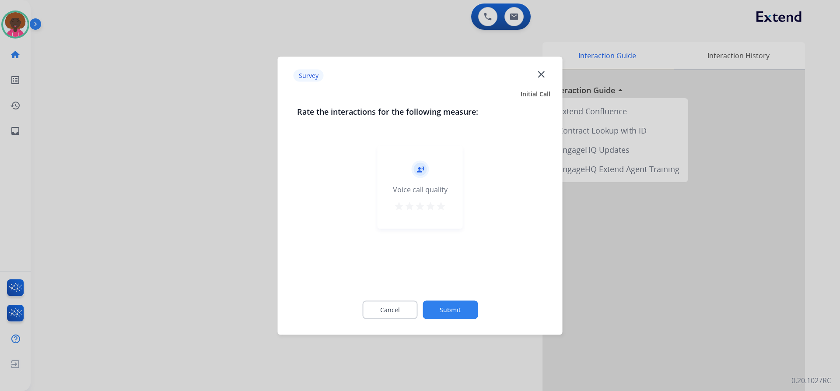
click at [454, 305] on button "Submit" at bounding box center [449, 309] width 55 height 18
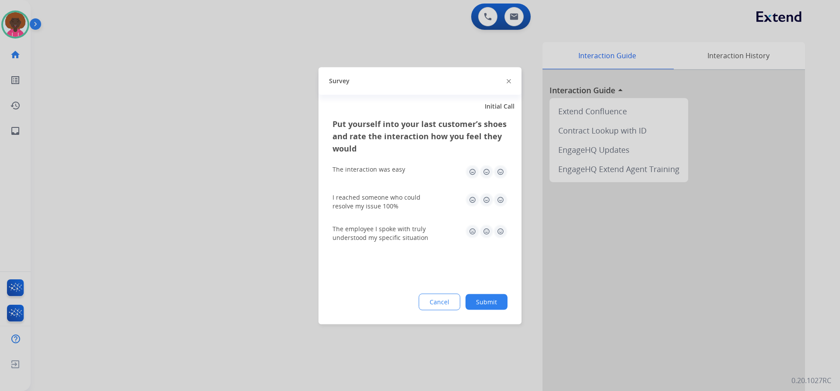
click at [496, 303] on button "Submit" at bounding box center [486, 301] width 42 height 16
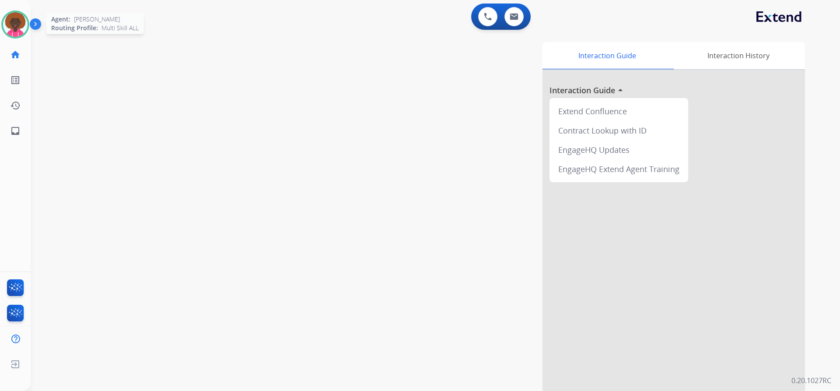
click at [13, 16] on img at bounding box center [15, 24] width 24 height 24
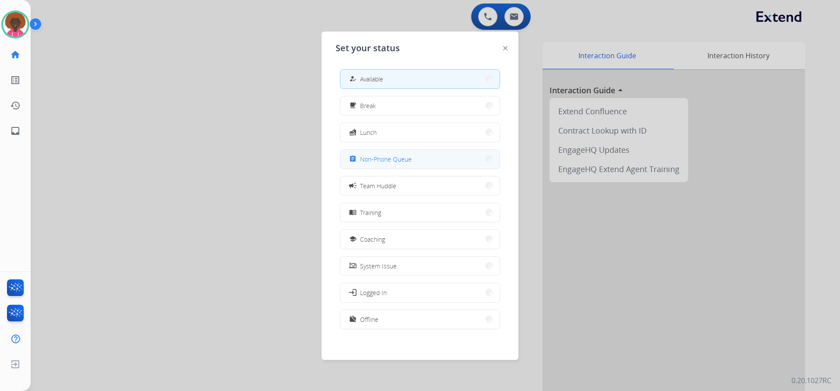
click at [389, 160] on span "Non-Phone Queue" at bounding box center [386, 158] width 52 height 9
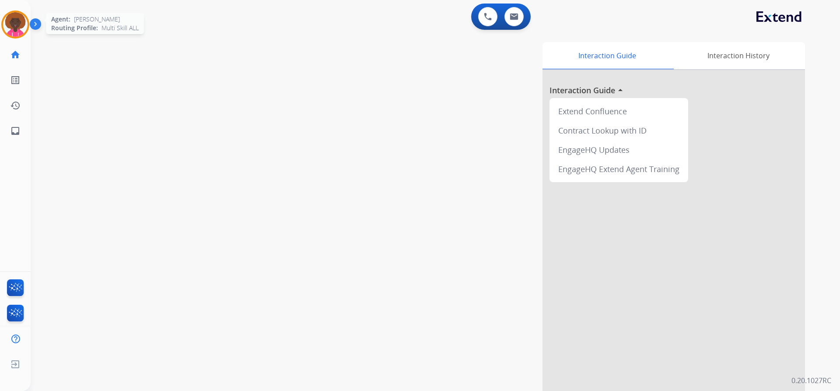
click at [27, 34] on div "Agent: [PERSON_NAME] Profile: Multi Skill ALL" at bounding box center [15, 24] width 28 height 28
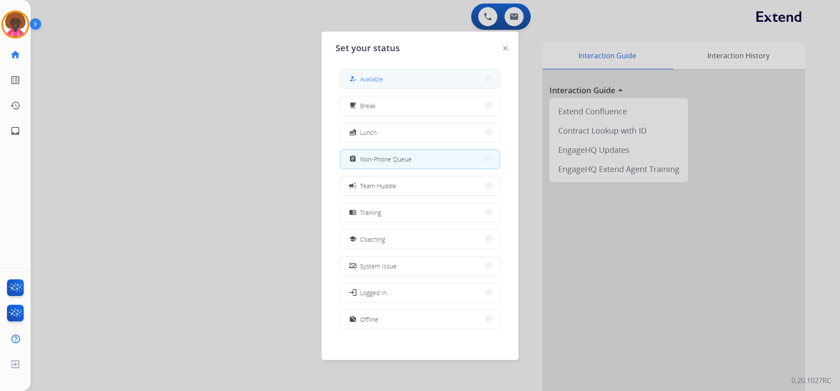
click at [449, 69] on div "how_to_reg Available" at bounding box center [420, 79] width 160 height 20
click at [376, 77] on span "Available" at bounding box center [371, 78] width 23 height 9
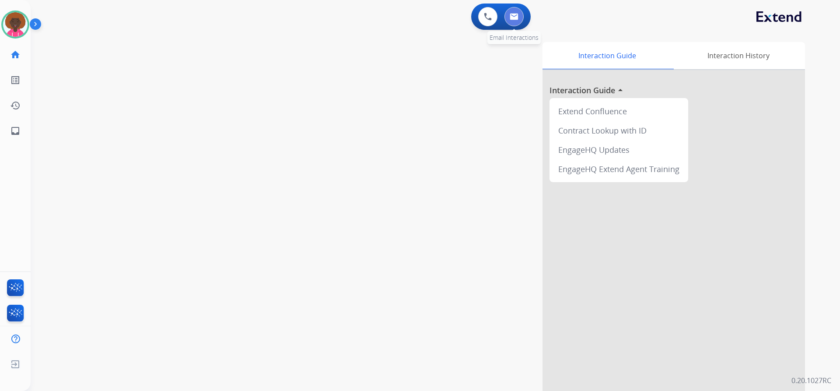
click at [506, 21] on button at bounding box center [513, 16] width 19 height 19
select select "**********"
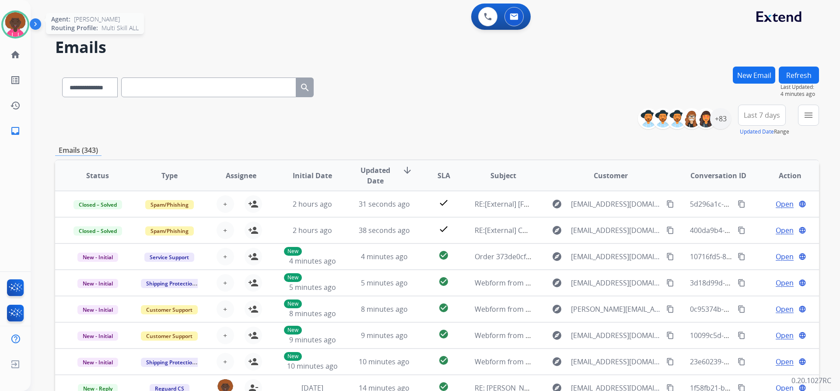
click at [10, 25] on img at bounding box center [15, 24] width 24 height 24
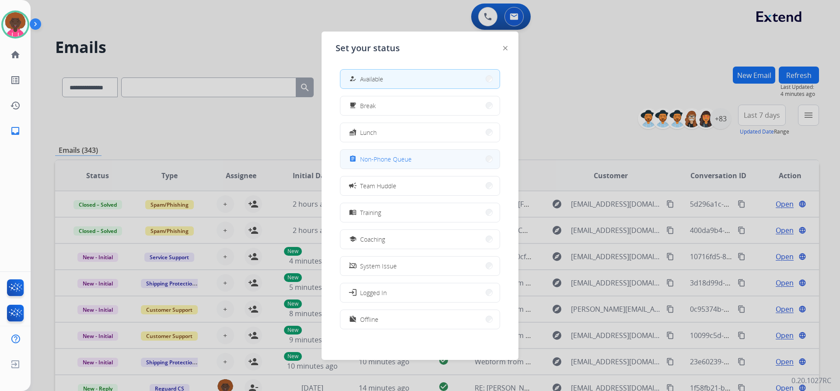
click at [416, 155] on button "assignment Non-Phone Queue" at bounding box center [419, 159] width 159 height 19
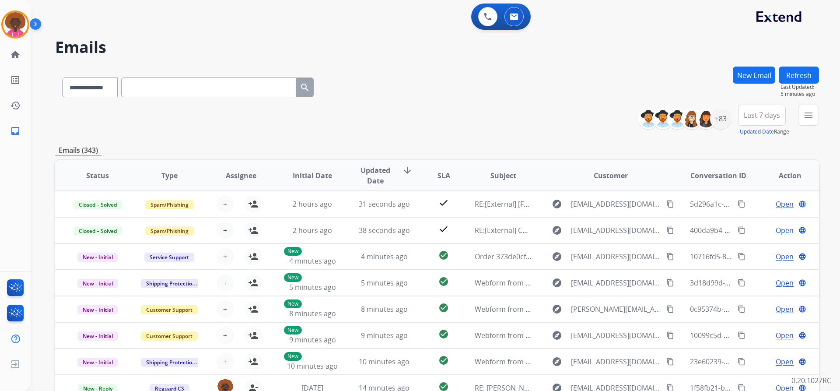
click at [0, 18] on div "Stephanie Non-Phone Queue Edit Avatar Agent: Stephanie Routing Profile: Multi S…" at bounding box center [15, 24] width 31 height 28
click at [3, 15] on div "Agent: [PERSON_NAME] Profile: Multi Skill ALL" at bounding box center [15, 24] width 28 height 28
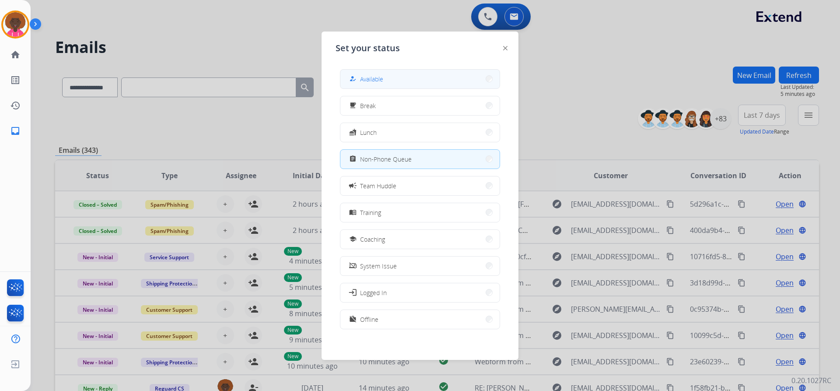
click at [369, 73] on button "how_to_reg Available" at bounding box center [419, 79] width 159 height 19
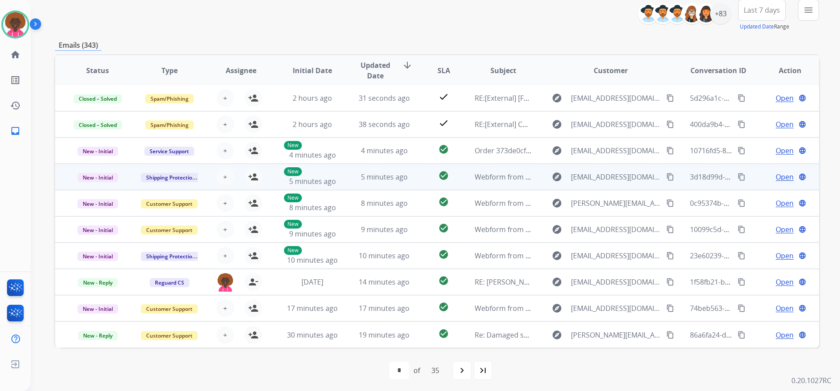
scroll to position [107, 0]
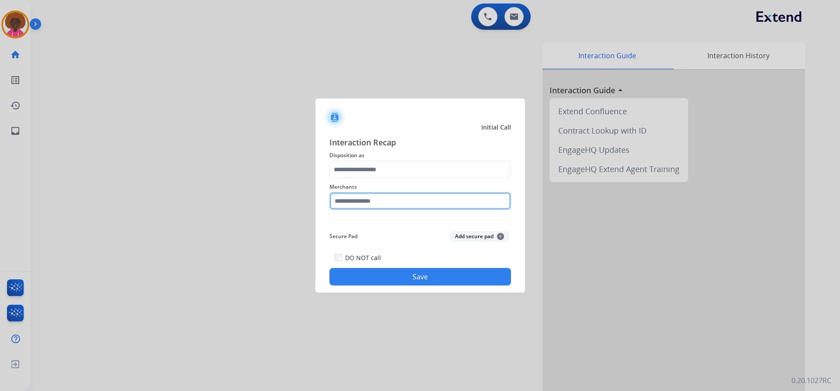
click at [373, 210] on div "Merchants" at bounding box center [419, 195] width 181 height 35
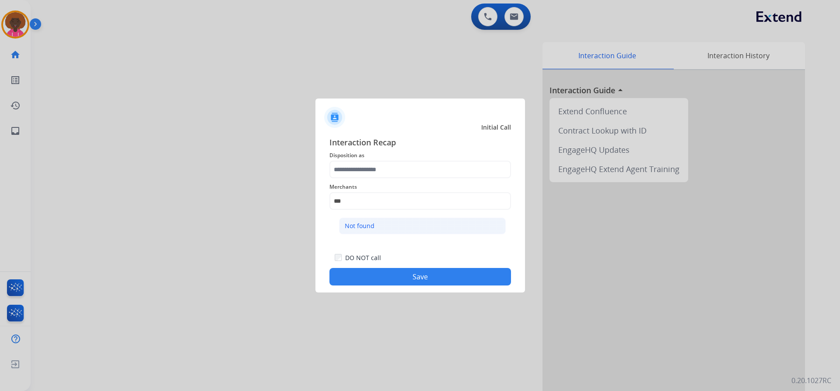
click at [353, 221] on div "Not found" at bounding box center [360, 225] width 30 height 9
type input "*********"
click at [369, 186] on span "Merchants" at bounding box center [419, 186] width 181 height 10
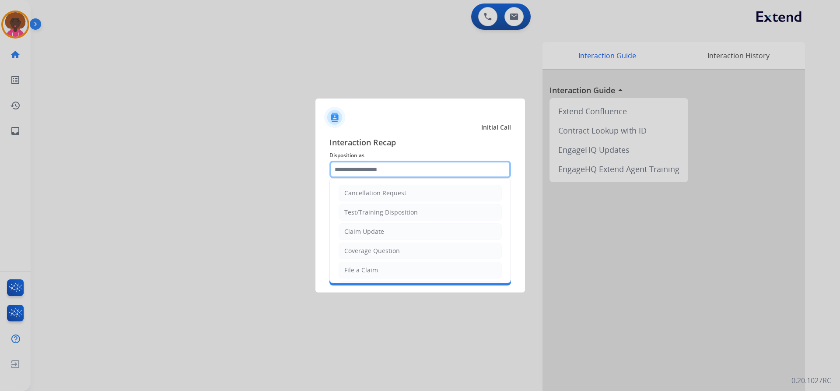
click at [370, 174] on input "text" at bounding box center [419, 169] width 181 height 17
click at [373, 279] on ul "Cancellation Request Test/Training Disposition Claim Update Coverage Question F…" at bounding box center [420, 298] width 181 height 241
click at [423, 268] on li "File a Claim" at bounding box center [419, 270] width 163 height 17
type input "**********"
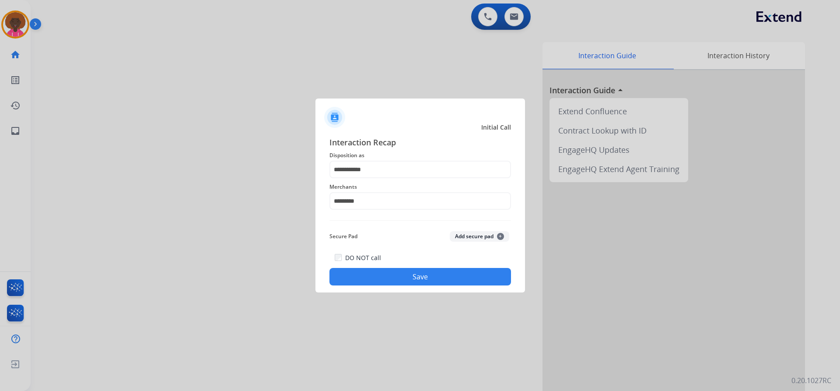
click at [420, 277] on button "Save" at bounding box center [419, 276] width 181 height 17
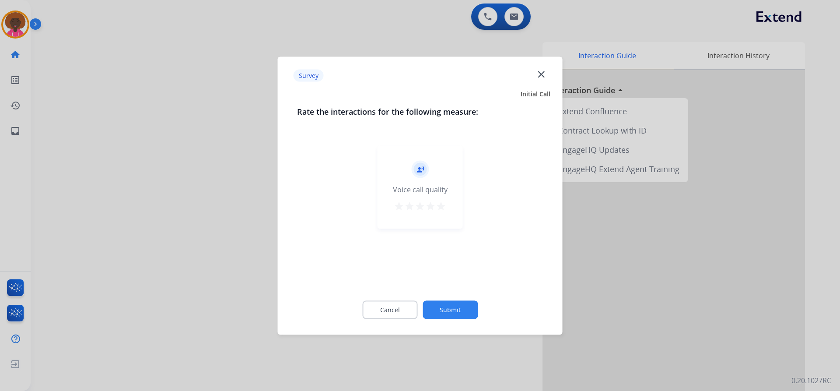
click at [433, 204] on mat-icon "star" at bounding box center [430, 205] width 10 height 10
click at [459, 298] on div "Cancel Submit" at bounding box center [420, 309] width 246 height 39
click at [457, 304] on button "Submit" at bounding box center [449, 309] width 55 height 18
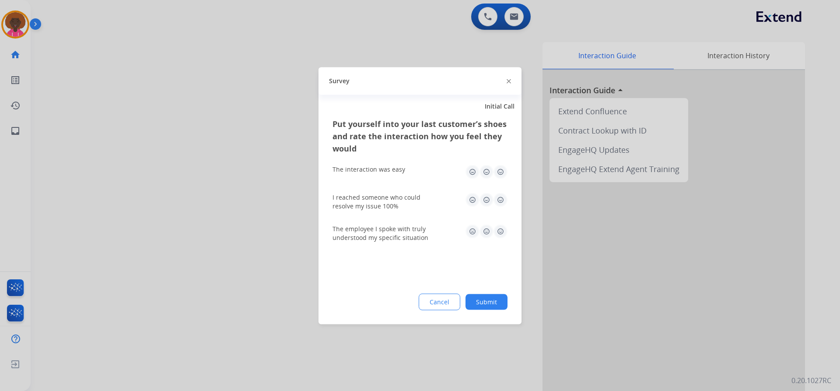
click at [470, 293] on div "Cancel Submit" at bounding box center [419, 301] width 175 height 17
click at [471, 294] on button "Submit" at bounding box center [486, 301] width 42 height 16
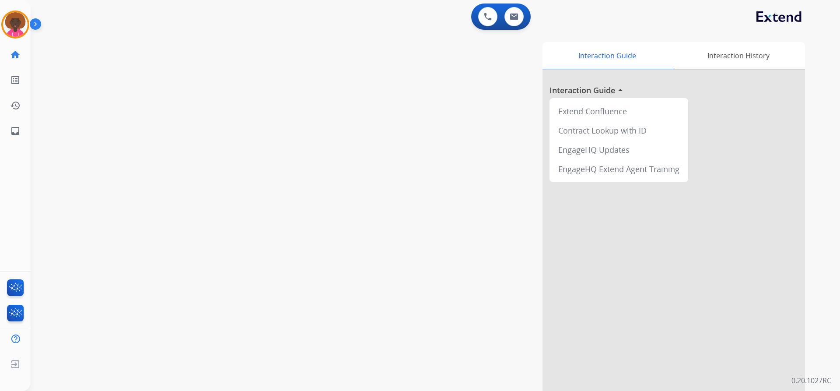
click at [10, 40] on div "Stephanie AfterCallWork Edit Avatar Agent: Stephanie Routing Profile: Multi Ski…" at bounding box center [15, 71] width 31 height 143
click at [7, 13] on div at bounding box center [15, 24] width 28 height 28
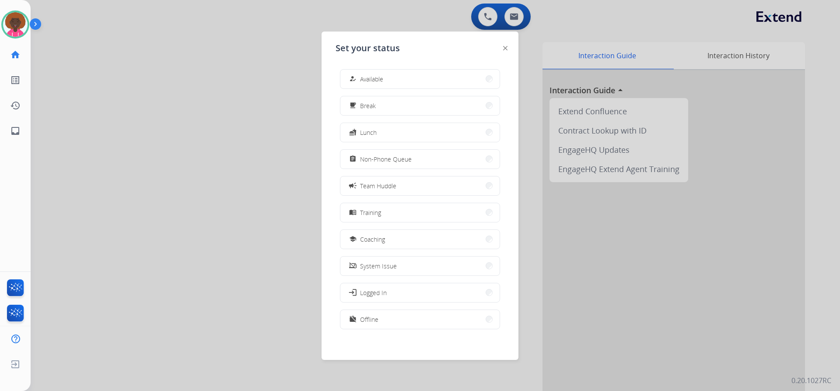
click at [510, 19] on div at bounding box center [420, 195] width 840 height 391
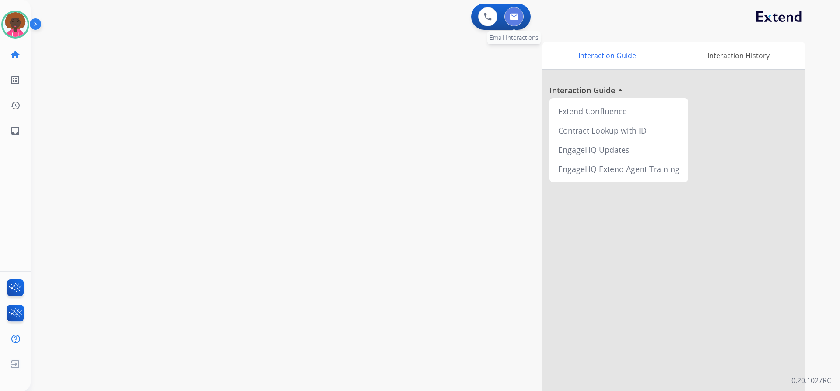
click at [521, 14] on button at bounding box center [513, 16] width 19 height 19
select select "**********"
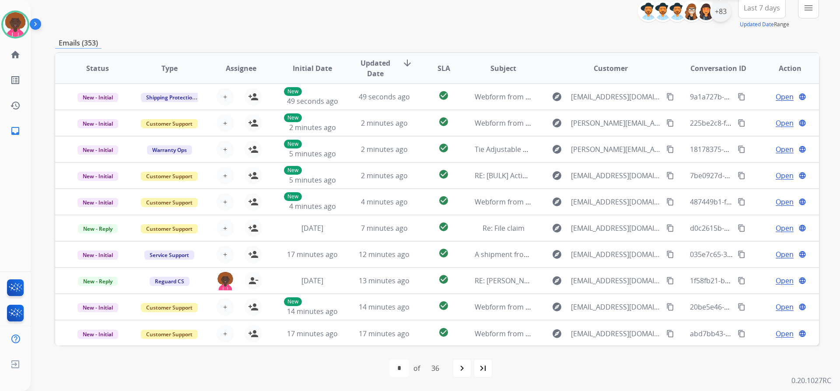
click at [717, 15] on div "+83" at bounding box center [720, 11] width 21 height 21
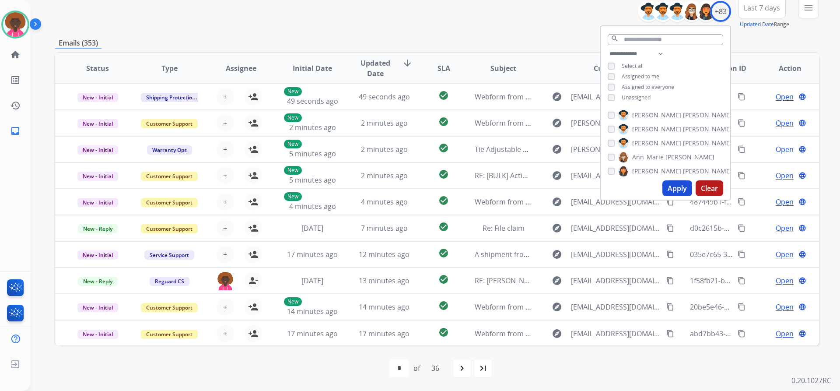
click at [608, 97] on div "**********" at bounding box center [664, 77] width 129 height 56
click at [674, 188] on button "Apply" at bounding box center [677, 188] width 30 height 16
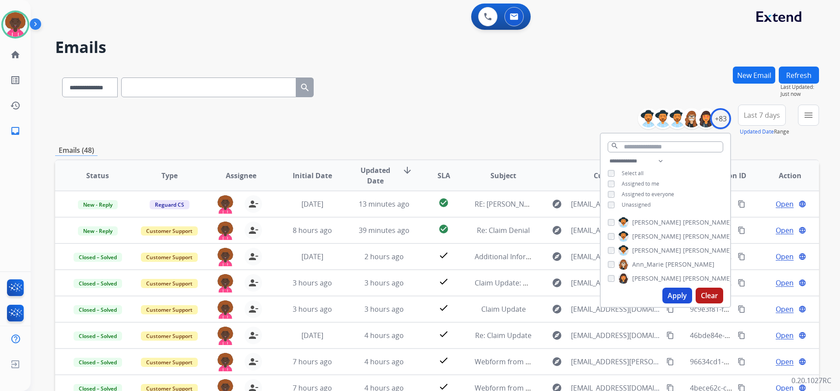
click at [689, 53] on h2 "Emails" at bounding box center [437, 46] width 764 height 17
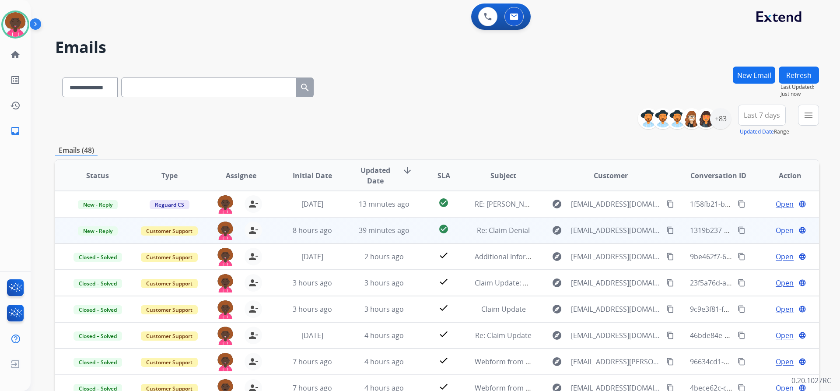
click at [775, 226] on span "Open" at bounding box center [784, 230] width 18 height 10
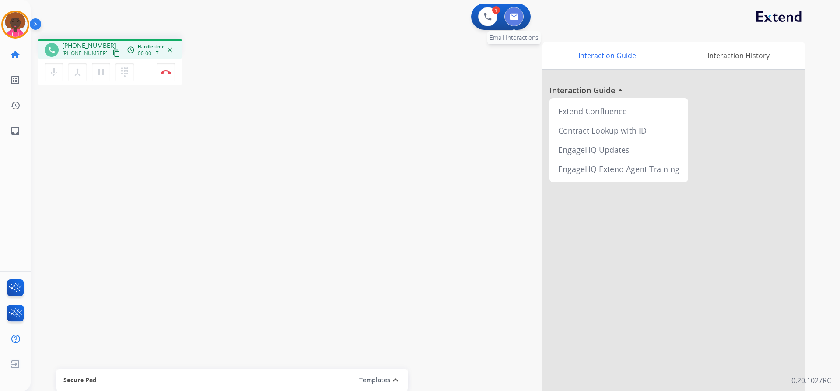
click at [521, 11] on button at bounding box center [513, 16] width 19 height 19
select select "**********"
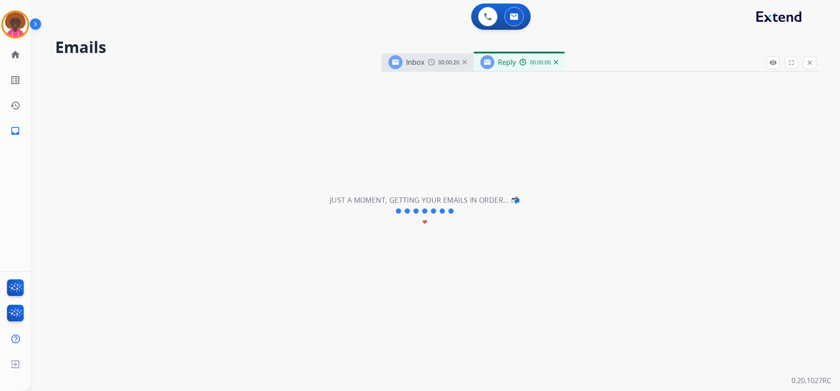
select select "**********"
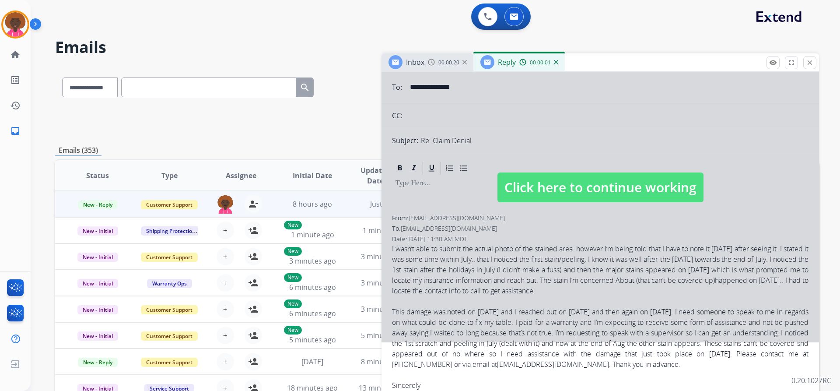
scroll to position [175, 0]
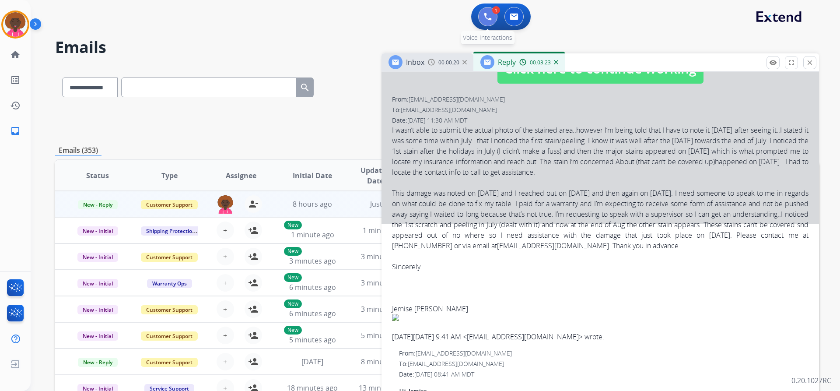
click at [488, 18] on img at bounding box center [488, 17] width 8 height 8
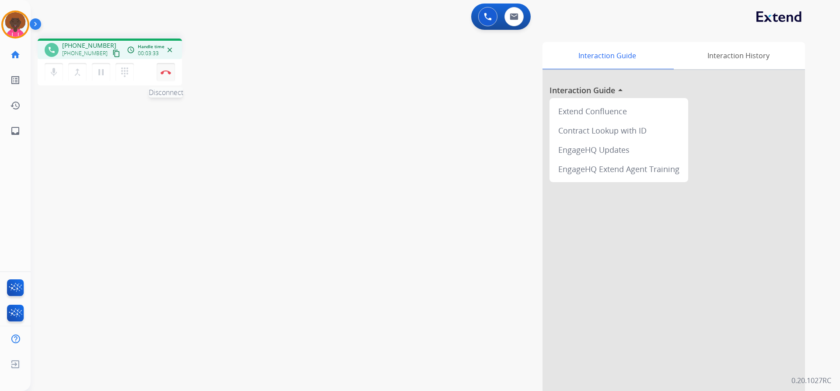
click at [160, 72] on button "Disconnect" at bounding box center [166, 72] width 18 height 18
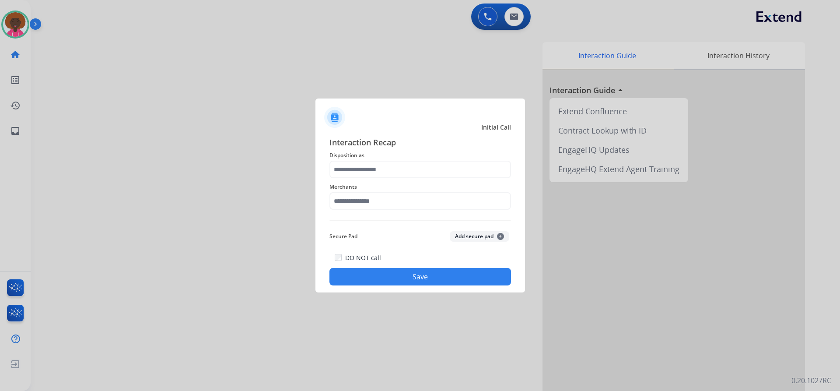
drag, startPoint x: 326, startPoint y: 188, endPoint x: 350, endPoint y: 201, distance: 27.0
click at [339, 197] on div "Interaction Recap Disposition as Merchants Secure Pad Add secure pad + DO NOT c…" at bounding box center [419, 210] width 209 height 163
drag, startPoint x: 351, startPoint y: 201, endPoint x: 356, endPoint y: 206, distance: 7.7
click at [351, 201] on input "text" at bounding box center [419, 200] width 181 height 17
click at [394, 235] on ul "Not found" at bounding box center [422, 228] width 172 height 30
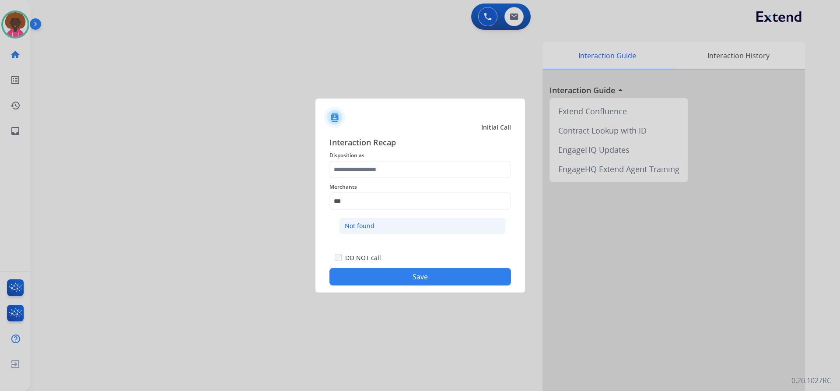
click at [397, 229] on li "Not found" at bounding box center [422, 225] width 167 height 17
type input "*********"
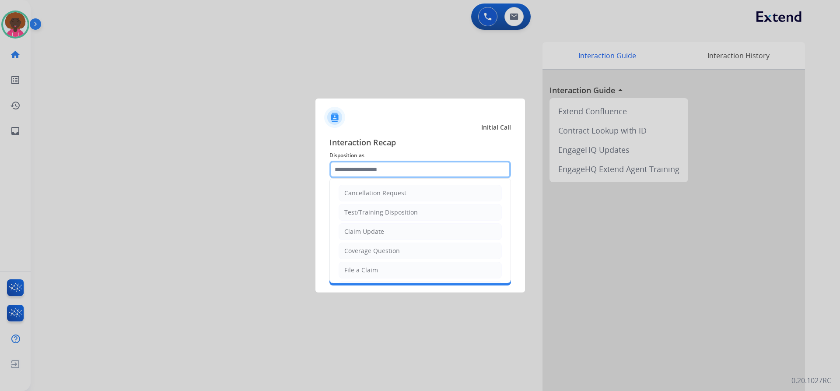
click at [371, 178] on div "Cancellation Request Test/Training Disposition Claim Update Coverage Question F…" at bounding box center [419, 169] width 181 height 17
click at [363, 274] on div "File a Claim" at bounding box center [361, 269] width 34 height 9
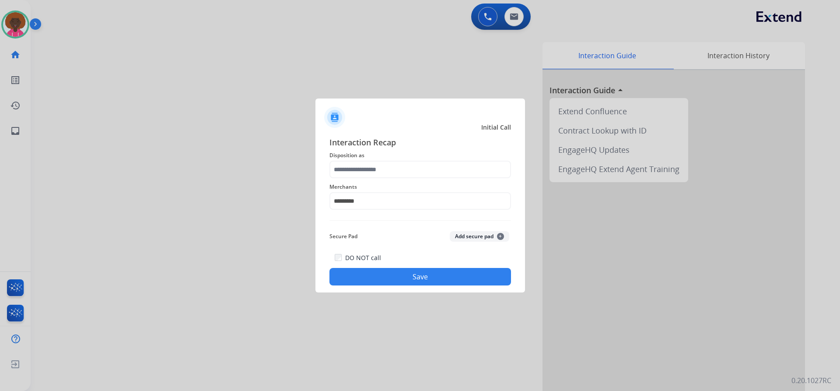
type input "**********"
click at [439, 265] on div "DO NOT call Save" at bounding box center [419, 268] width 181 height 33
click at [431, 283] on button "Save" at bounding box center [419, 276] width 181 height 17
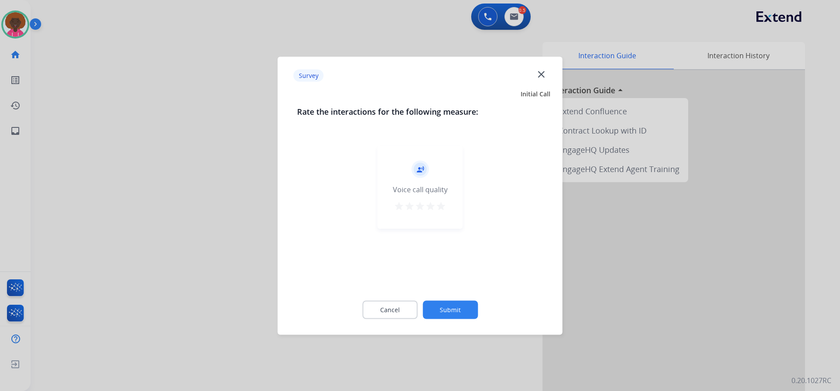
click at [439, 196] on div "record_voice_over Voice call quality star star star star star" at bounding box center [419, 186] width 85 height 83
click at [449, 213] on div "record_voice_over Voice call quality star star star star star" at bounding box center [419, 186] width 85 height 83
click at [432, 205] on mat-icon "star" at bounding box center [430, 205] width 10 height 10
click at [437, 207] on mat-icon "star" at bounding box center [441, 205] width 10 height 10
click at [456, 385] on div at bounding box center [420, 195] width 840 height 391
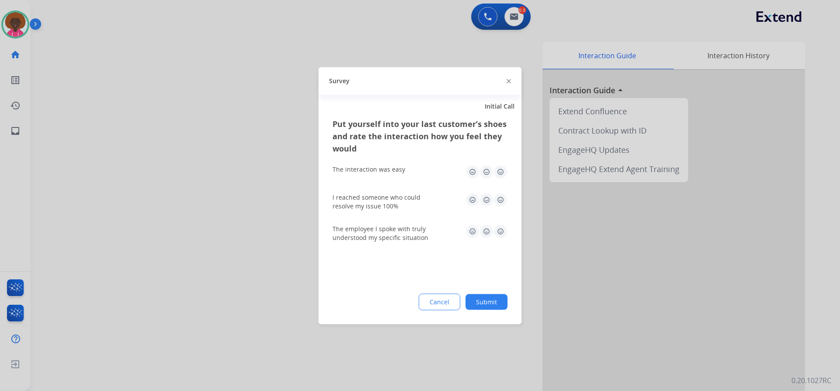
click at [502, 171] on div "Put yourself into your last customer’s shoes and rate the interaction how you f…" at bounding box center [419, 220] width 203 height 206
click at [502, 171] on img at bounding box center [500, 171] width 14 height 14
click at [505, 202] on img at bounding box center [500, 199] width 14 height 14
click at [498, 231] on img at bounding box center [500, 231] width 14 height 14
click at [488, 295] on button "Submit" at bounding box center [486, 301] width 42 height 16
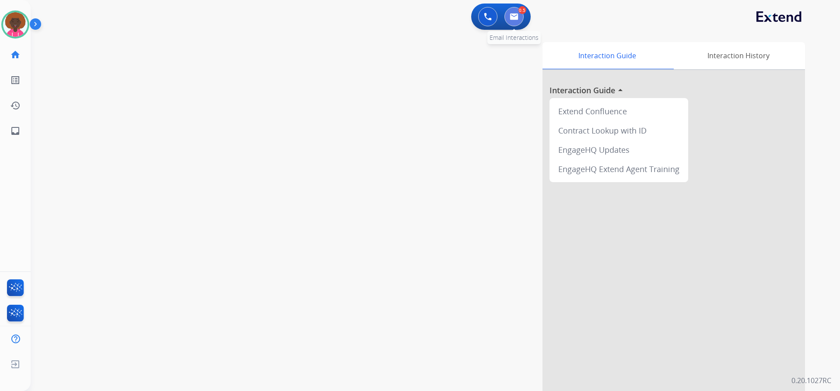
click at [507, 20] on button at bounding box center [513, 16] width 19 height 19
select select "**********"
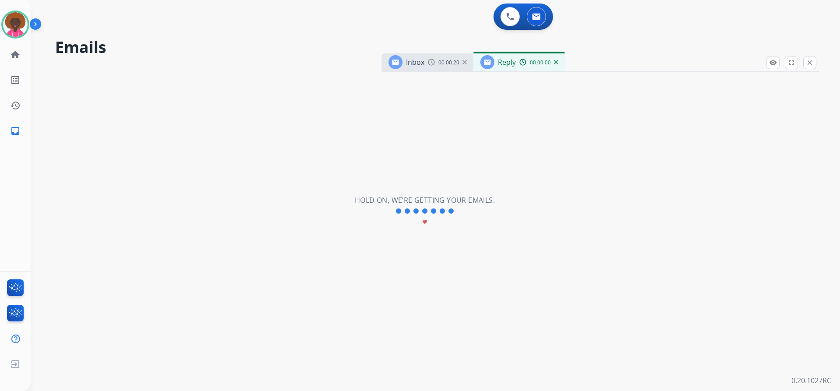
select select "**********"
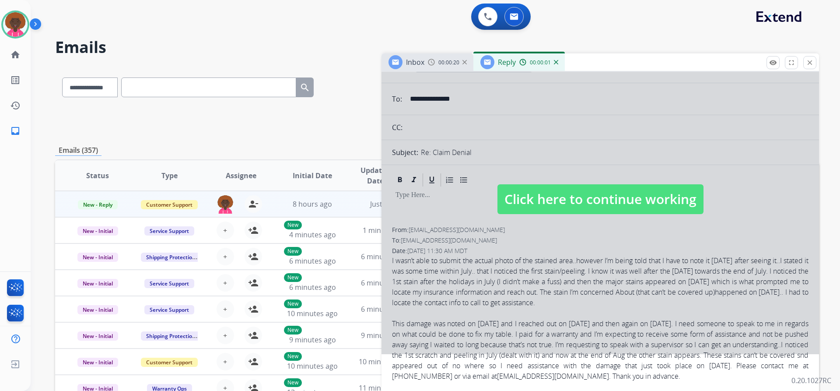
scroll to position [87, 0]
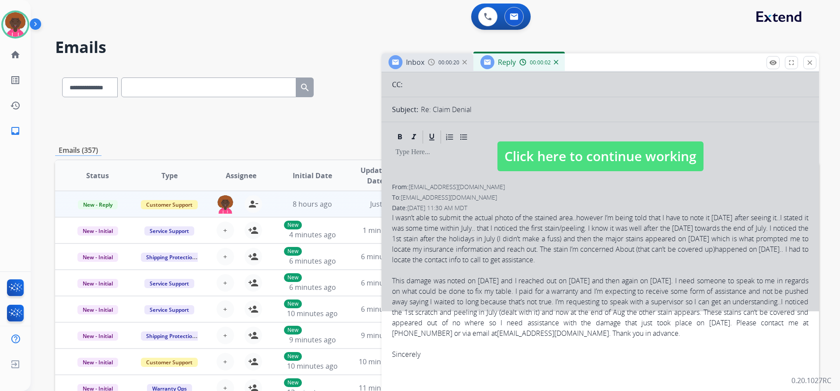
click at [589, 144] on span "Click here to continue working" at bounding box center [600, 156] width 206 height 30
select select
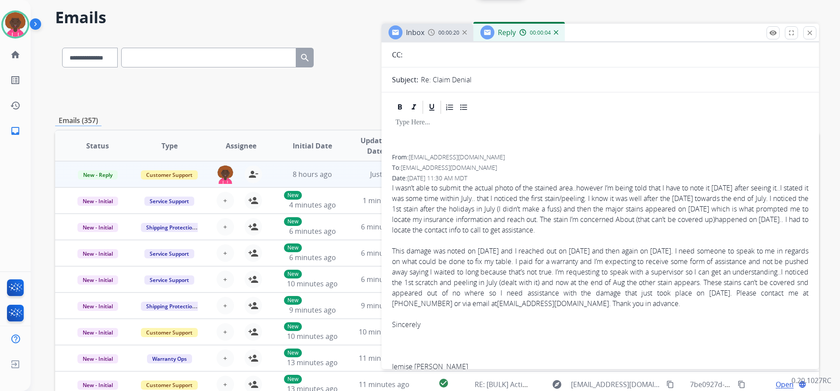
scroll to position [44, 0]
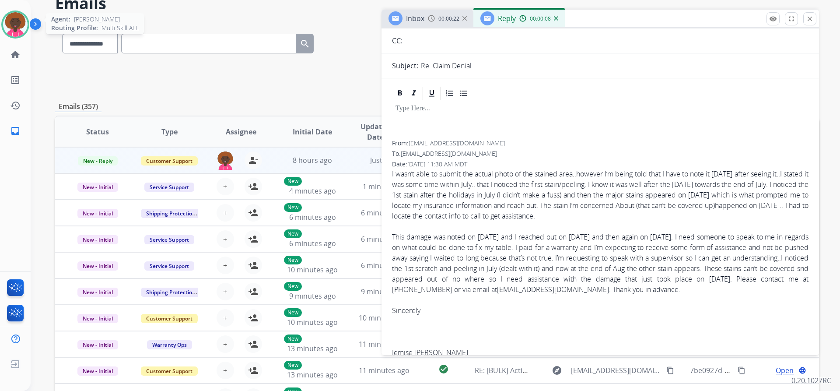
click at [23, 21] on img at bounding box center [15, 24] width 24 height 24
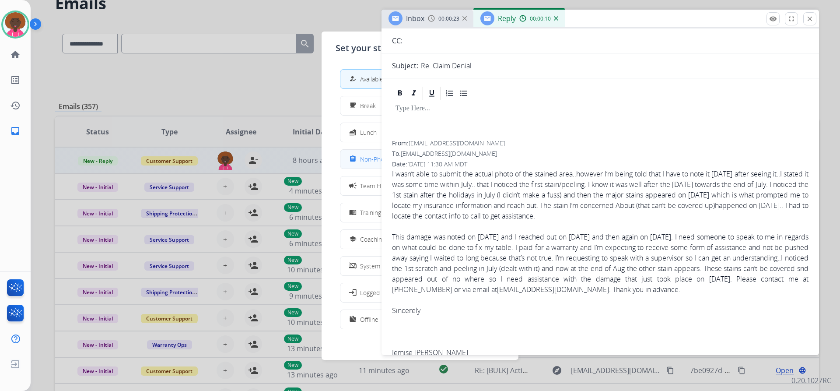
click at [364, 160] on span "Non-Phone Queue" at bounding box center [386, 158] width 52 height 9
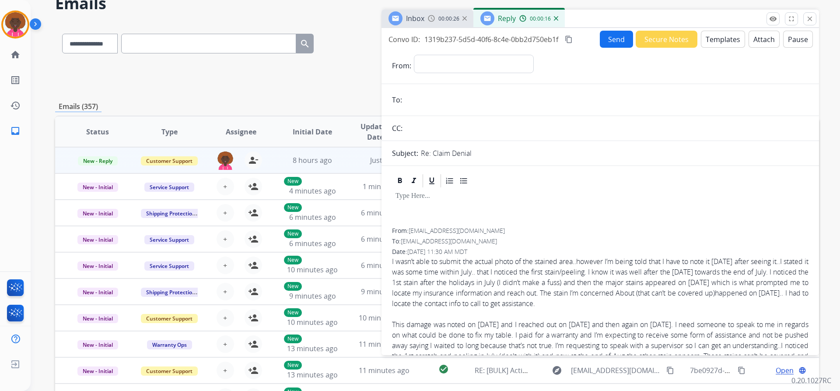
scroll to position [0, 0]
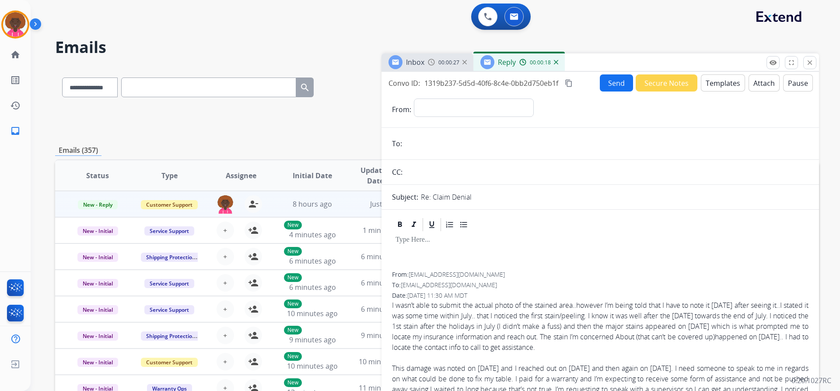
click at [710, 86] on button "Templates" at bounding box center [723, 82] width 44 height 17
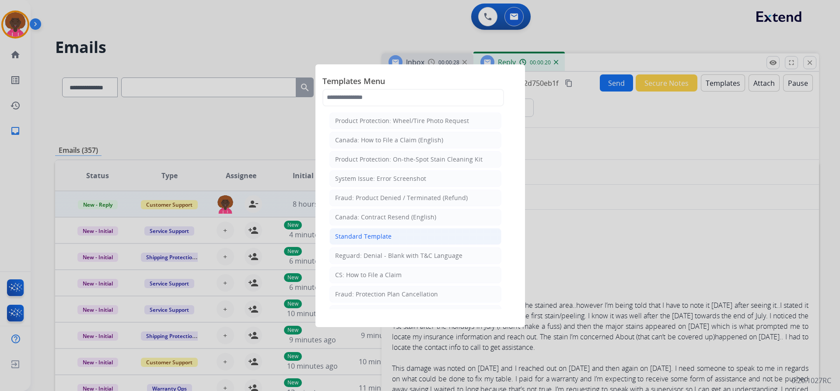
click at [388, 239] on div "Standard Template" at bounding box center [363, 236] width 56 height 9
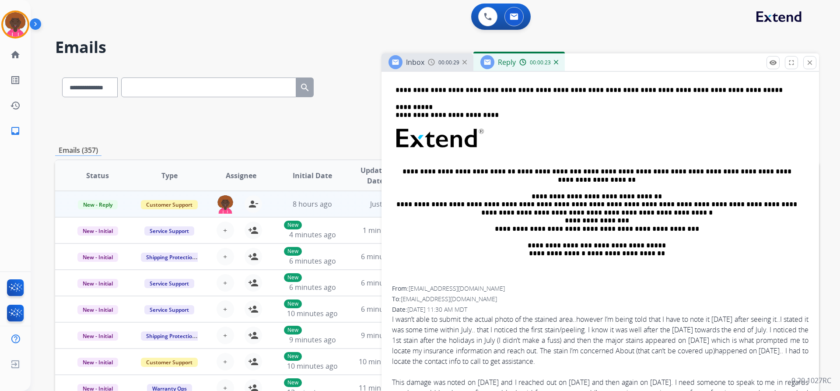
scroll to position [87, 0]
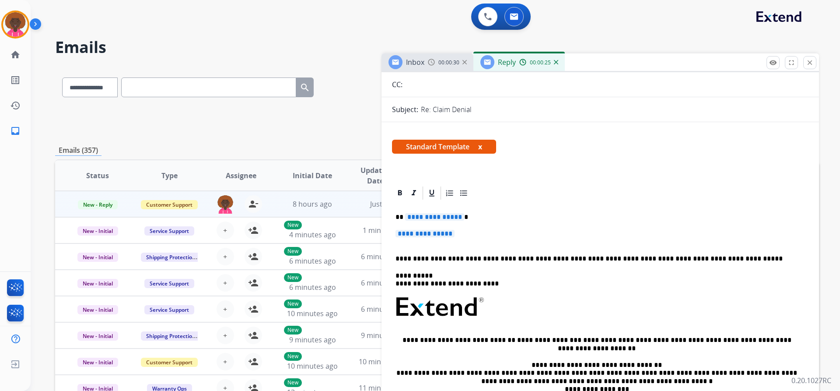
click at [447, 233] on span "**********" at bounding box center [424, 233] width 59 height 7
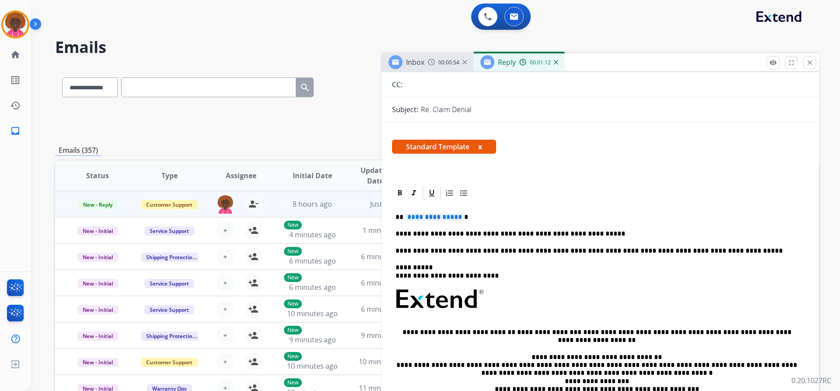
click at [586, 230] on p "**********" at bounding box center [596, 234] width 402 height 8
click at [440, 216] on span "**********" at bounding box center [434, 216] width 59 height 7
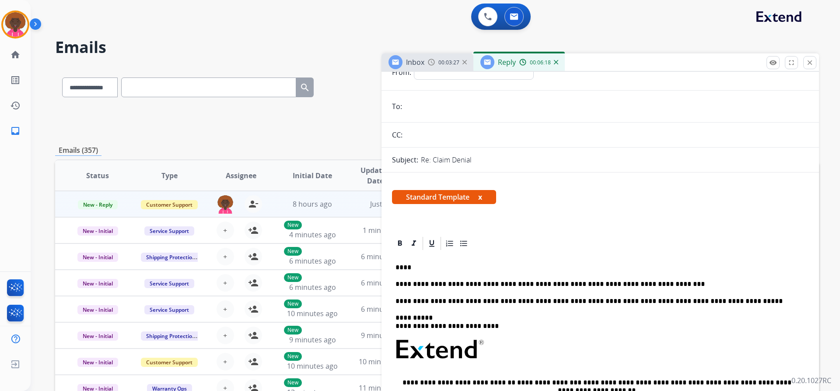
scroll to position [0, 0]
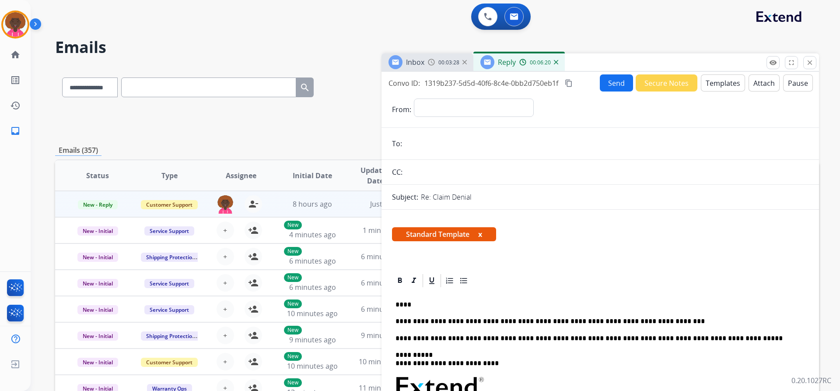
click at [652, 322] on p "**********" at bounding box center [596, 321] width 402 height 8
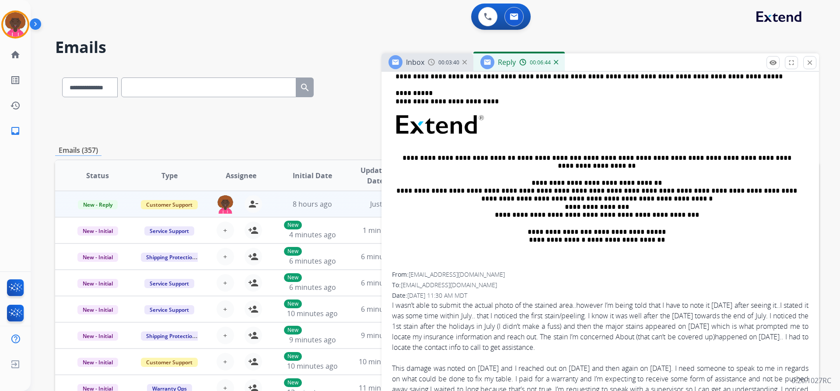
scroll to position [262, 0]
click at [425, 276] on span "jposey@op97.org" at bounding box center [456, 273] width 96 height 8
click at [425, 274] on span "jposey@op97.org" at bounding box center [456, 273] width 96 height 8
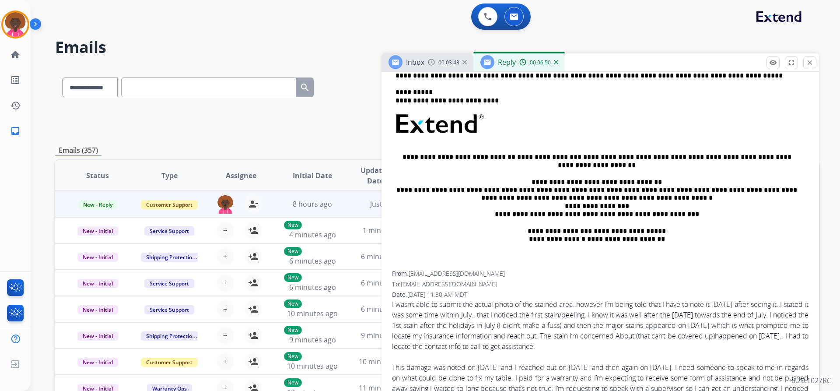
drag, startPoint x: 426, startPoint y: 274, endPoint x: 478, endPoint y: 267, distance: 52.6
click at [478, 267] on div "**********" at bounding box center [600, 148] width 416 height 245
drag, startPoint x: 461, startPoint y: 272, endPoint x: 411, endPoint y: 271, distance: 50.3
click at [411, 271] on div "From: jposey@op97.org" at bounding box center [600, 273] width 416 height 9
click at [451, 266] on div "**********" at bounding box center [600, 148] width 416 height 245
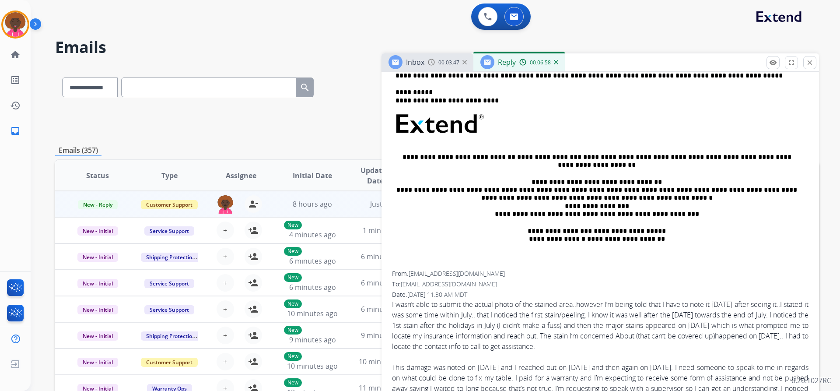
drag, startPoint x: 463, startPoint y: 275, endPoint x: 409, endPoint y: 273, distance: 54.3
click at [409, 273] on div "From: jposey@op97.org" at bounding box center [600, 273] width 416 height 9
copy div "jposey@op97.org"
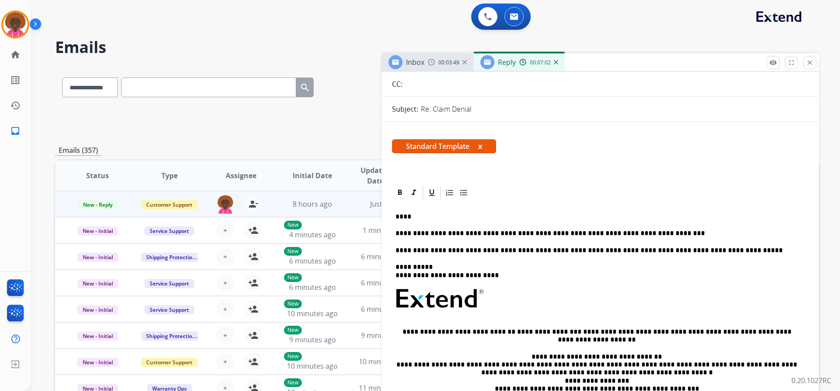
scroll to position [44, 0]
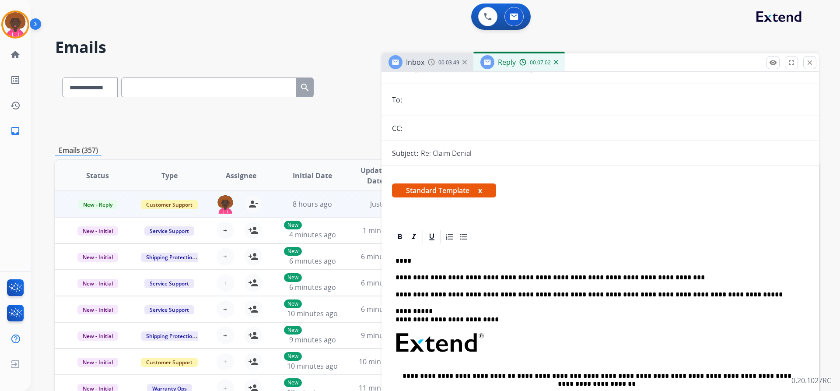
click at [439, 108] on input "email" at bounding box center [607, 99] width 404 height 17
paste input "**********"
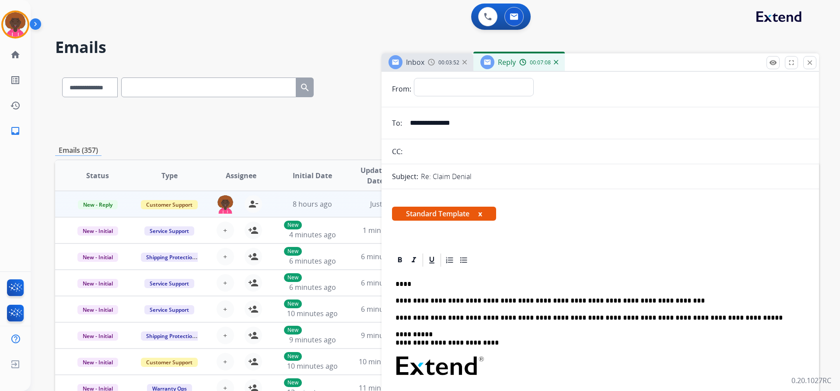
scroll to position [0, 0]
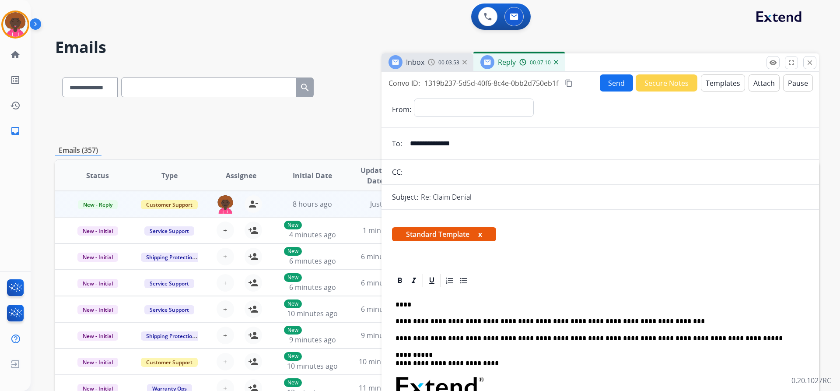
type input "**********"
click at [449, 116] on div "**********" at bounding box center [473, 108] width 119 height 21
select select "**********"
click at [414, 98] on select "**********" at bounding box center [473, 106] width 119 height 17
click at [608, 80] on button "Send" at bounding box center [616, 82] width 33 height 17
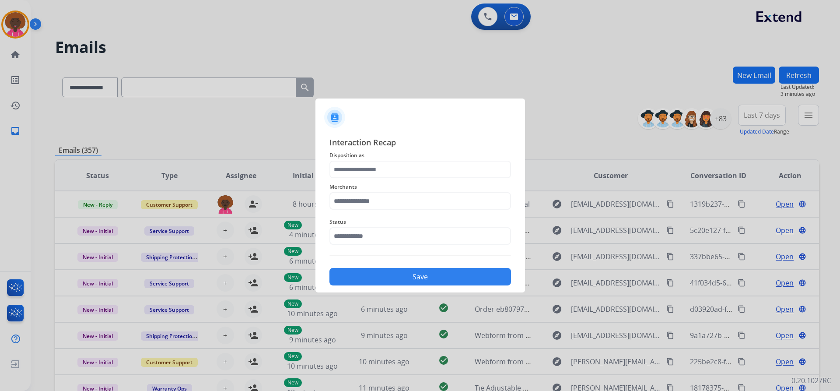
click at [382, 226] on span "Status" at bounding box center [419, 221] width 181 height 10
click at [374, 241] on input "text" at bounding box center [419, 235] width 181 height 17
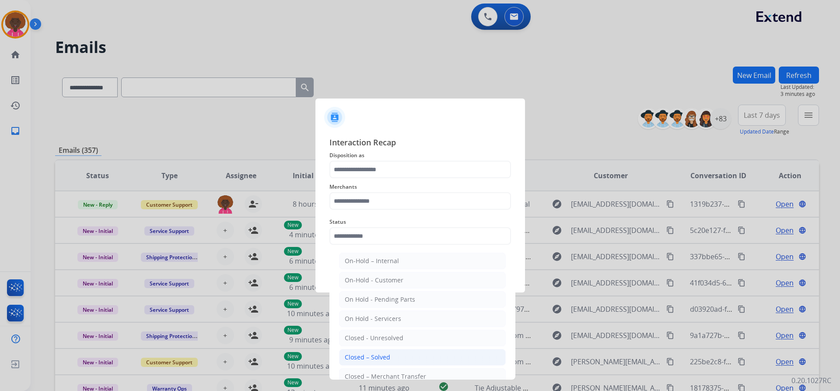
click at [383, 353] on div "Closed – Solved" at bounding box center [367, 356] width 45 height 9
type input "**********"
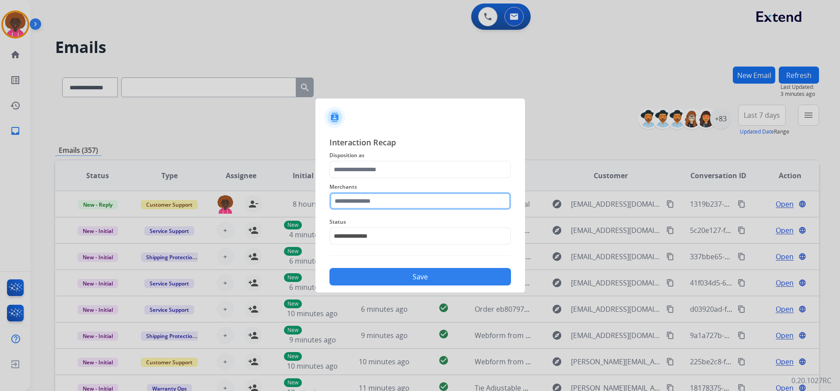
click at [365, 201] on input "text" at bounding box center [419, 200] width 181 height 17
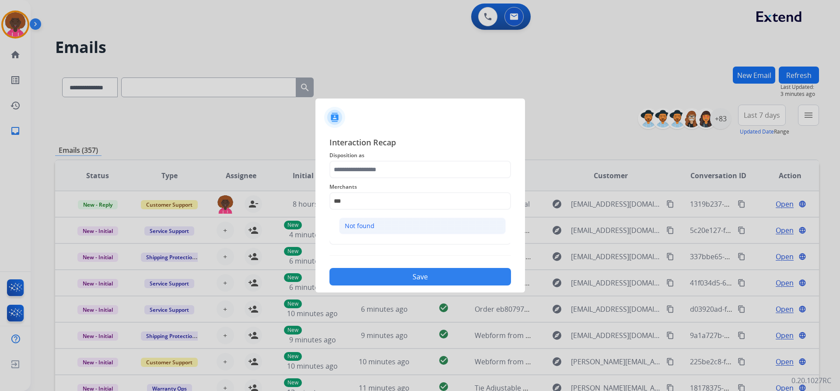
click at [380, 227] on li "Not found" at bounding box center [422, 225] width 167 height 17
type input "*********"
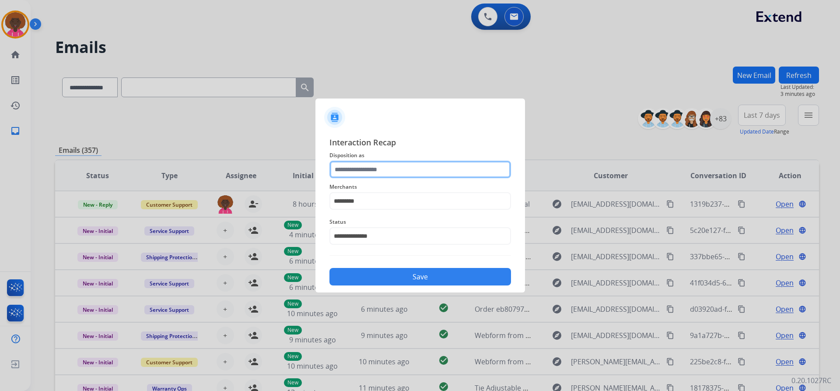
click at [371, 168] on input "text" at bounding box center [419, 169] width 181 height 17
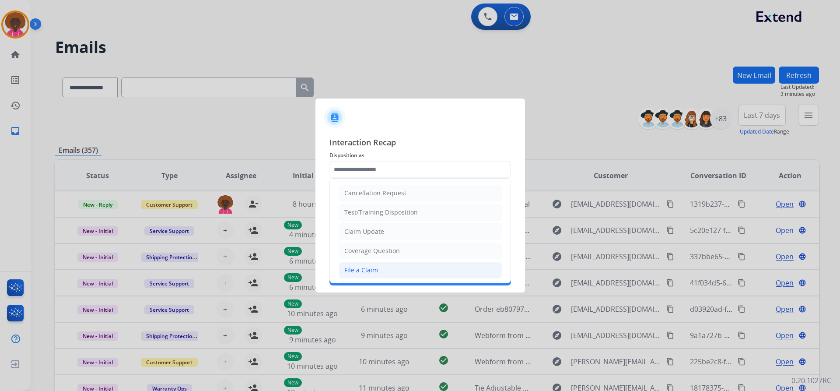
click at [362, 271] on div "File a Claim" at bounding box center [361, 269] width 34 height 9
type input "**********"
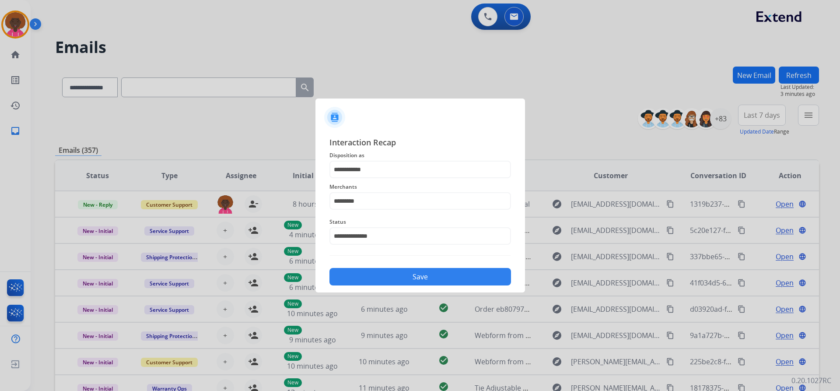
click at [378, 270] on button "Save" at bounding box center [419, 276] width 181 height 17
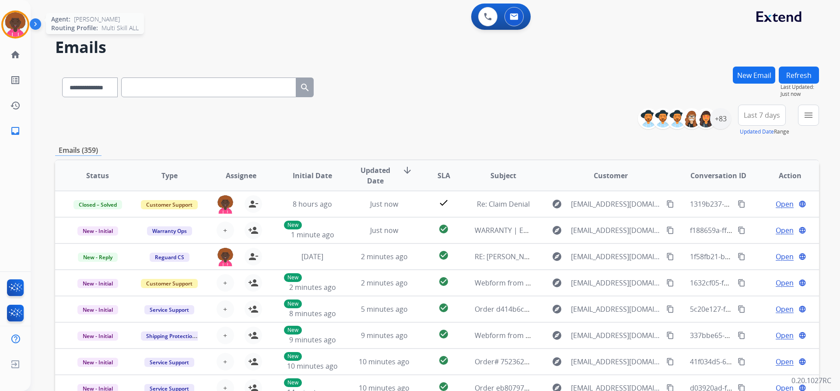
click at [21, 18] on img at bounding box center [15, 24] width 24 height 24
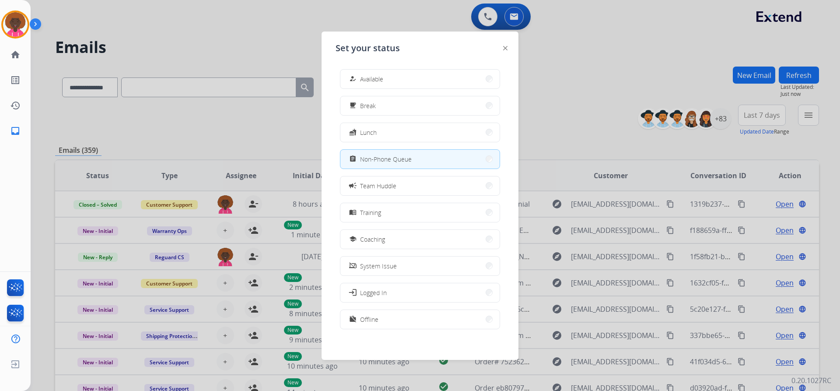
click at [396, 61] on div "Set your status how_to_reg Available free_breakfast Break fastfood Lunch assign…" at bounding box center [419, 195] width 197 height 328
click at [413, 65] on div "how_to_reg Available free_breakfast Break fastfood Lunch assignment Non-Phone Q…" at bounding box center [419, 200] width 169 height 276
click at [449, 69] on div "how_to_reg Available" at bounding box center [420, 79] width 160 height 20
drag, startPoint x: 456, startPoint y: 78, endPoint x: 519, endPoint y: 86, distance: 63.5
click at [456, 78] on button "how_to_reg Available" at bounding box center [419, 79] width 159 height 19
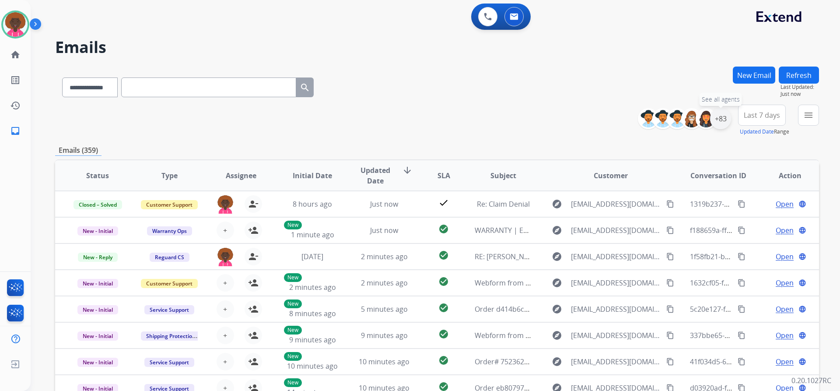
click at [718, 119] on div "+83" at bounding box center [720, 118] width 21 height 21
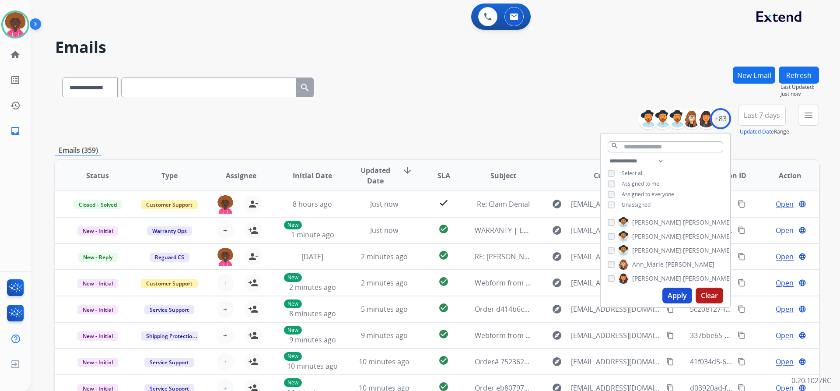
click at [663, 294] on button "Apply" at bounding box center [677, 295] width 30 height 16
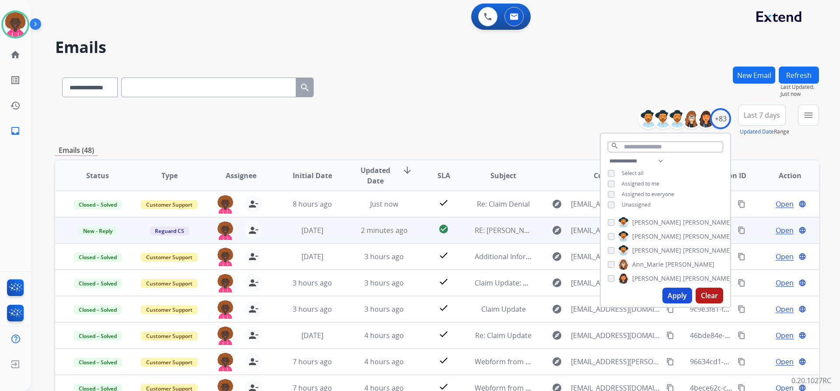
click at [408, 223] on td "2 minutes ago" at bounding box center [378, 230] width 72 height 26
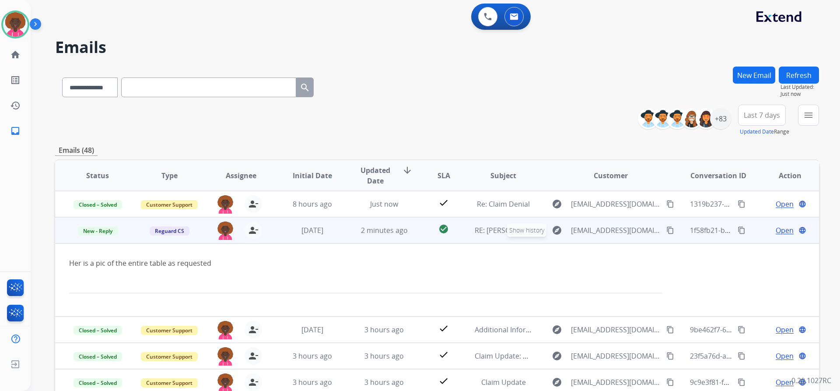
scroll to position [26, 0]
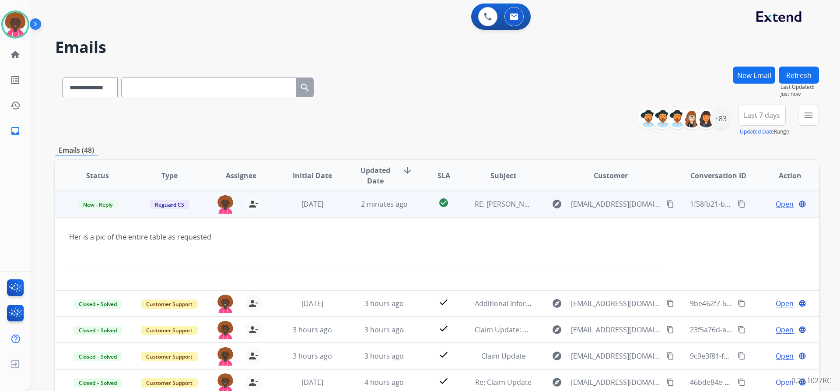
click at [784, 205] on span "Open" at bounding box center [784, 204] width 18 height 10
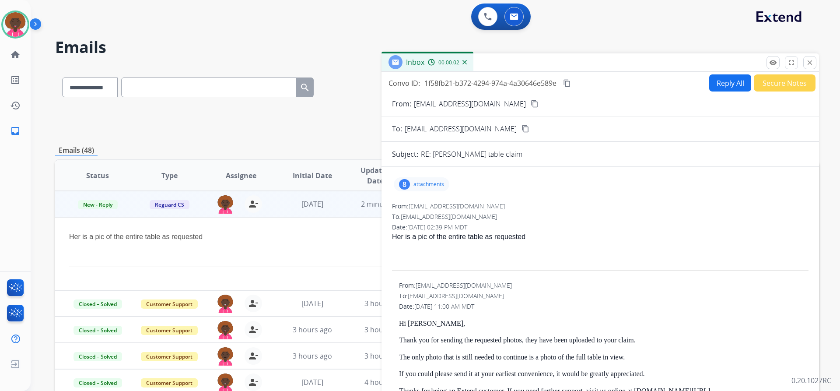
click at [414, 183] on p "attachments" at bounding box center [428, 184] width 31 height 7
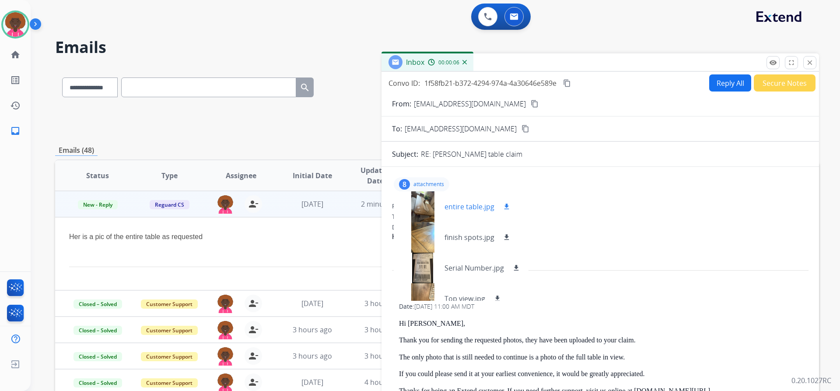
click at [504, 207] on mat-icon "download" at bounding box center [506, 206] width 8 height 8
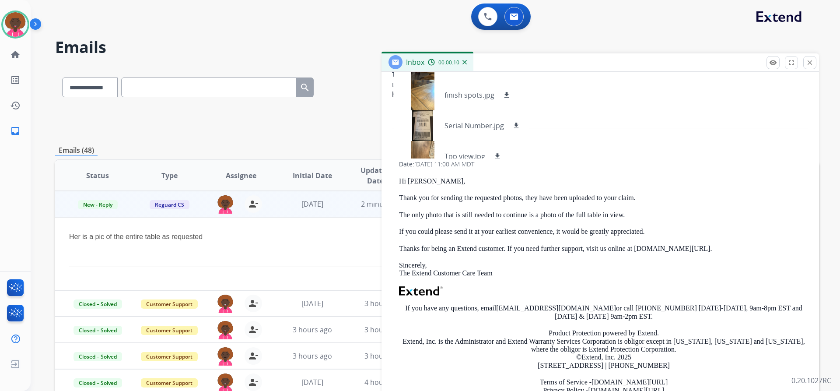
scroll to position [0, 0]
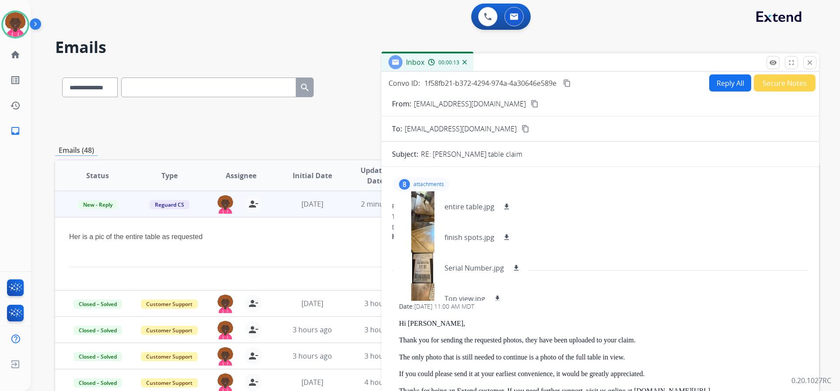
click at [788, 84] on button "Secure Notes" at bounding box center [785, 82] width 62 height 17
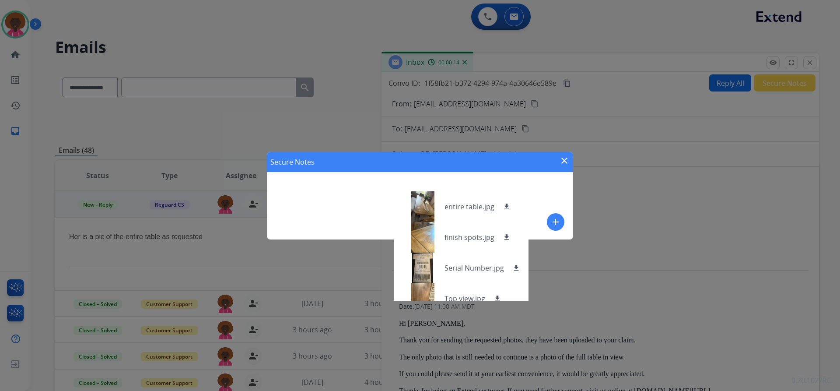
click at [302, 212] on div "Secure Notes close add" at bounding box center [420, 195] width 306 height 87
click at [323, 197] on div "Secure Notes close add" at bounding box center [420, 195] width 306 height 87
drag, startPoint x: 134, startPoint y: 225, endPoint x: 113, endPoint y: 219, distance: 21.6
click at [131, 225] on div "Secure Notes close add" at bounding box center [420, 195] width 840 height 391
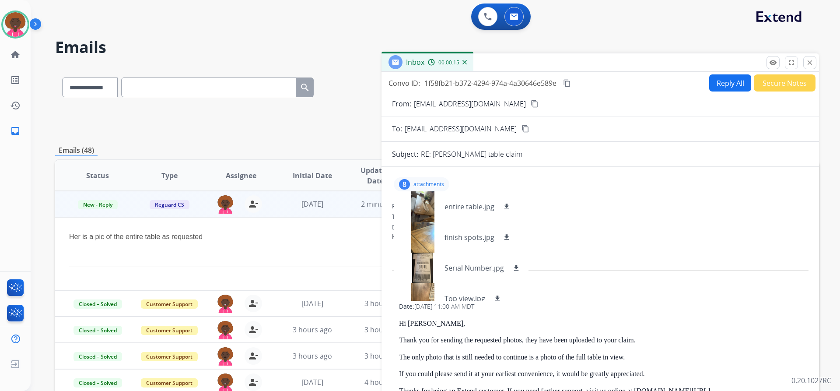
click at [81, 199] on p "New - Reply" at bounding box center [97, 204] width 57 height 10
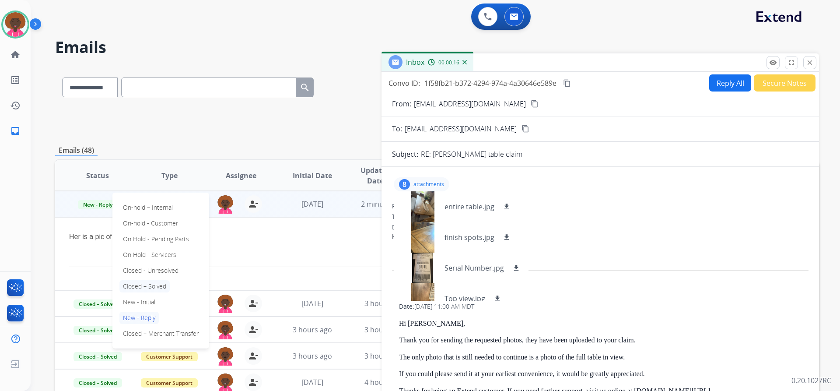
click at [148, 282] on p "Closed – Solved" at bounding box center [144, 286] width 50 height 12
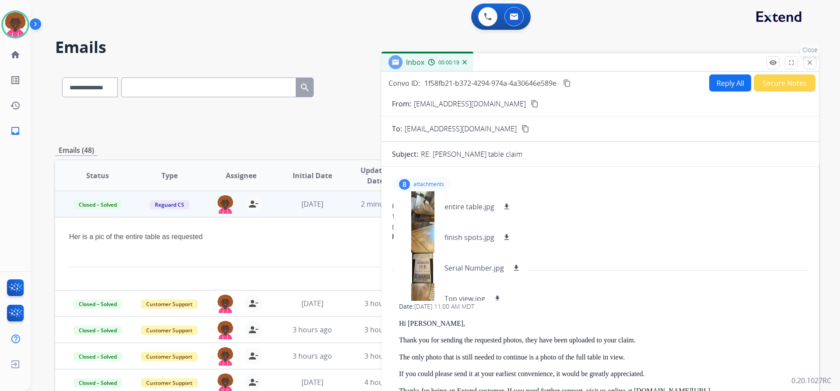
click at [806, 60] on mat-icon "close" at bounding box center [810, 63] width 8 height 8
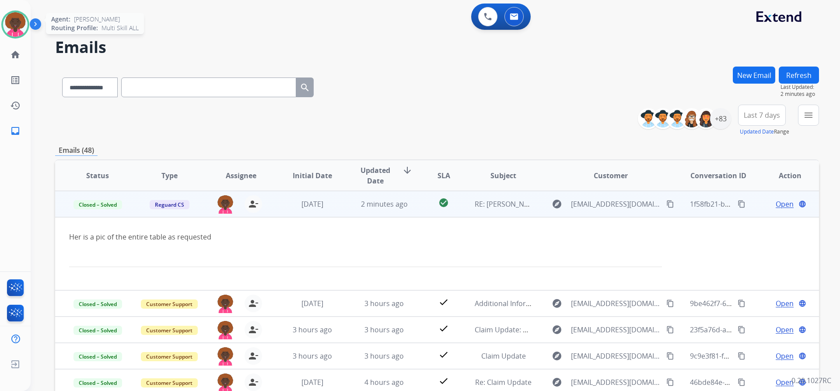
click at [20, 26] on img at bounding box center [15, 24] width 24 height 24
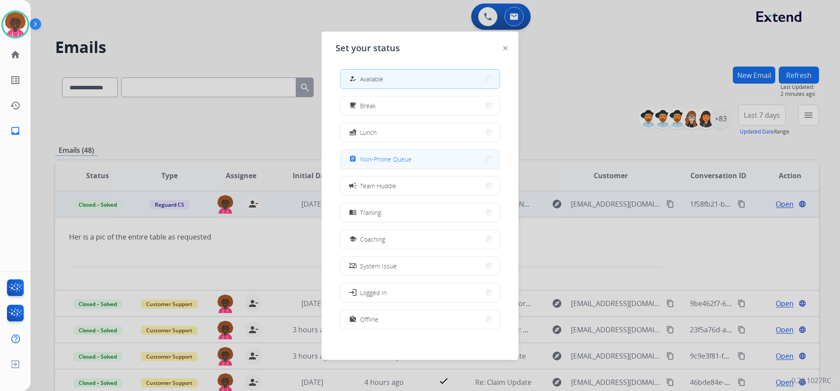
click at [390, 158] on span "Non-Phone Queue" at bounding box center [386, 158] width 52 height 9
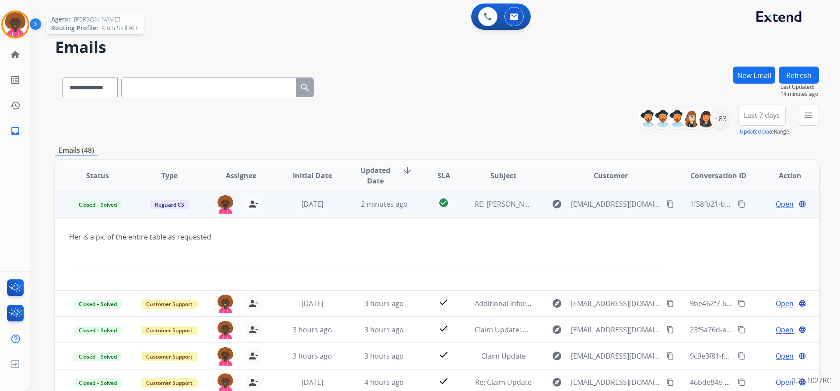
click at [26, 23] on img at bounding box center [15, 24] width 24 height 24
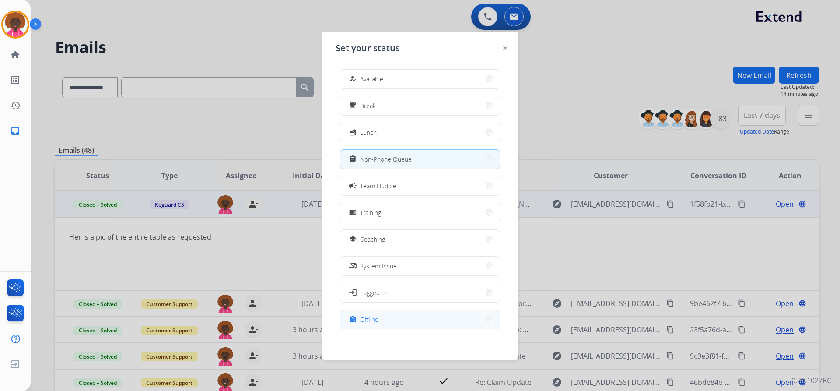
click at [372, 318] on span "Offline" at bounding box center [369, 318] width 18 height 9
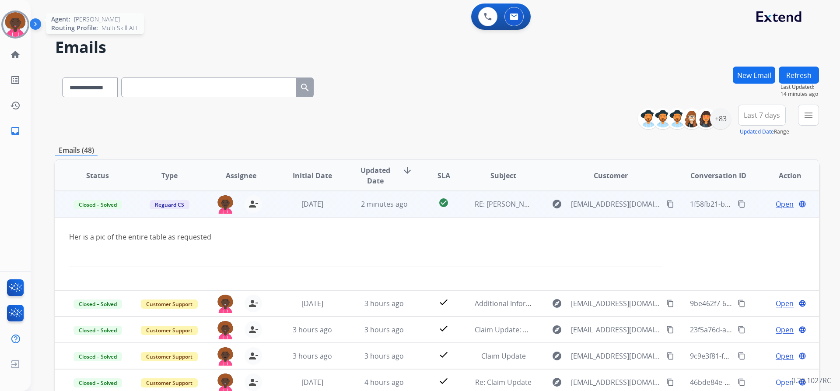
click at [11, 22] on img at bounding box center [15, 24] width 24 height 24
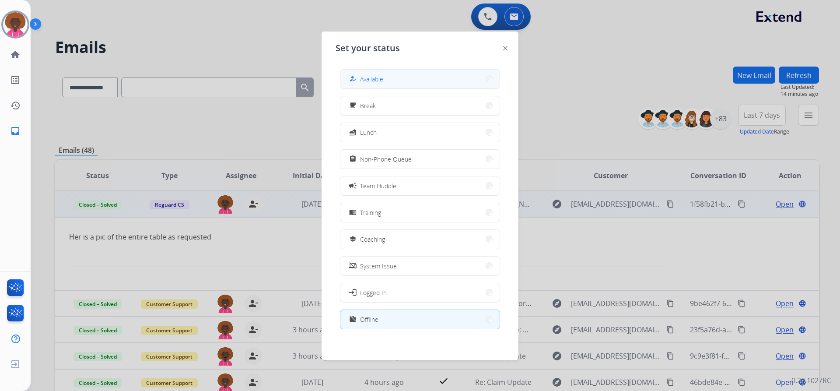
click at [377, 80] on span "Available" at bounding box center [371, 78] width 23 height 9
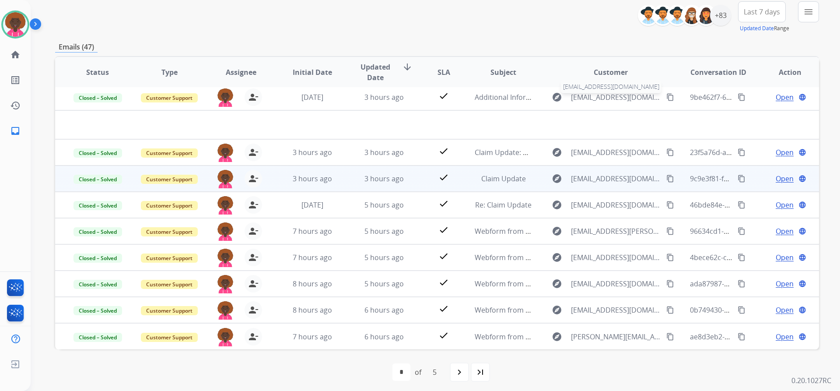
scroll to position [107, 0]
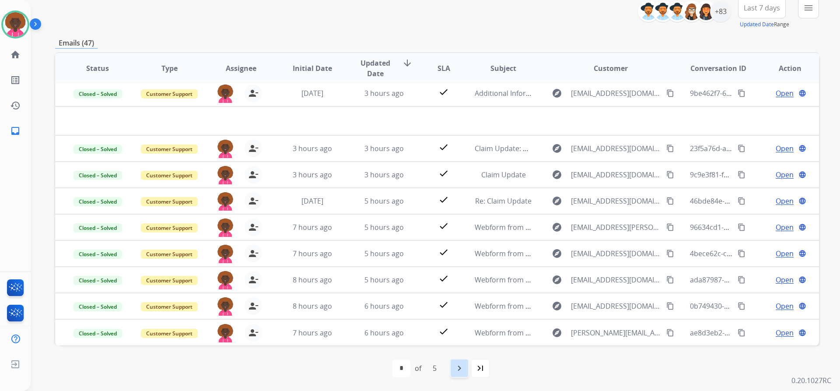
drag, startPoint x: 455, startPoint y: 365, endPoint x: 451, endPoint y: 362, distance: 5.3
click at [455, 365] on mat-icon "navigate_next" at bounding box center [459, 368] width 10 height 10
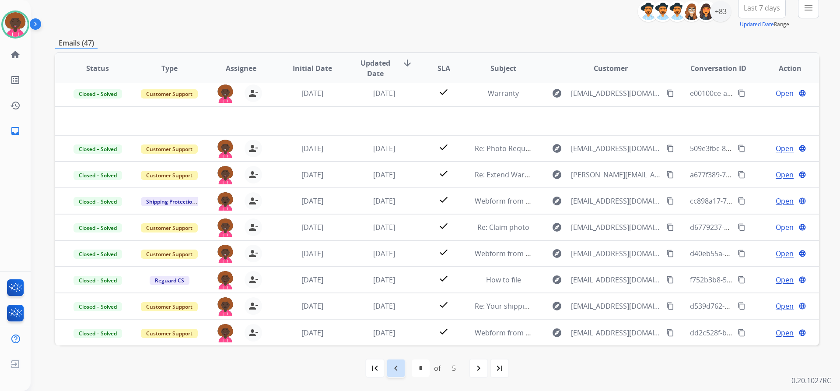
click at [397, 366] on mat-icon "navigate_before" at bounding box center [396, 368] width 10 height 10
select select "*"
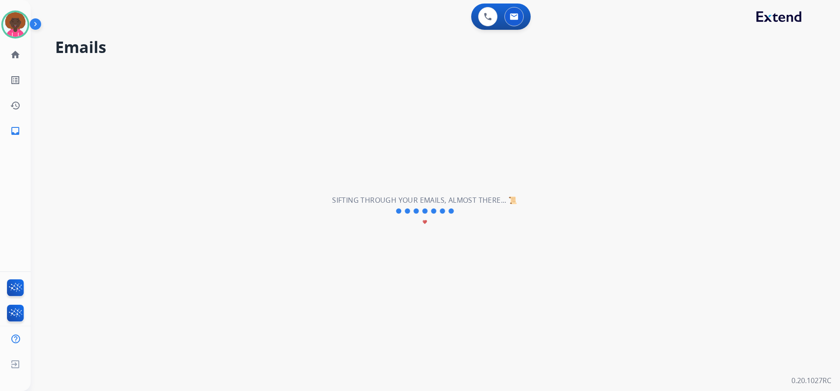
scroll to position [0, 0]
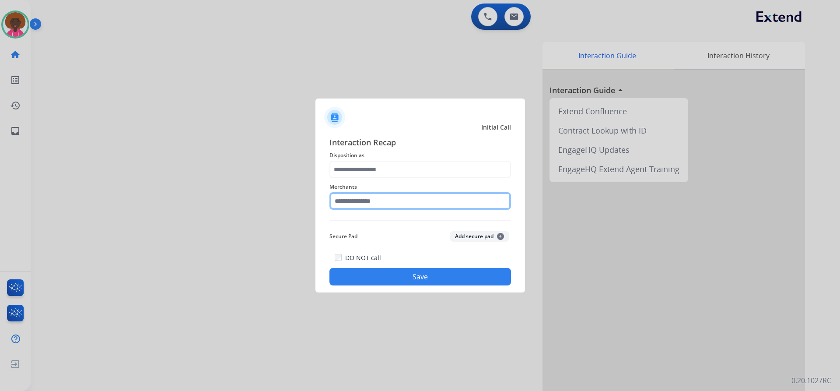
click at [403, 203] on input "text" at bounding box center [419, 200] width 181 height 17
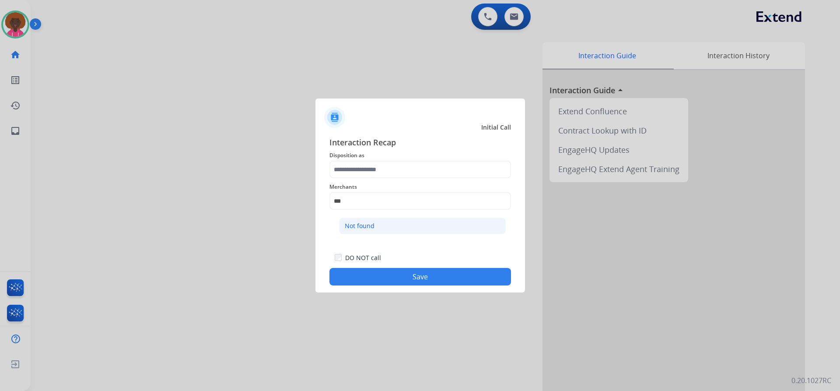
click at [377, 219] on li "Not found" at bounding box center [422, 225] width 167 height 17
type input "*********"
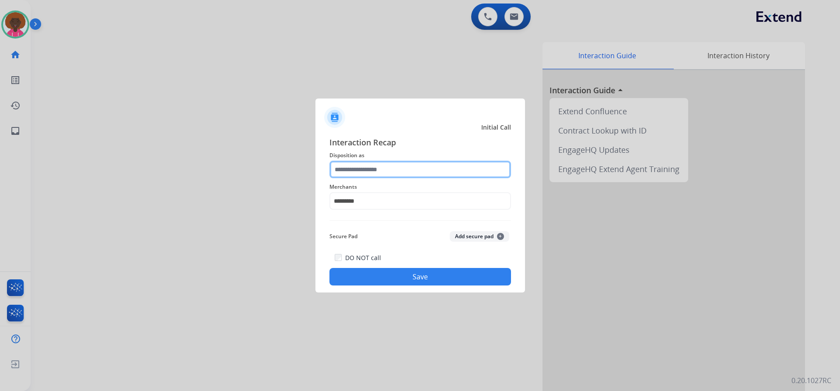
click at [364, 171] on input "text" at bounding box center [419, 169] width 181 height 17
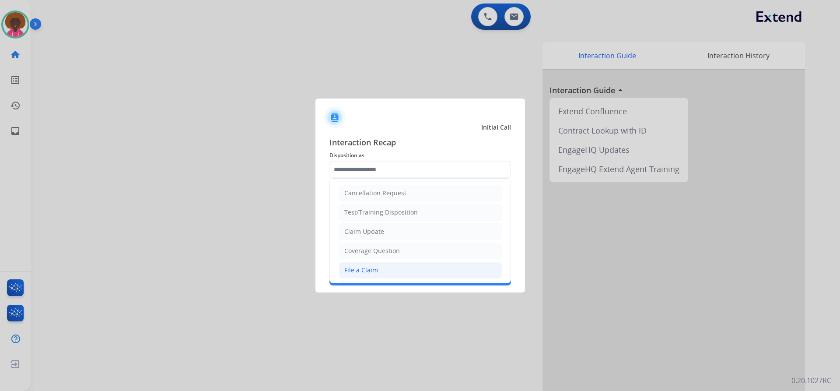
click at [394, 270] on li "File a Claim" at bounding box center [419, 270] width 163 height 17
type input "**********"
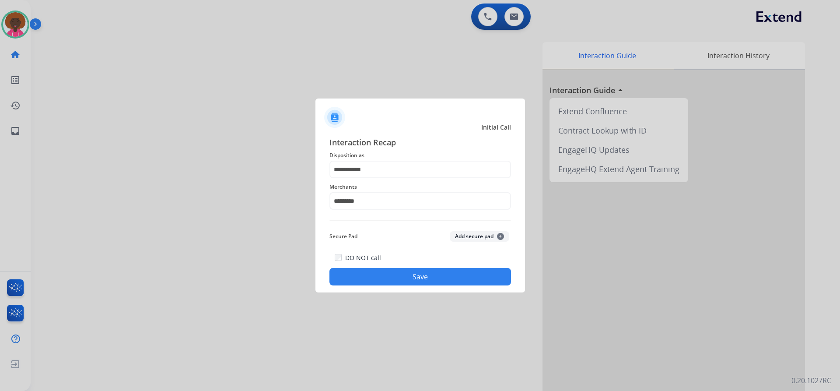
click at [454, 283] on button "Save" at bounding box center [419, 276] width 181 height 17
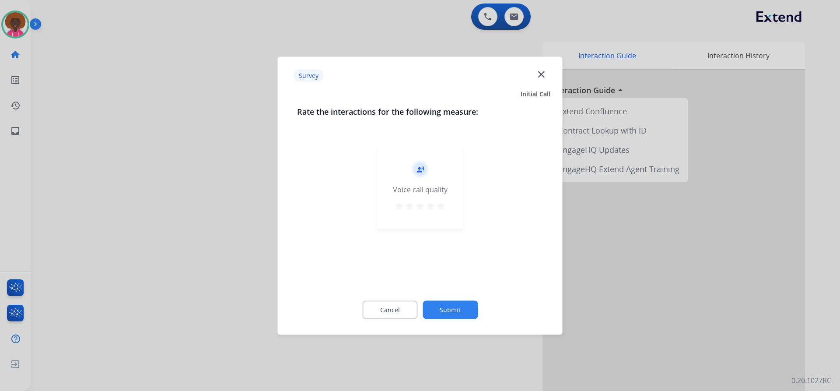
click at [447, 204] on div "record_voice_over Voice call quality star star star star star" at bounding box center [419, 186] width 85 height 83
click at [443, 210] on mat-icon "star" at bounding box center [441, 205] width 10 height 10
click at [444, 324] on div "Cancel Submit" at bounding box center [420, 309] width 246 height 39
click at [450, 315] on button "Submit" at bounding box center [449, 309] width 55 height 18
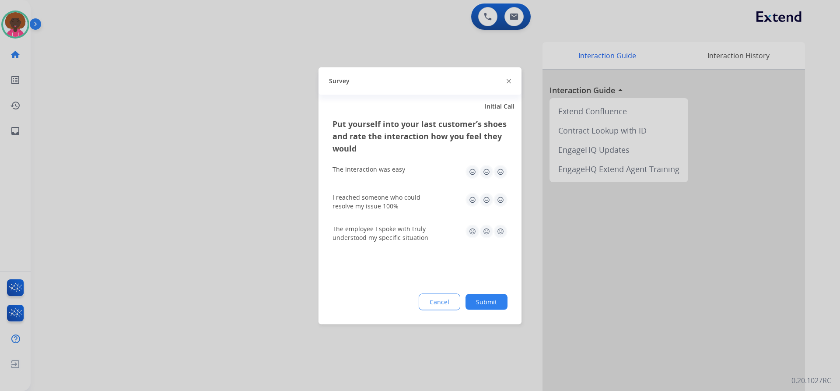
click at [493, 300] on button "Submit" at bounding box center [486, 301] width 42 height 16
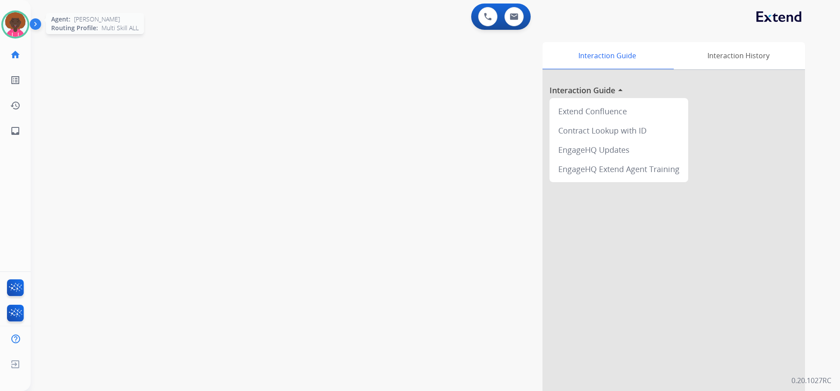
click at [17, 29] on img at bounding box center [15, 24] width 24 height 24
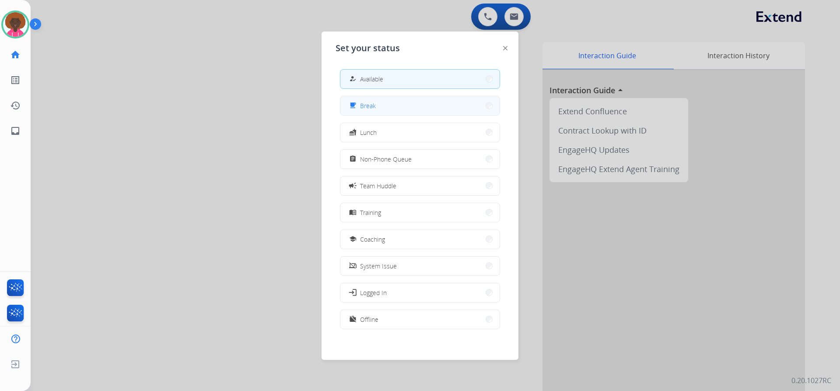
click at [357, 106] on div "free_breakfast" at bounding box center [353, 105] width 13 height 10
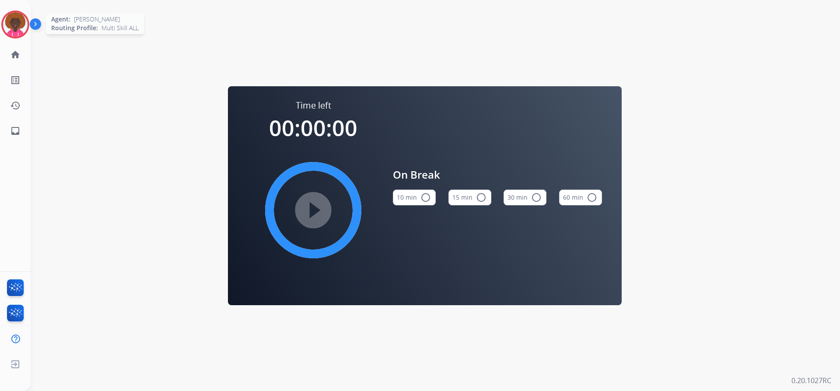
click at [19, 19] on img at bounding box center [15, 24] width 24 height 24
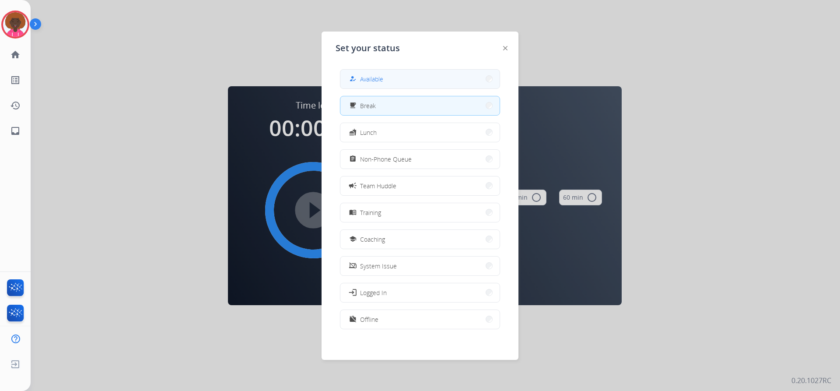
click at [380, 77] on span "Available" at bounding box center [371, 78] width 23 height 9
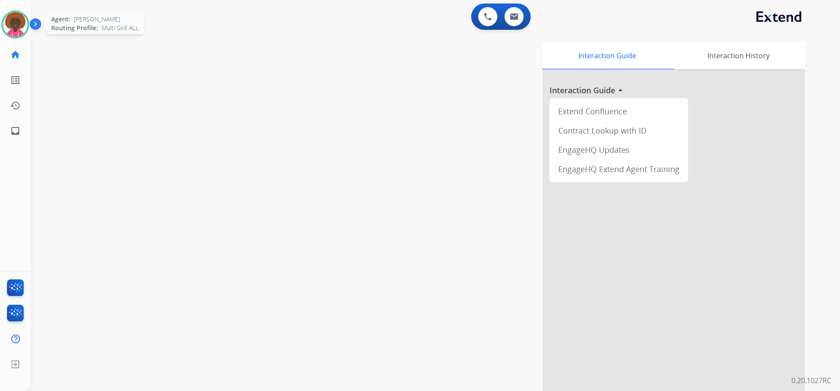
click at [29, 27] on div at bounding box center [15, 24] width 28 height 28
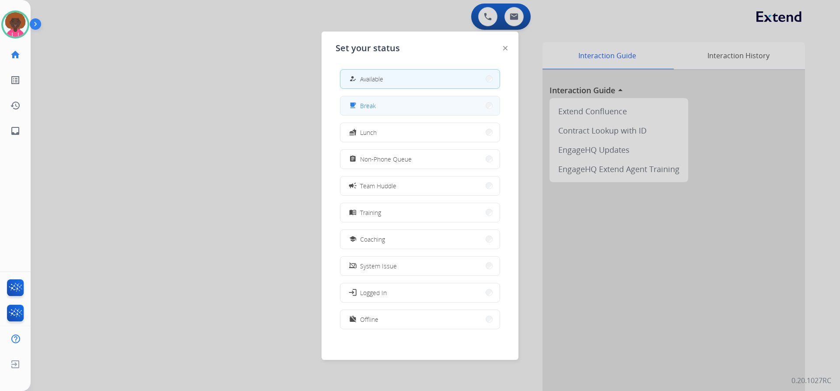
click at [401, 101] on button "free_breakfast Break" at bounding box center [419, 105] width 159 height 19
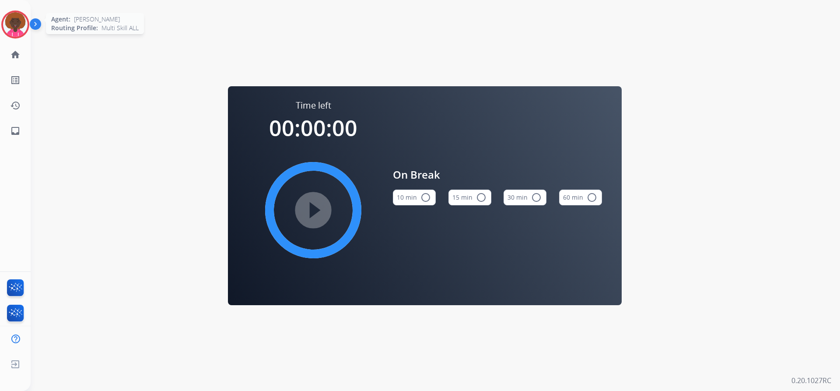
click at [16, 16] on img at bounding box center [15, 24] width 24 height 24
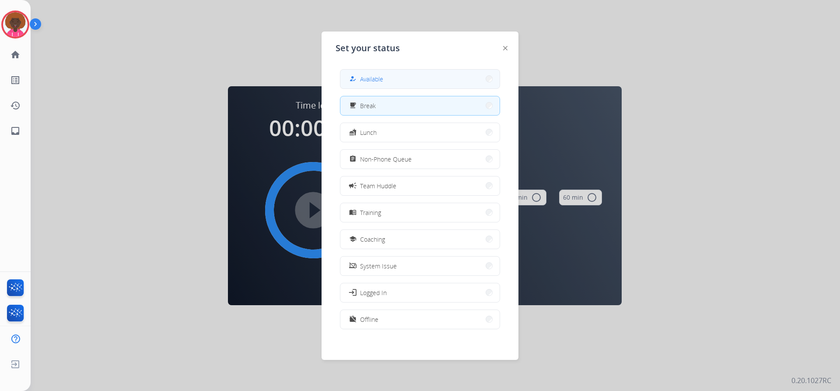
click at [422, 72] on button "how_to_reg Available" at bounding box center [419, 79] width 159 height 19
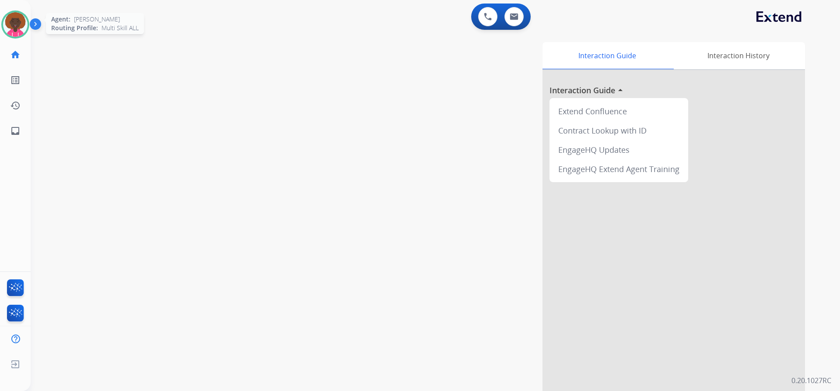
click at [20, 23] on img at bounding box center [15, 24] width 24 height 24
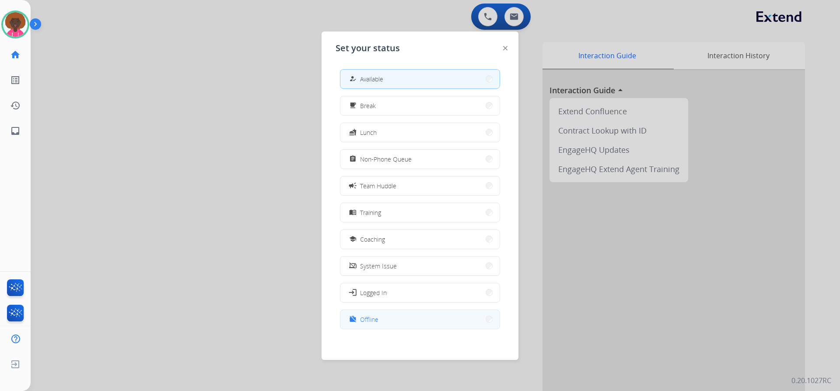
click at [386, 321] on button "work_off Offline" at bounding box center [419, 319] width 159 height 19
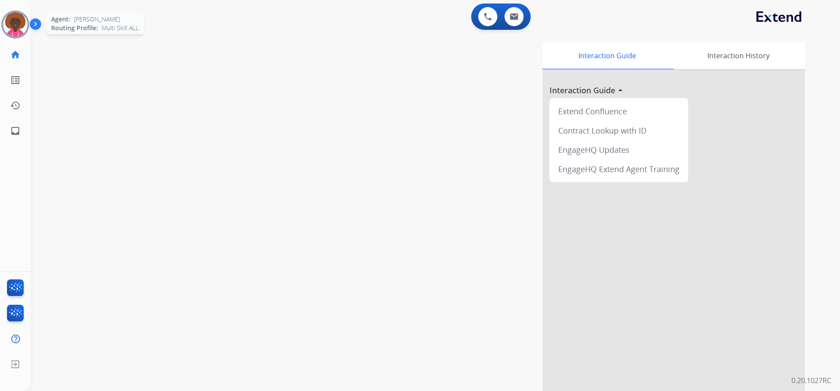
click at [24, 32] on img at bounding box center [15, 24] width 24 height 24
